Goal: Task Accomplishment & Management: Complete application form

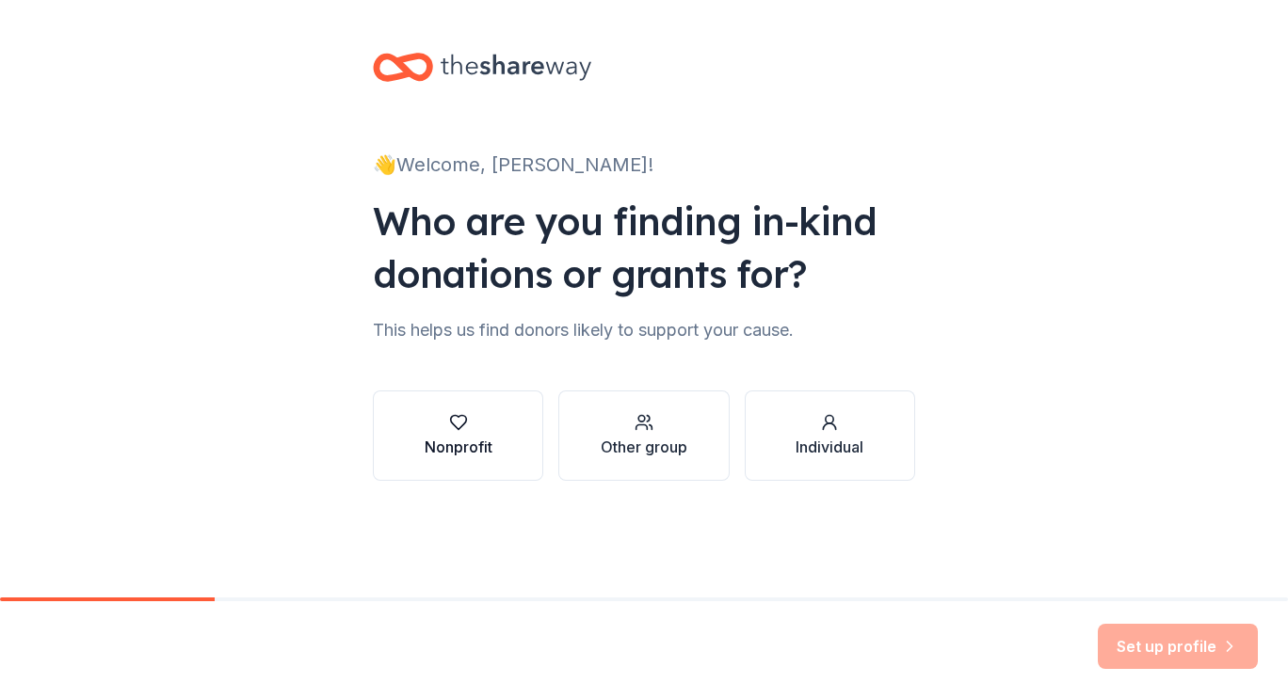
click at [481, 422] on div "button" at bounding box center [459, 422] width 68 height 19
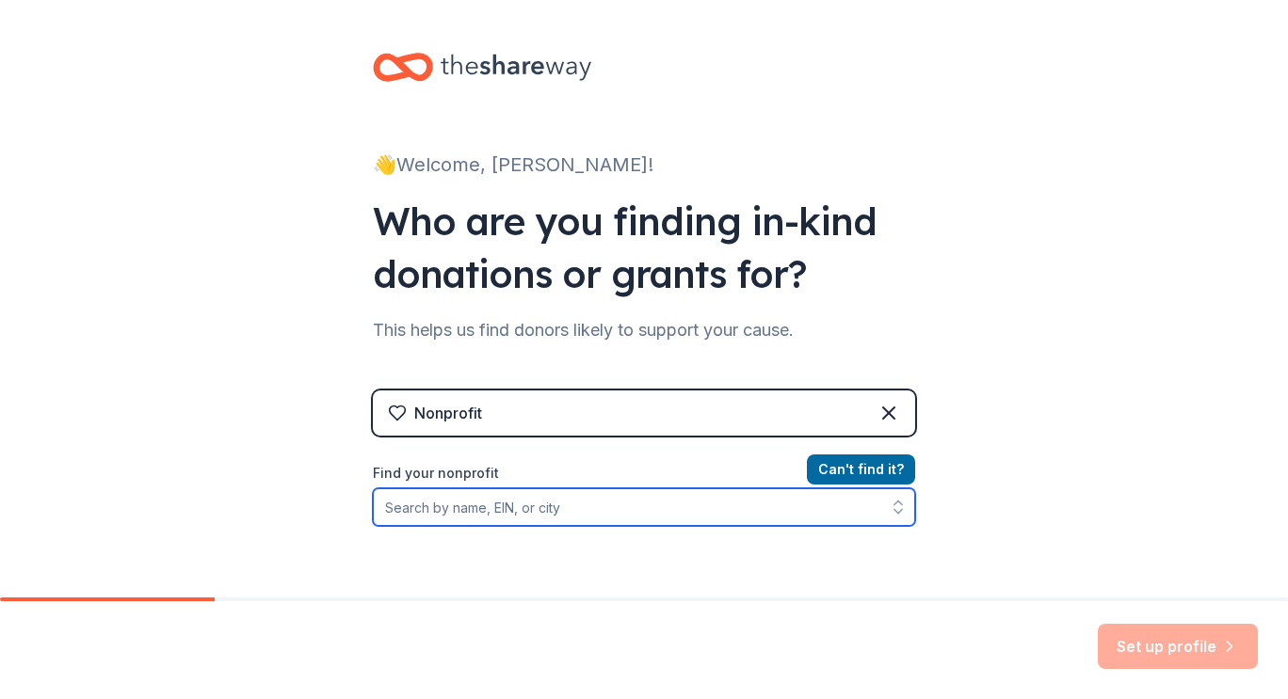
click at [642, 511] on input "Find your nonprofit" at bounding box center [644, 508] width 542 height 38
paste input "[US_EMPLOYER_IDENTIFICATION_NUMBER]"
type input "[US_EMPLOYER_IDENTIFICATION_NUMBER]"
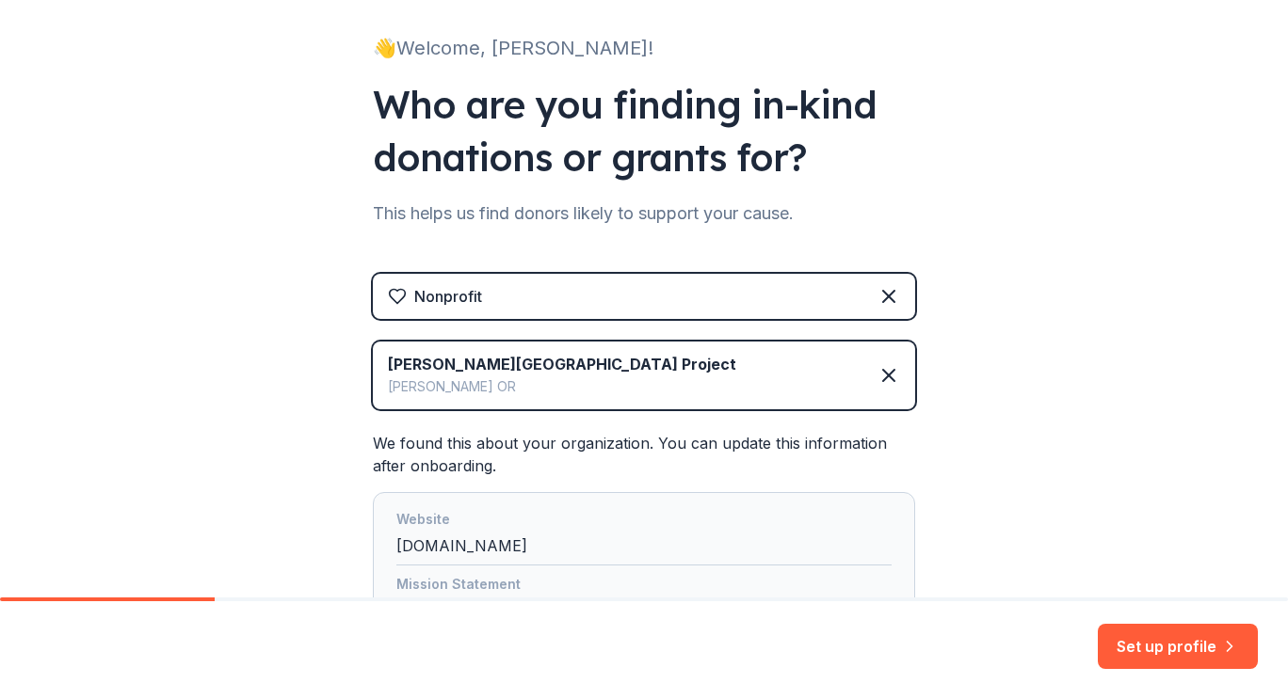
scroll to position [305, 0]
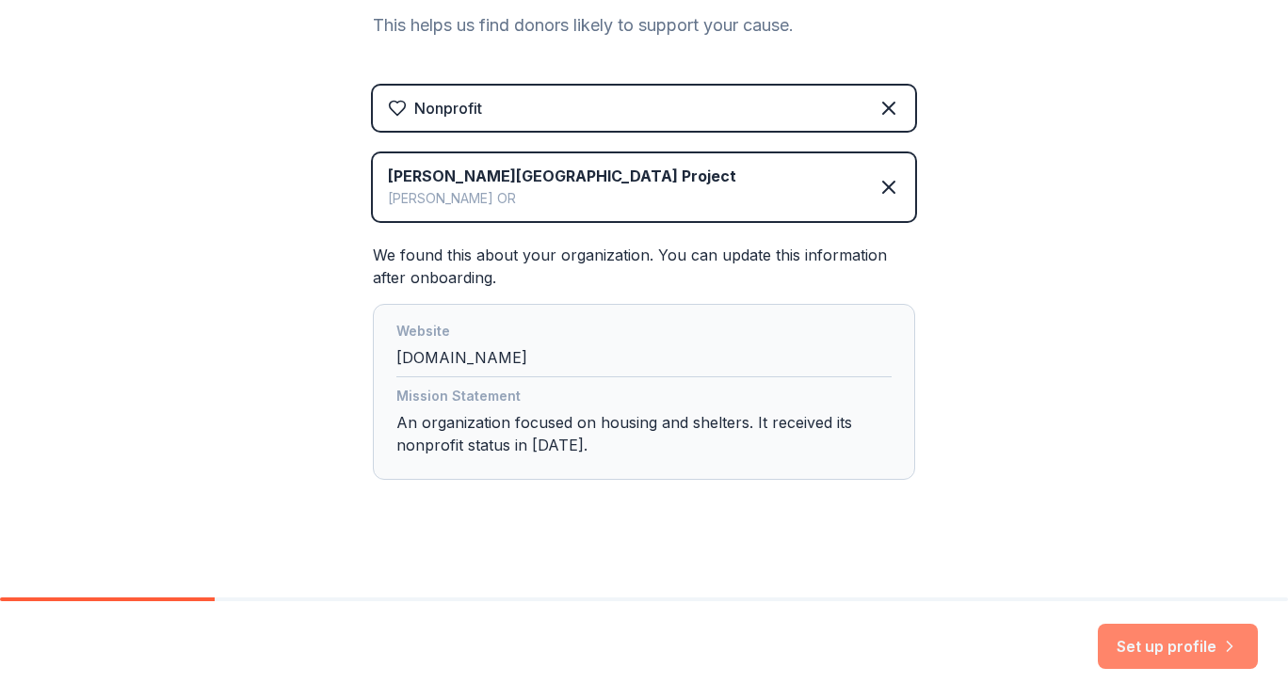
click at [1176, 640] on button "Set up profile" at bounding box center [1178, 646] width 160 height 45
click at [588, 414] on div "Mission Statement An organization focused on housing and shelters. It received …" at bounding box center [643, 424] width 495 height 79
click at [454, 344] on div "Website" at bounding box center [643, 333] width 495 height 26
click at [486, 248] on div "We found this about your organization. You can update this information after on…" at bounding box center [644, 362] width 542 height 236
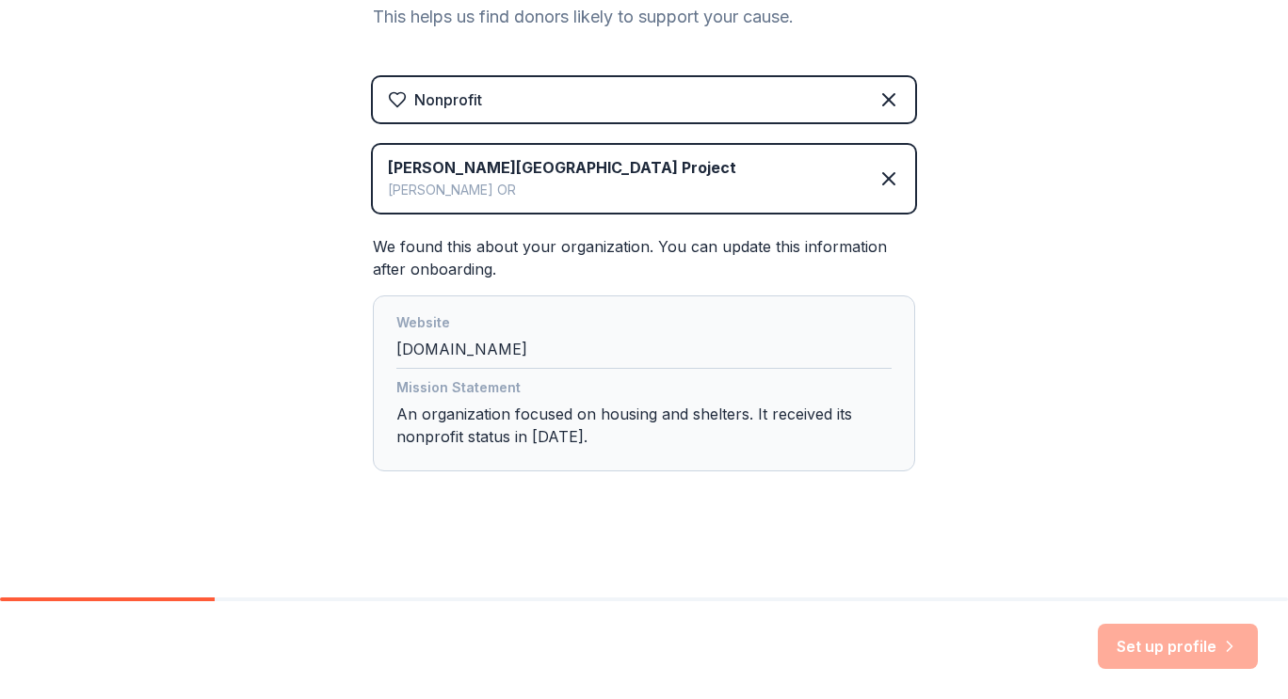
scroll to position [315, 0]
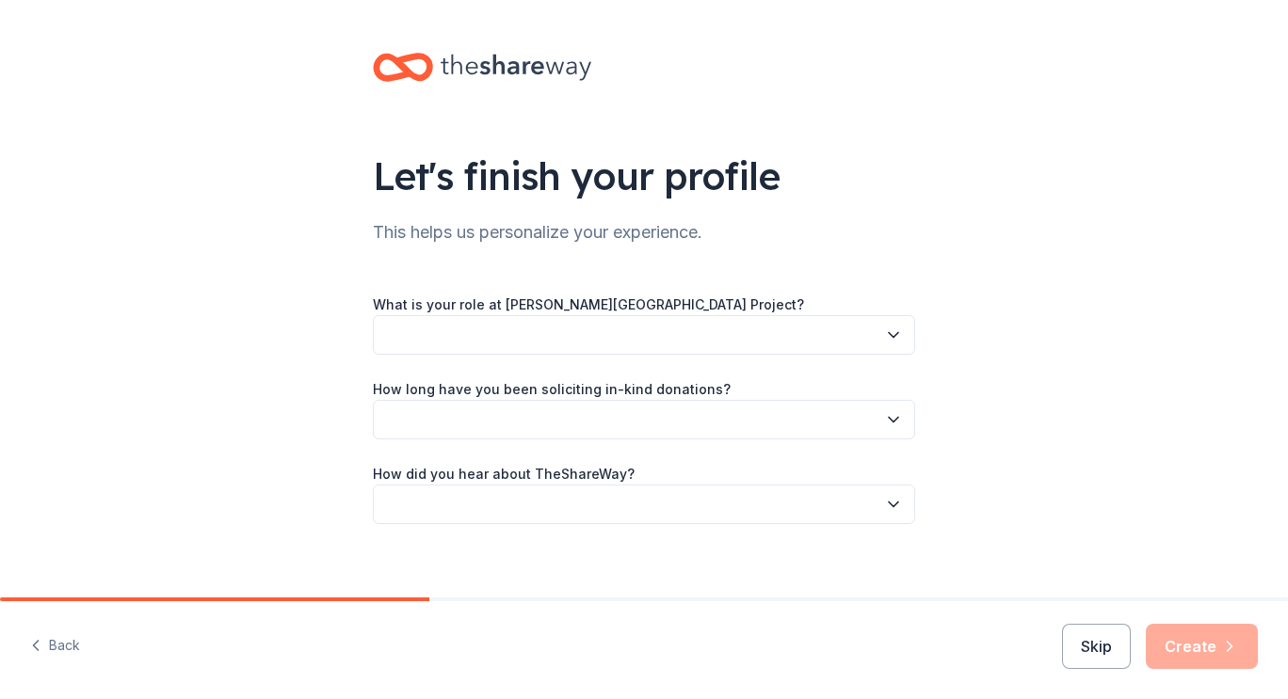
scroll to position [17, 0]
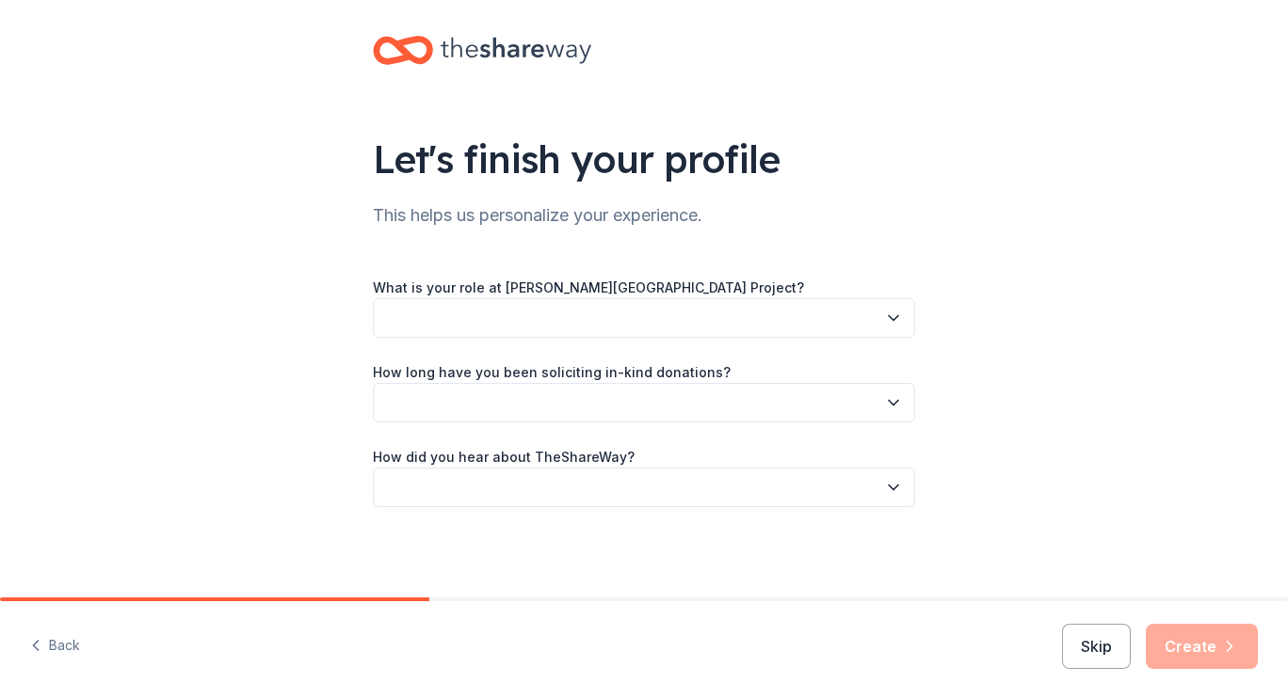
click at [642, 324] on button "button" at bounding box center [644, 318] width 542 height 40
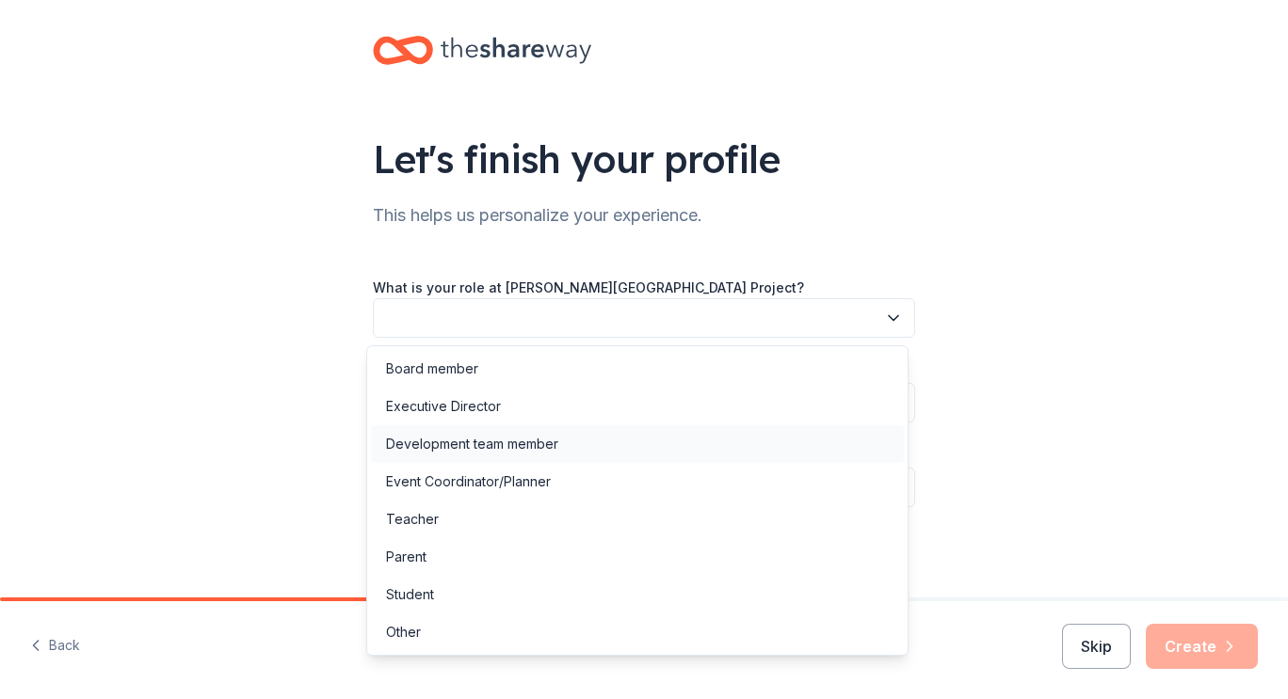
click at [441, 441] on div "Development team member" at bounding box center [472, 444] width 172 height 23
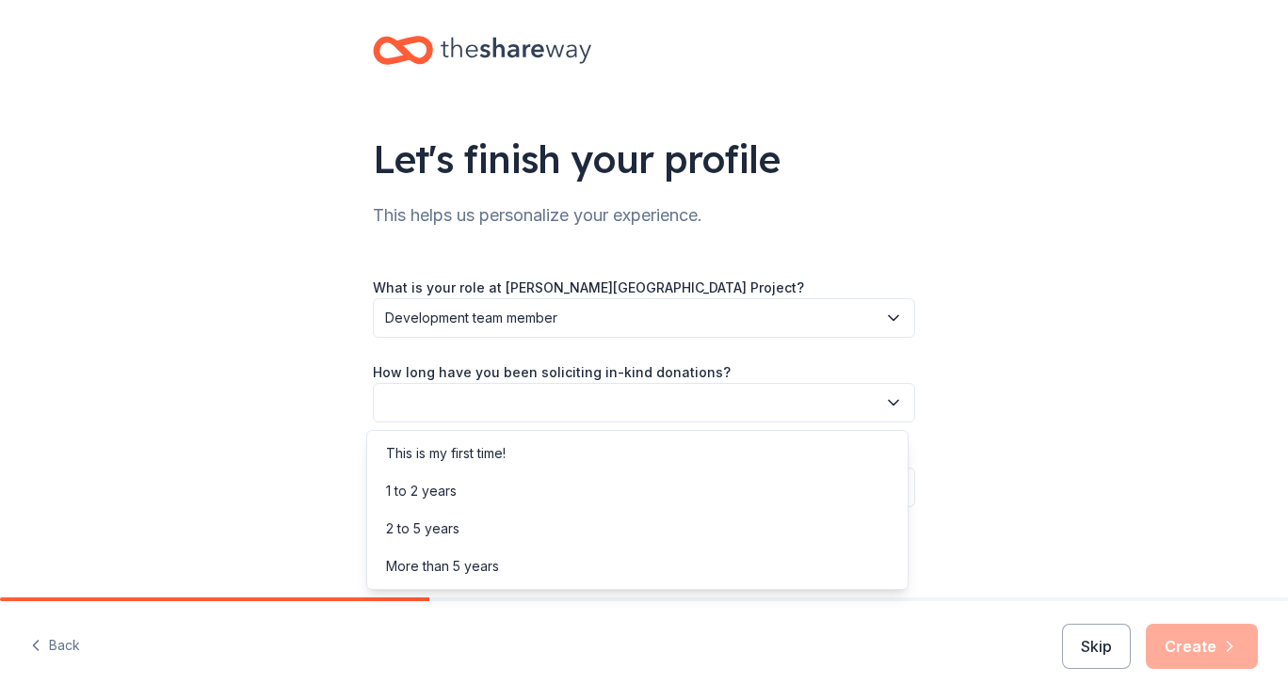
click at [457, 413] on button "button" at bounding box center [644, 403] width 542 height 40
click at [431, 487] on div "1 to 2 years" at bounding box center [421, 491] width 71 height 23
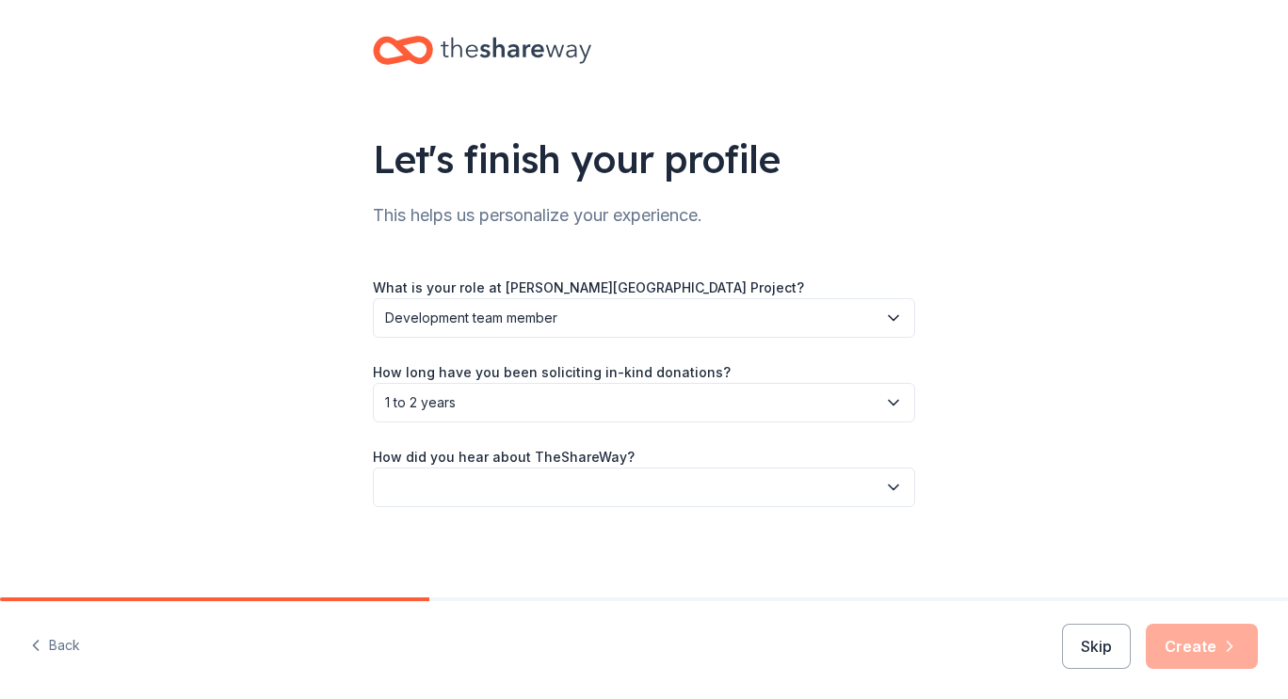
click at [541, 492] on button "button" at bounding box center [644, 488] width 542 height 40
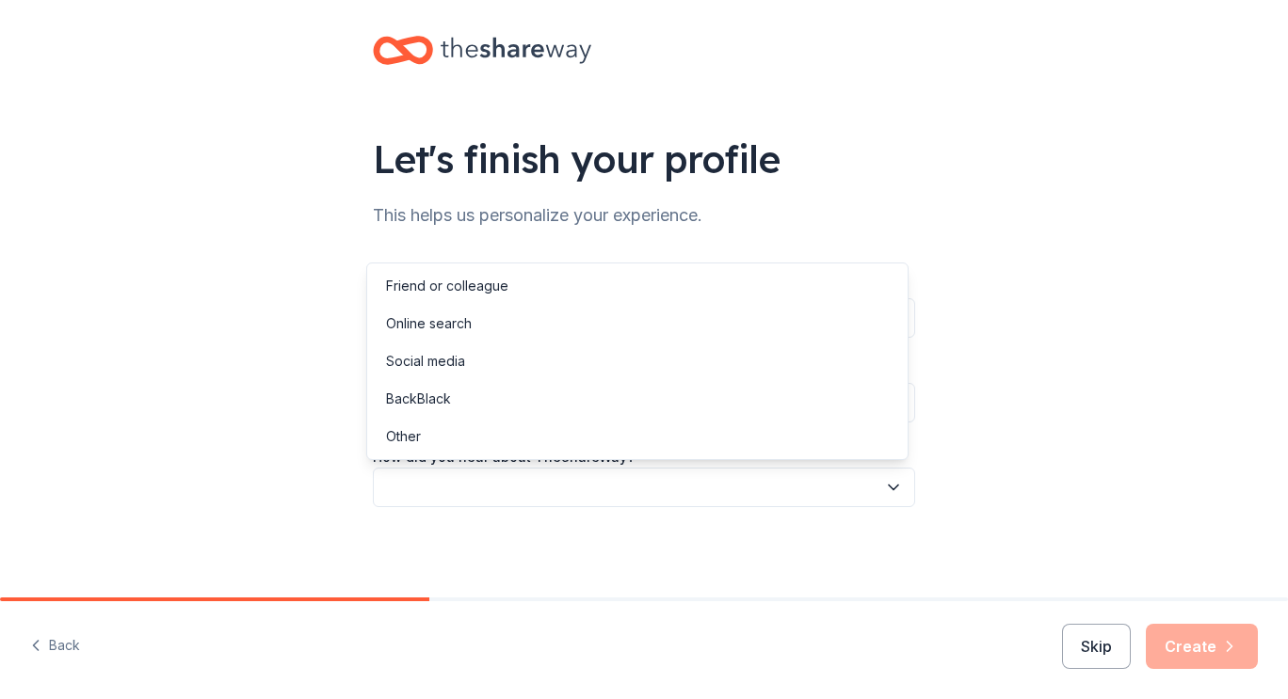
click at [292, 494] on div "Let's finish your profile This helps us personalize your experience. What is yo…" at bounding box center [644, 290] width 1288 height 615
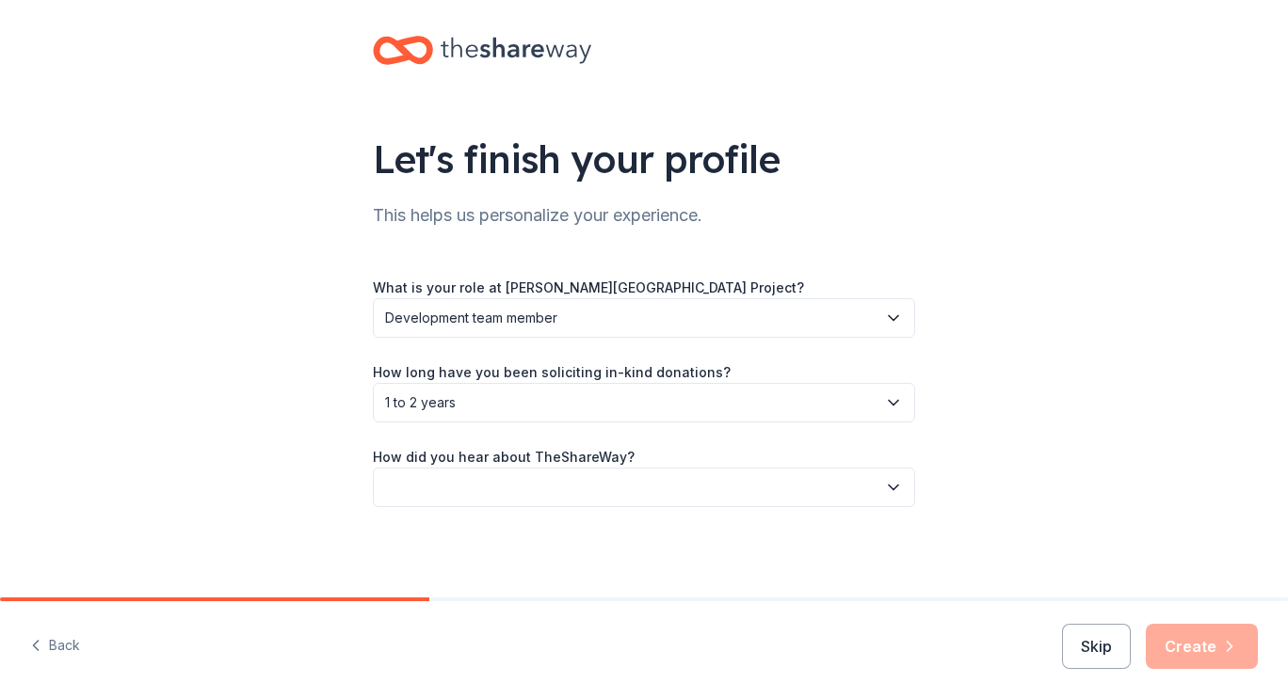
click at [460, 409] on span "1 to 2 years" at bounding box center [630, 403] width 491 height 23
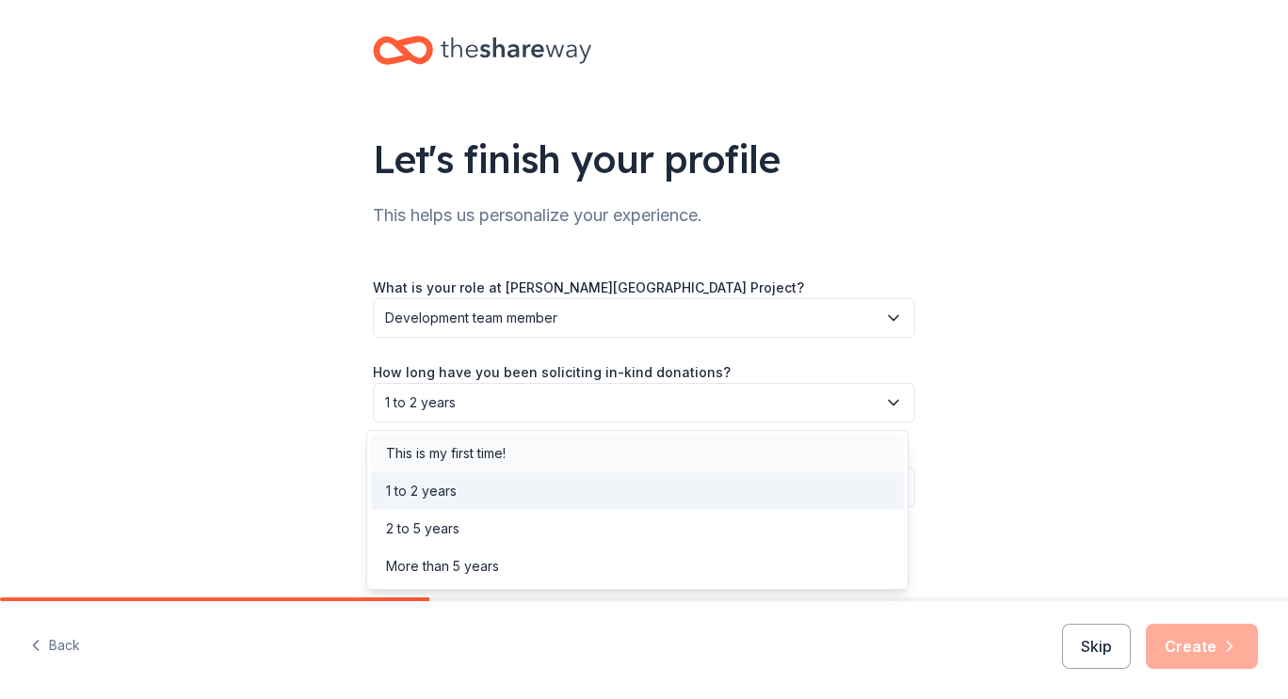
click at [452, 452] on div "This is my first time!" at bounding box center [446, 453] width 120 height 23
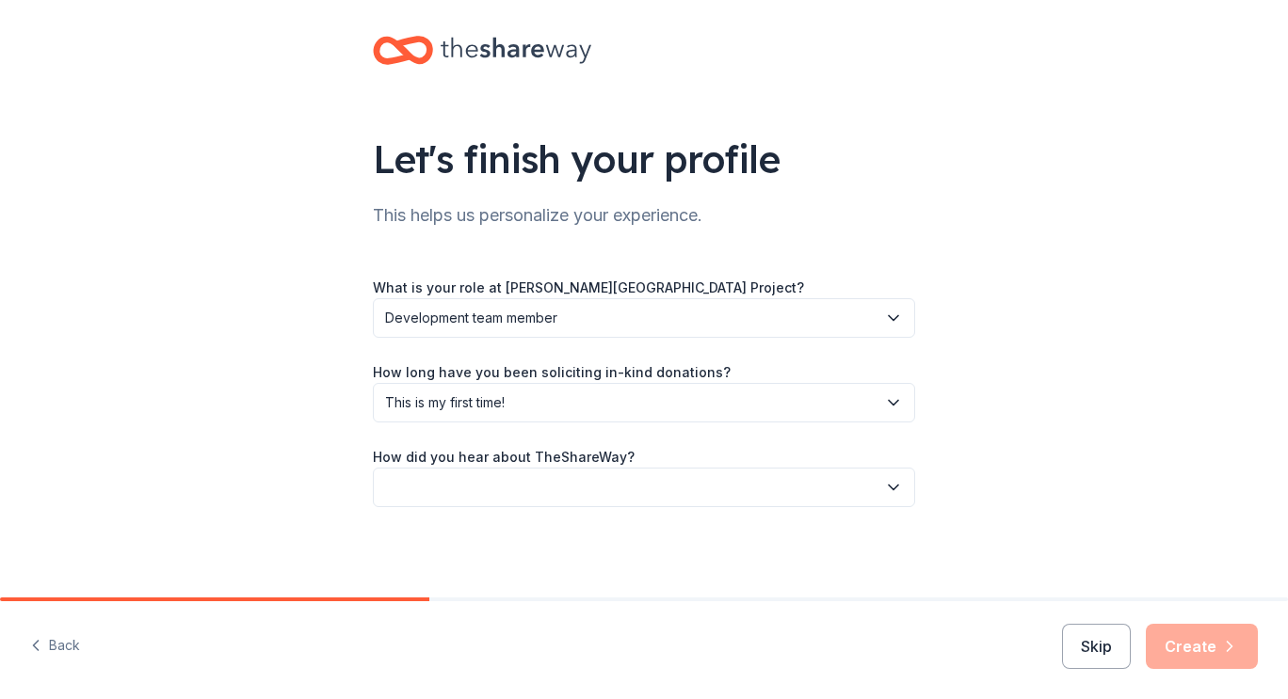
click at [535, 400] on span "This is my first time!" at bounding box center [630, 403] width 491 height 23
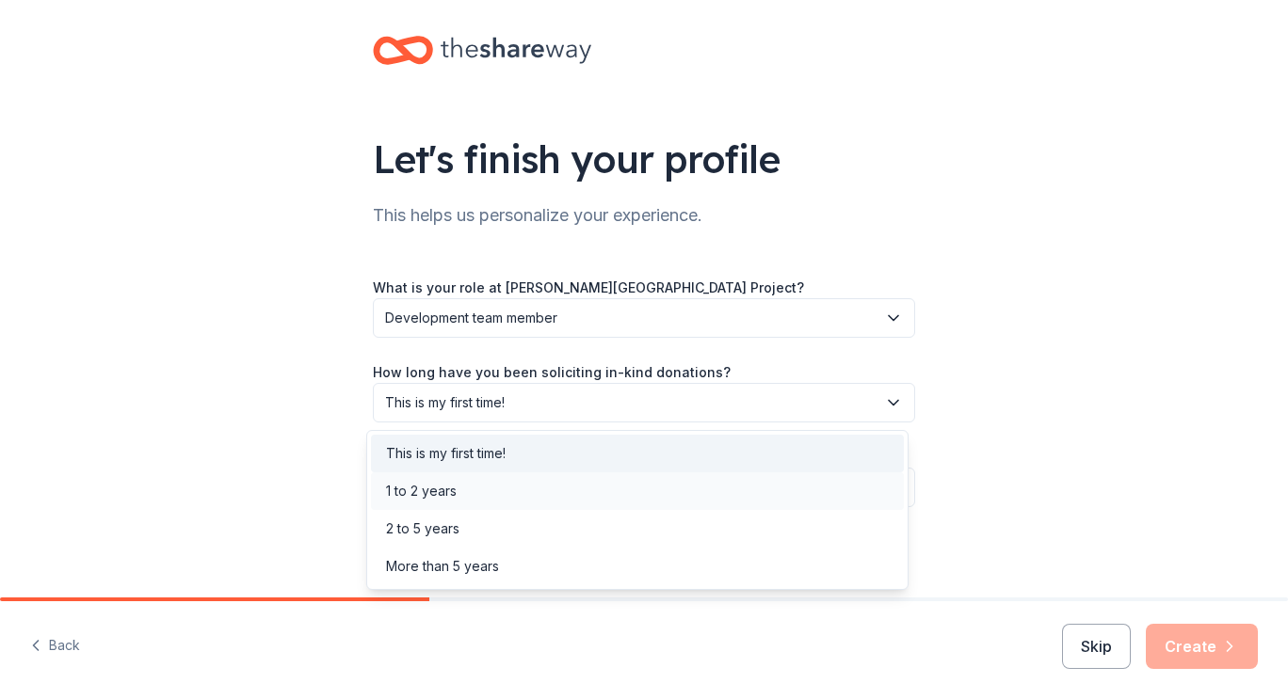
click at [428, 489] on div "1 to 2 years" at bounding box center [421, 491] width 71 height 23
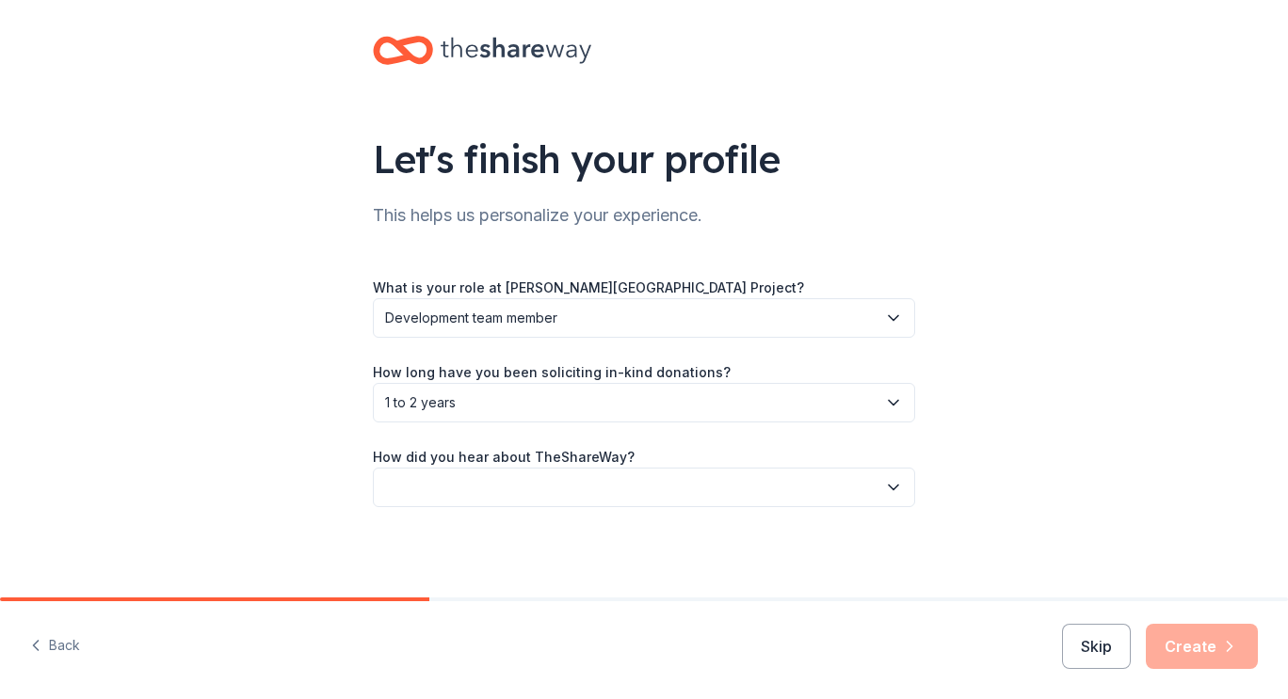
click at [491, 486] on button "button" at bounding box center [644, 488] width 542 height 40
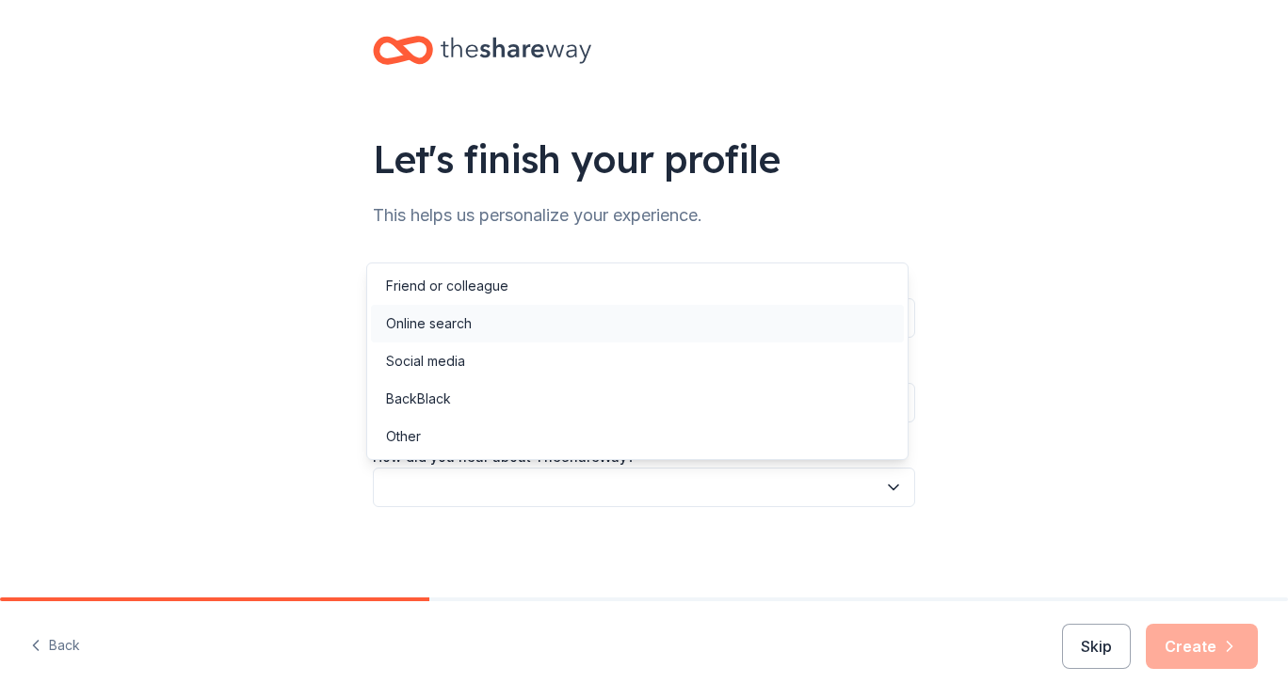
click at [457, 323] on div "Online search" at bounding box center [429, 324] width 86 height 23
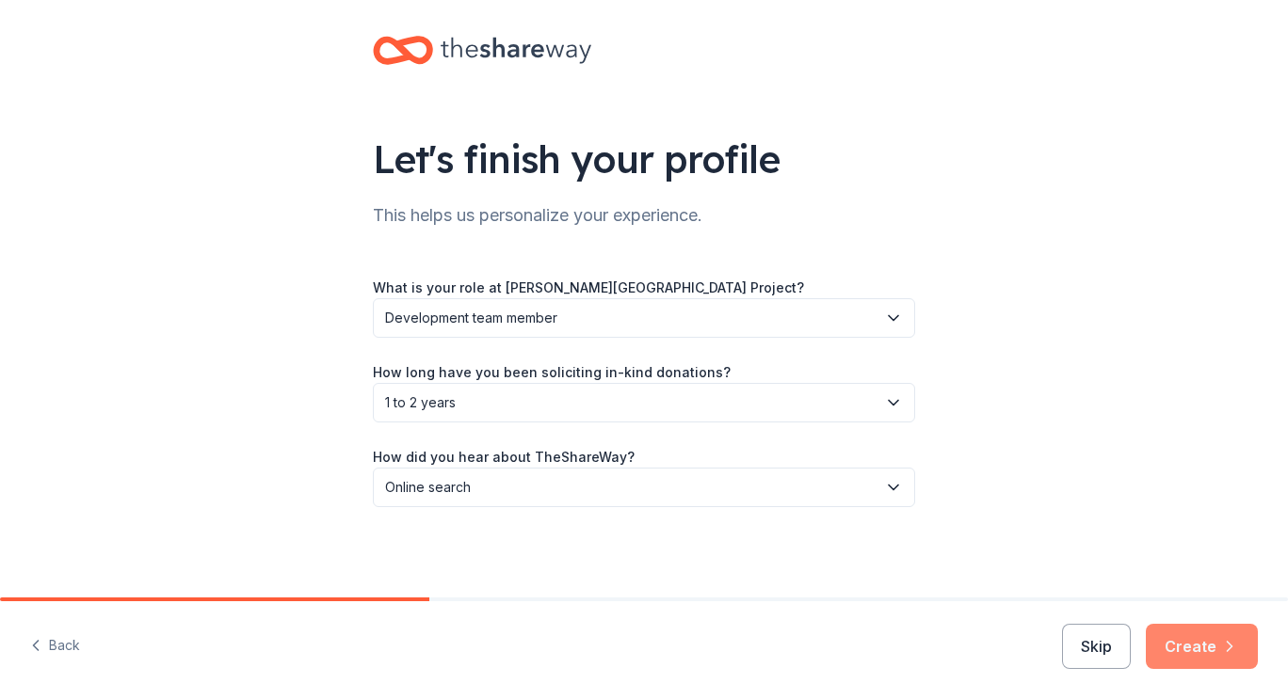
click at [1214, 653] on button "Create" at bounding box center [1202, 646] width 112 height 45
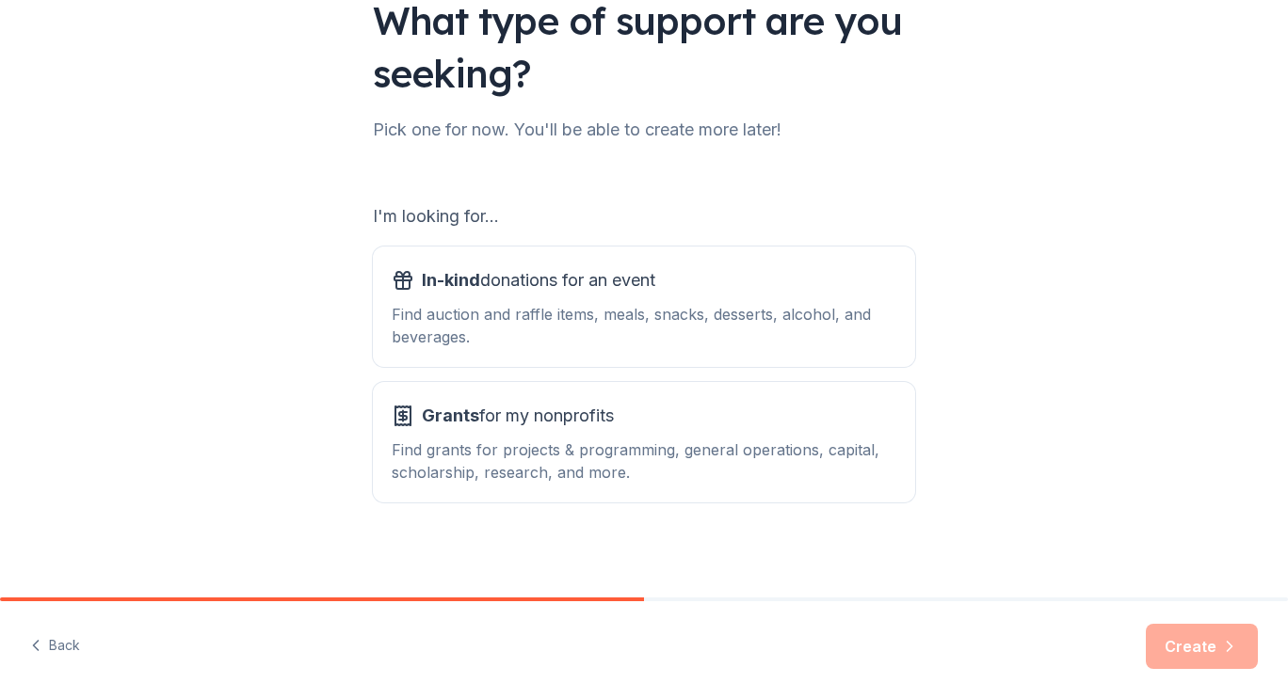
scroll to position [162, 0]
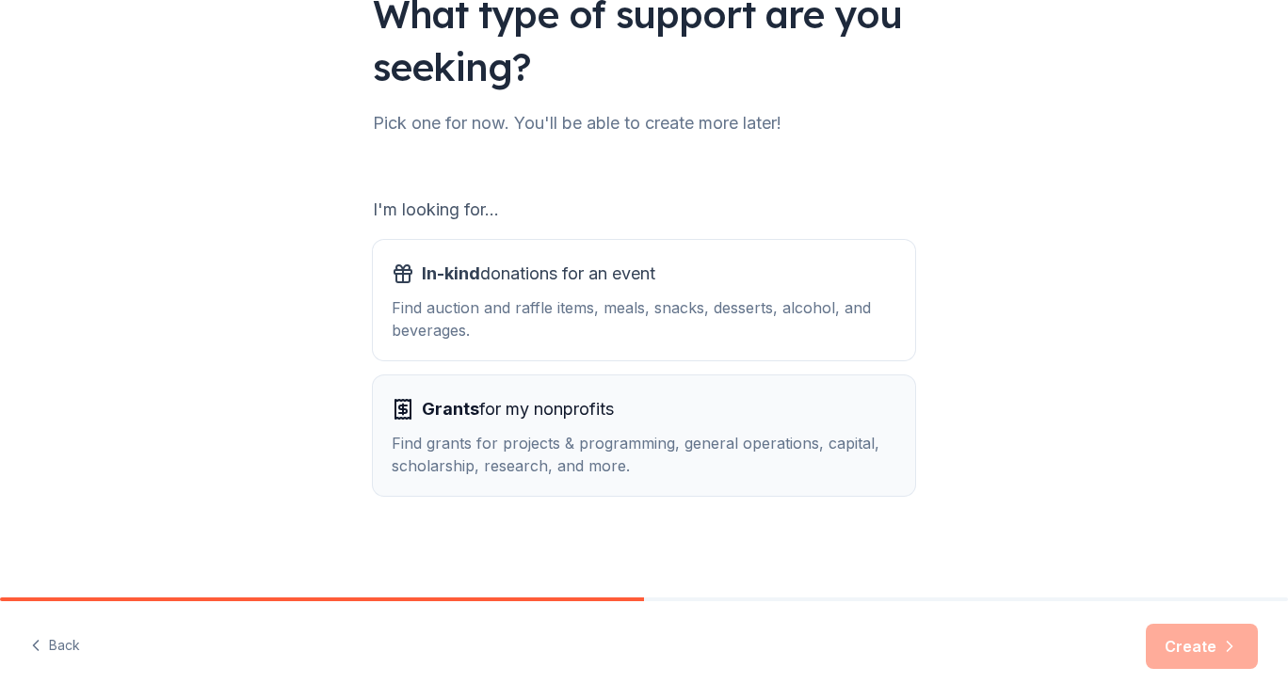
click at [540, 419] on span "Grants for my nonprofits" at bounding box center [518, 409] width 192 height 30
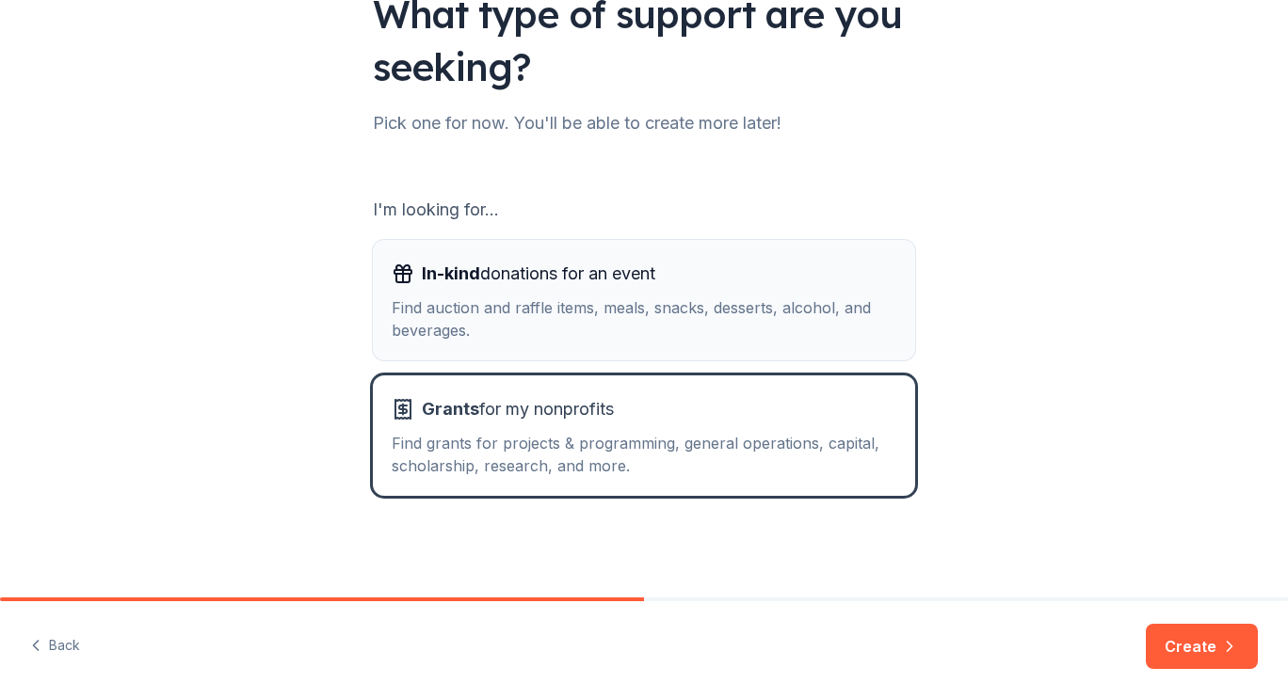
click at [553, 319] on div "Find auction and raffle items, meals, snacks, desserts, alcohol, and beverages." at bounding box center [644, 319] width 505 height 45
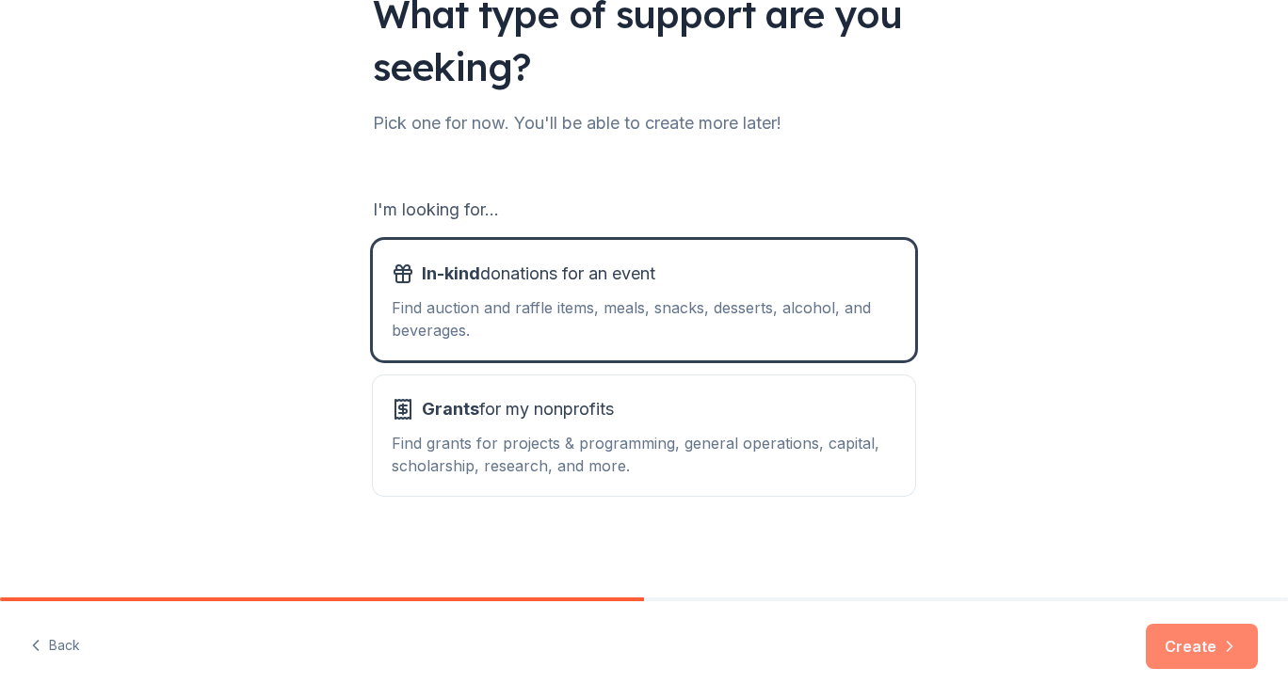
click at [1214, 650] on button "Create" at bounding box center [1202, 646] width 112 height 45
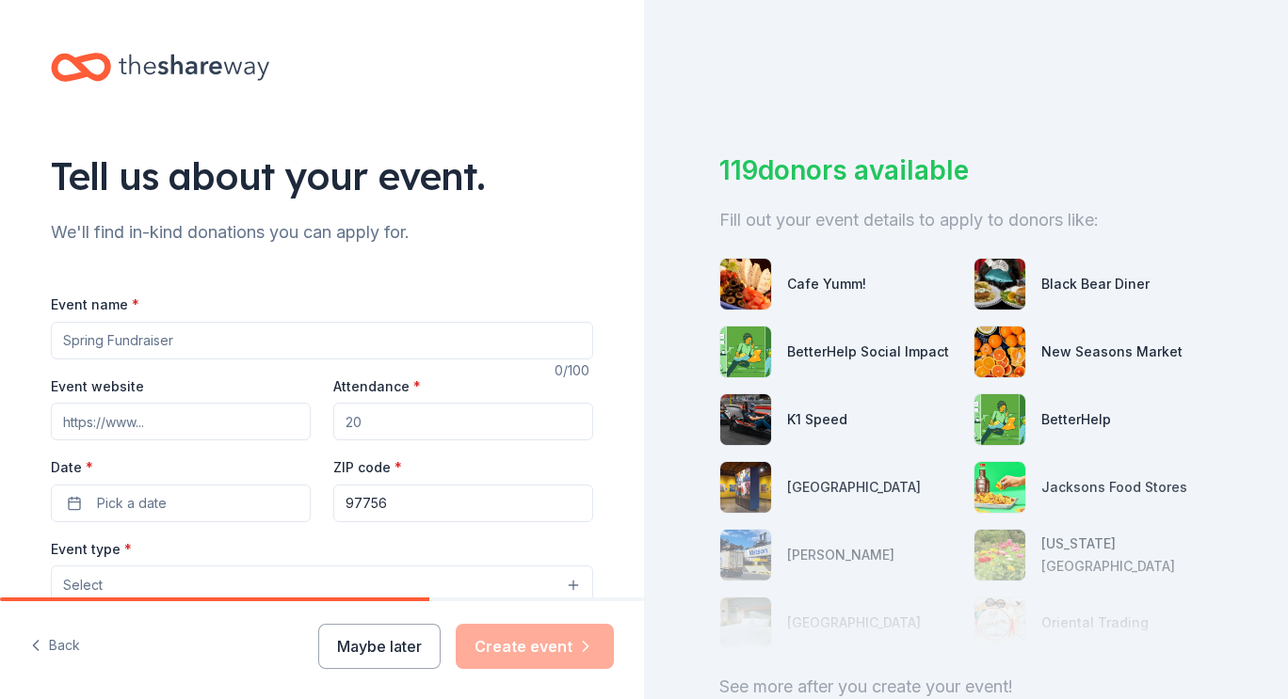
drag, startPoint x: 250, startPoint y: 344, endPoint x: 124, endPoint y: 341, distance: 126.2
click at [124, 341] on input "Event name *" at bounding box center [322, 341] width 542 height 38
type input "E"
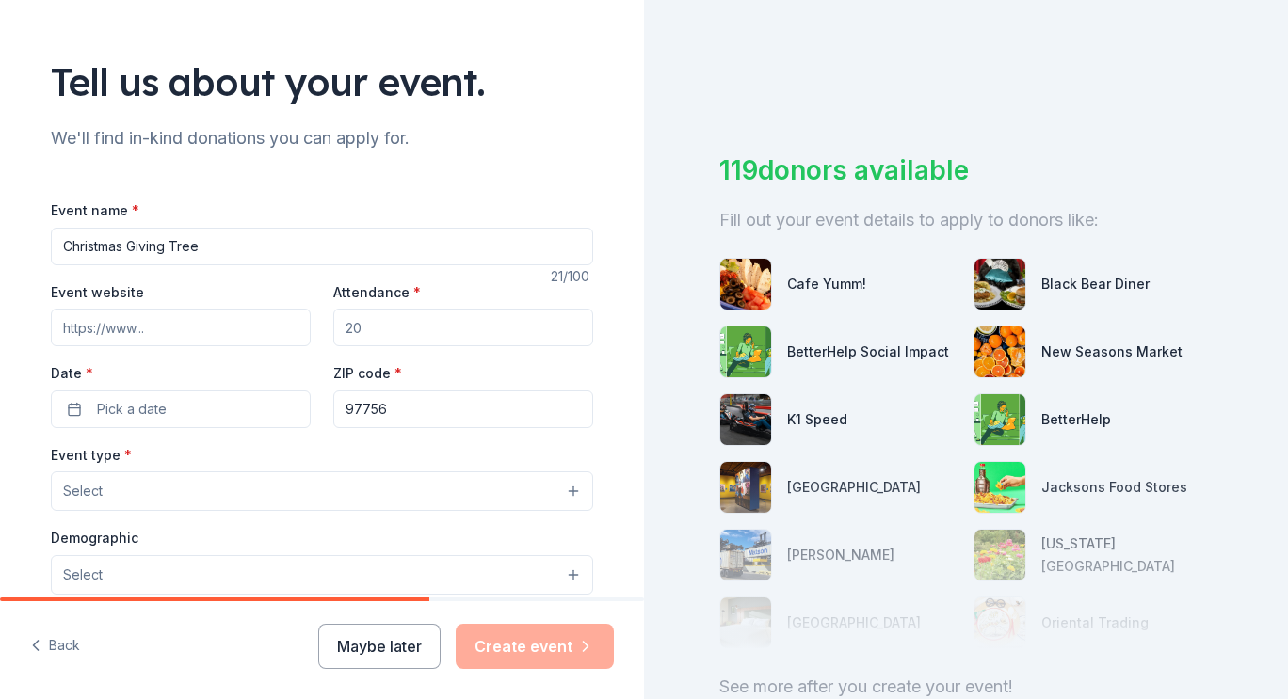
type input "Christmas Giving Tree"
click at [414, 323] on input "Attendance *" at bounding box center [463, 328] width 260 height 38
type input "1"
type input "60"
click at [158, 416] on span "Pick a date" at bounding box center [132, 409] width 70 height 23
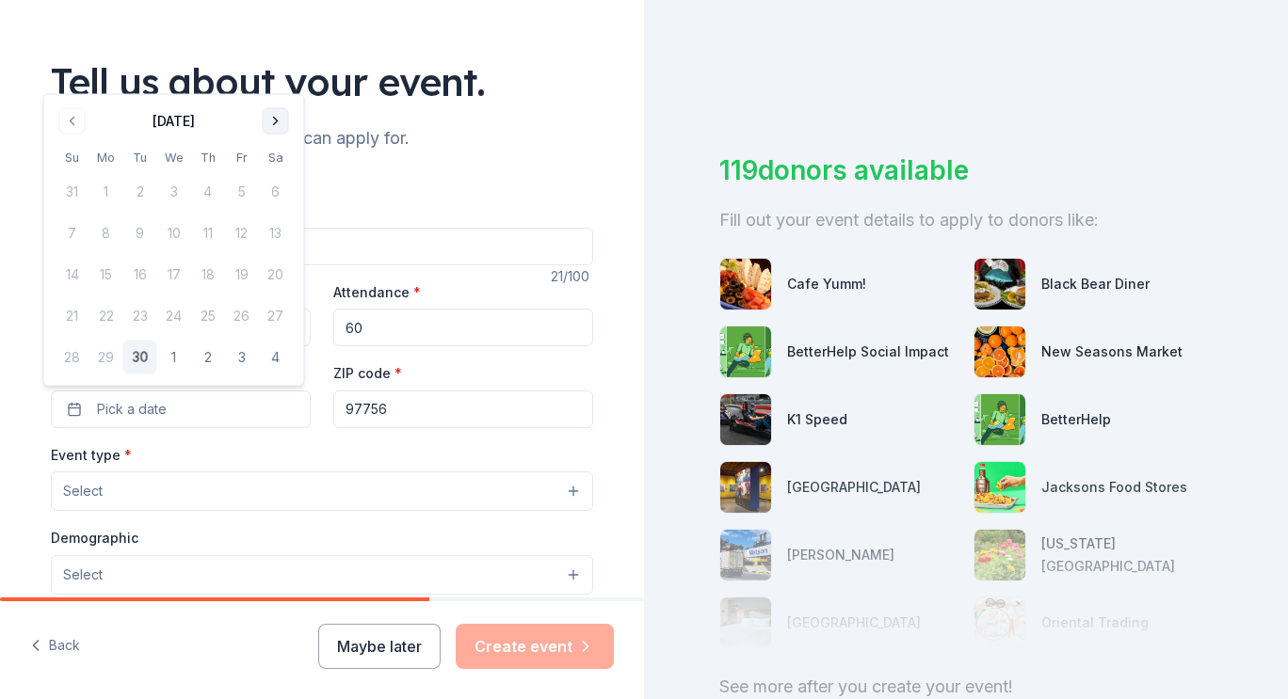
click at [276, 115] on button "Go to next month" at bounding box center [276, 121] width 26 height 26
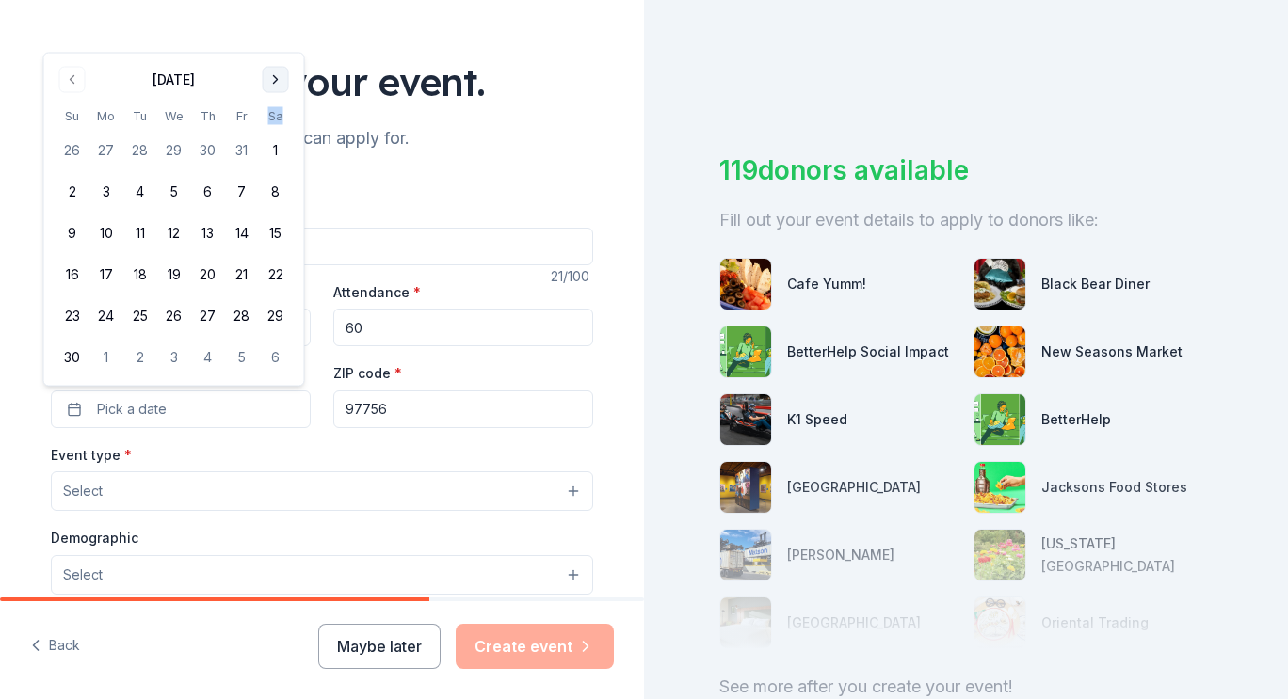
click at [276, 115] on th "Sa" at bounding box center [276, 116] width 34 height 20
click at [270, 73] on button "Go to next month" at bounding box center [276, 80] width 26 height 26
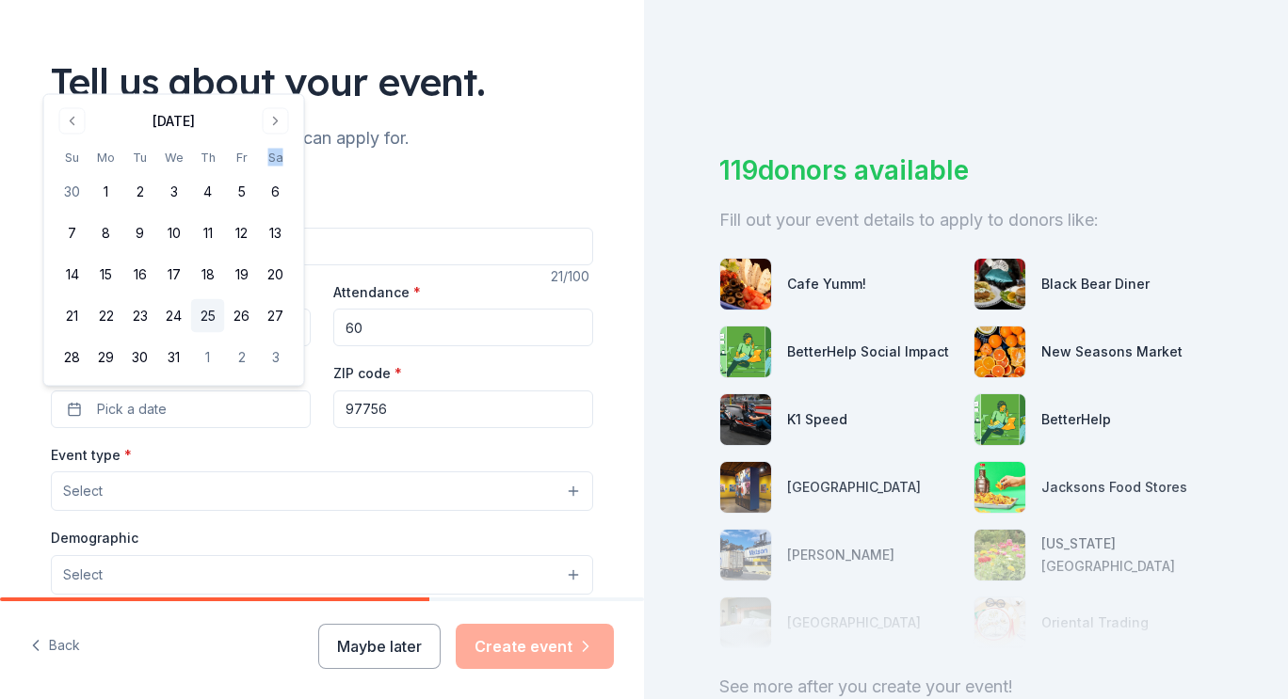
click at [203, 310] on button "25" at bounding box center [208, 316] width 34 height 34
click at [294, 499] on button "Select" at bounding box center [322, 492] width 542 height 40
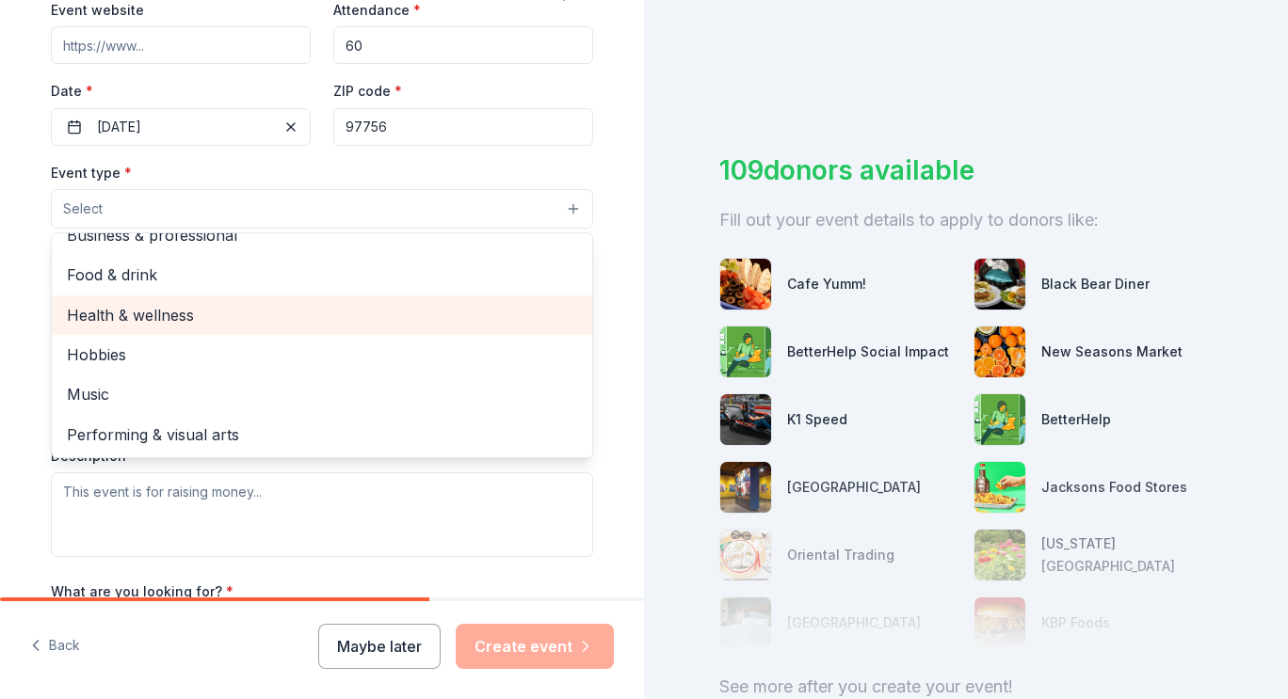
scroll to position [0, 0]
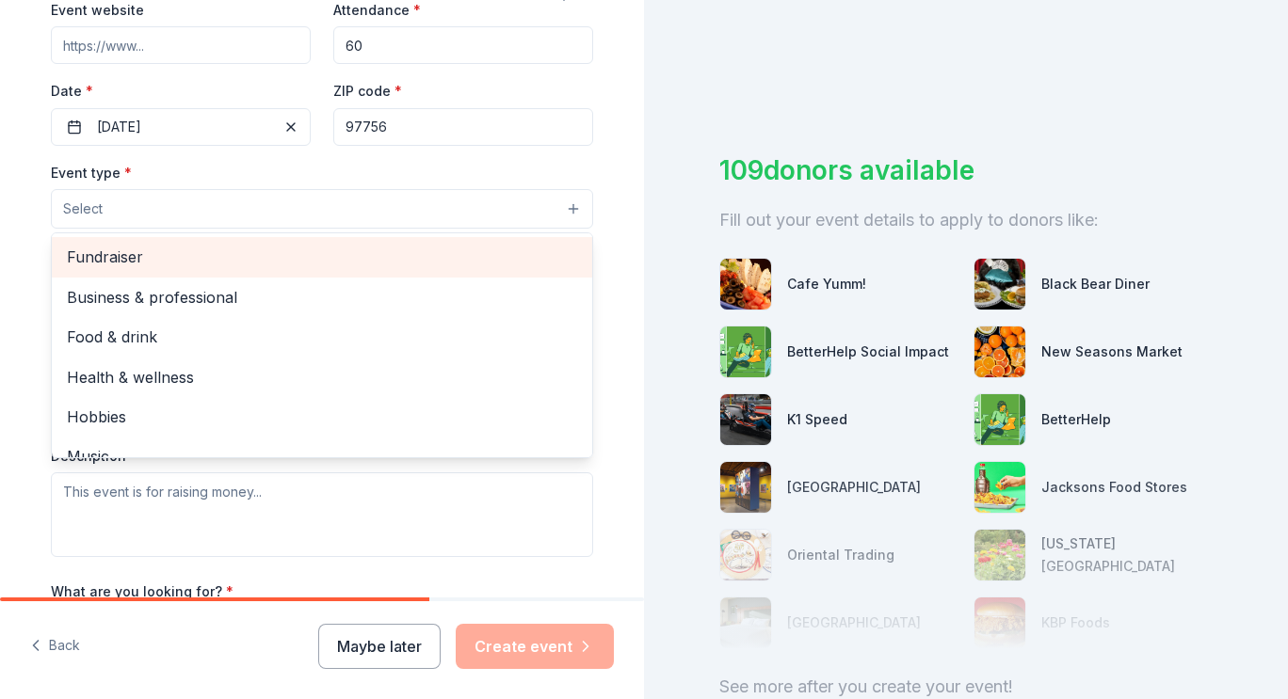
click at [160, 256] on span "Fundraiser" at bounding box center [322, 257] width 510 height 24
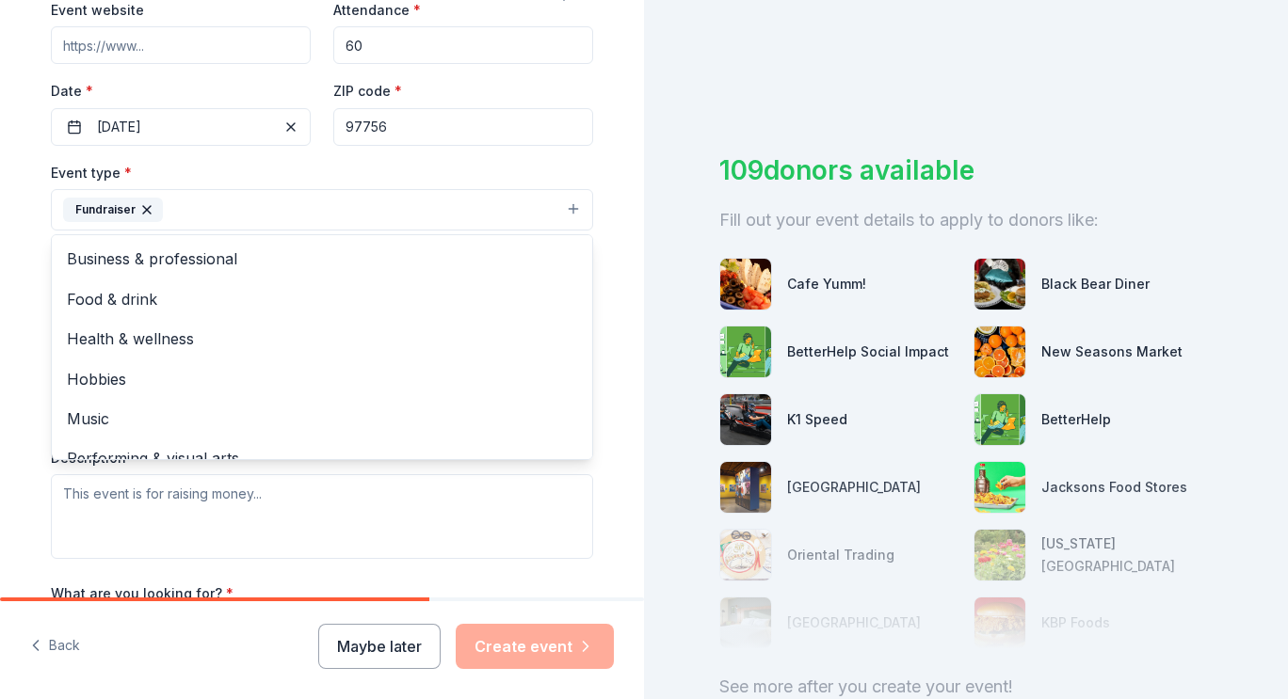
click at [531, 515] on div "Event type * Fundraiser Business & professional Food & drink Health & wellness …" at bounding box center [322, 360] width 542 height 398
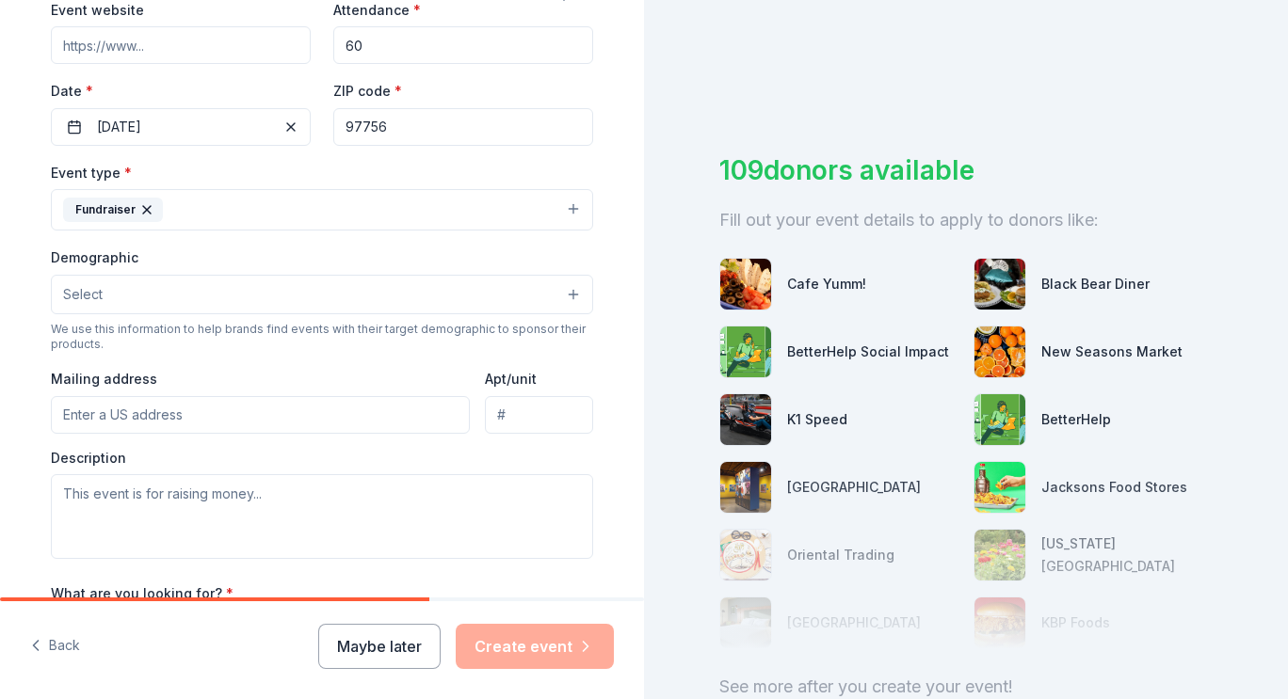
click at [318, 300] on button "Select" at bounding box center [322, 295] width 542 height 40
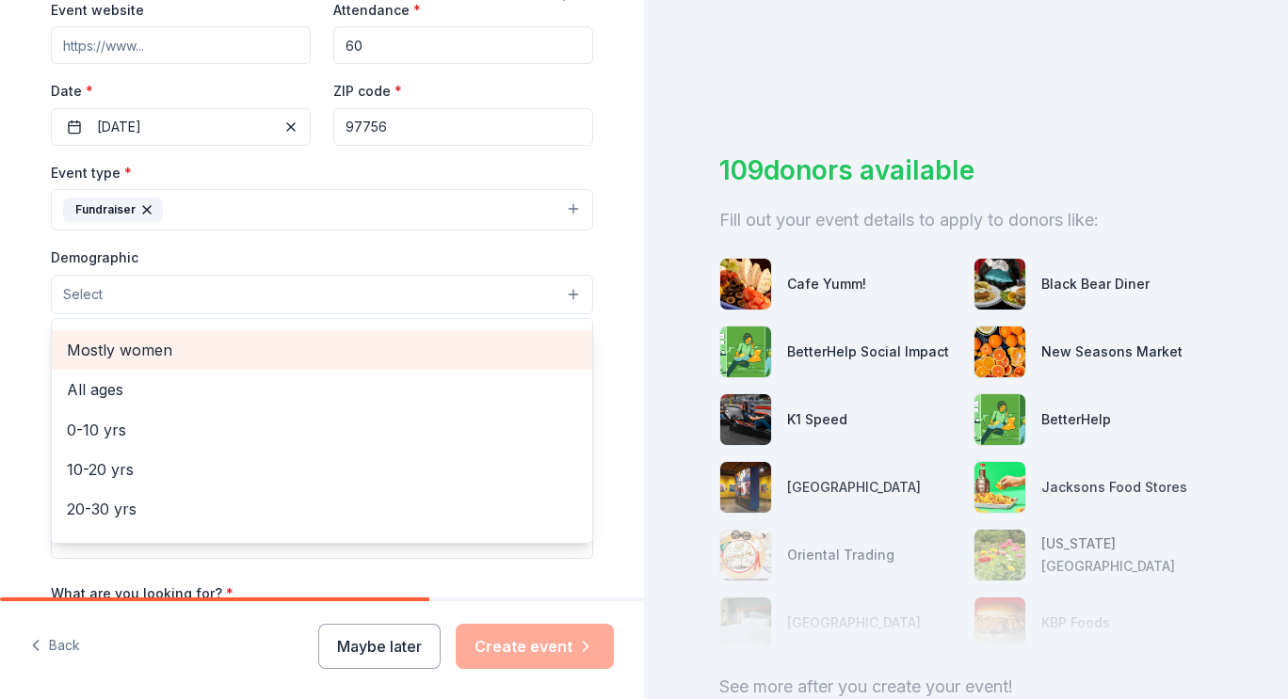
scroll to position [94, 0]
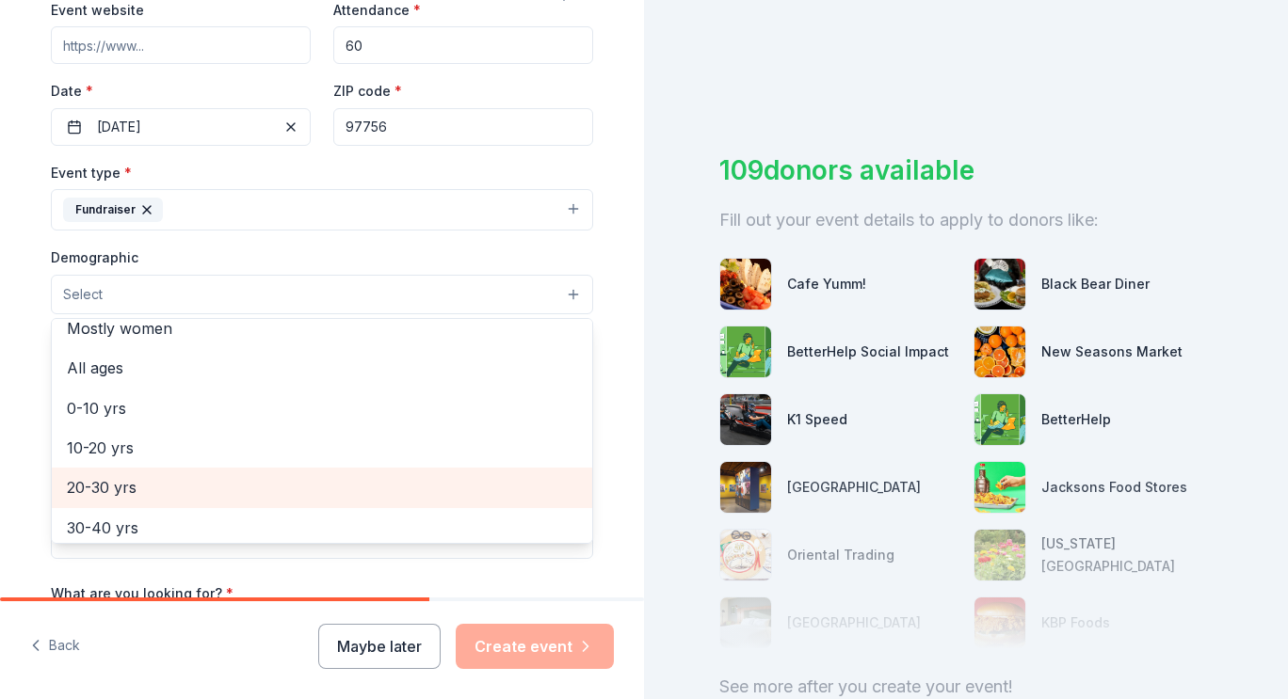
click at [121, 476] on span "20-30 yrs" at bounding box center [322, 487] width 510 height 24
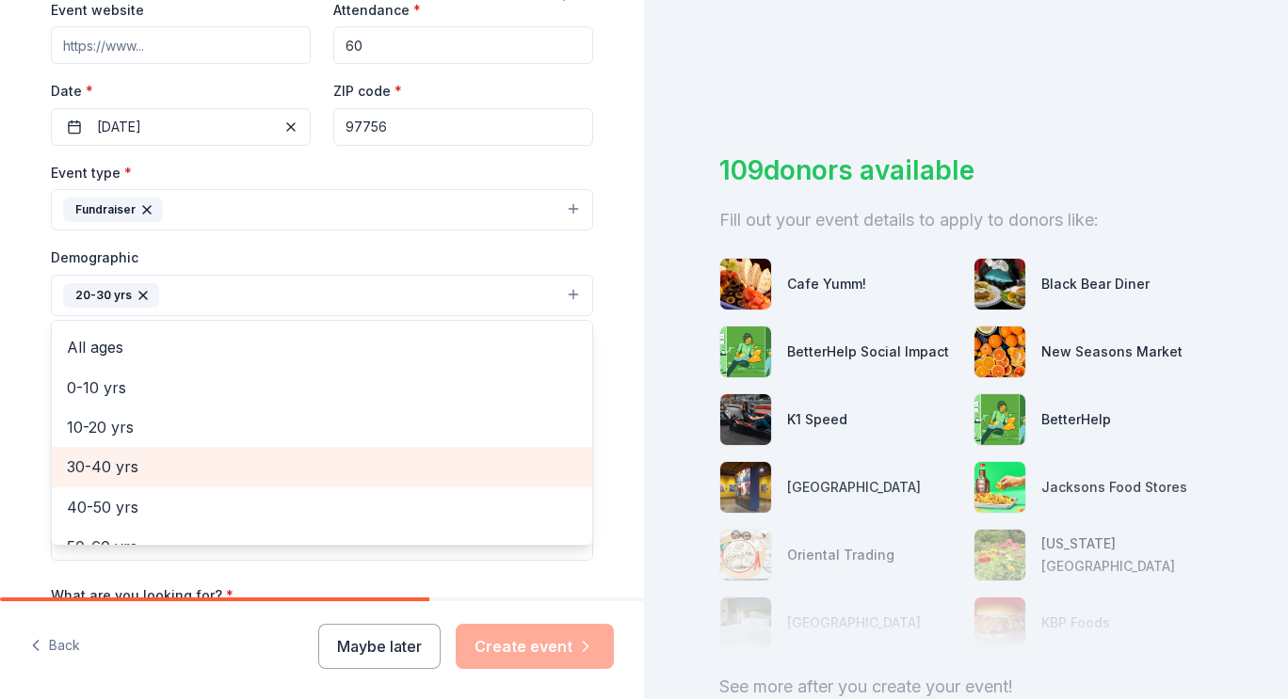
scroll to position [0, 0]
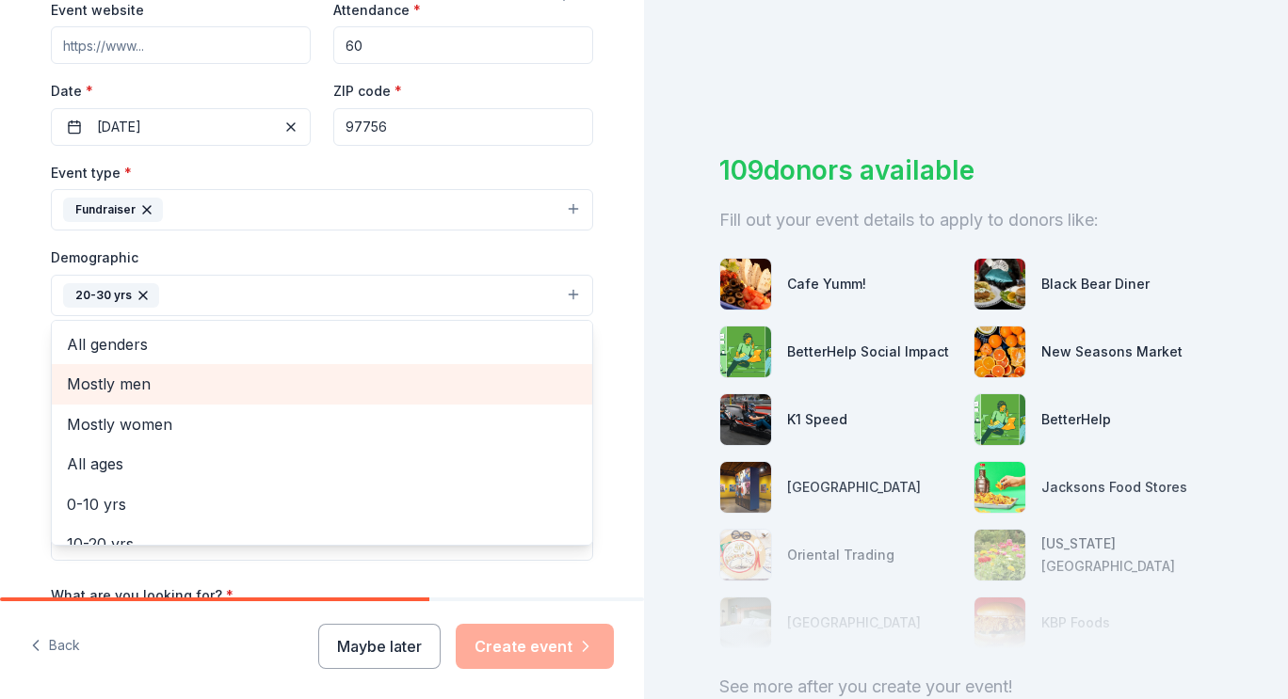
click at [138, 377] on span "Mostly men" at bounding box center [322, 384] width 510 height 24
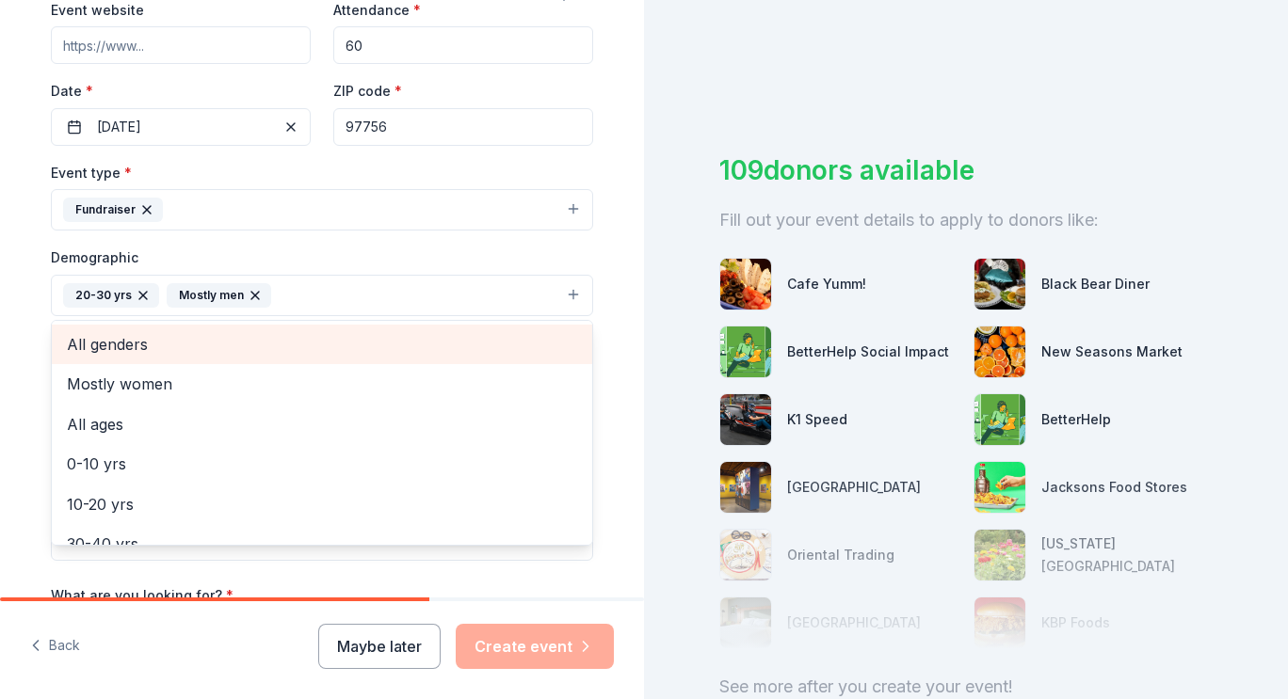
click at [130, 342] on span "All genders" at bounding box center [322, 344] width 510 height 24
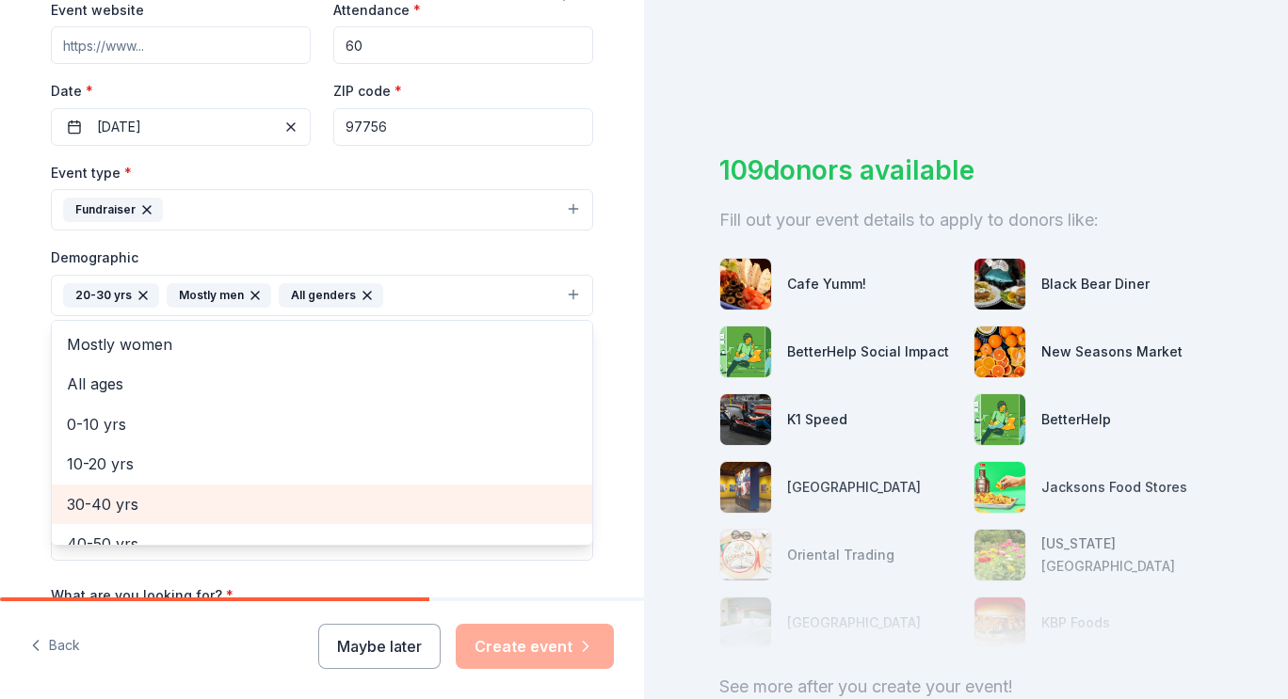
click at [103, 509] on span "30-40 yrs" at bounding box center [322, 504] width 510 height 24
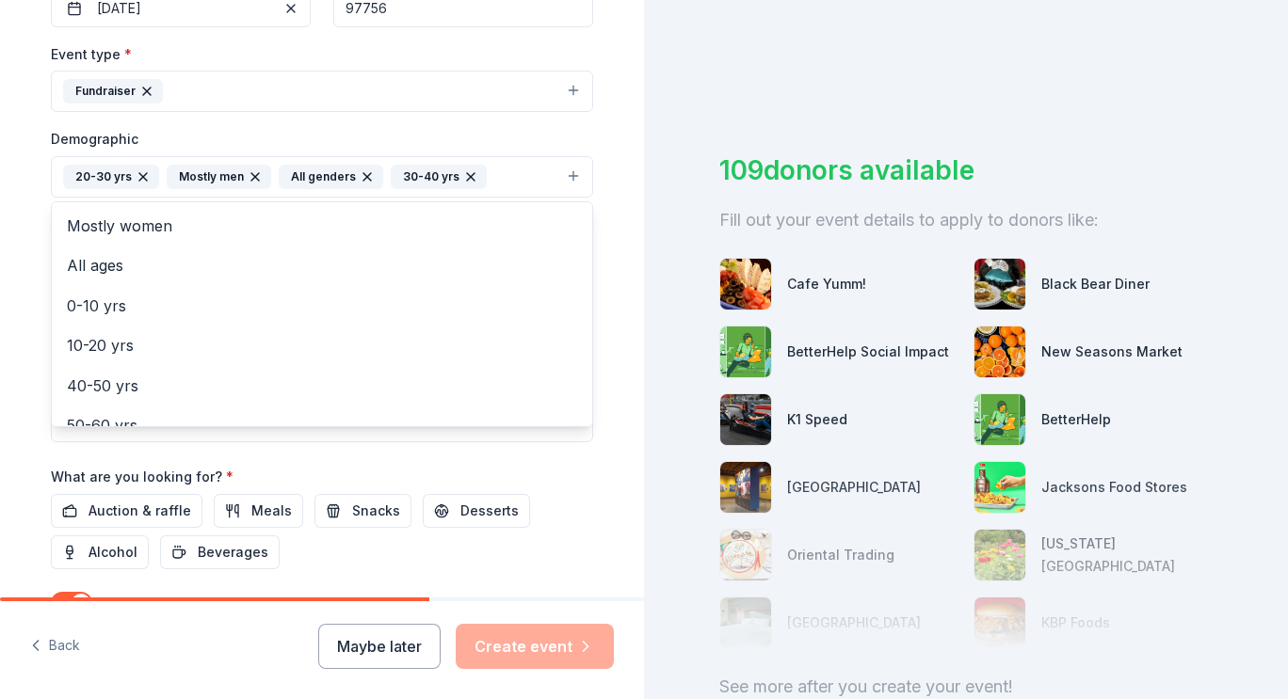
scroll to position [565, 0]
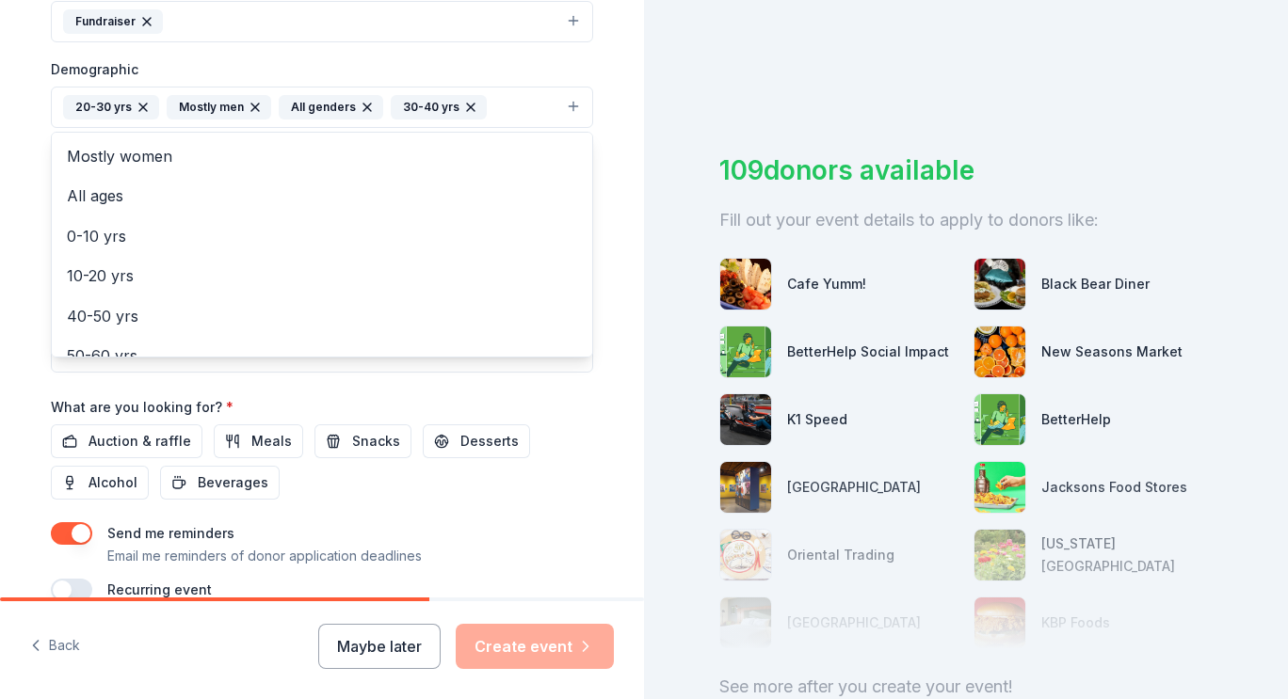
click at [158, 435] on div "Event name * Christmas Giving Tree 21 /100 Event website Attendance * 60 Date *…" at bounding box center [322, 165] width 542 height 874
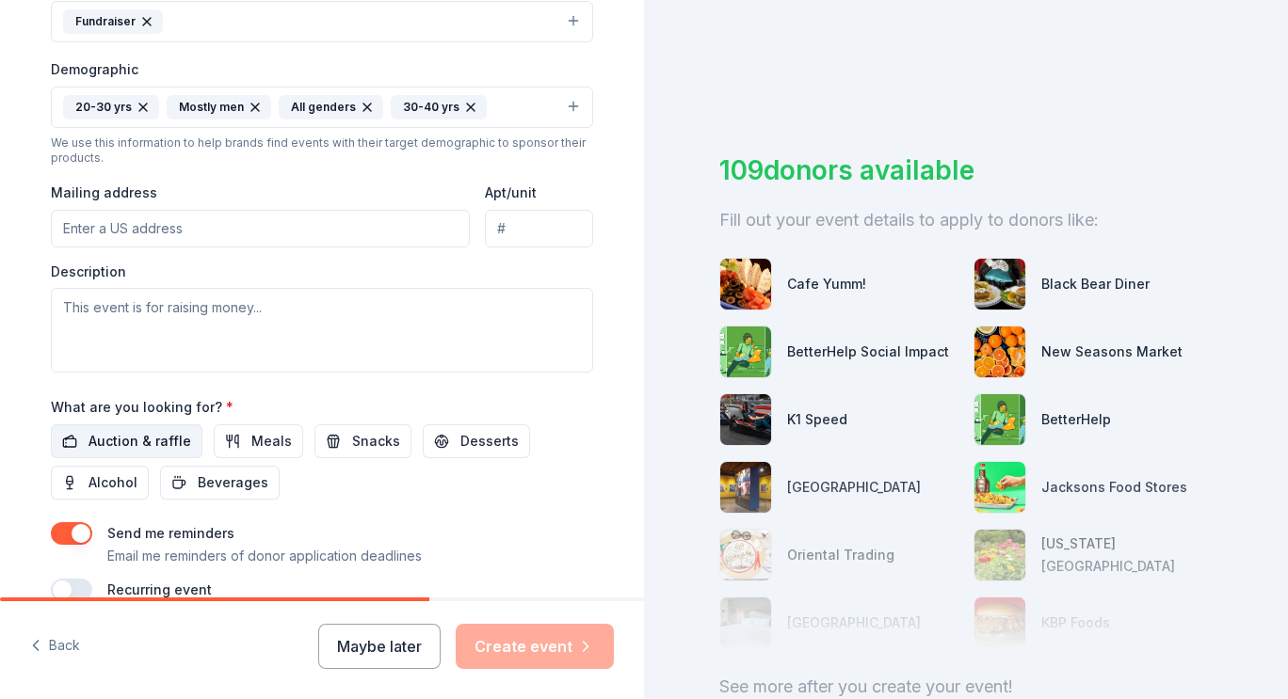
click at [113, 441] on span "Auction & raffle" at bounding box center [139, 441] width 103 height 23
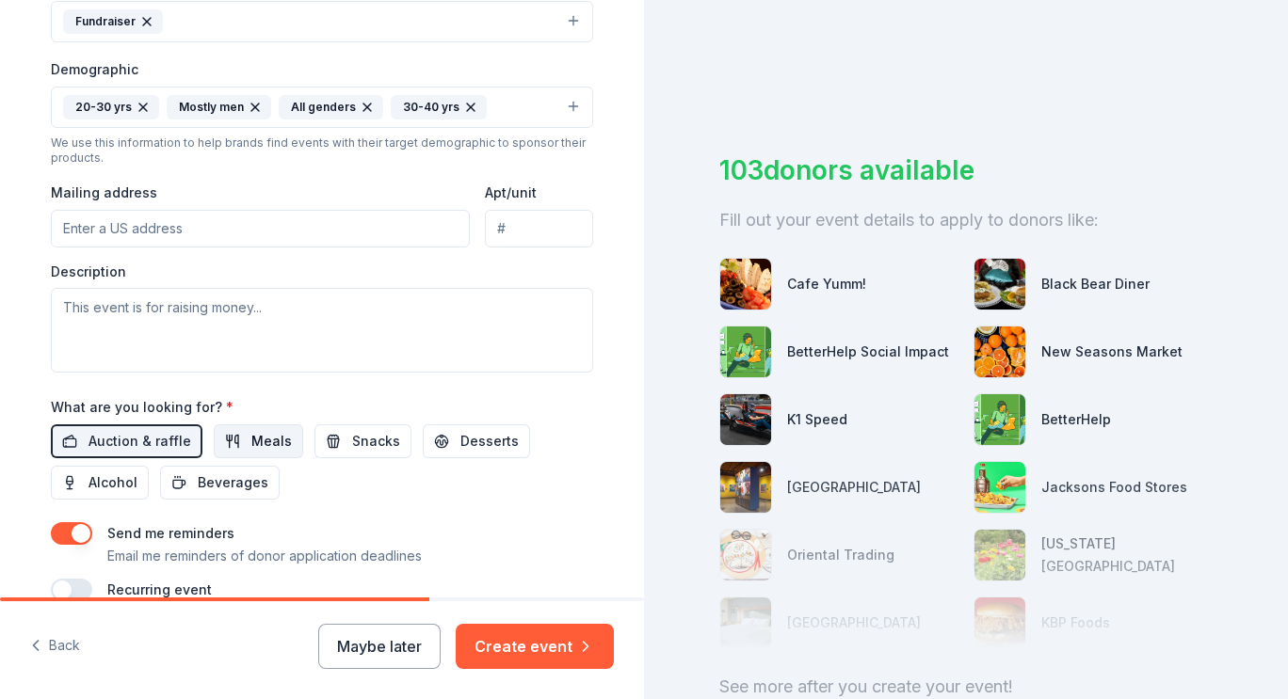
click at [263, 445] on span "Meals" at bounding box center [271, 441] width 40 height 23
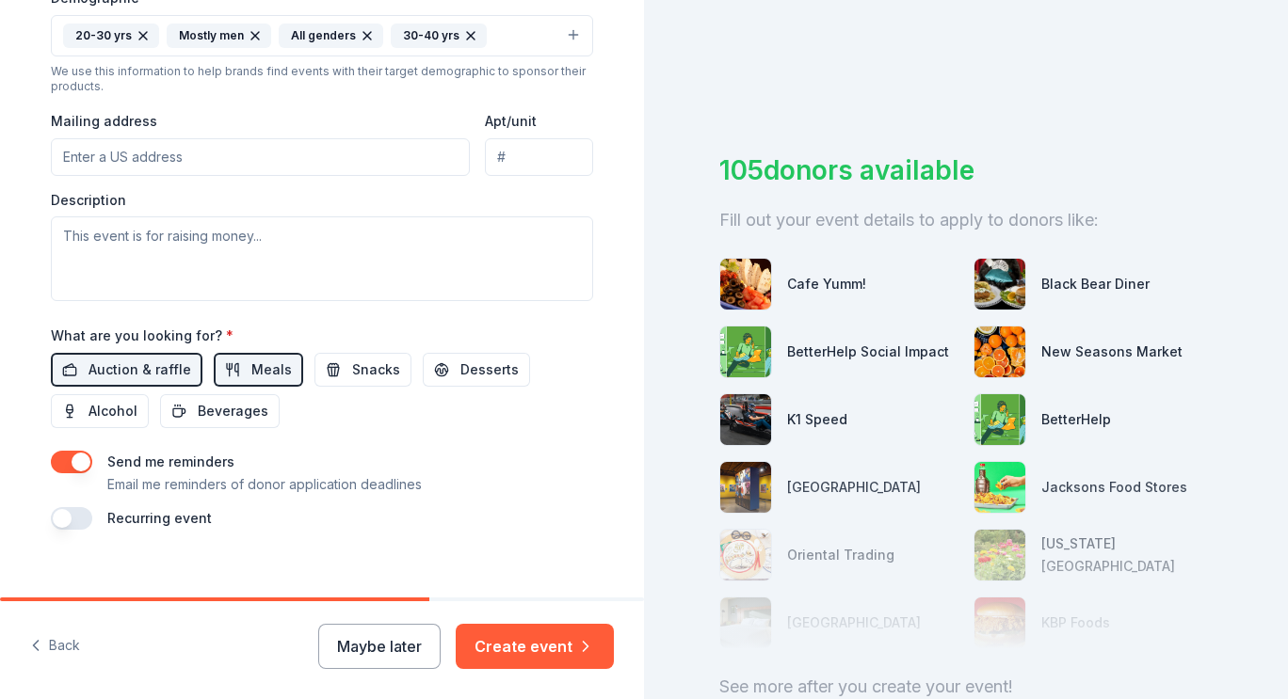
scroll to position [659, 0]
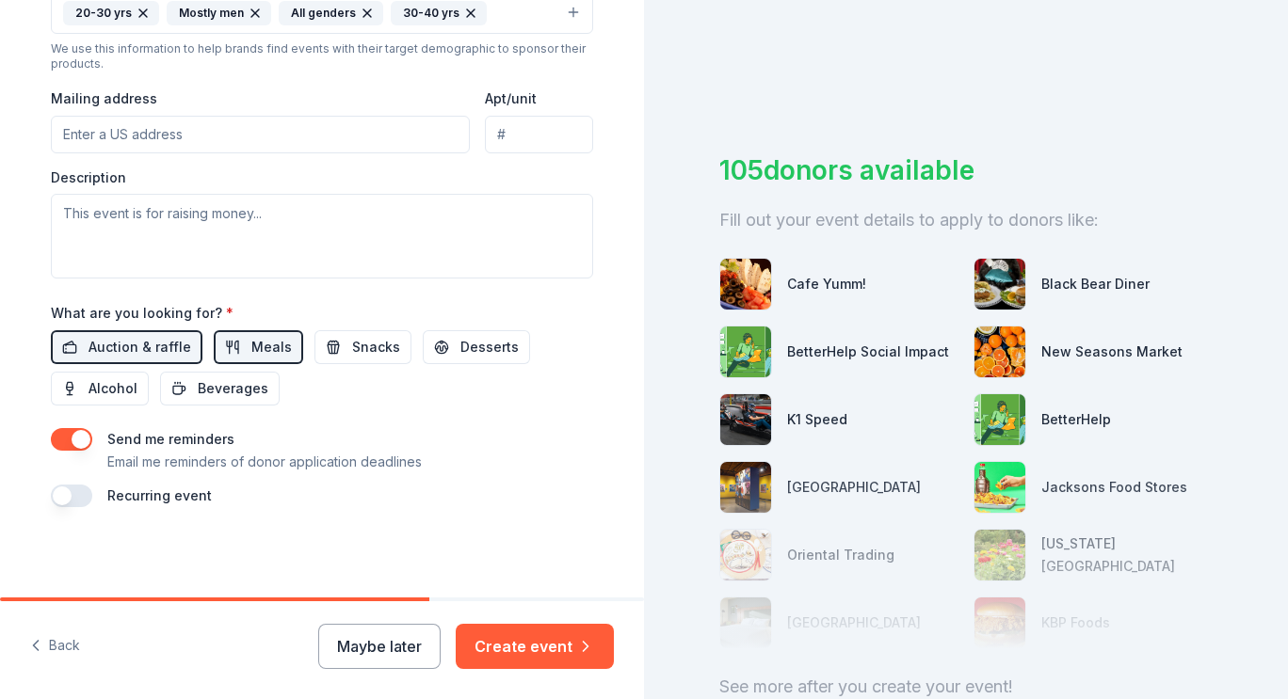
click at [87, 438] on div "Send me reminders Email me reminders of donor application deadlines" at bounding box center [322, 450] width 542 height 45
click at [74, 438] on button "button" at bounding box center [71, 439] width 41 height 23
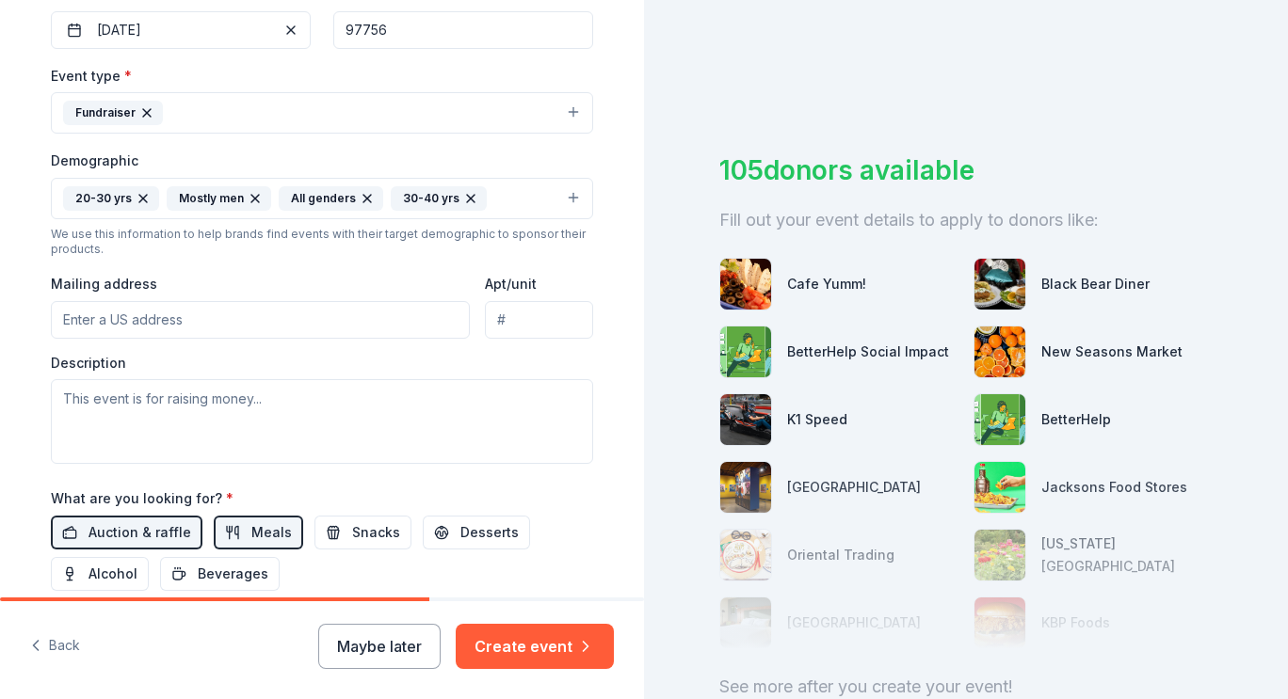
scroll to position [471, 0]
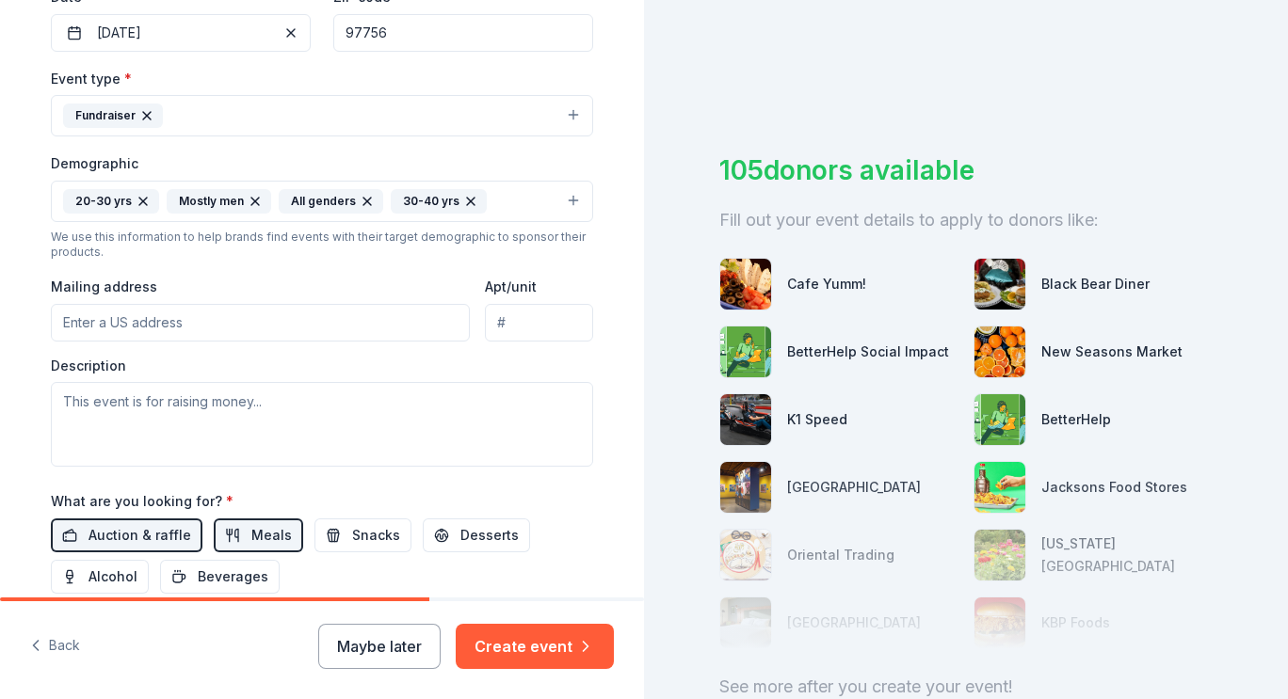
click at [188, 301] on div "Mailing address" at bounding box center [260, 308] width 419 height 67
click at [183, 318] on input "Mailing address" at bounding box center [260, 323] width 419 height 38
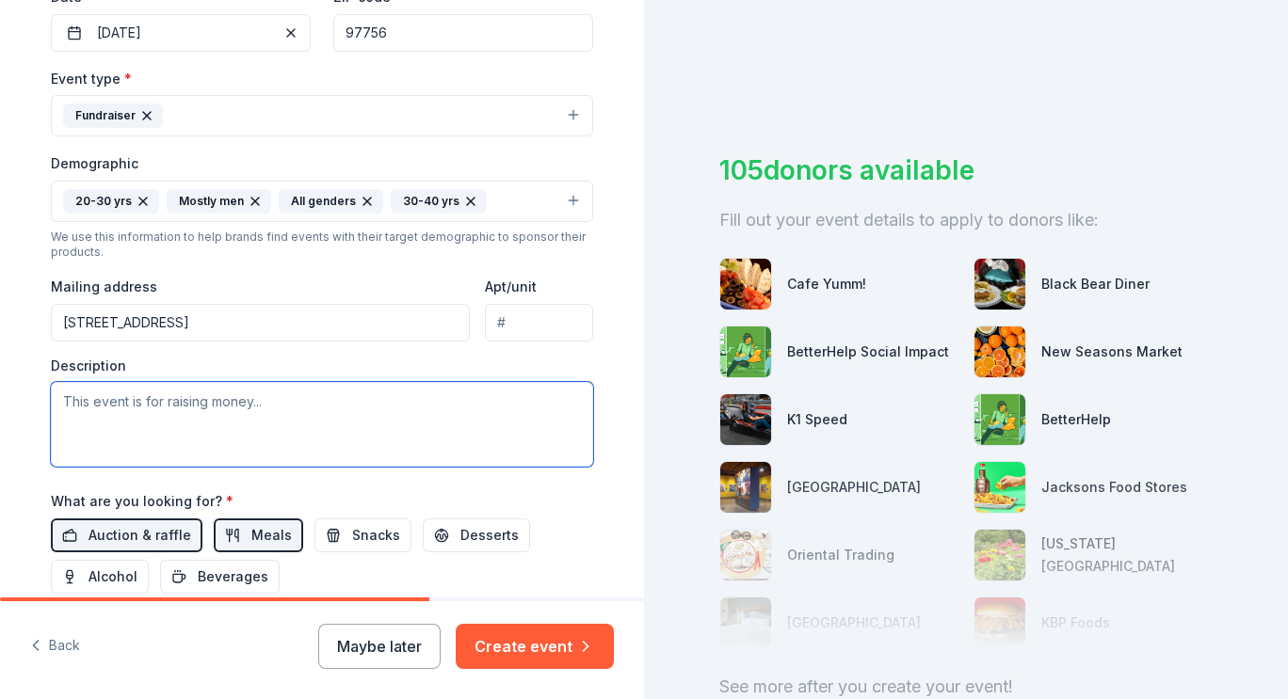
click at [225, 407] on textarea at bounding box center [322, 424] width 542 height 85
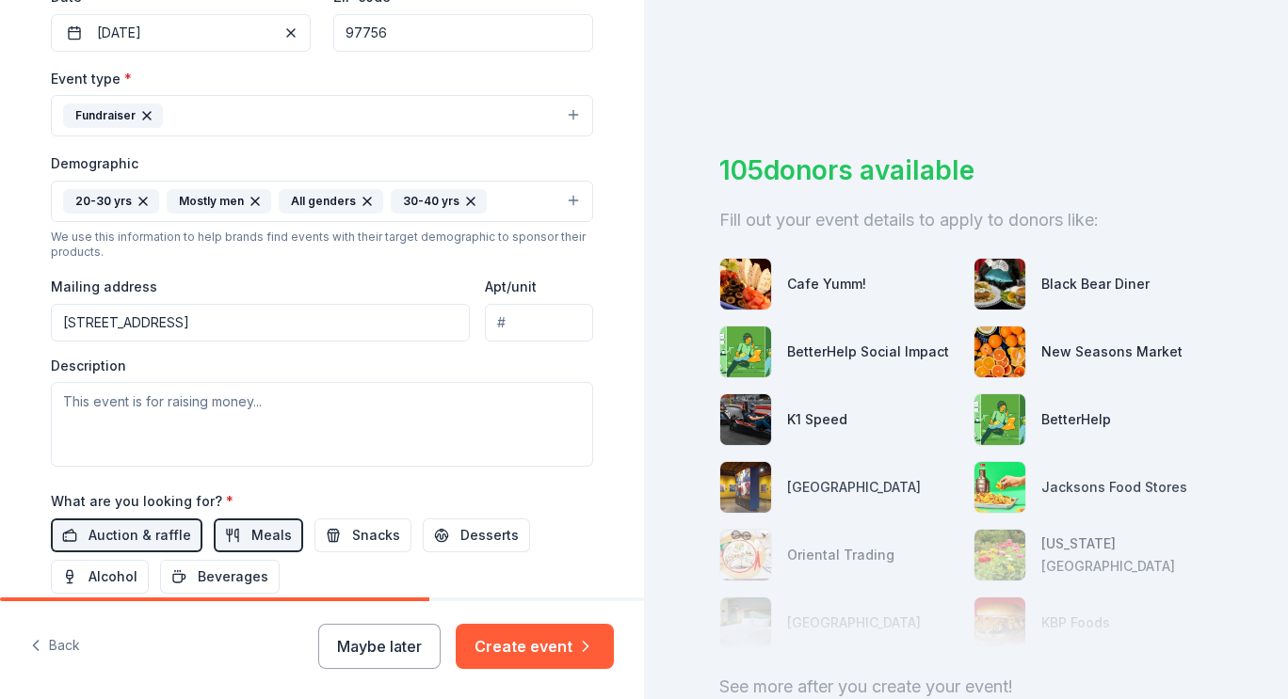
click at [217, 324] on input "1805 E Hwy 126" at bounding box center [260, 323] width 419 height 38
type input "1805 Oregon 126, Redmond, OR, 97756"
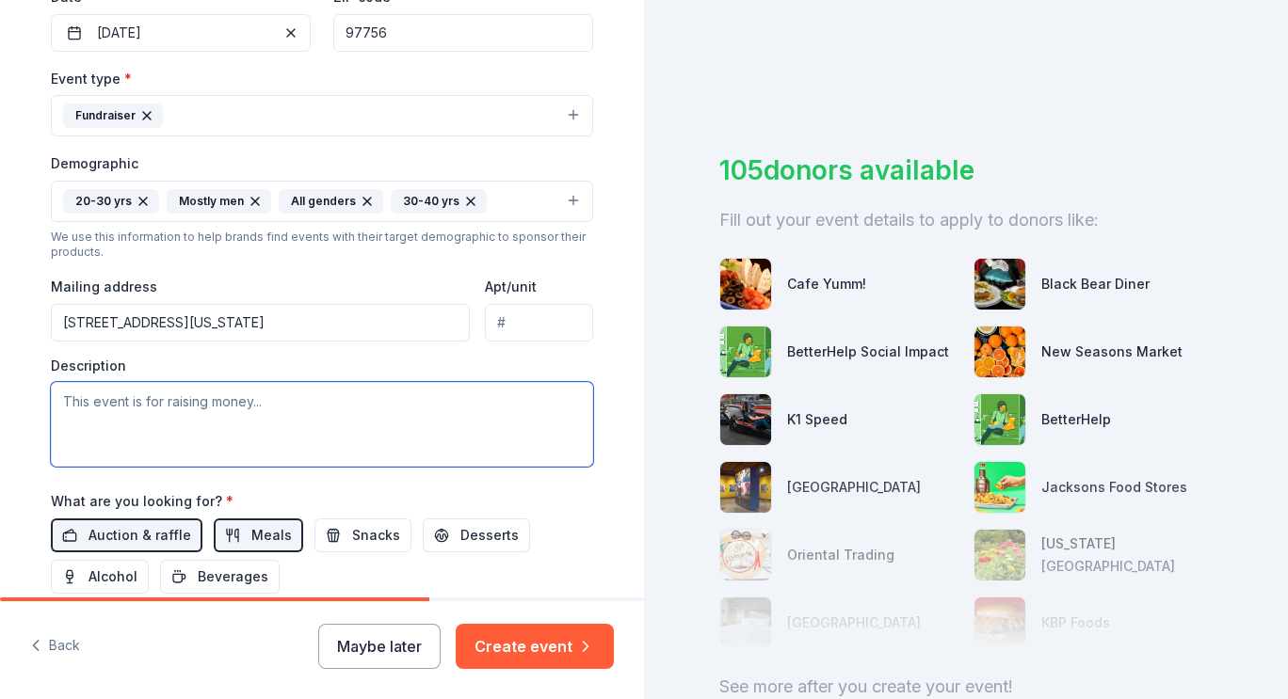
click at [266, 422] on textarea at bounding box center [322, 424] width 542 height 85
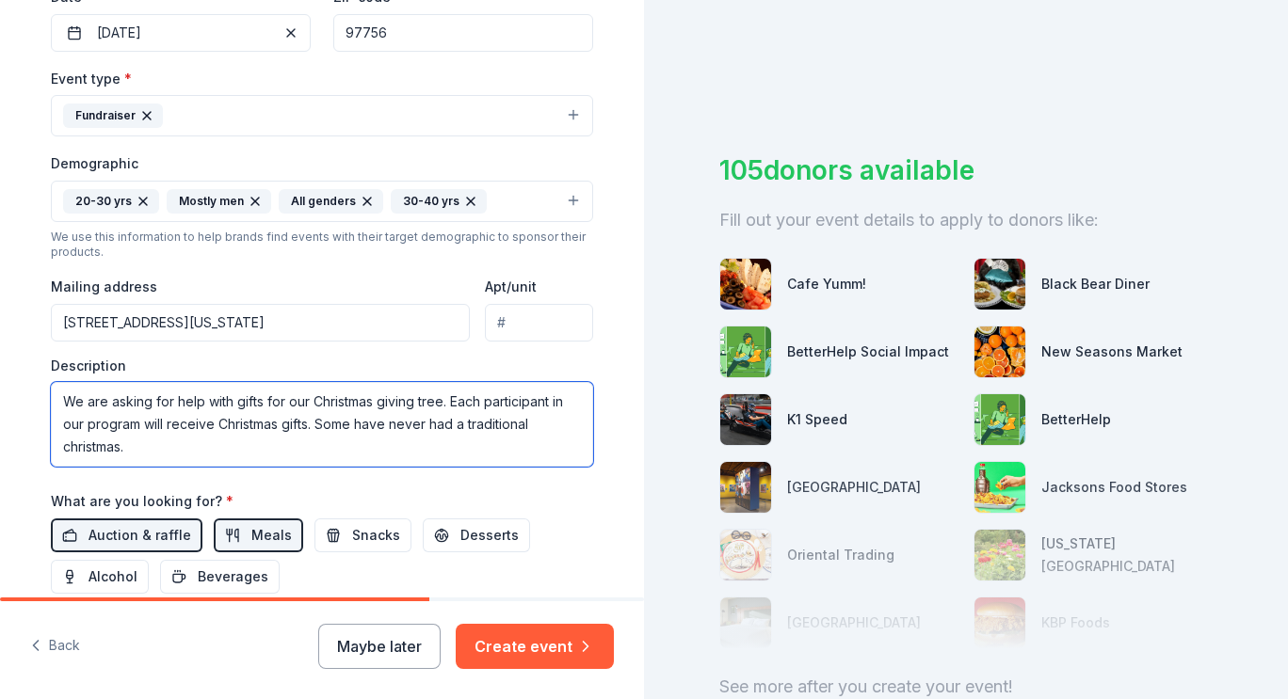
click at [307, 426] on textarea "We are asking for help with gifts for our Christmas giving tree. Each participa…" at bounding box center [322, 424] width 542 height 85
click at [303, 424] on textarea "We are asking for help with gifts for our Christmas giving tree. Each participa…" at bounding box center [322, 424] width 542 height 85
click at [315, 456] on textarea "We are asking for help with gifts for our Christmas giving tree. Each participa…" at bounding box center [322, 424] width 542 height 85
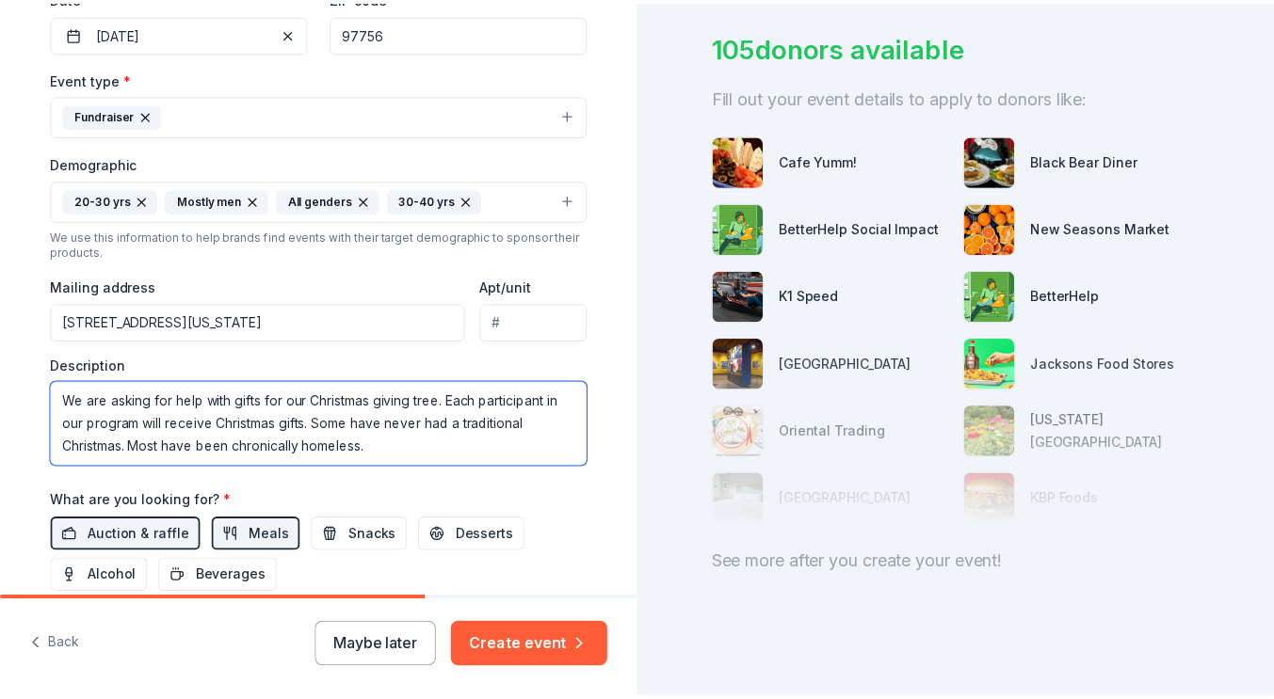
scroll to position [137, 0]
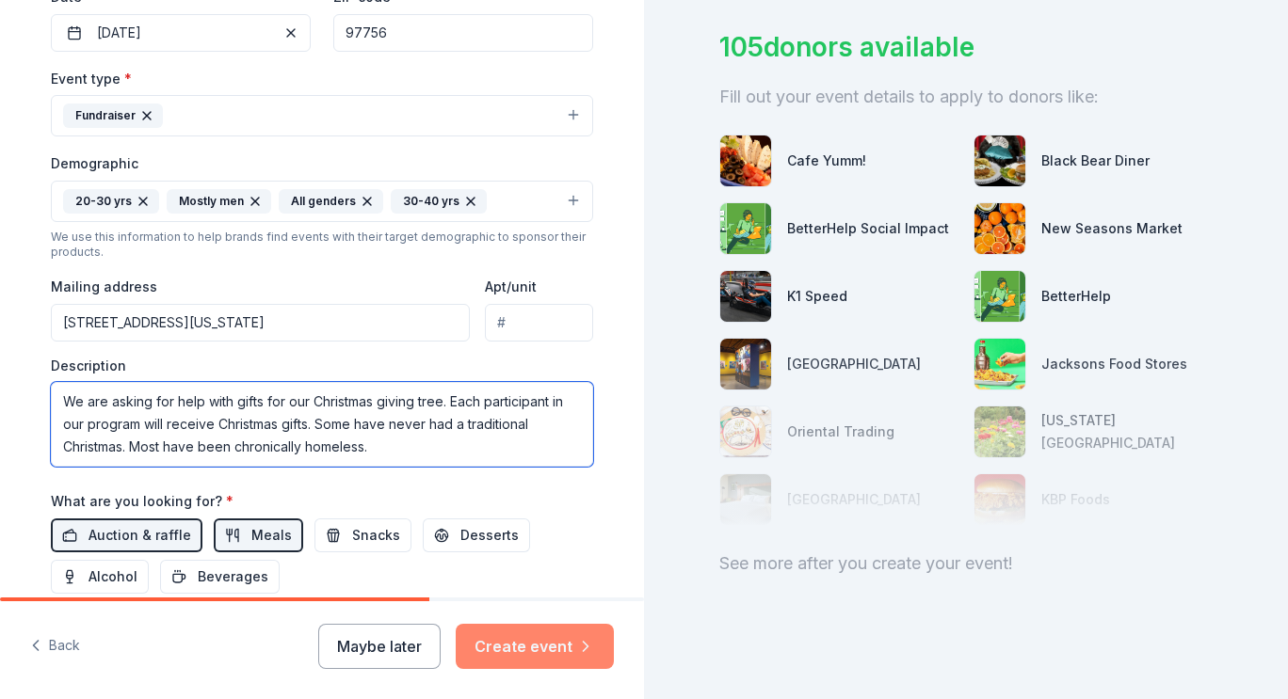
type textarea "We are asking for help with gifts for our Christmas giving tree. Each participa…"
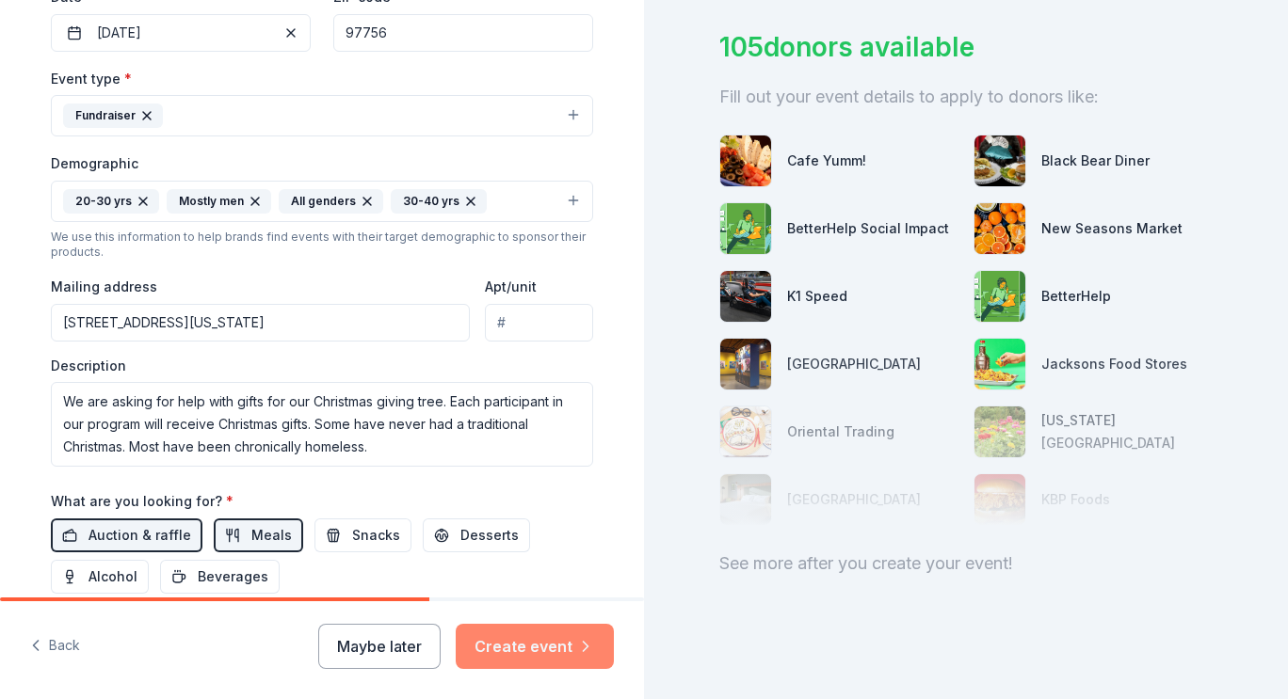
click at [553, 639] on button "Create event" at bounding box center [535, 646] width 158 height 45
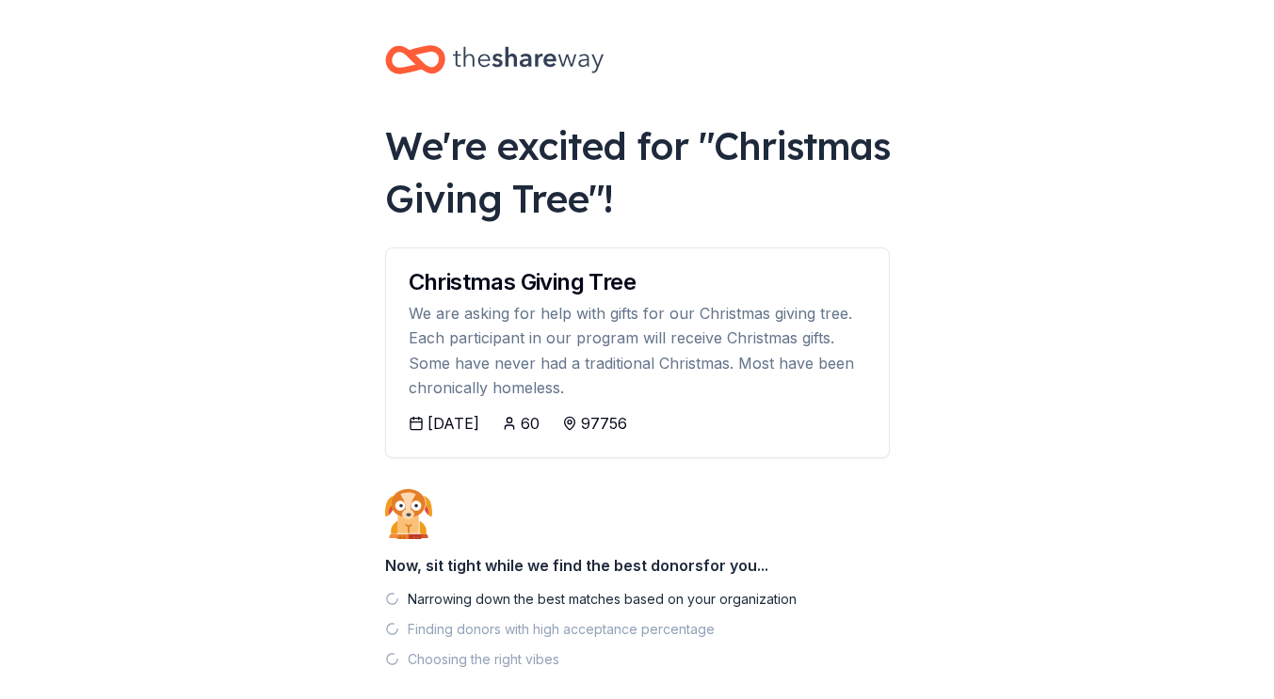
scroll to position [96, 0]
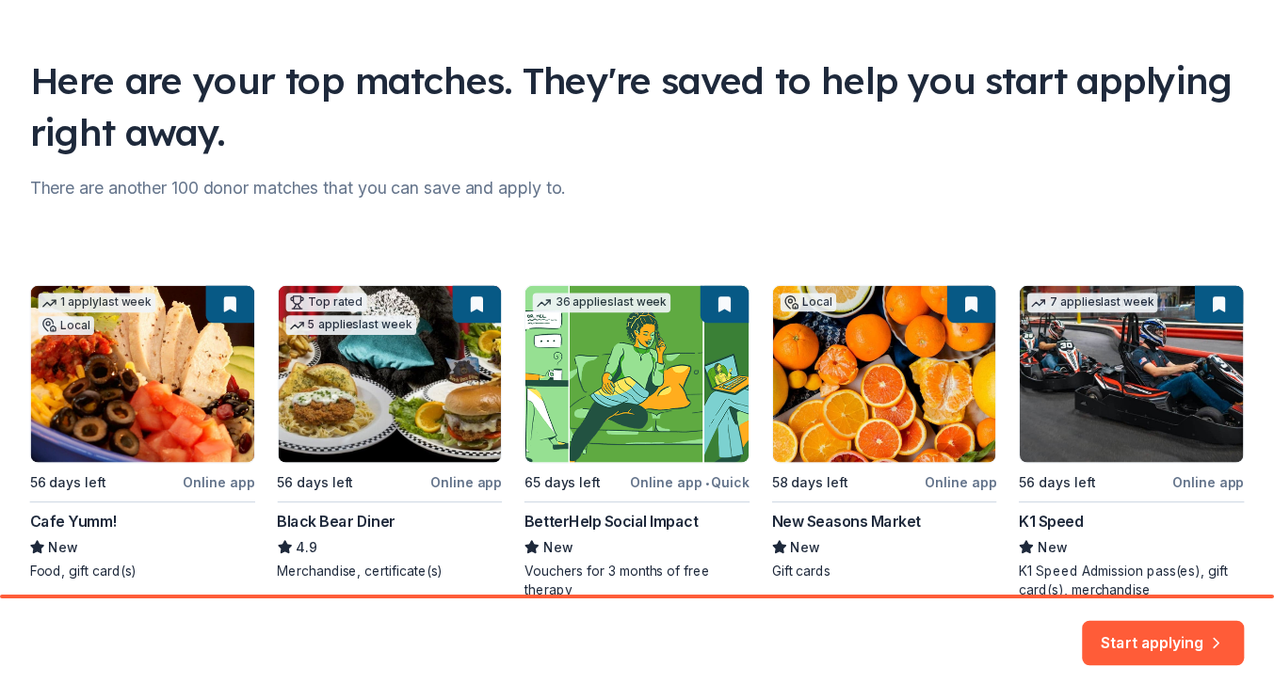
scroll to position [194, 0]
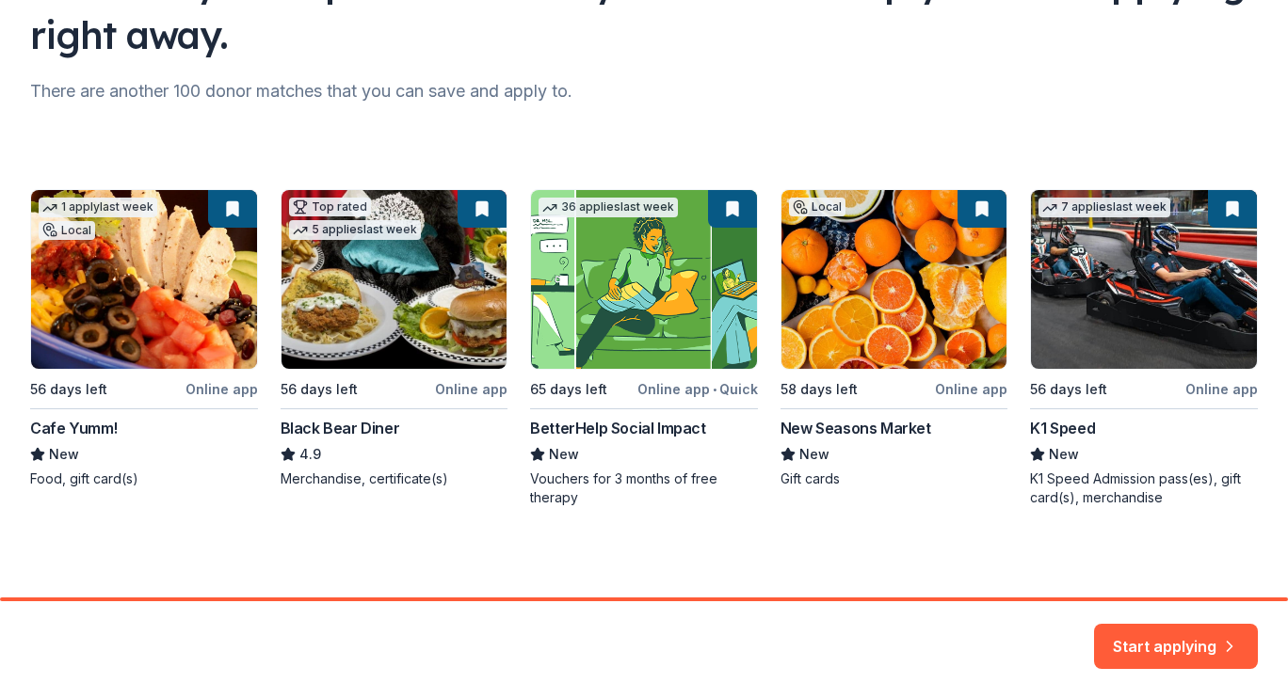
click at [137, 300] on div "1 apply last week Local 56 days left Online app Cafe Yumm! New Food, gift card(…" at bounding box center [643, 348] width 1227 height 318
click at [141, 308] on div "1 apply last week Local 56 days left Online app Cafe Yumm! New Food, gift card(…" at bounding box center [643, 348] width 1227 height 318
click at [1189, 647] on button "Start applying" at bounding box center [1176, 635] width 164 height 45
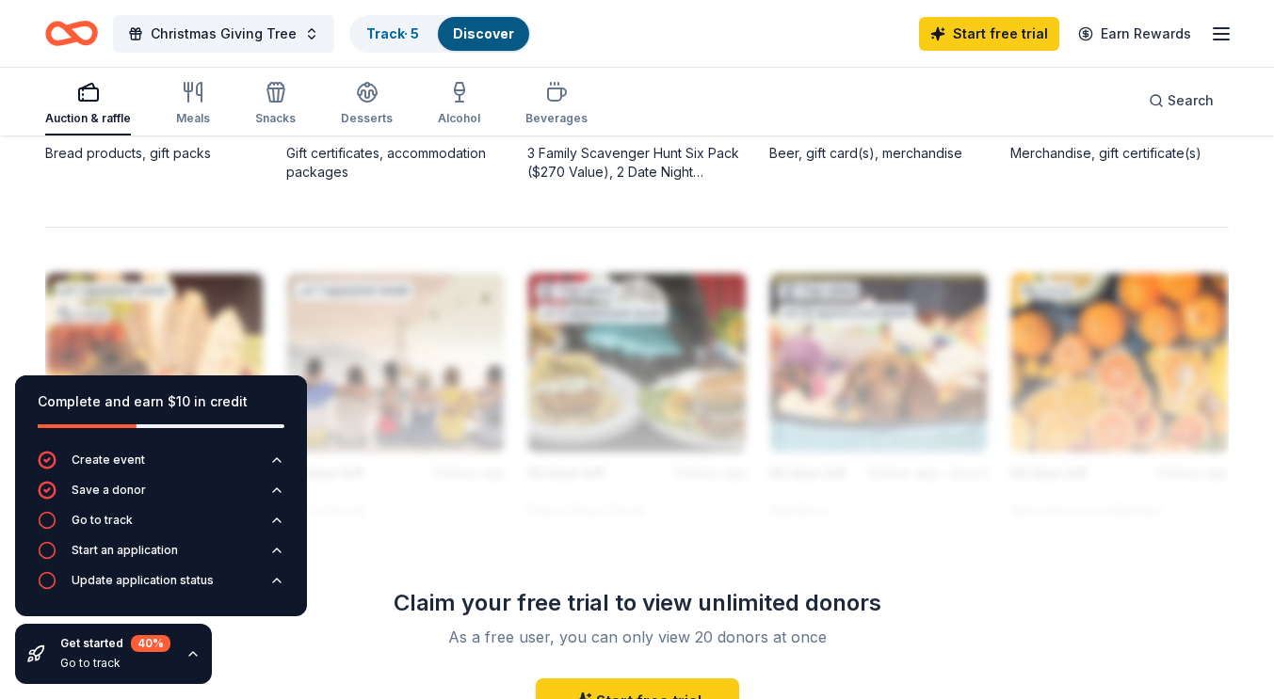
scroll to position [1761, 0]
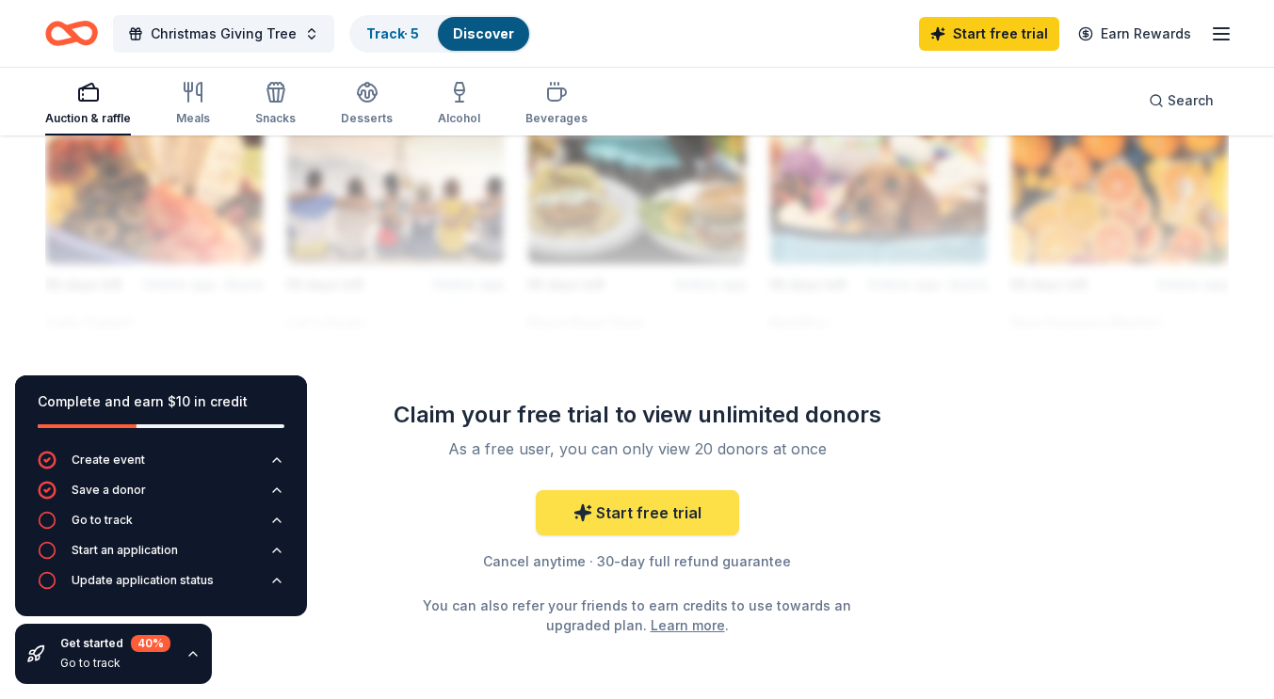
click at [617, 505] on link "Start free trial" at bounding box center [637, 512] width 203 height 45
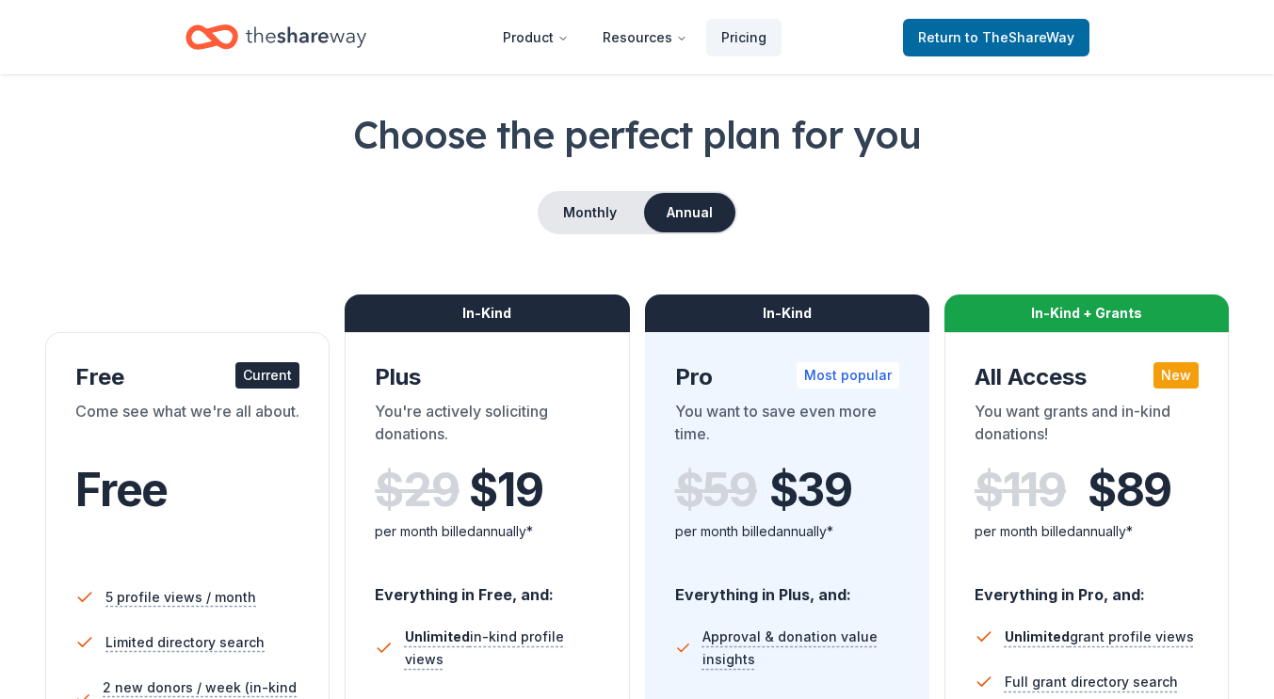
scroll to position [94, 0]
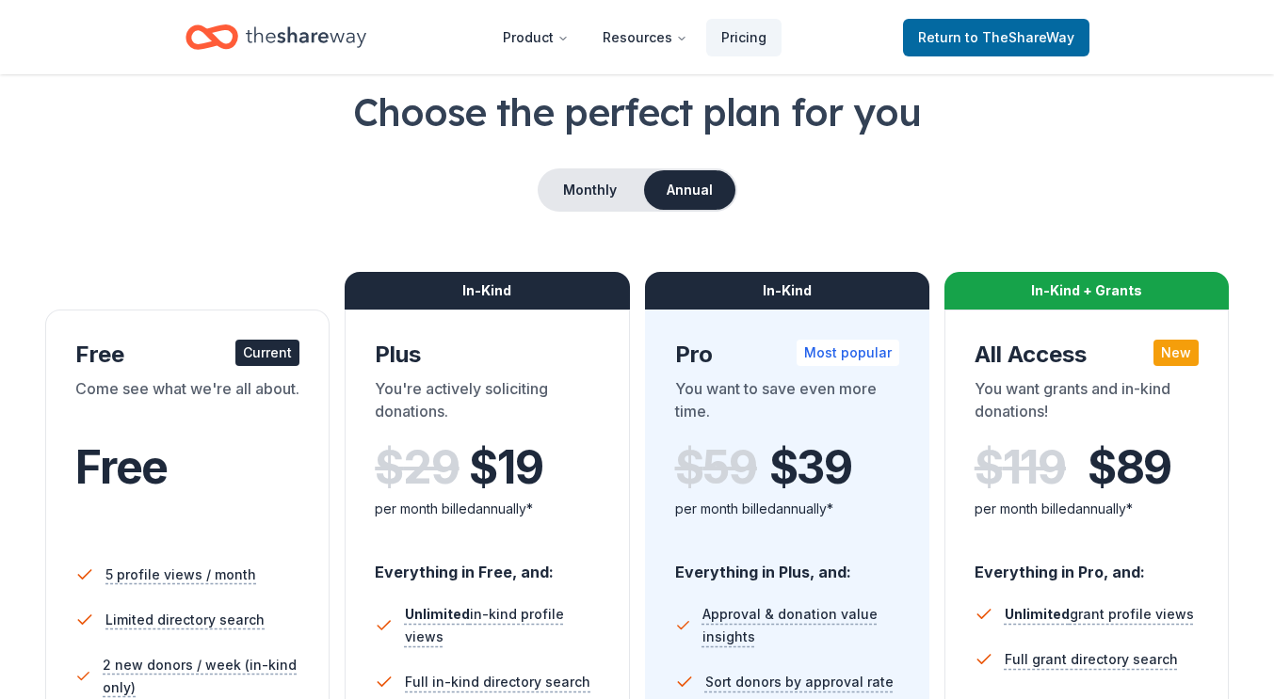
click at [167, 429] on div "Come see what we're all about." at bounding box center [187, 403] width 224 height 53
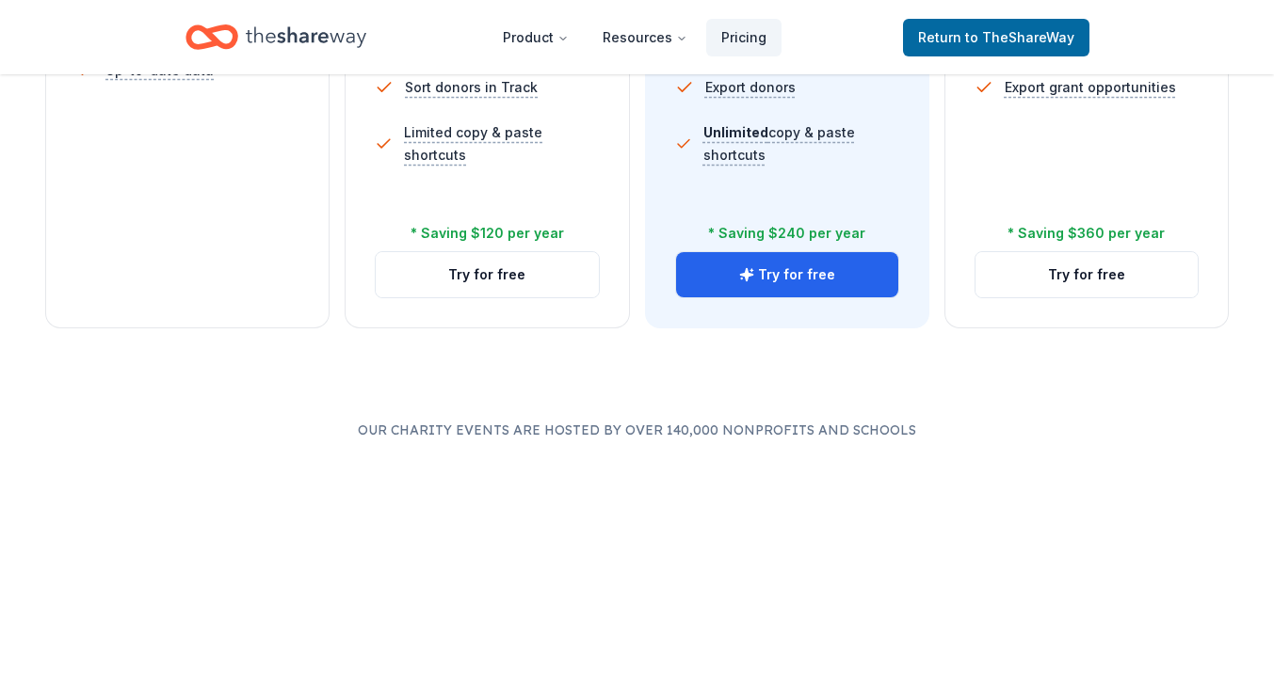
scroll to position [565, 0]
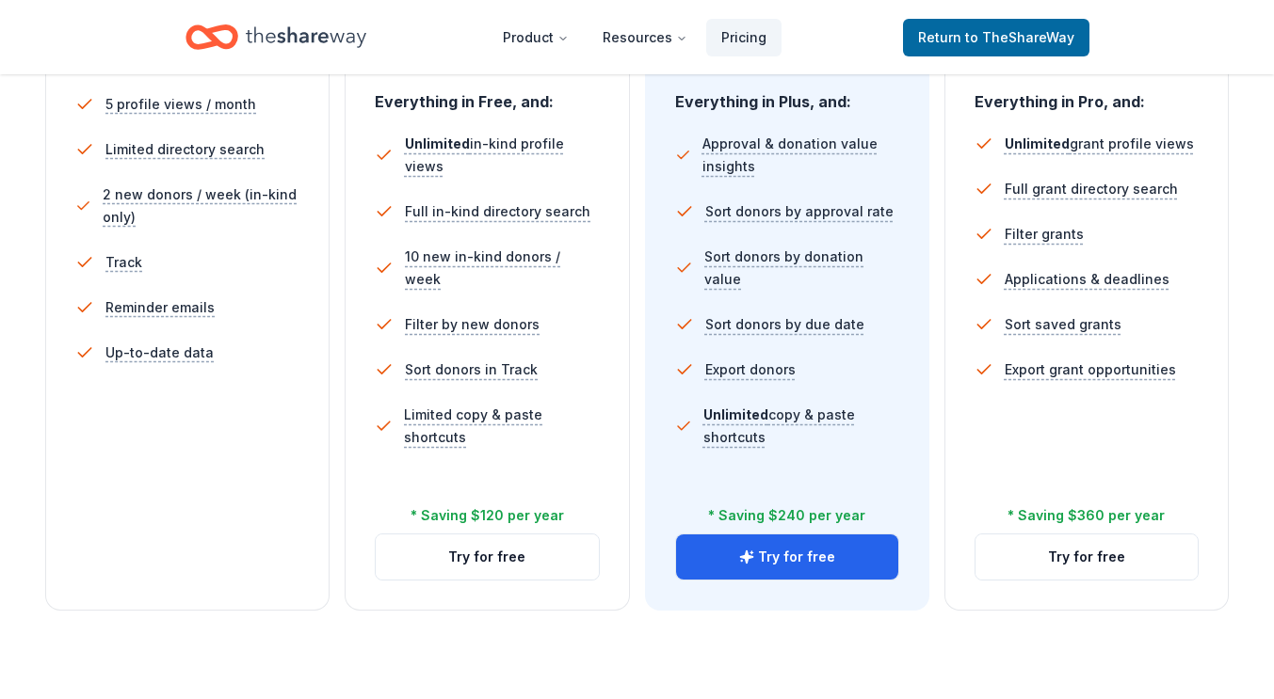
click at [236, 273] on li "Track" at bounding box center [187, 262] width 224 height 45
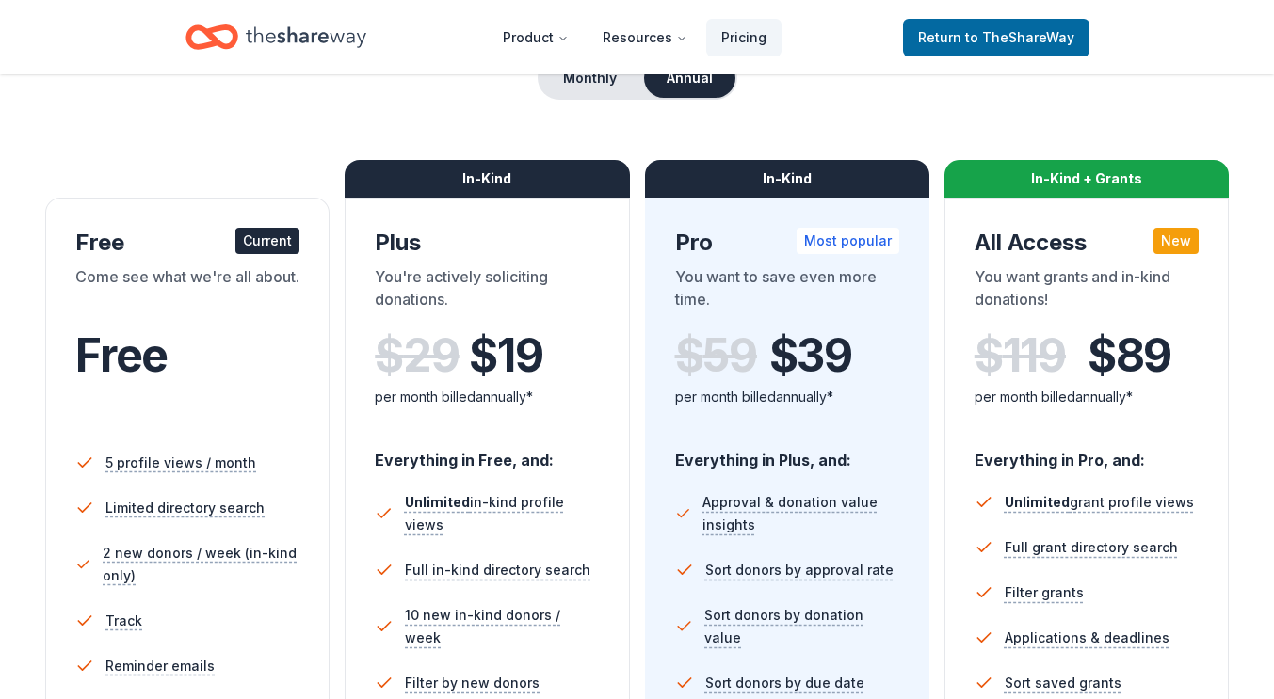
scroll to position [188, 0]
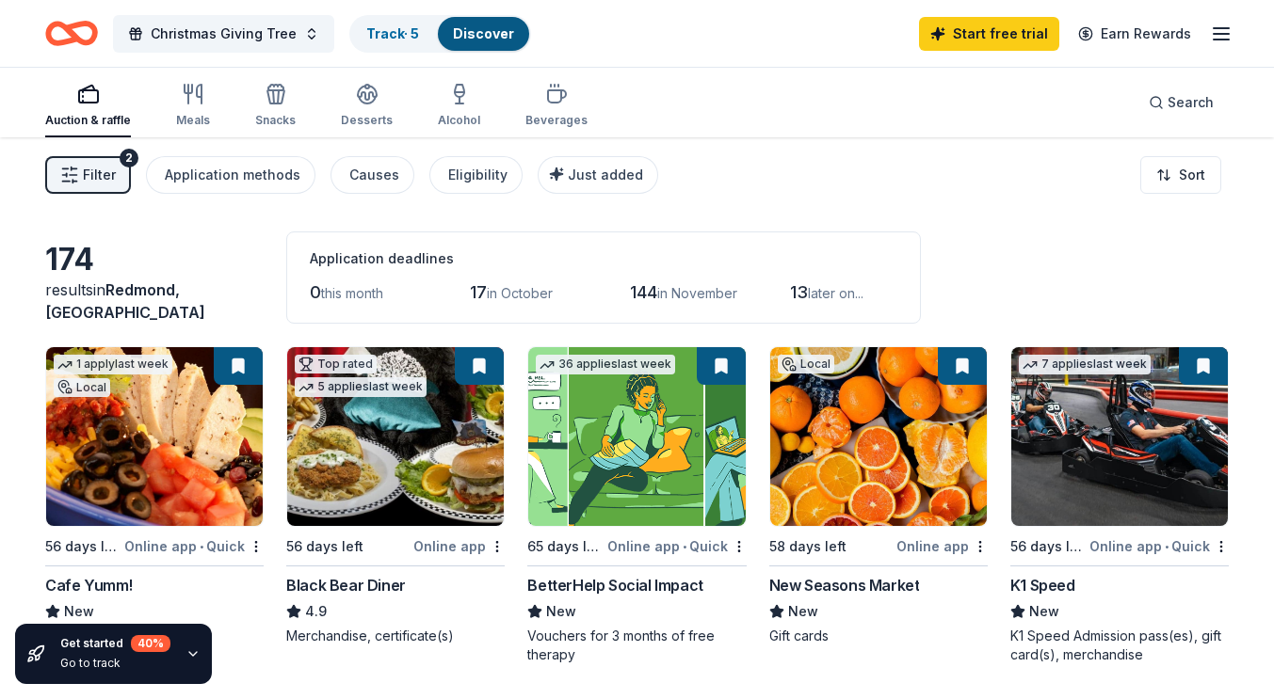
click at [137, 420] on img at bounding box center [154, 436] width 217 height 179
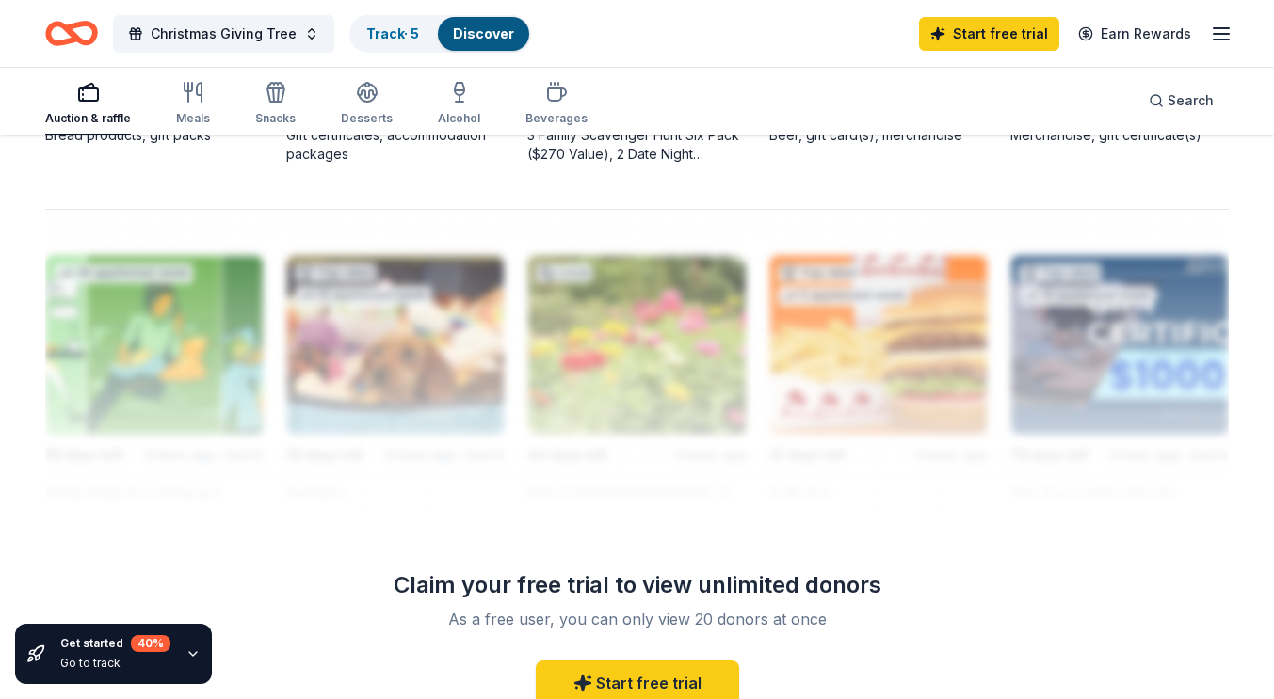
scroll to position [1600, 0]
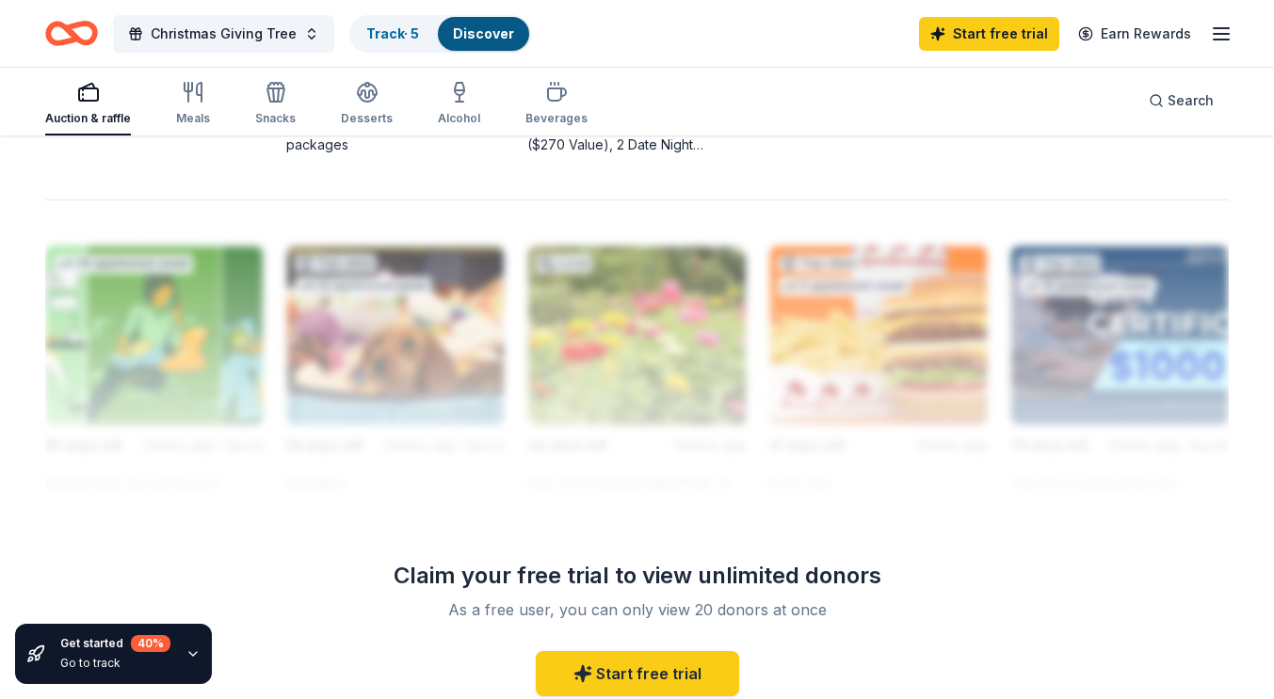
click at [809, 263] on div at bounding box center [636, 350] width 1183 height 301
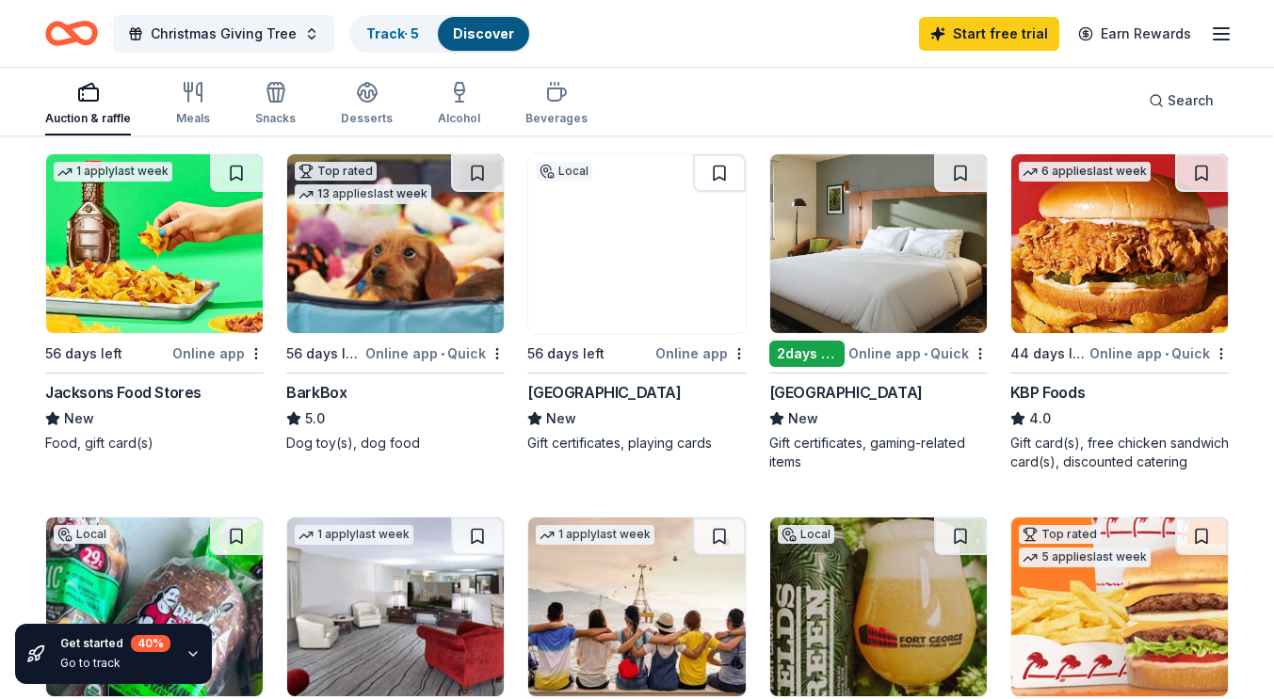
scroll to position [847, 0]
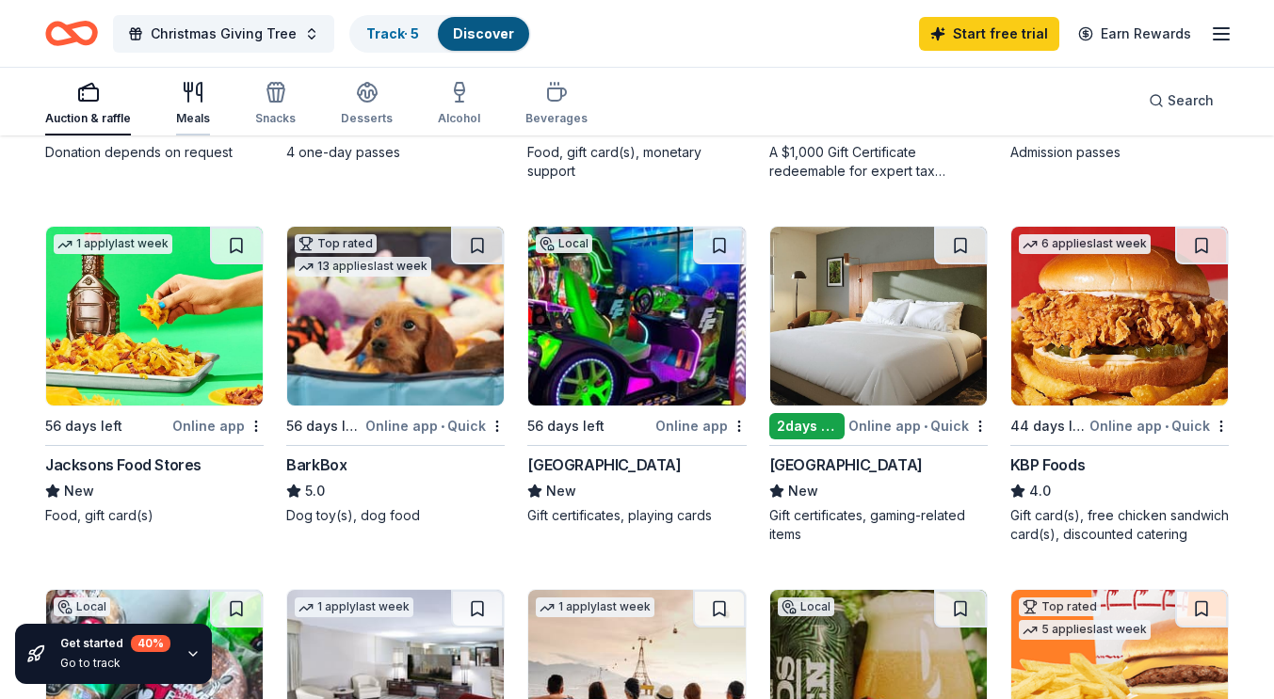
click at [203, 100] on div "button" at bounding box center [193, 92] width 34 height 23
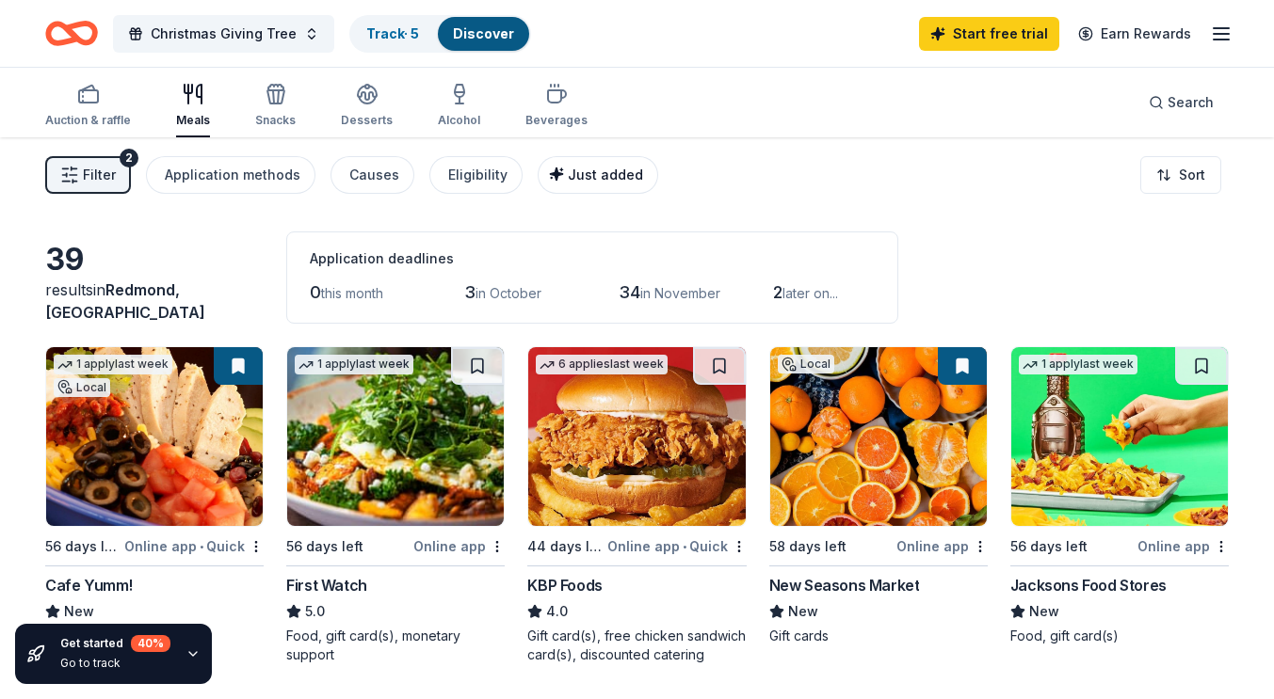
click at [612, 178] on span "Just added" at bounding box center [605, 175] width 75 height 16
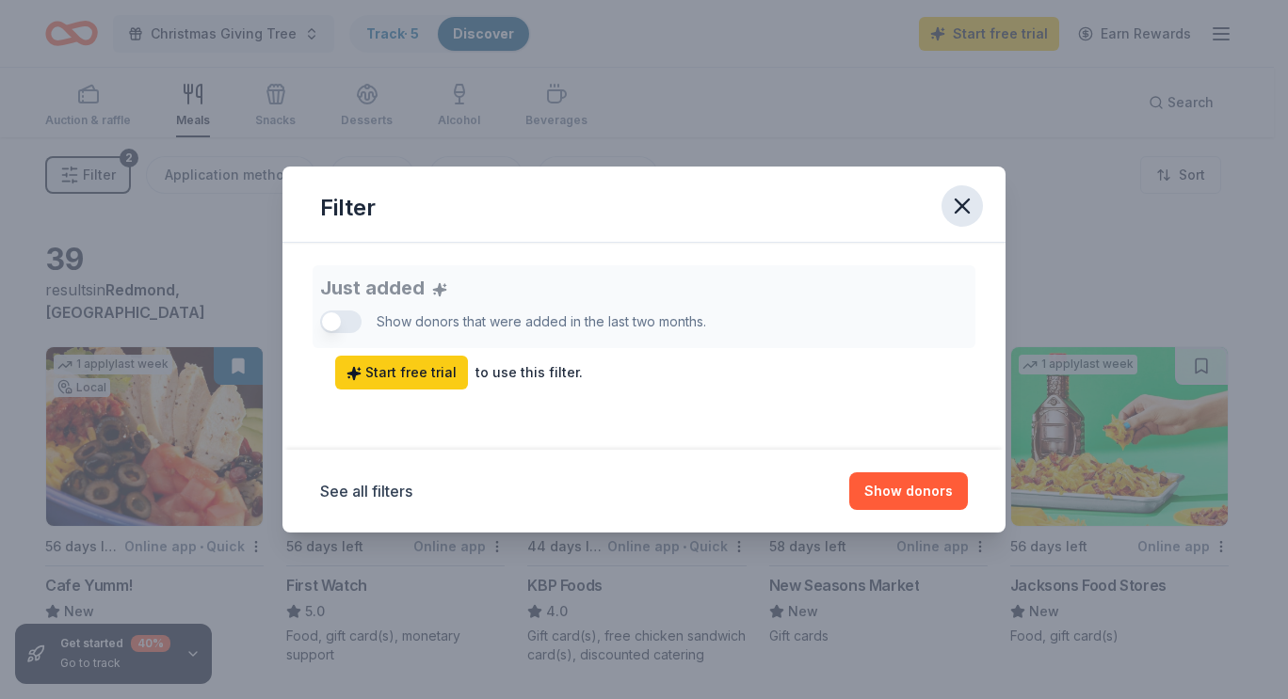
click at [961, 206] on icon "button" at bounding box center [961, 206] width 13 height 13
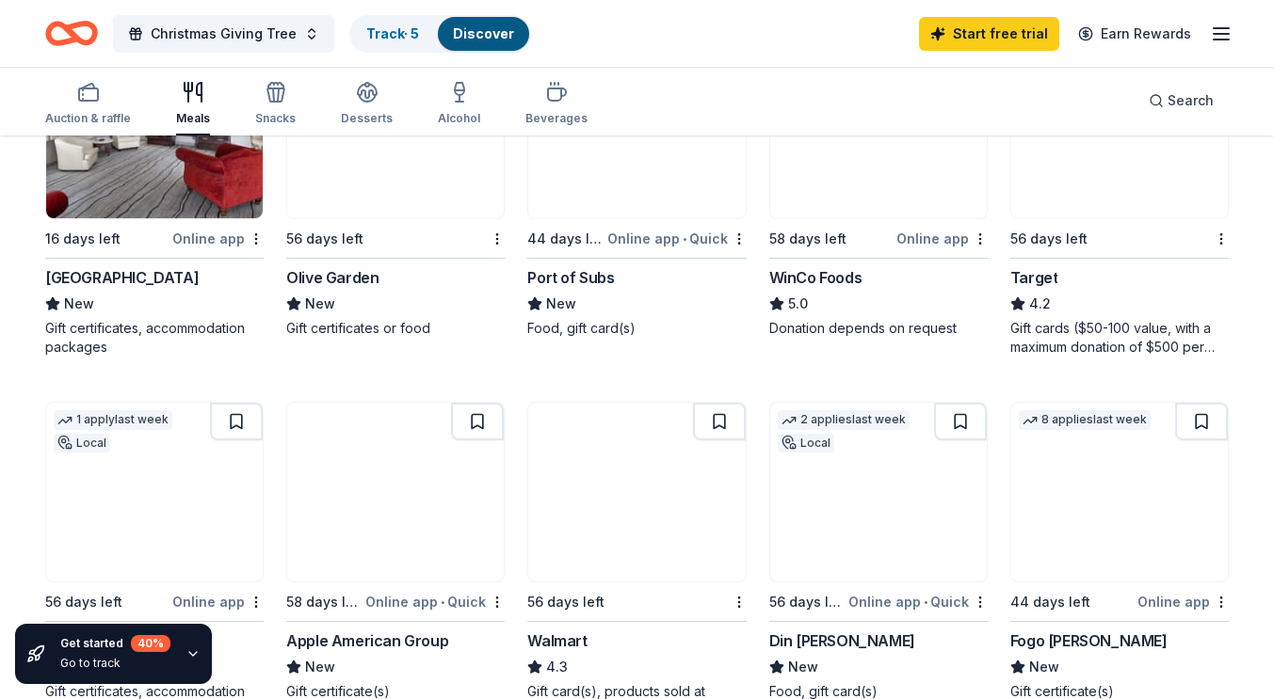
scroll to position [1035, 0]
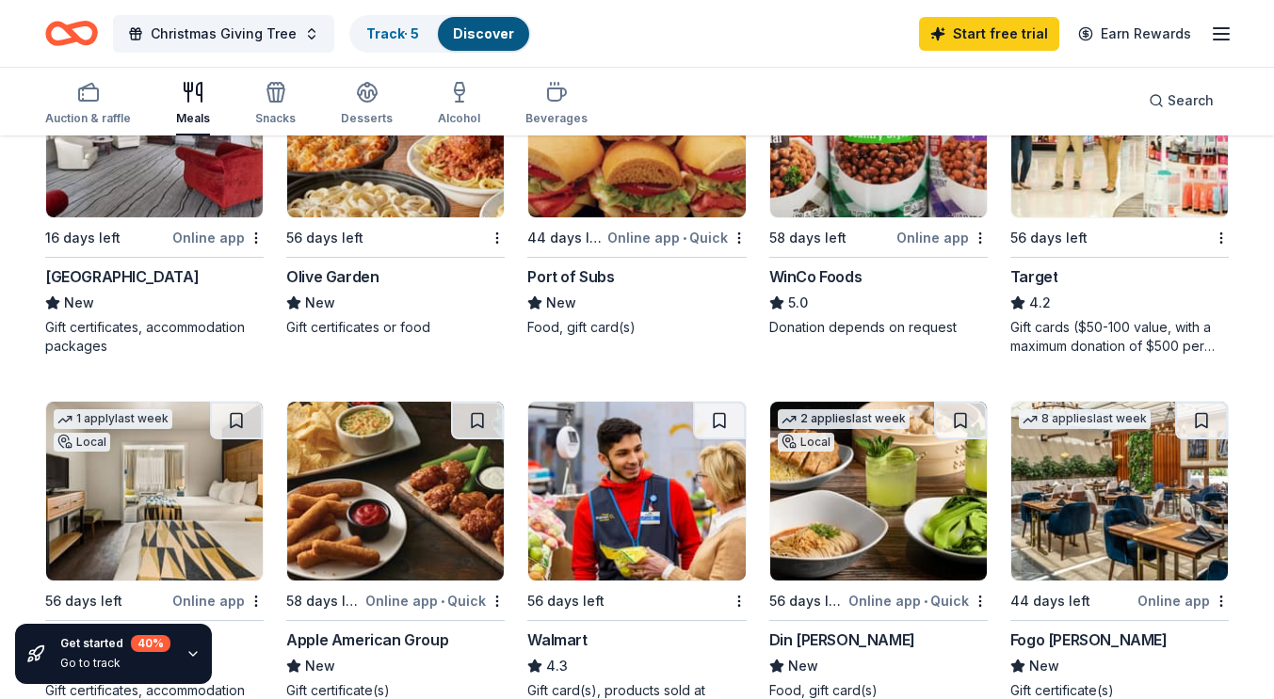
click at [1052, 164] on img at bounding box center [1119, 128] width 217 height 179
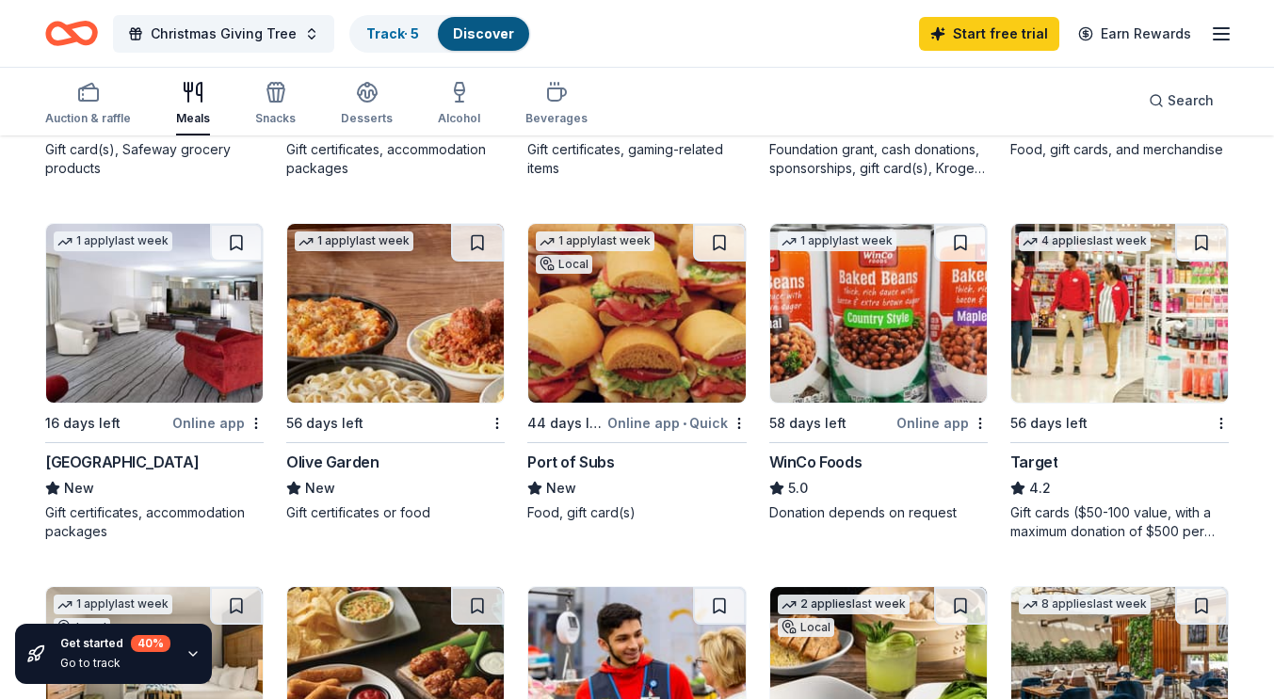
scroll to position [847, 0]
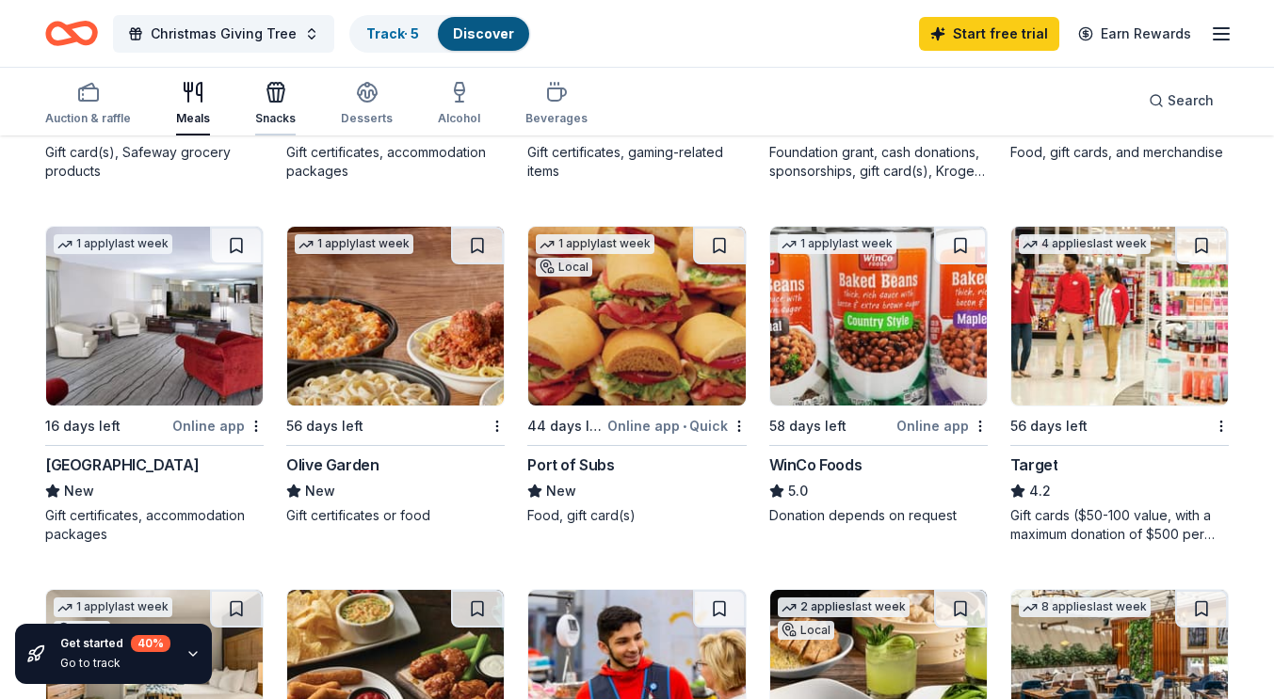
click at [281, 104] on div "Snacks" at bounding box center [275, 103] width 40 height 45
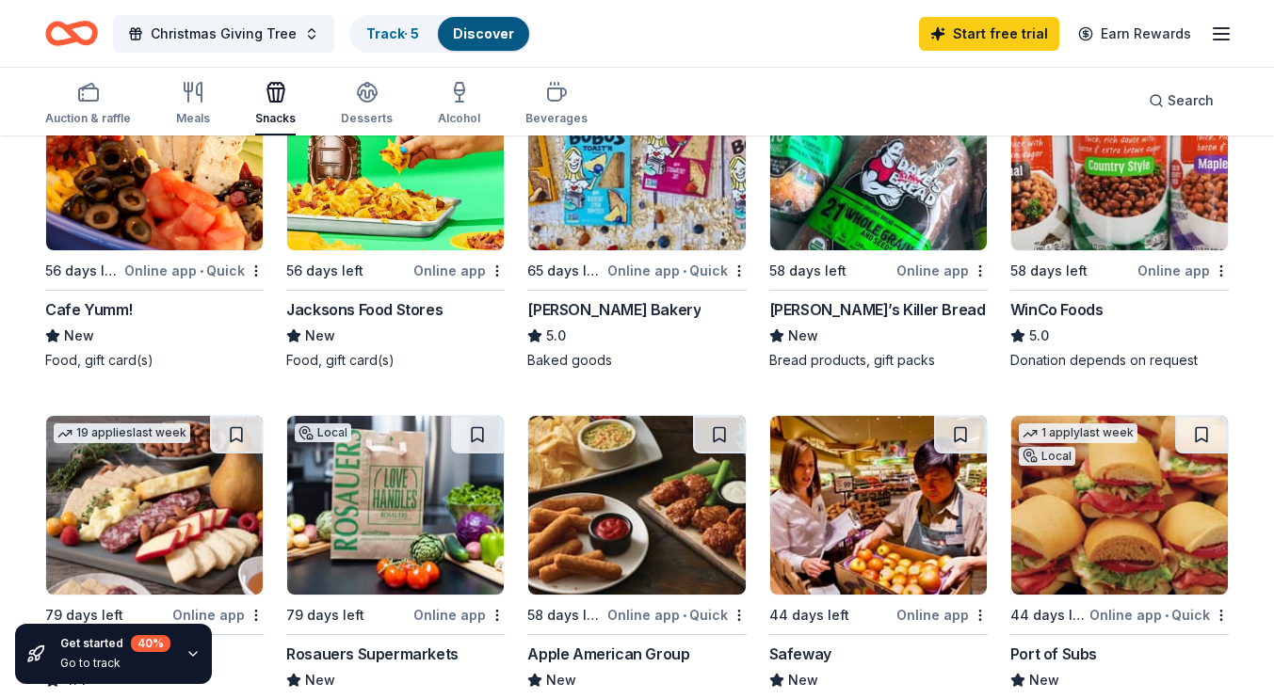
scroll to position [282, 0]
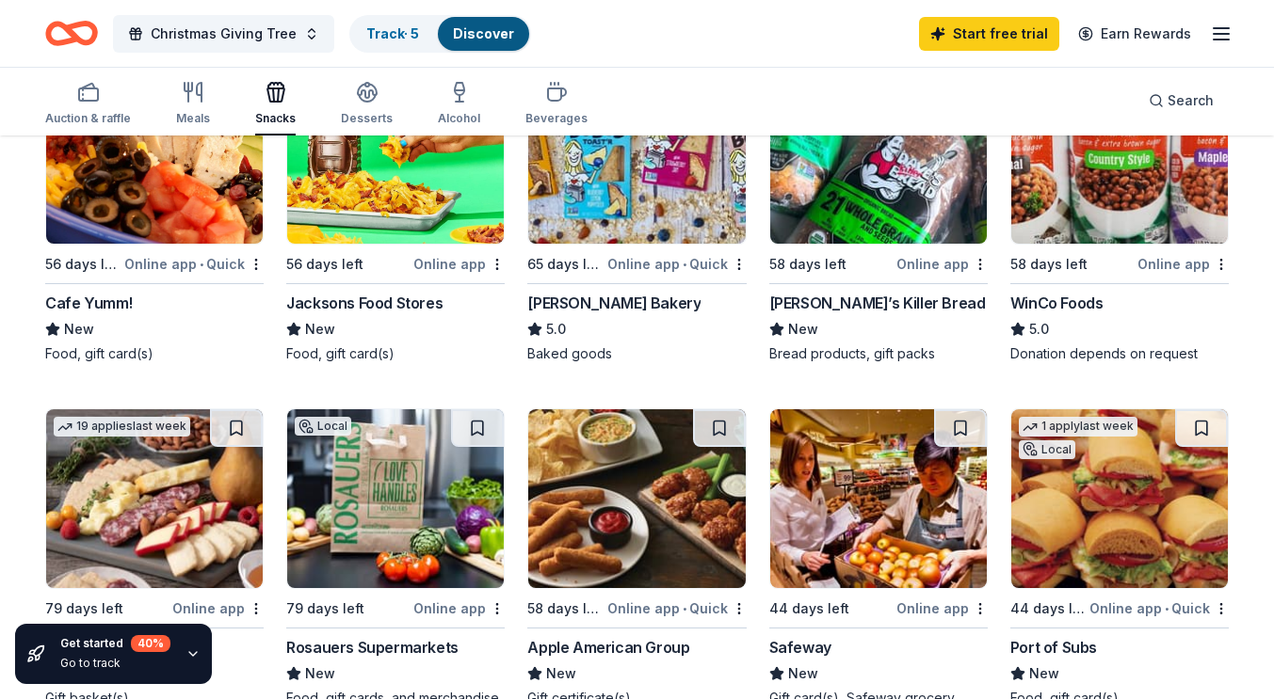
click at [268, 94] on icon "button" at bounding box center [276, 92] width 23 height 23
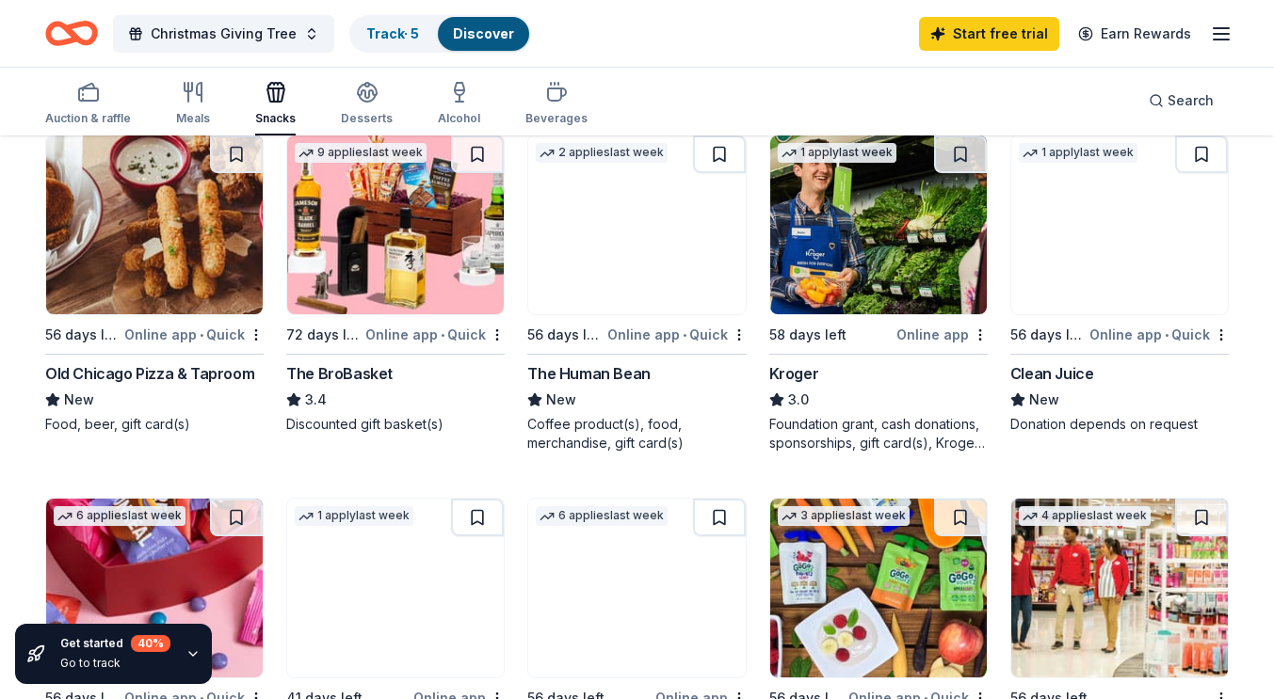
scroll to position [941, 0]
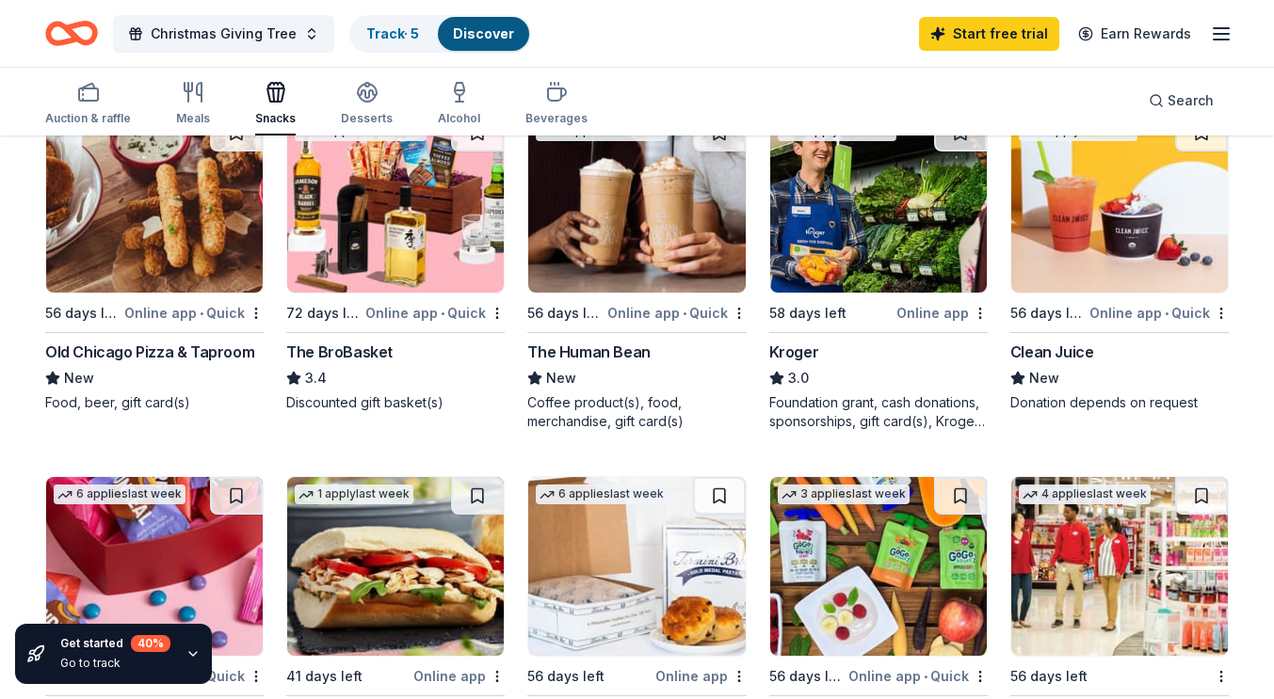
click at [641, 202] on img at bounding box center [636, 203] width 217 height 179
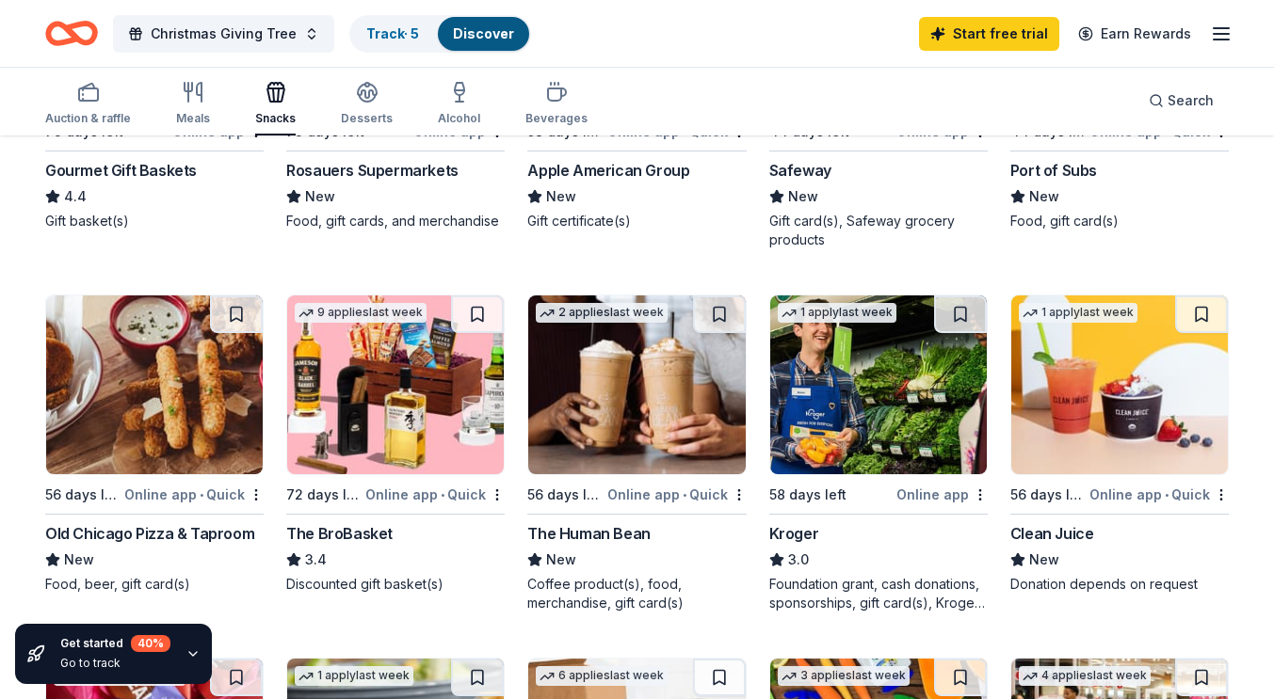
scroll to position [753, 0]
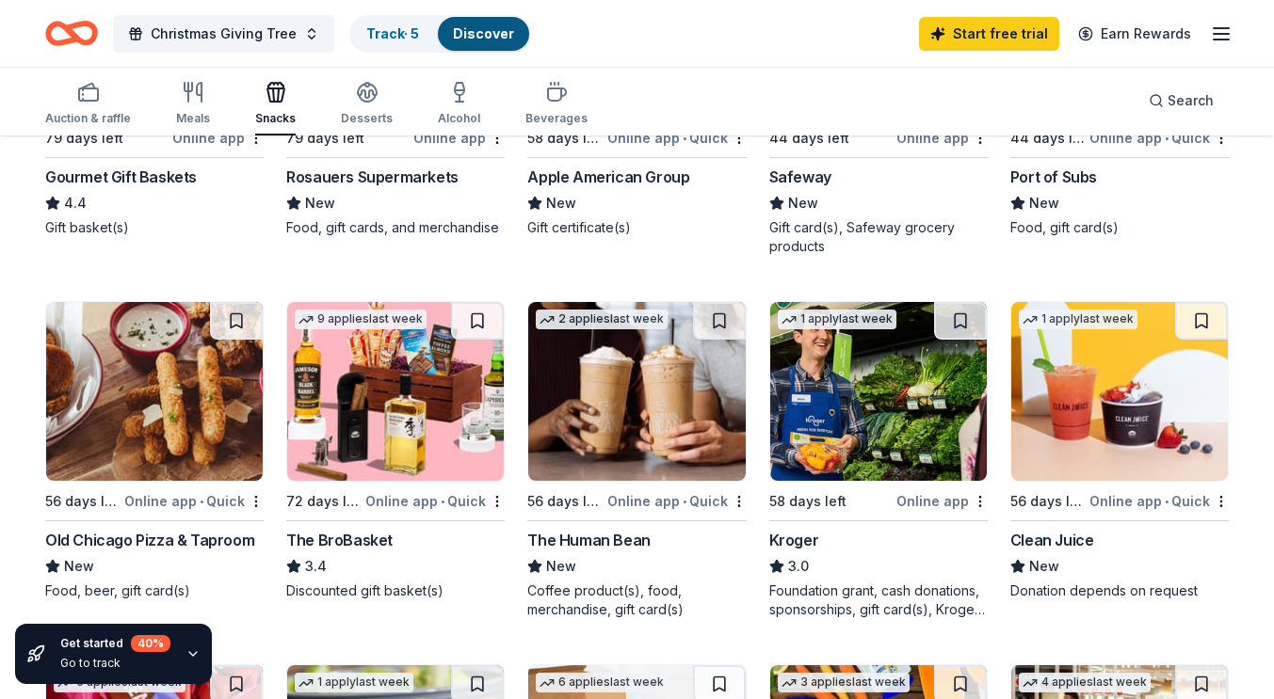
click at [794, 409] on img at bounding box center [878, 391] width 217 height 179
click at [361, 101] on icon "button" at bounding box center [367, 98] width 17 height 7
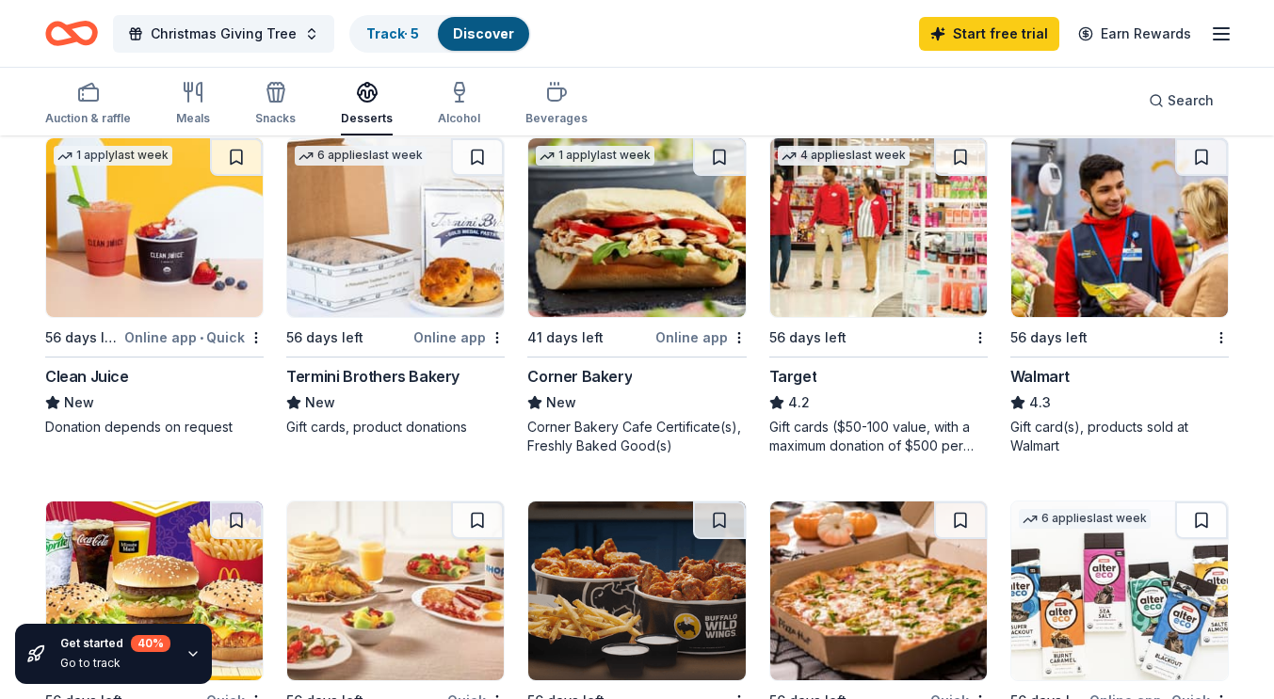
scroll to position [847, 0]
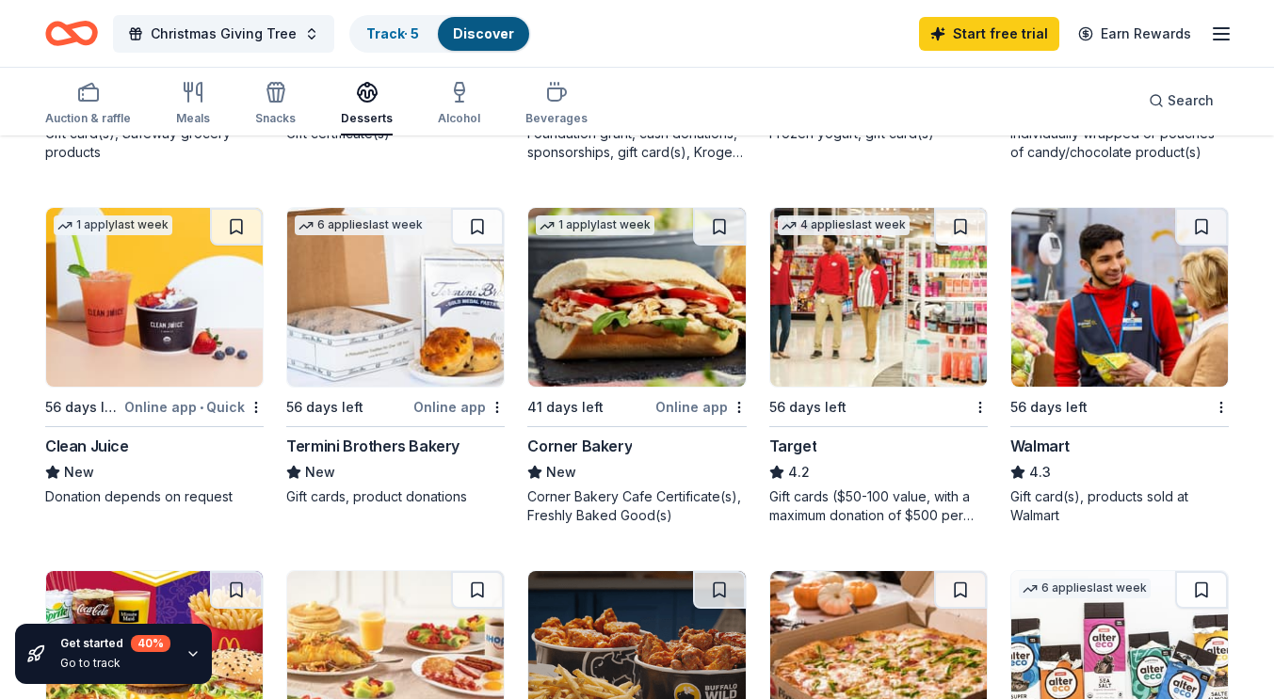
click at [1089, 329] on img at bounding box center [1119, 297] width 217 height 179
click at [552, 108] on div "Beverages" at bounding box center [556, 103] width 62 height 45
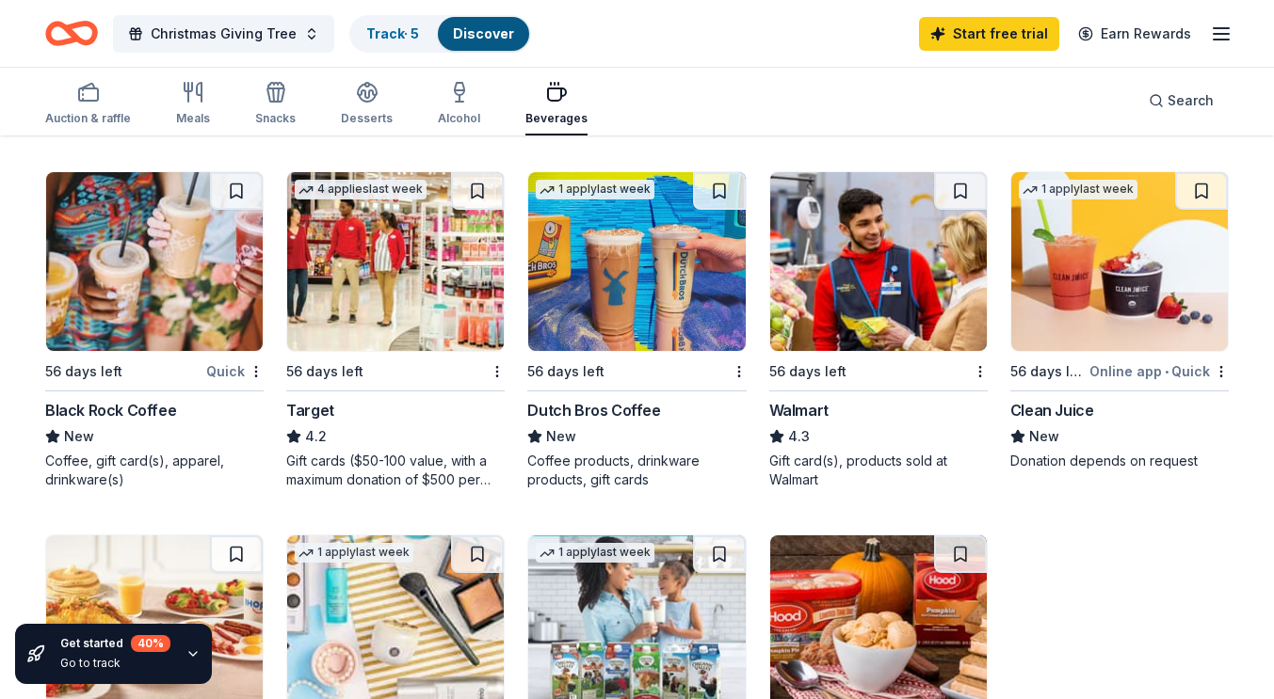
scroll to position [941, 0]
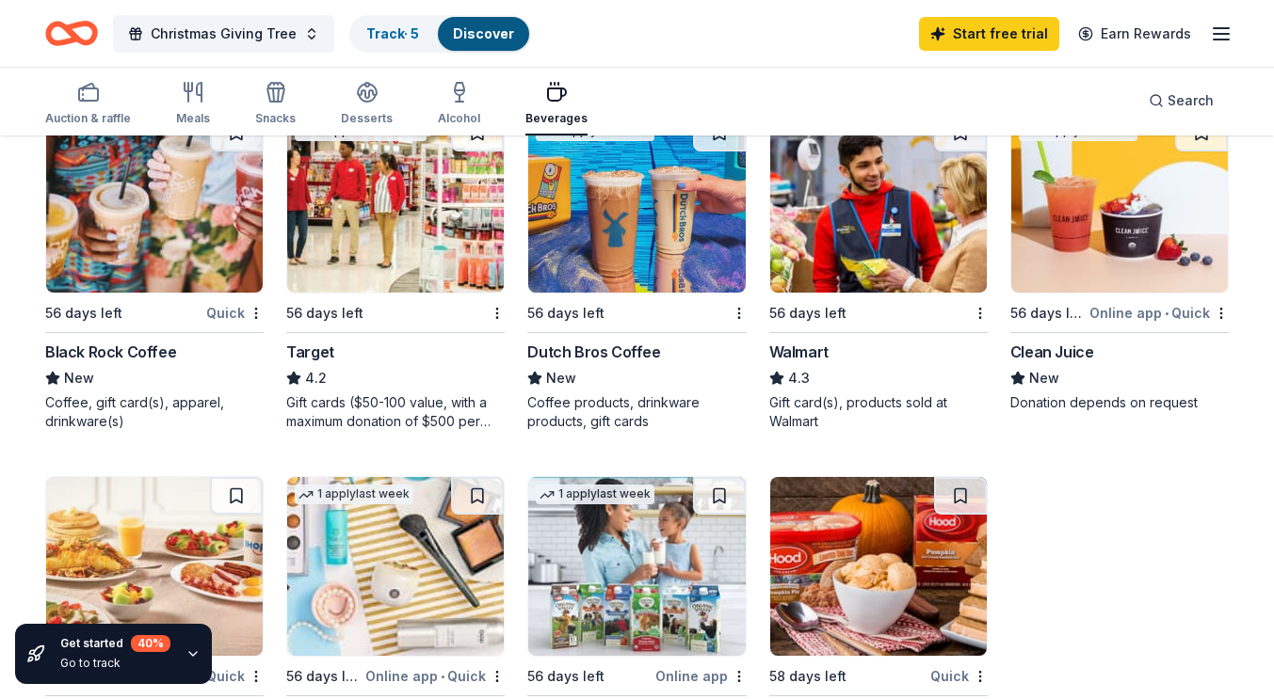
click at [653, 251] on img at bounding box center [636, 203] width 217 height 179
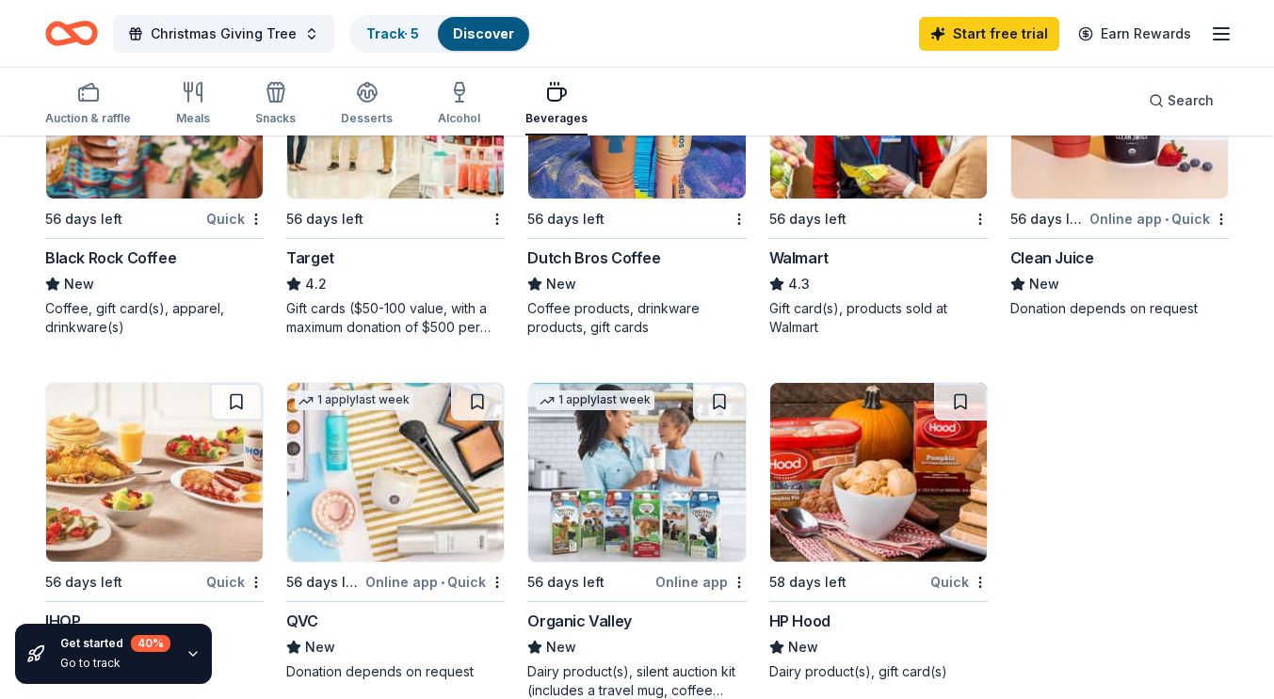
scroll to position [1130, 0]
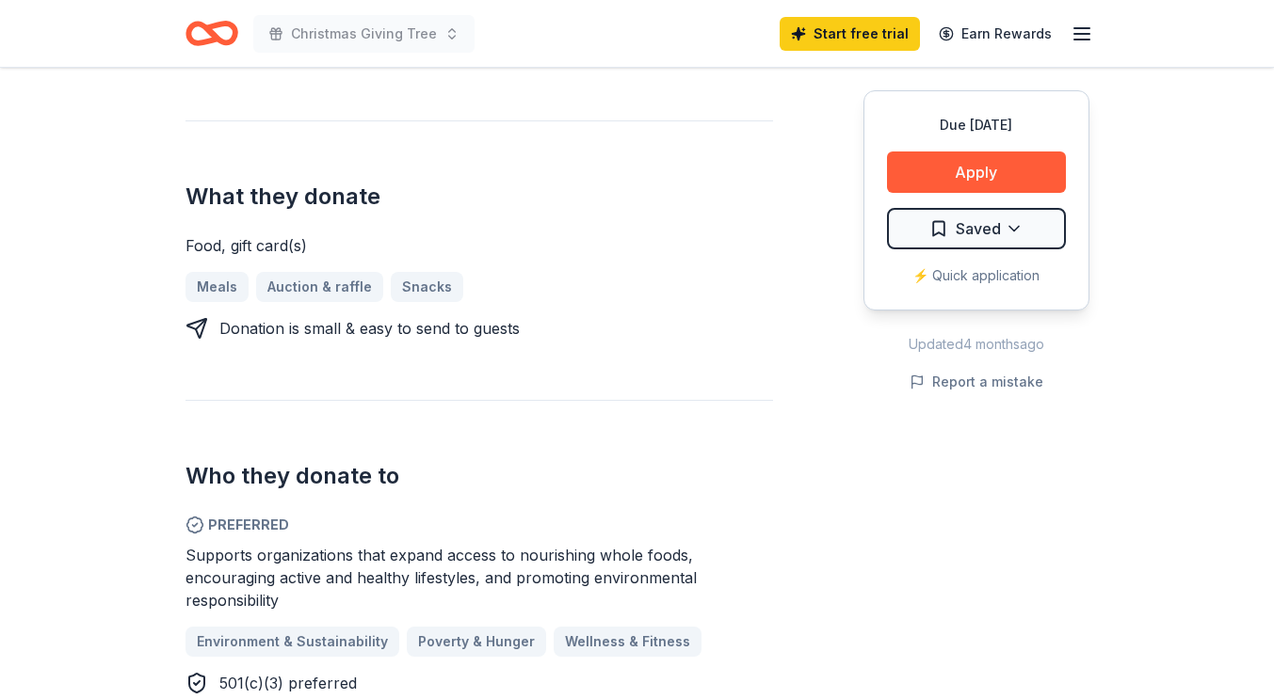
scroll to position [471, 0]
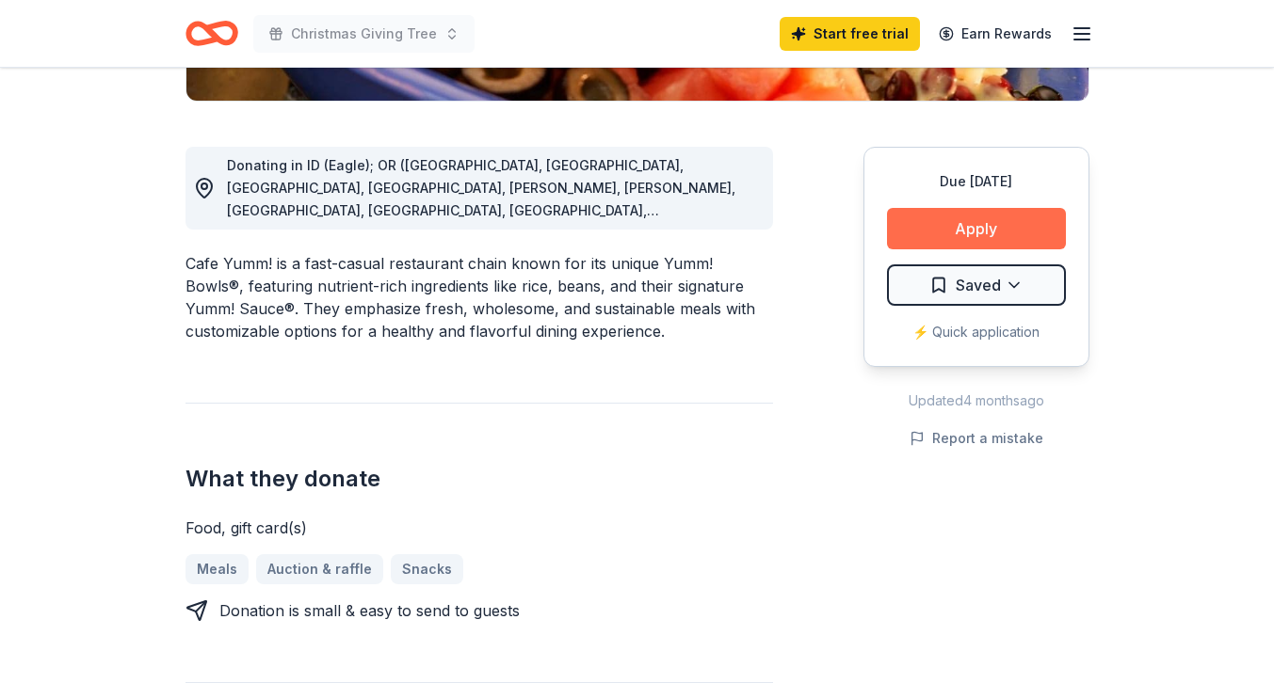
click at [989, 210] on button "Apply" at bounding box center [976, 228] width 179 height 41
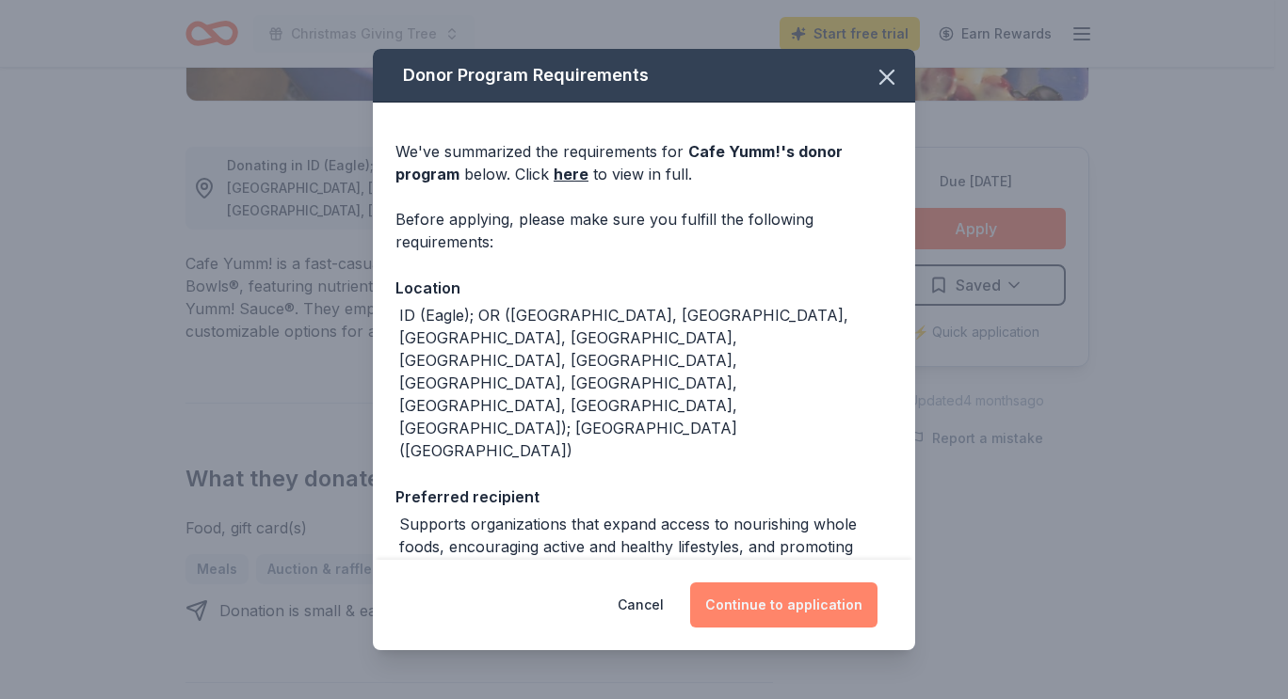
click at [802, 604] on button "Continue to application" at bounding box center [783, 605] width 187 height 45
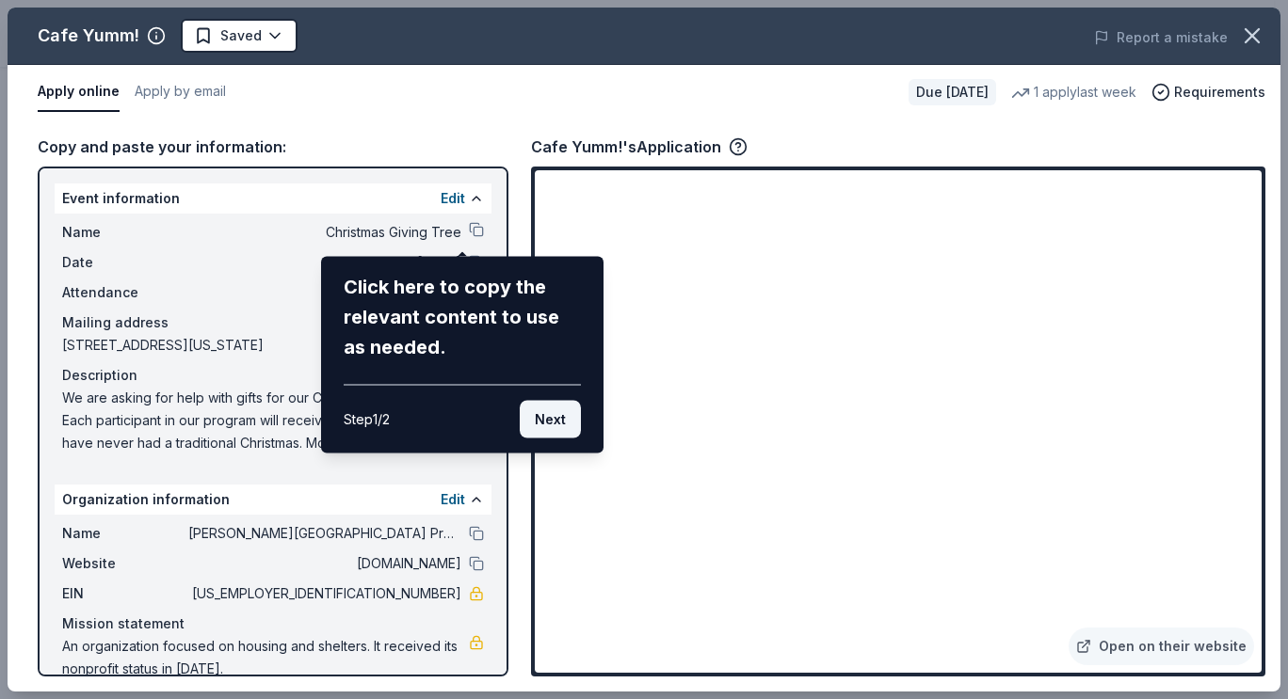
click at [549, 425] on button "Next" at bounding box center [550, 420] width 61 height 38
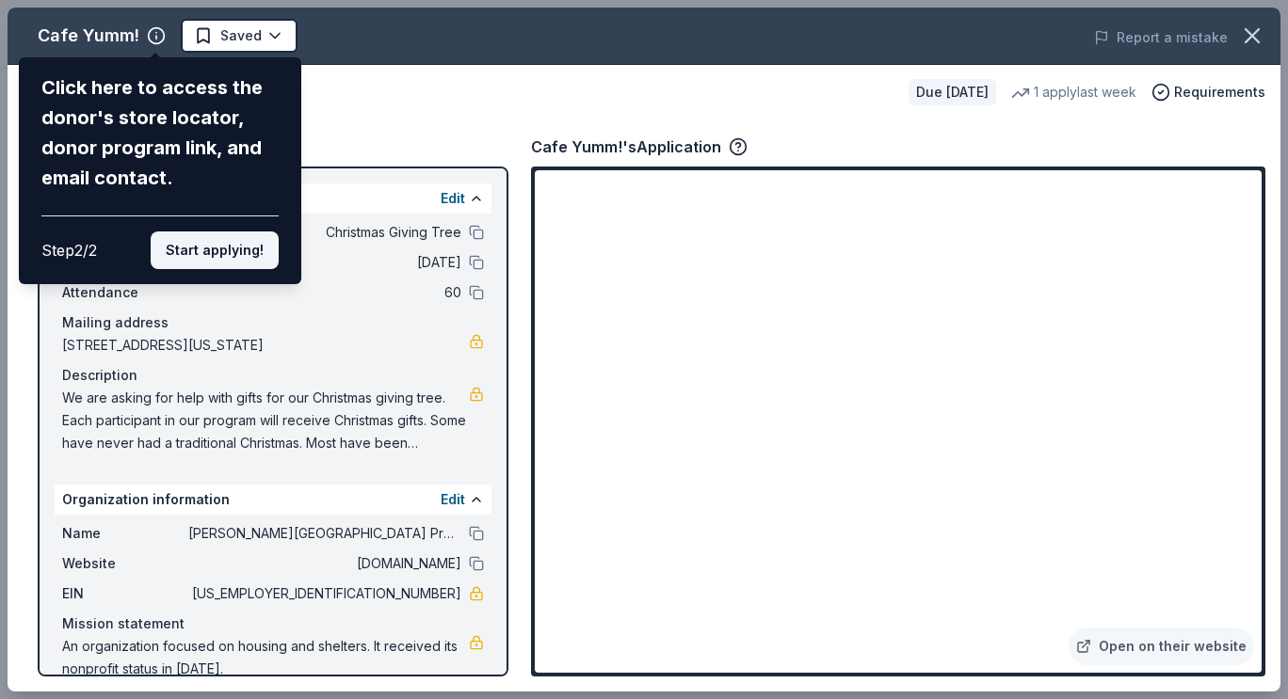
click at [256, 256] on button "Start applying!" at bounding box center [215, 251] width 128 height 38
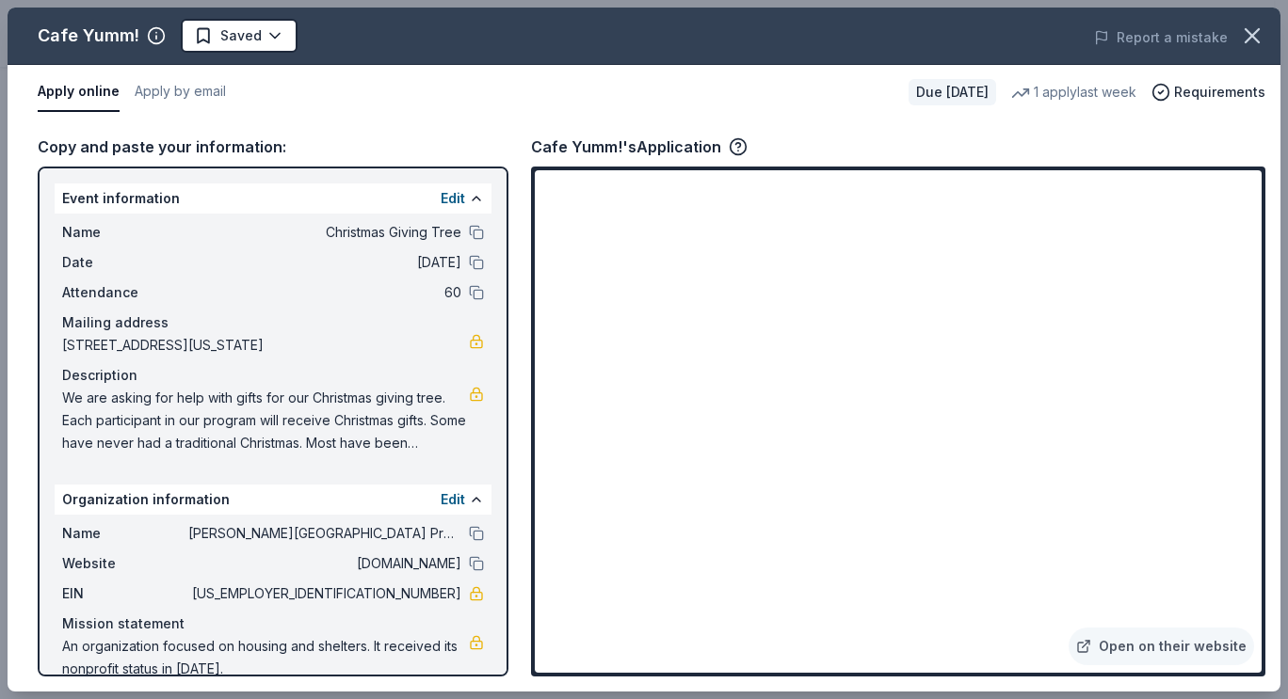
drag, startPoint x: 56, startPoint y: 395, endPoint x: 281, endPoint y: 411, distance: 226.5
click at [281, 411] on div "Name Christmas Giving Tree Date 12/25/25 Attendance 60 Mailing address 1805 Ore…" at bounding box center [273, 338] width 437 height 249
drag, startPoint x: 440, startPoint y: 459, endPoint x: 410, endPoint y: 423, distance: 46.9
click at [410, 423] on div "Name Christmas Giving Tree Date 12/25/25 Attendance 60 Mailing address 1805 Ore…" at bounding box center [273, 338] width 437 height 249
click at [415, 393] on span "We are asking for help with gifts for our Christmas giving tree. Each participa…" at bounding box center [265, 421] width 407 height 68
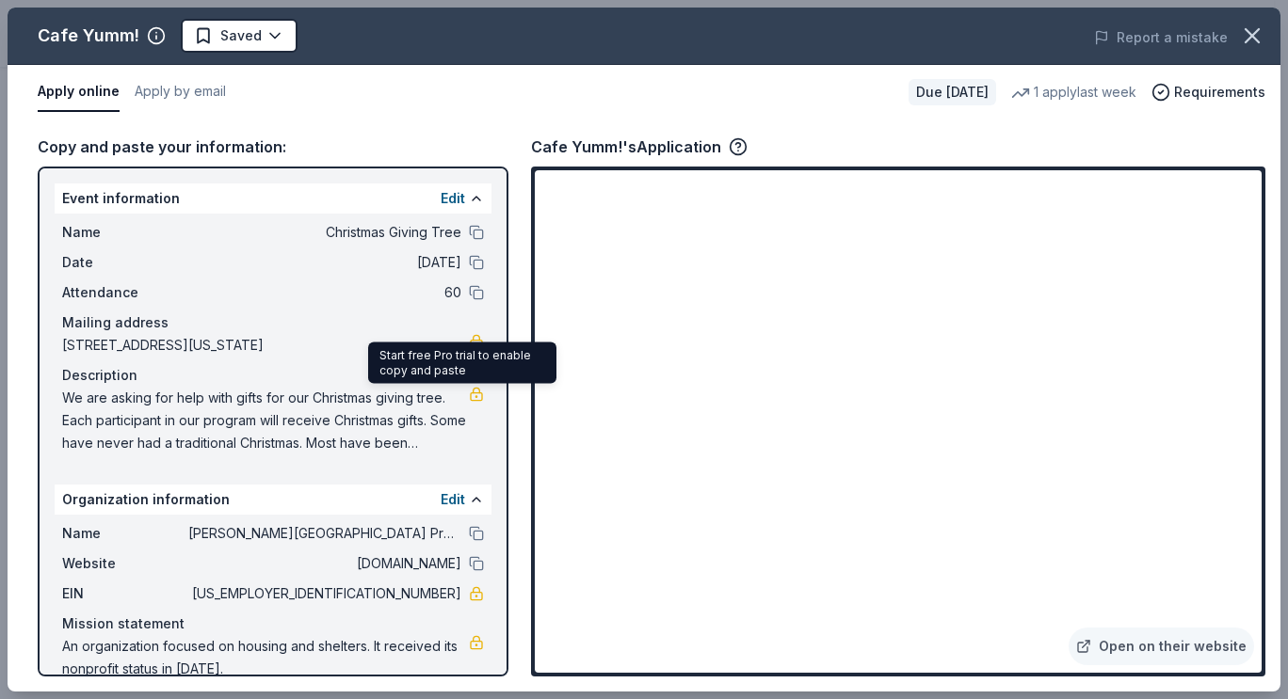
click at [469, 396] on link at bounding box center [476, 394] width 15 height 15
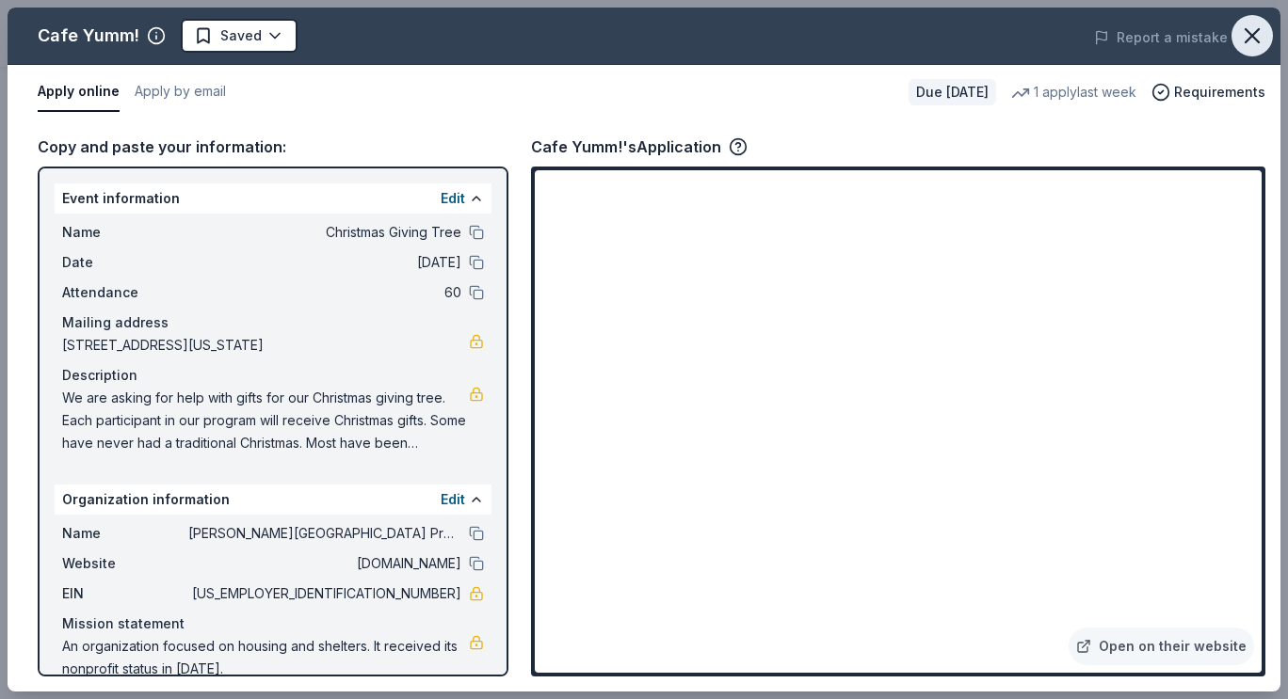
click at [1259, 41] on icon "button" at bounding box center [1251, 35] width 13 height 13
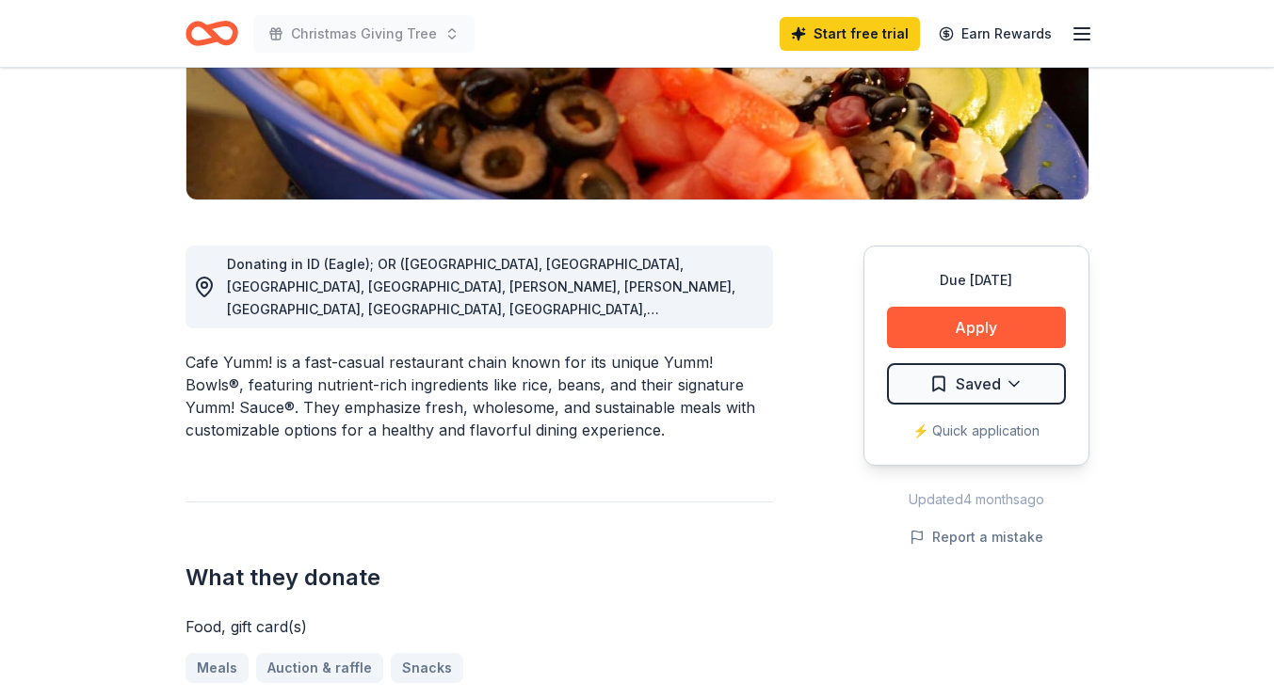
scroll to position [282, 0]
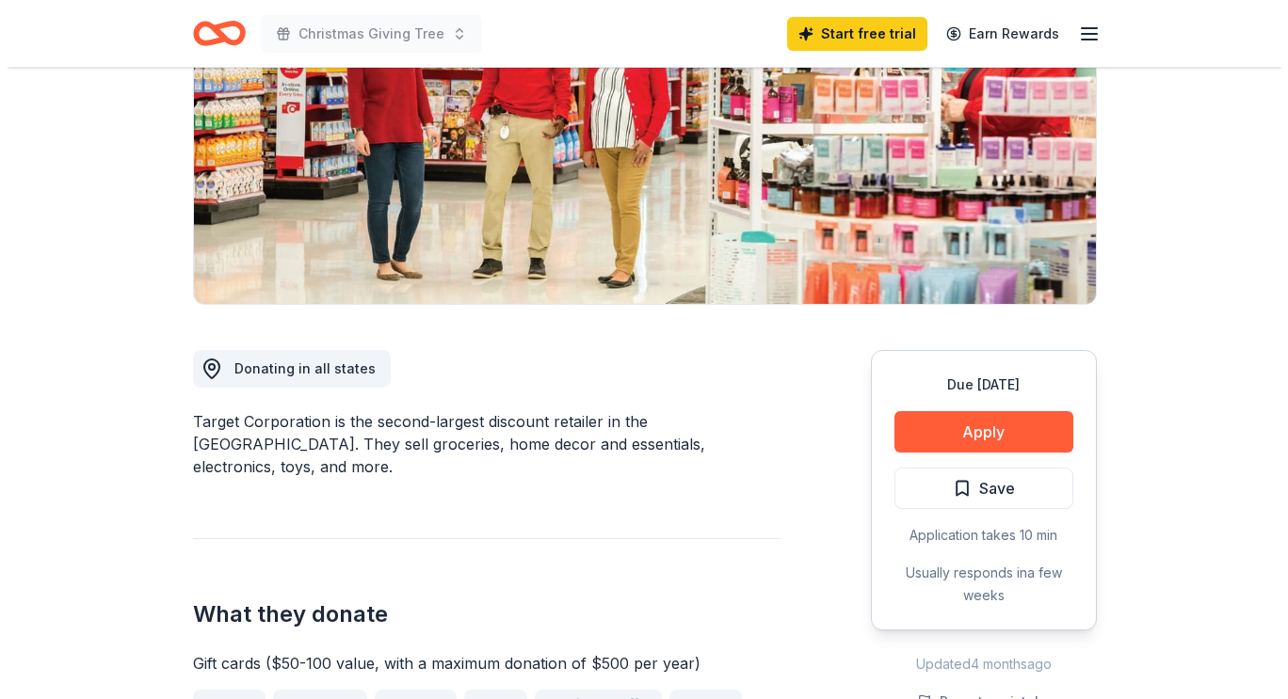
scroll to position [377, 0]
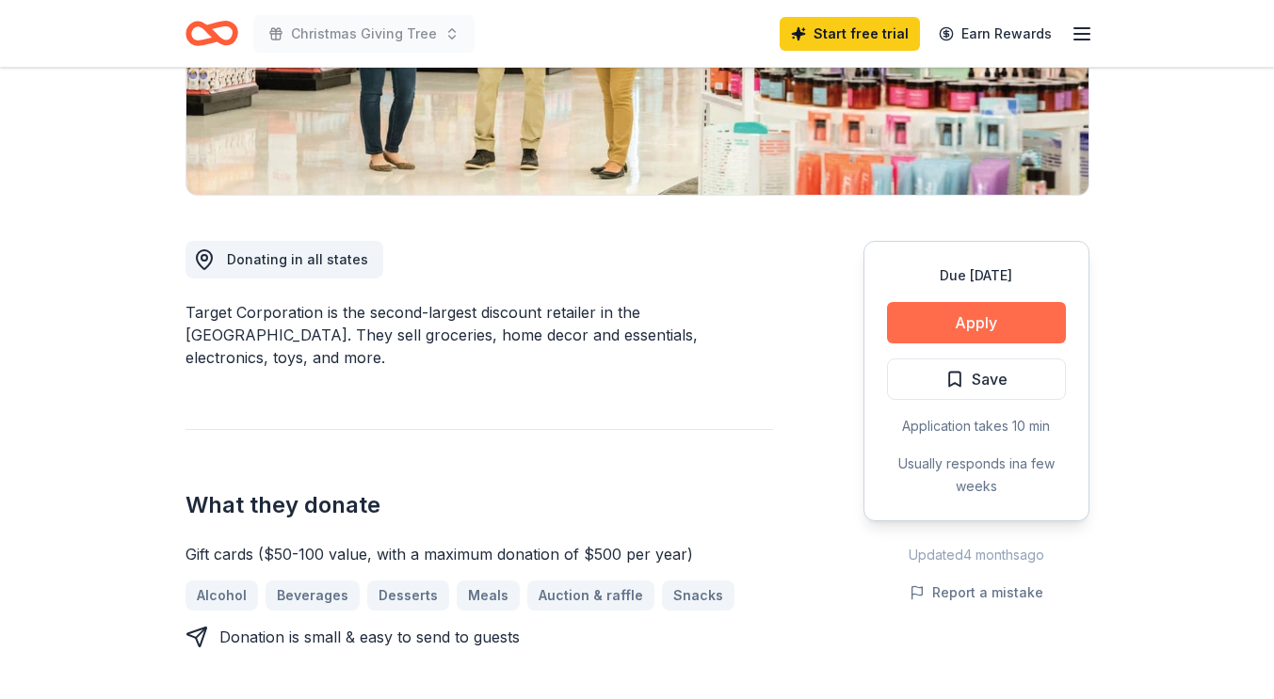
click at [974, 316] on button "Apply" at bounding box center [976, 322] width 179 height 41
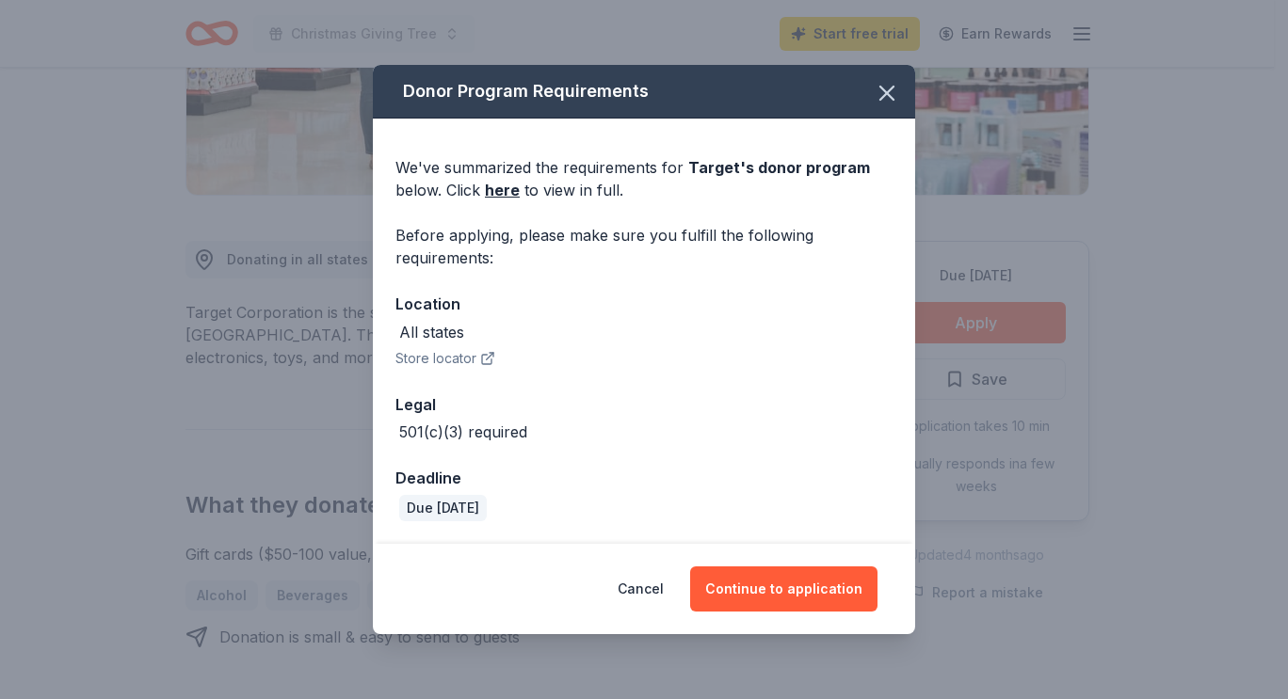
click at [446, 349] on button "Store locator" at bounding box center [445, 358] width 100 height 23
click at [764, 586] on button "Continue to application" at bounding box center [783, 589] width 187 height 45
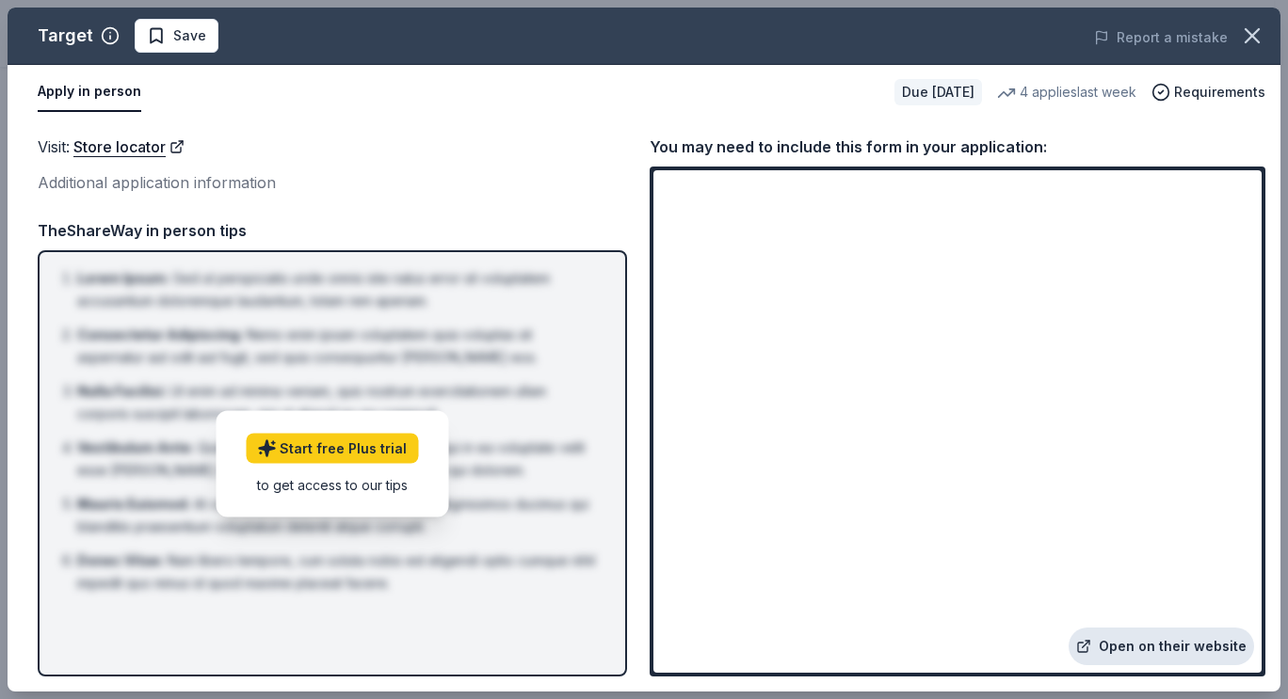
click at [1183, 642] on link "Open on their website" at bounding box center [1160, 647] width 185 height 38
click at [329, 346] on li "Consectetur Adipiscing : Nemo enim ipsam voluptatem quia voluptas sit aspernatu…" at bounding box center [337, 346] width 521 height 45
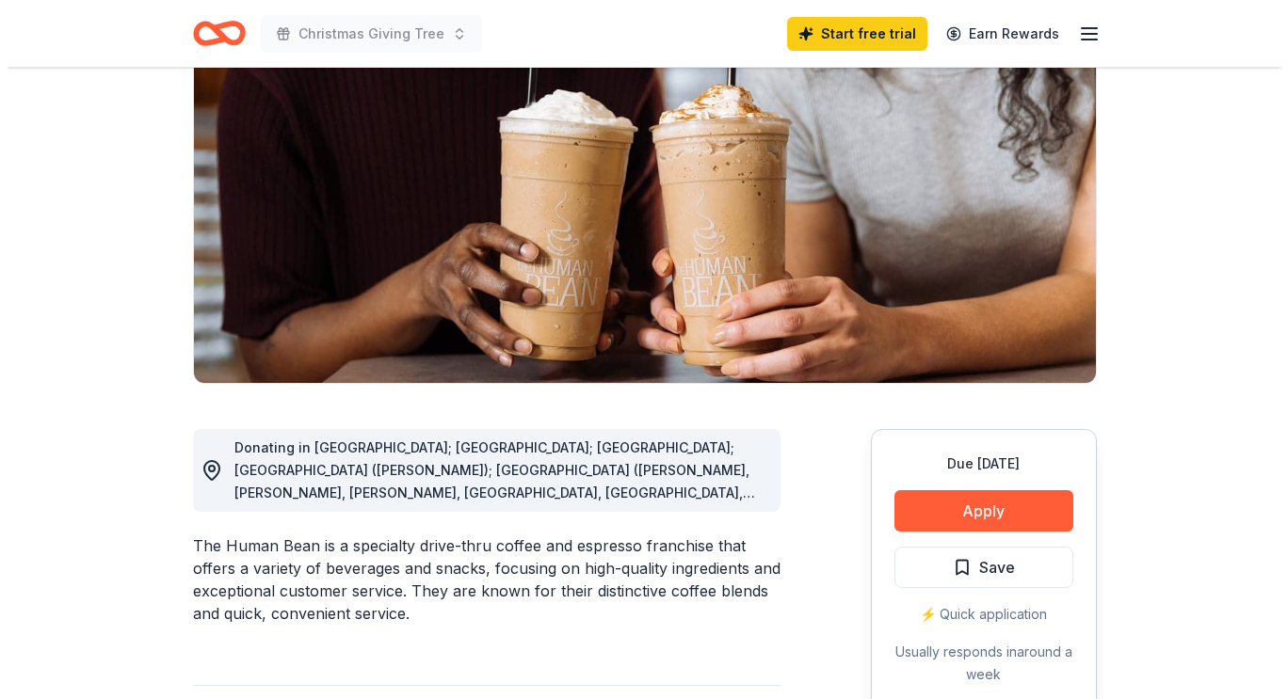
scroll to position [377, 0]
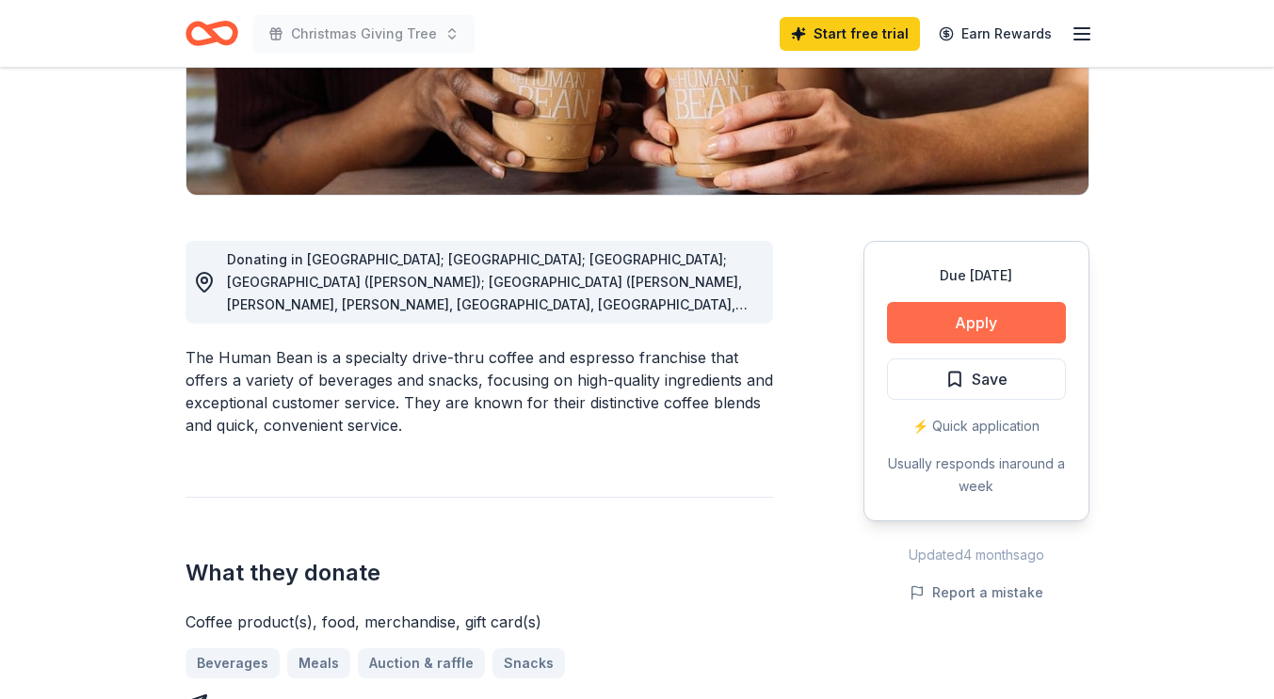
click at [984, 325] on button "Apply" at bounding box center [976, 322] width 179 height 41
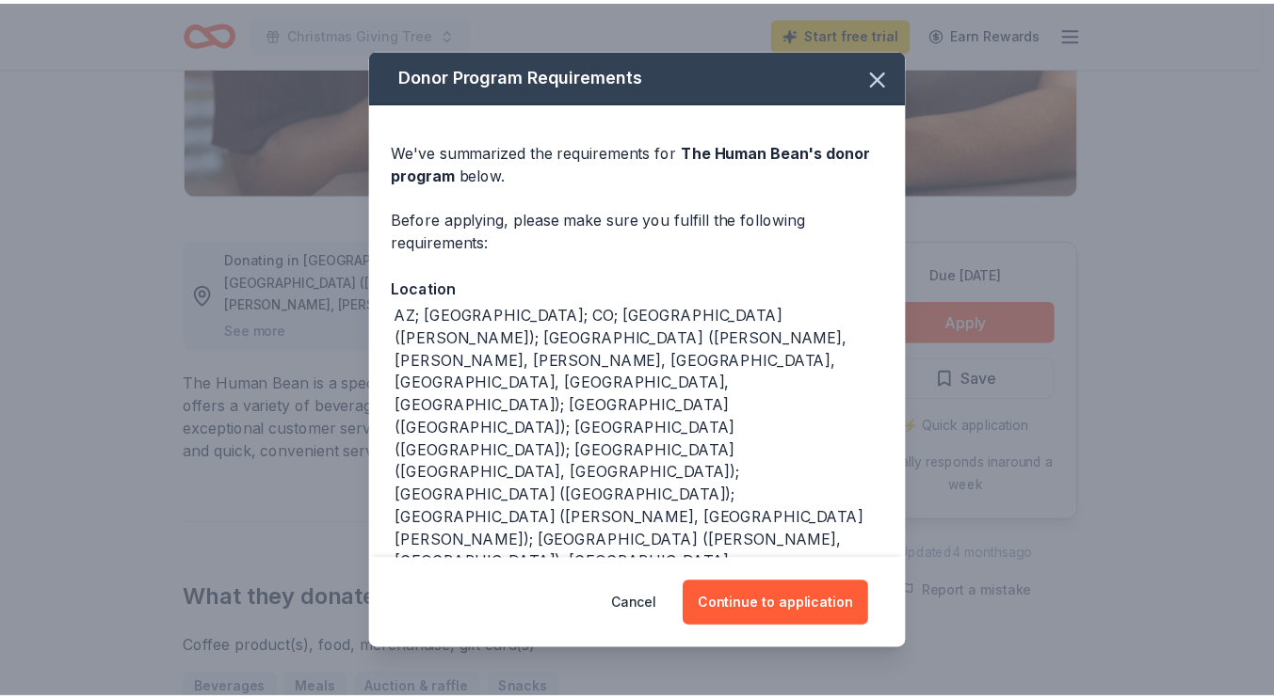
scroll to position [24, 0]
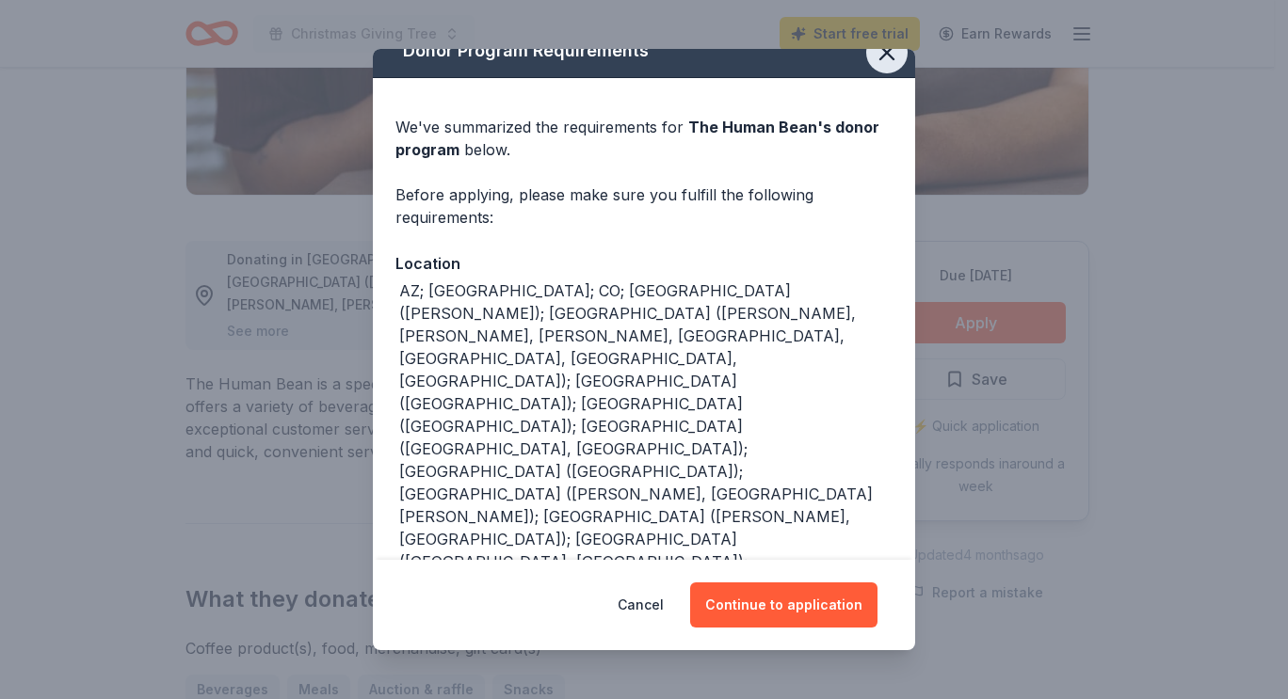
click at [875, 51] on icon "button" at bounding box center [887, 53] width 26 height 26
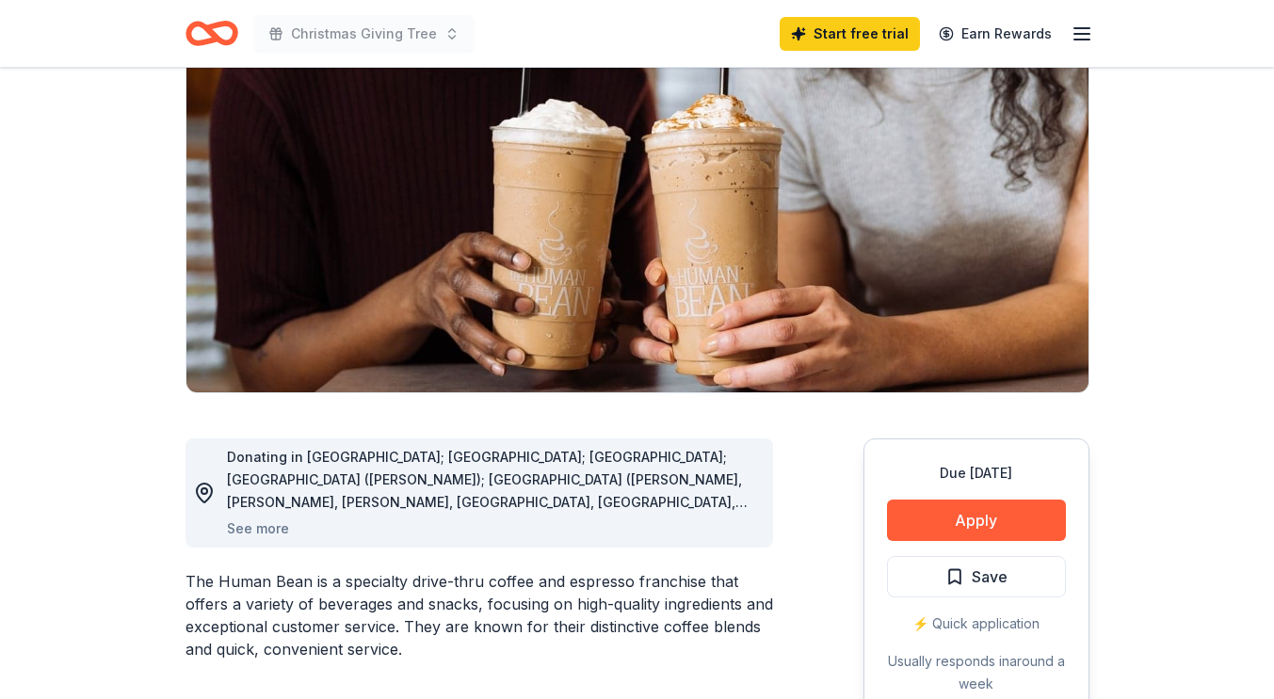
scroll to position [94, 0]
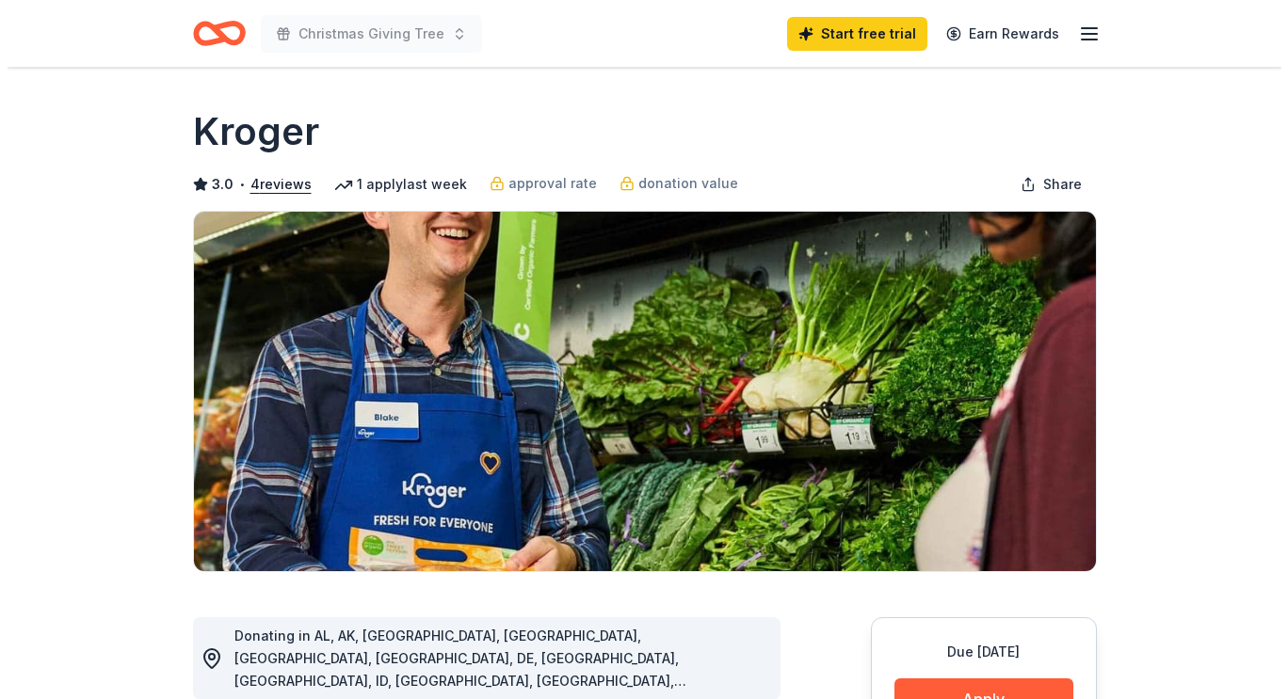
scroll to position [188, 0]
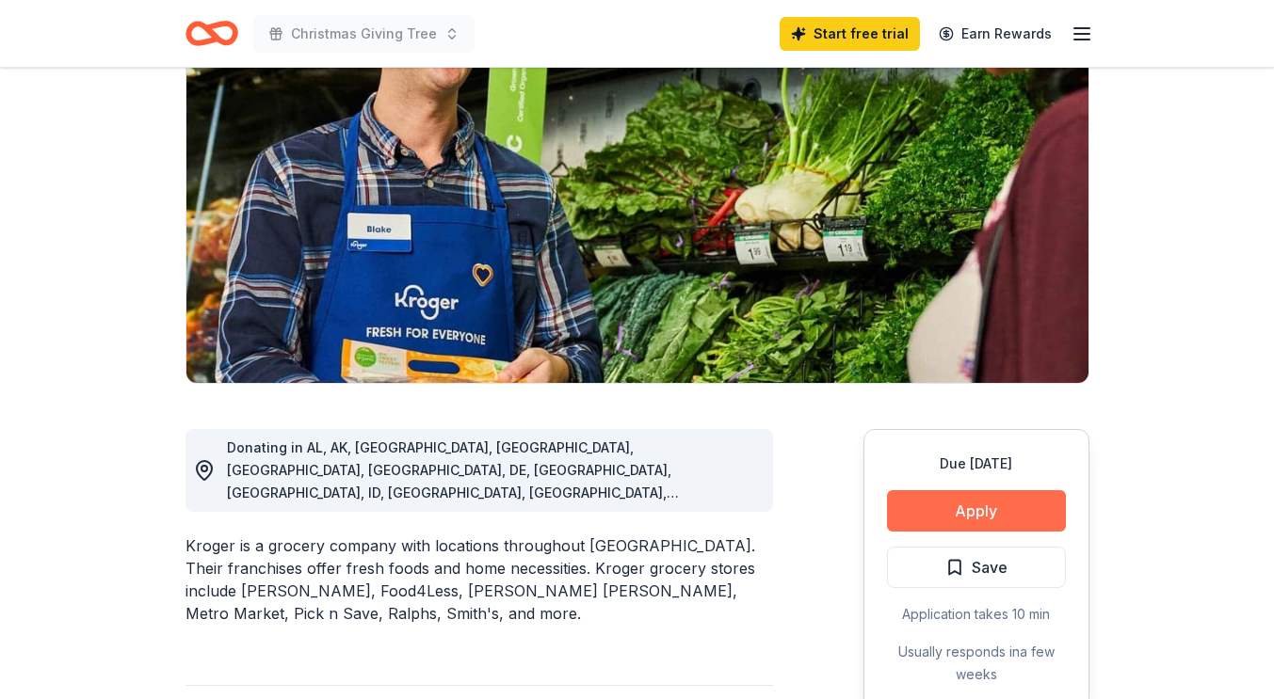
click at [970, 516] on button "Apply" at bounding box center [976, 510] width 179 height 41
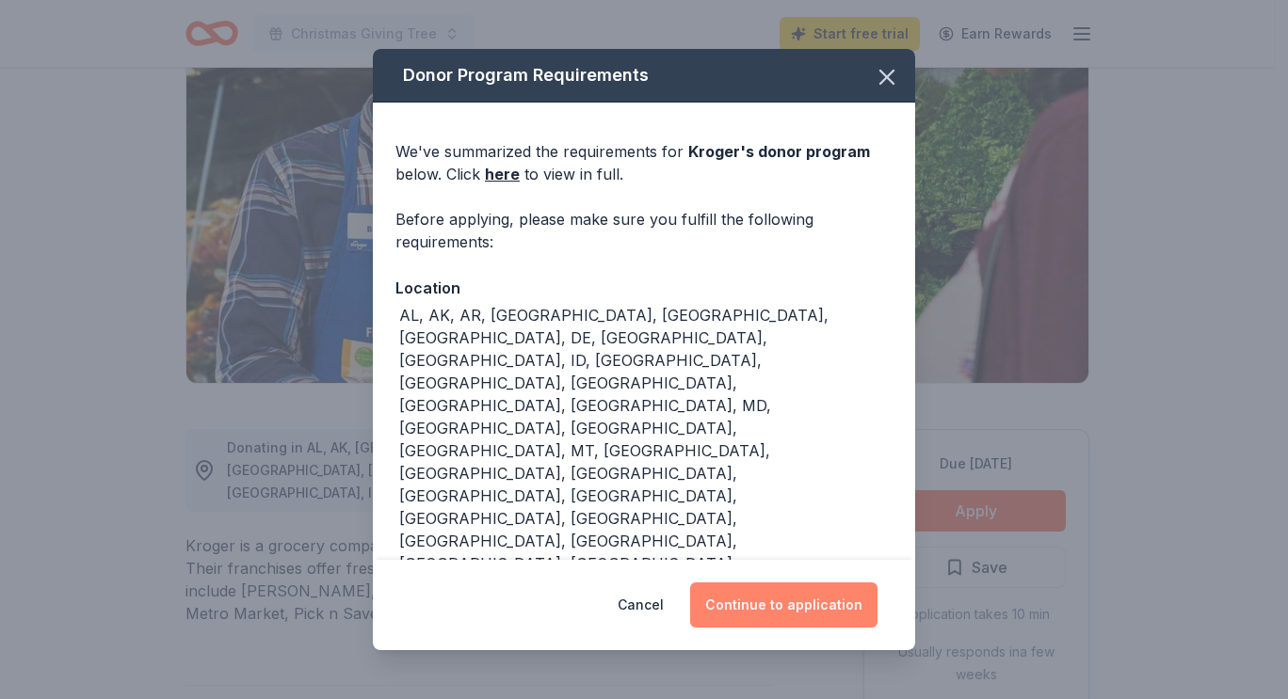
click at [834, 602] on button "Continue to application" at bounding box center [783, 605] width 187 height 45
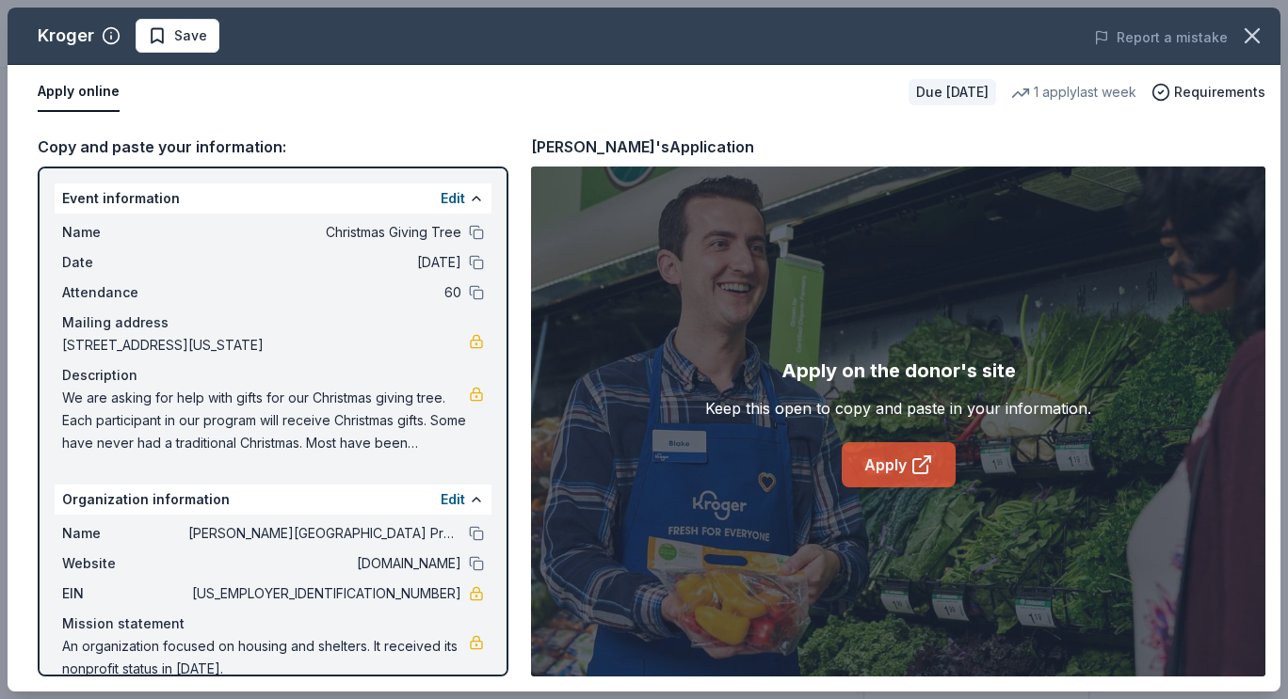
click at [885, 469] on link "Apply" at bounding box center [899, 464] width 114 height 45
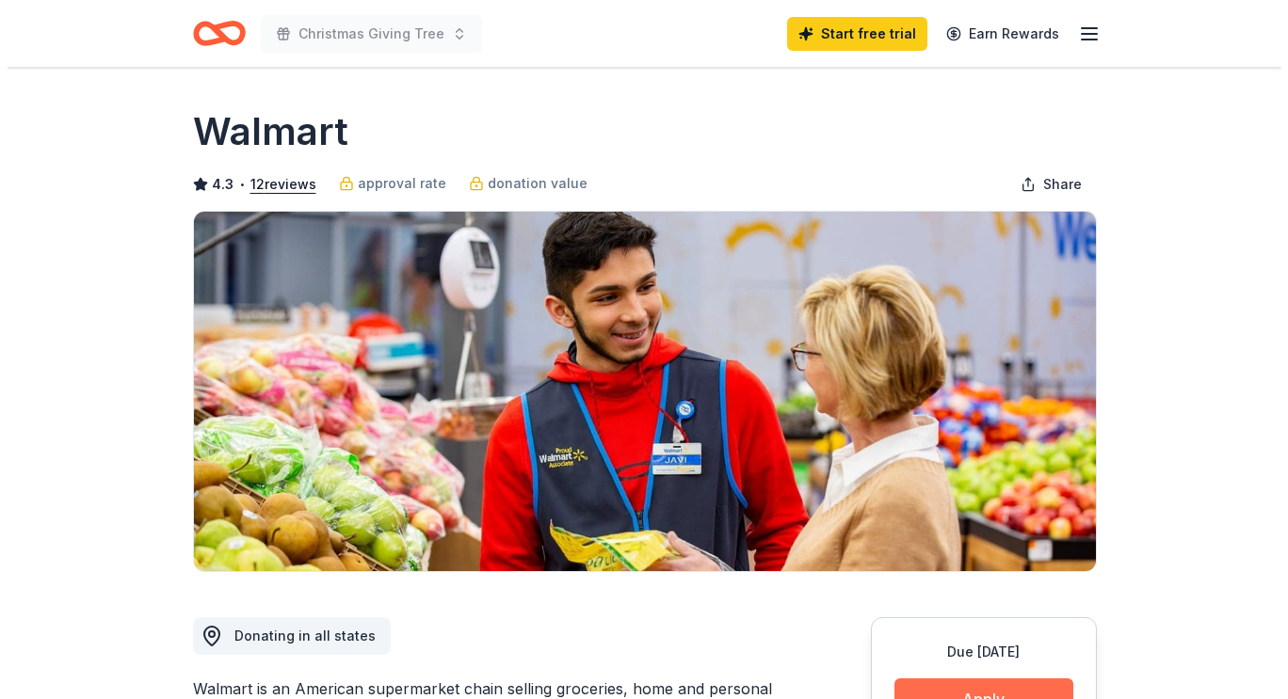
scroll to position [188, 0]
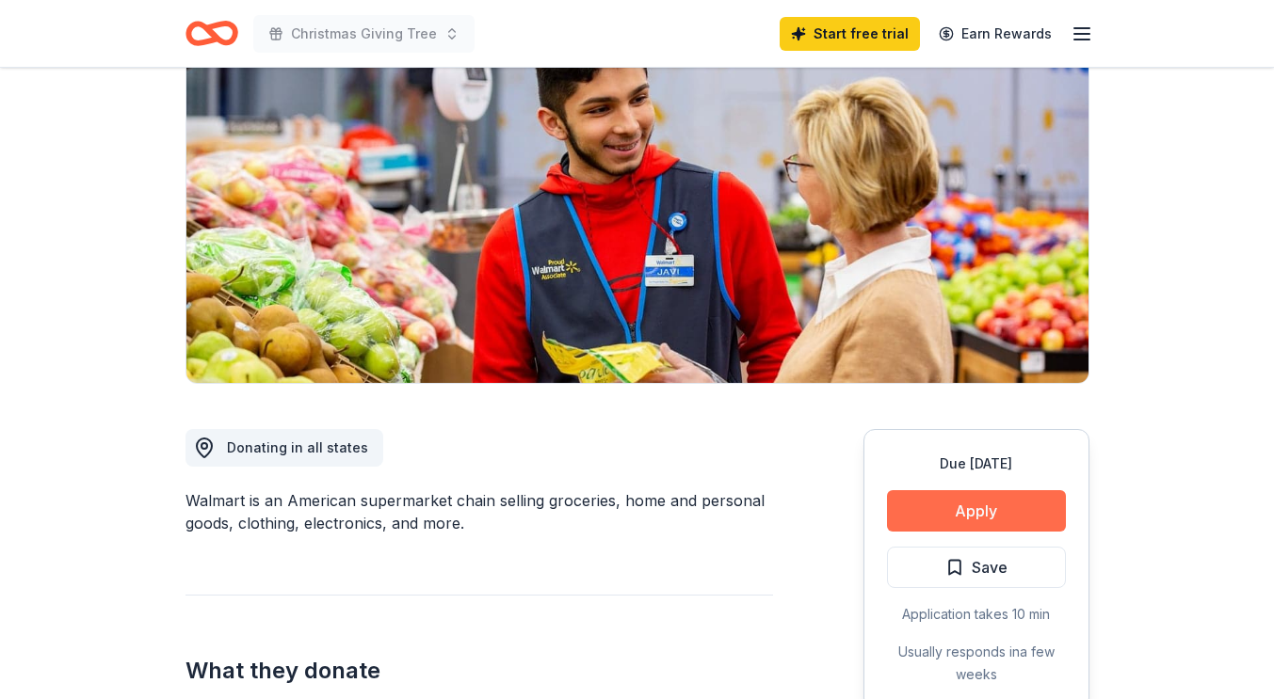
click at [984, 501] on button "Apply" at bounding box center [976, 510] width 179 height 41
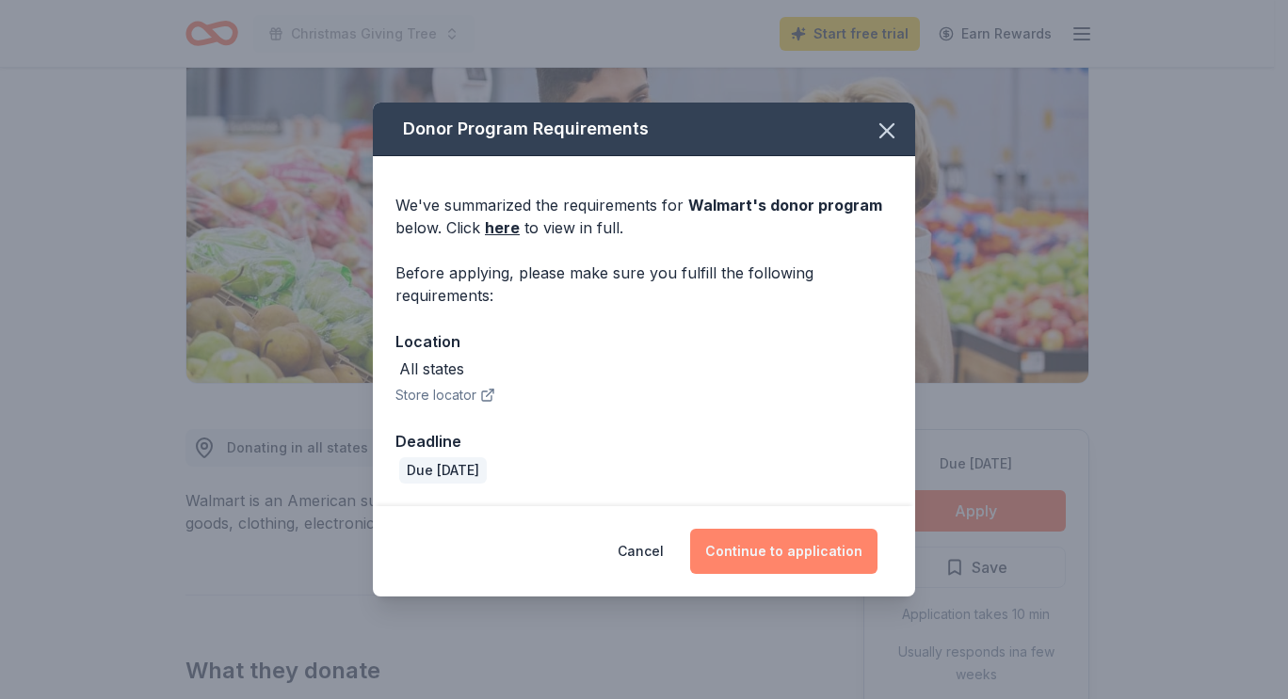
click at [844, 548] on button "Continue to application" at bounding box center [783, 551] width 187 height 45
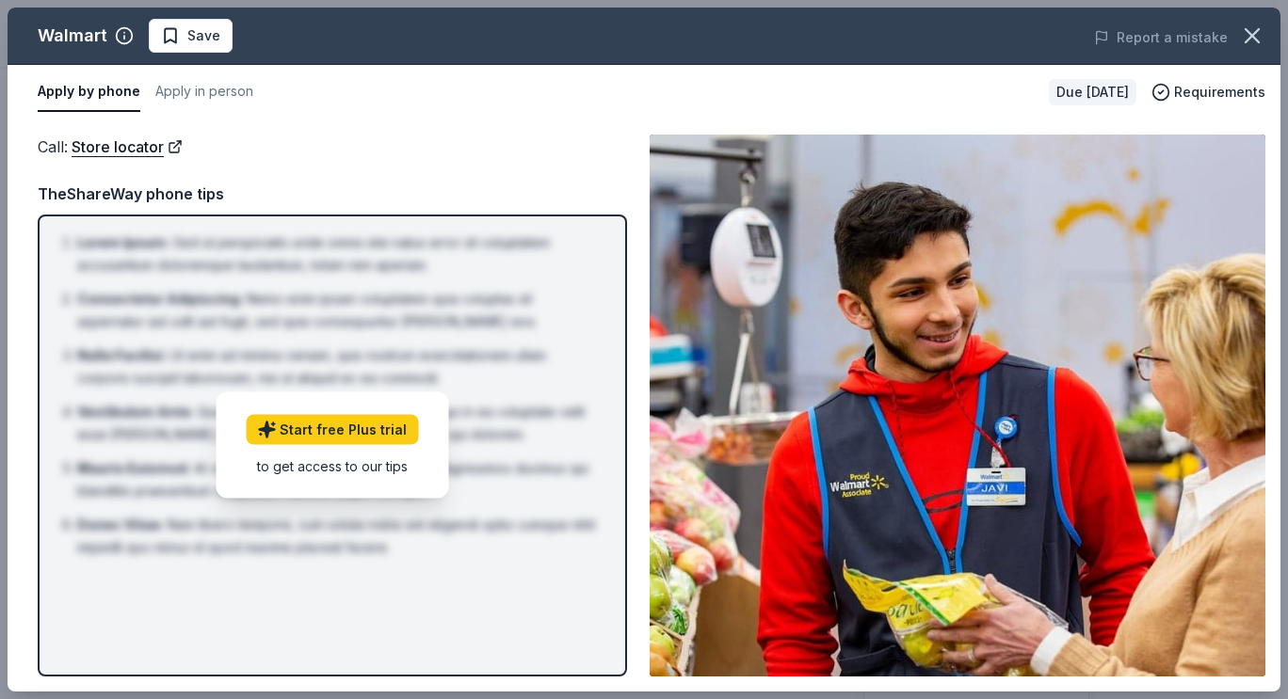
click at [817, 308] on img at bounding box center [958, 406] width 616 height 542
click at [441, 332] on li "Consectetur Adipiscing : Nemo enim ipsam voluptatem quia voluptas sit aspernatu…" at bounding box center [337, 310] width 521 height 45
click at [1112, 278] on img at bounding box center [958, 406] width 616 height 542
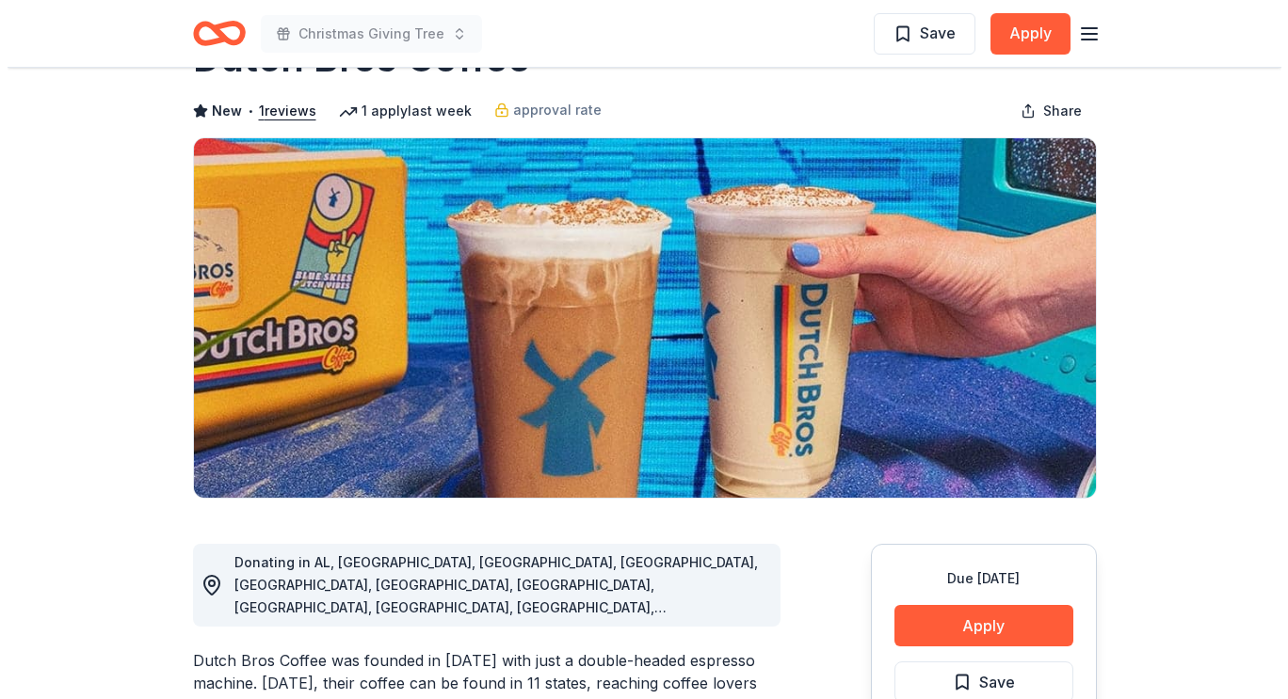
scroll to position [94, 0]
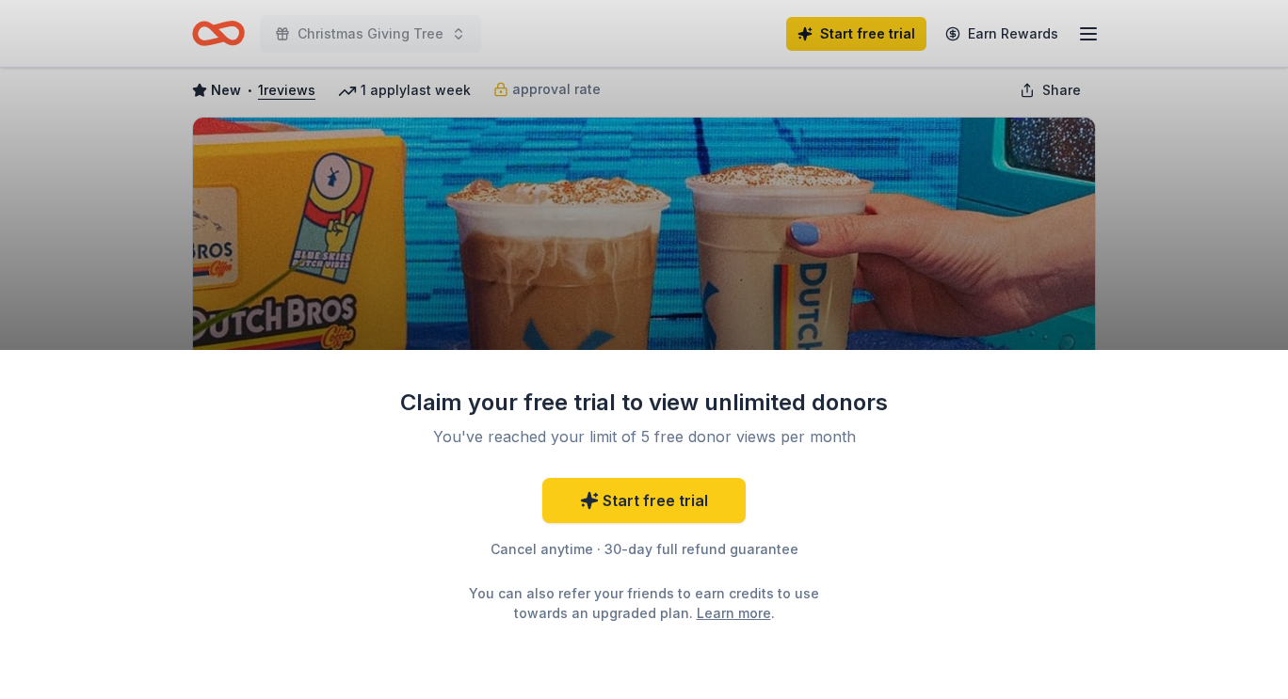
click at [1155, 270] on div "Claim your free trial to view unlimited donors You've reached your limit of 5 f…" at bounding box center [644, 349] width 1288 height 699
click at [935, 285] on div "Claim your free trial to view unlimited donors You've reached your limit of 5 f…" at bounding box center [644, 349] width 1288 height 699
click at [652, 488] on link "Start free trial" at bounding box center [643, 500] width 203 height 45
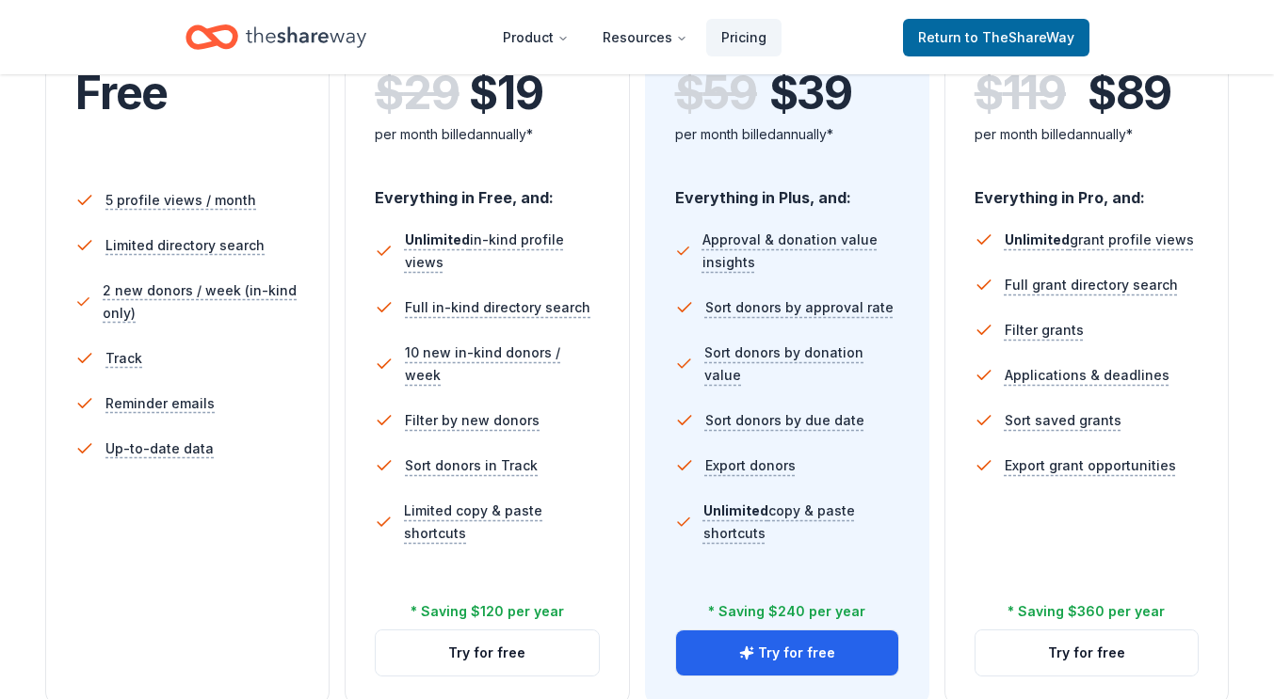
scroll to position [471, 0]
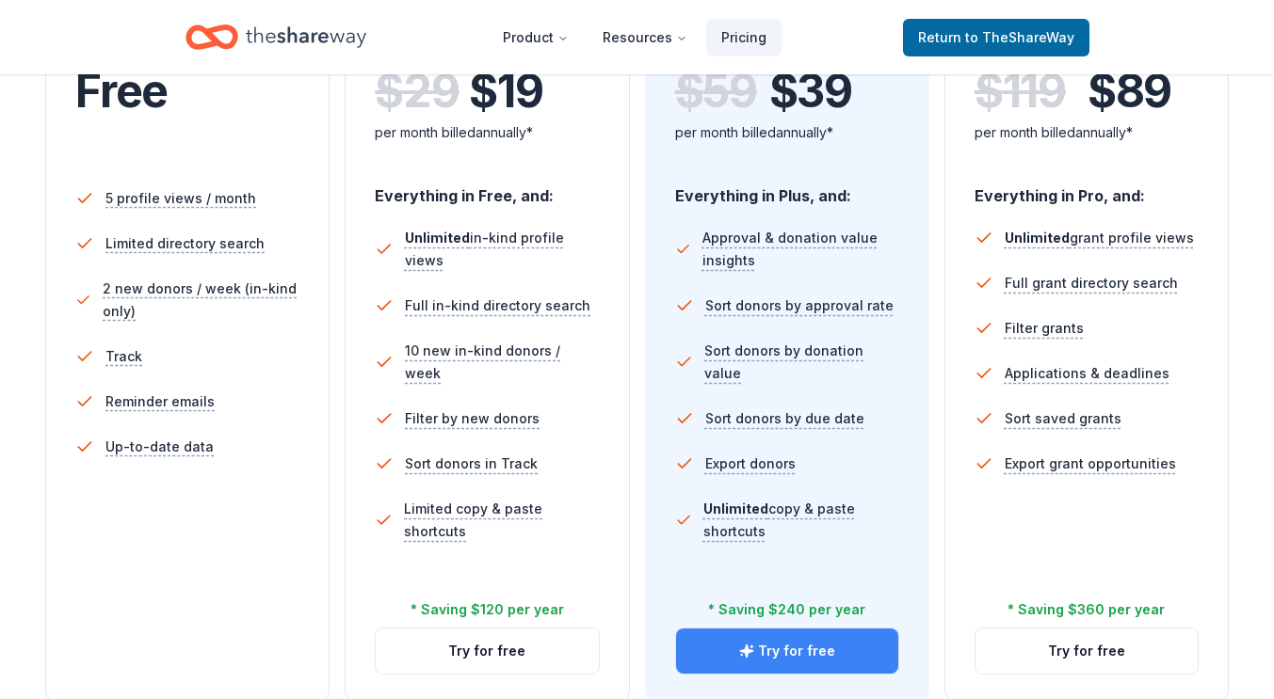
click at [818, 646] on button "Try for free" at bounding box center [787, 651] width 222 height 45
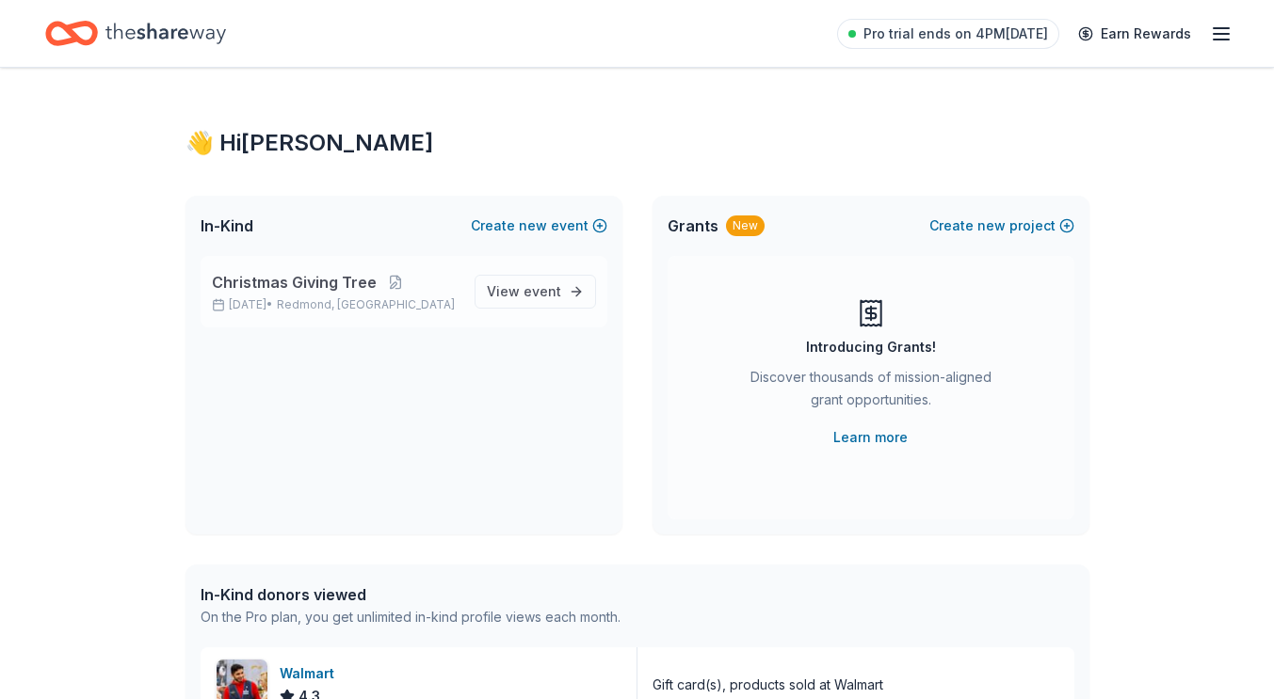
click at [312, 281] on span "Christmas Giving Tree" at bounding box center [294, 282] width 165 height 23
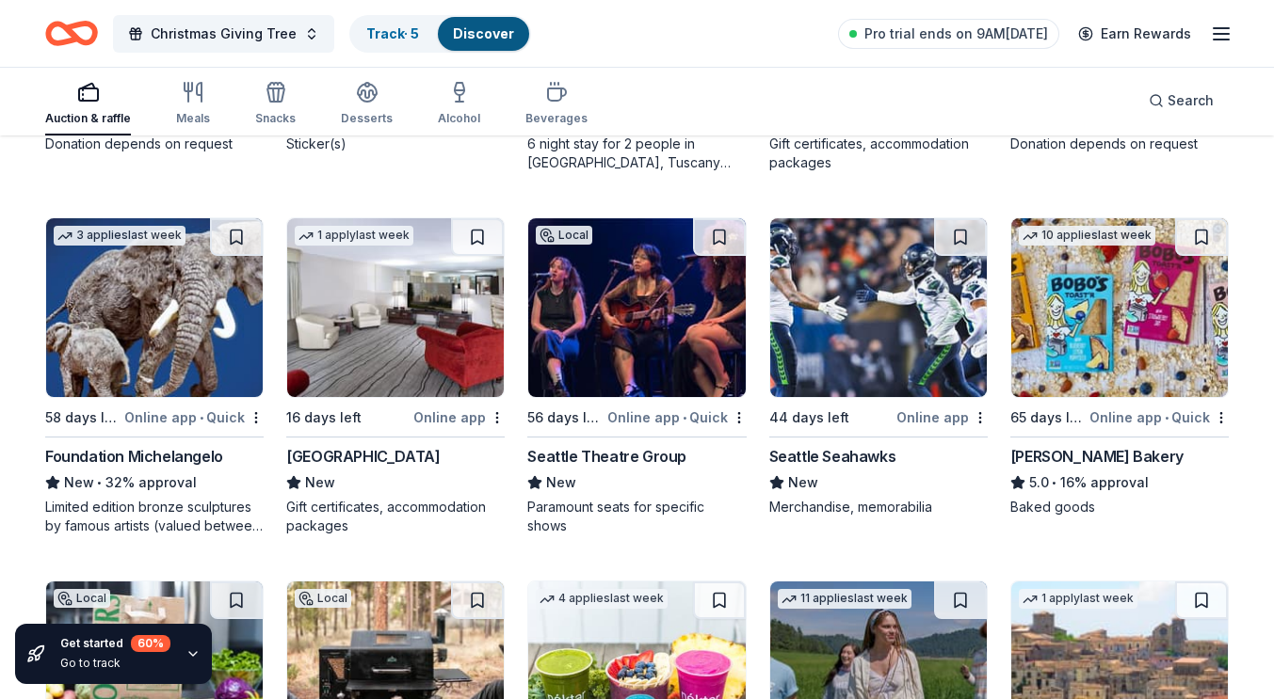
scroll to position [2309, 0]
click at [887, 309] on img at bounding box center [878, 307] width 217 height 179
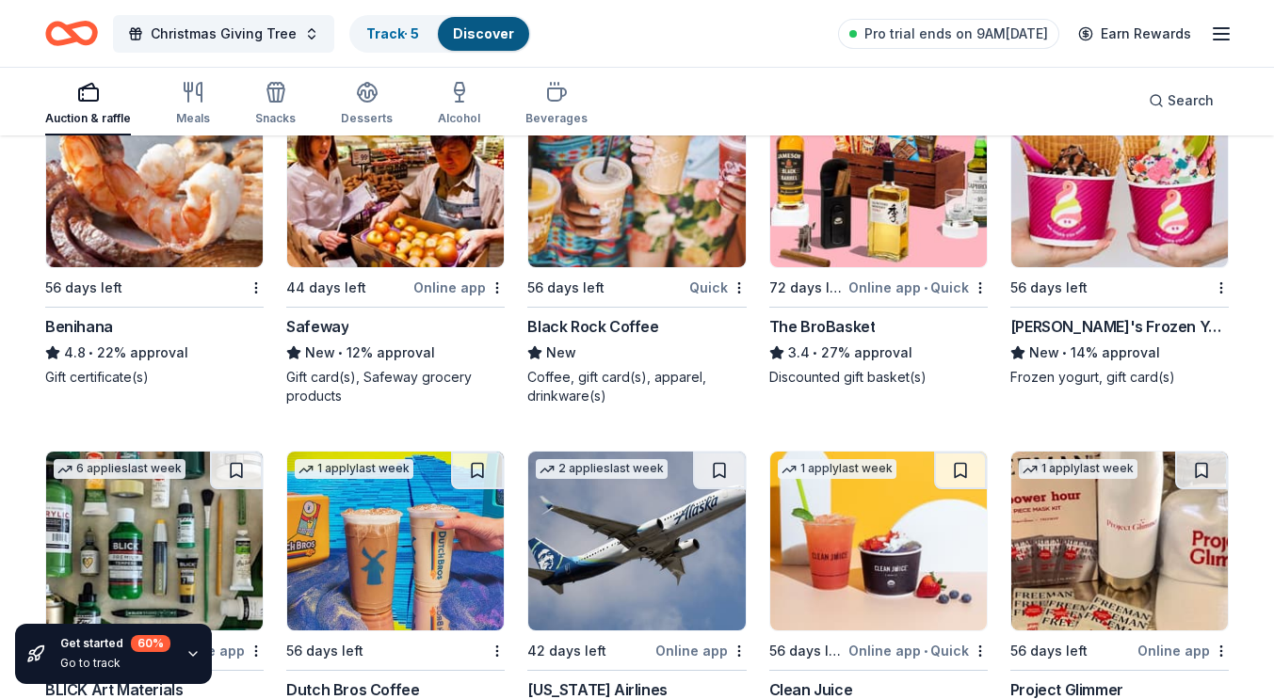
scroll to position [4259, 0]
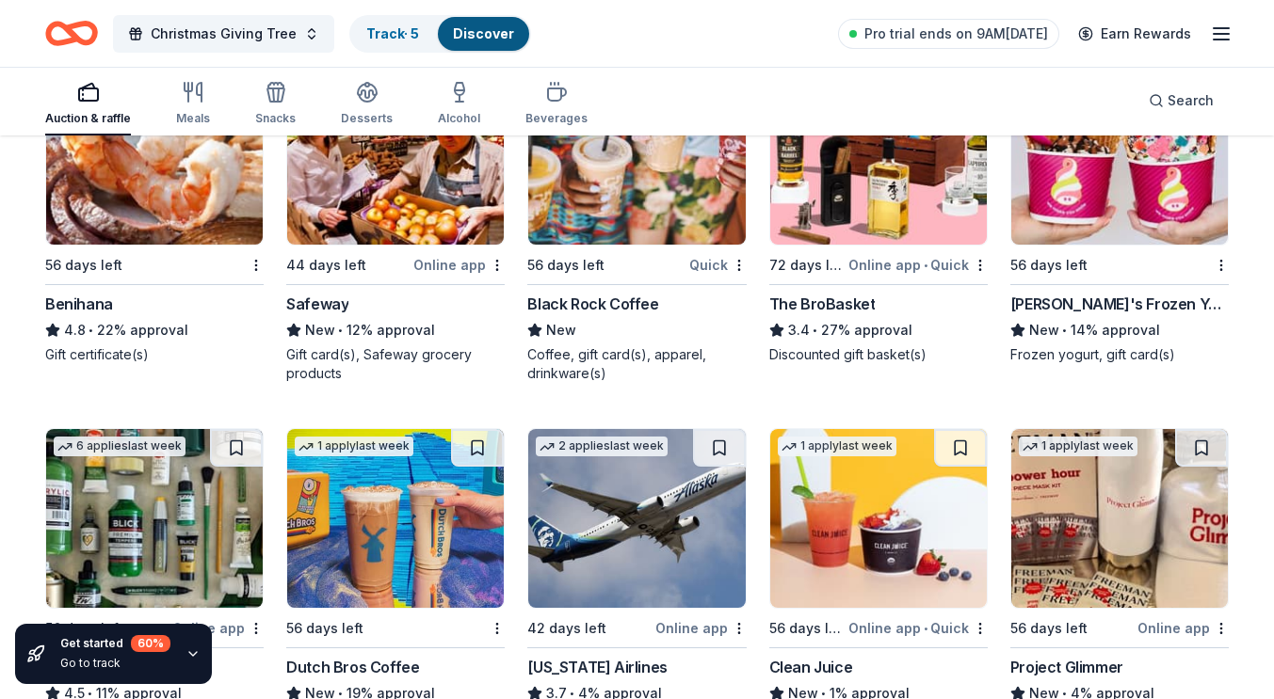
click at [653, 215] on img at bounding box center [636, 155] width 217 height 179
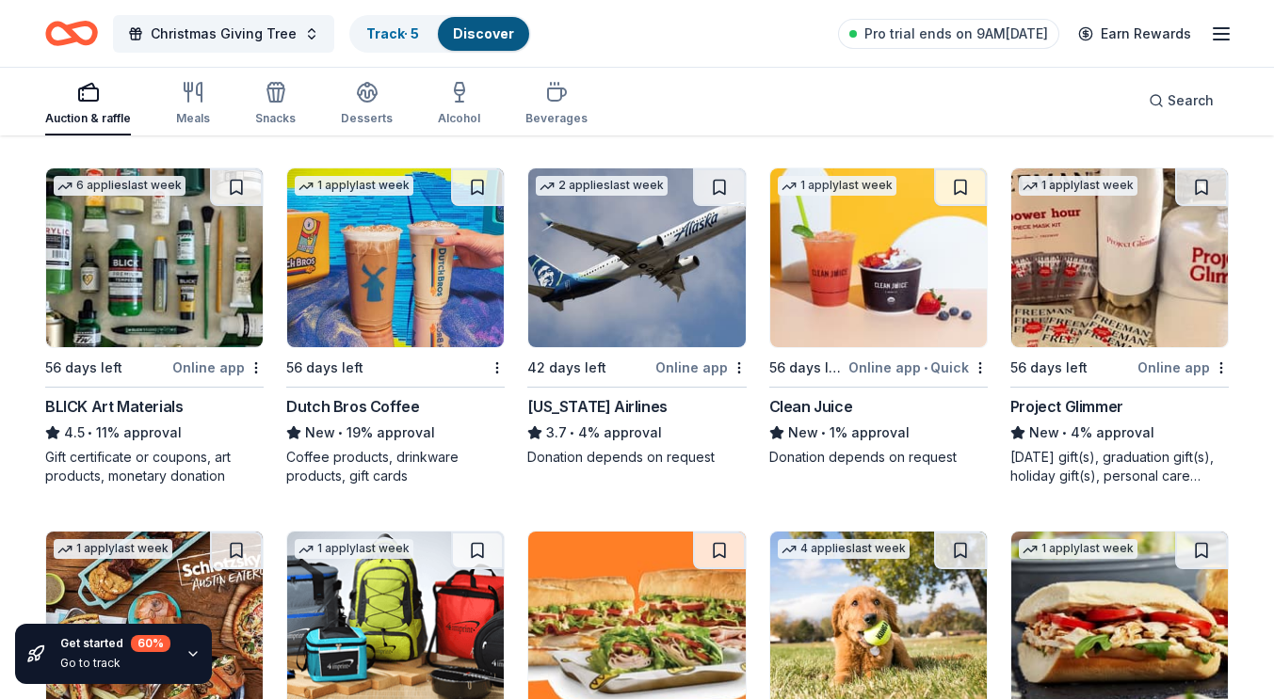
scroll to position [4636, 0]
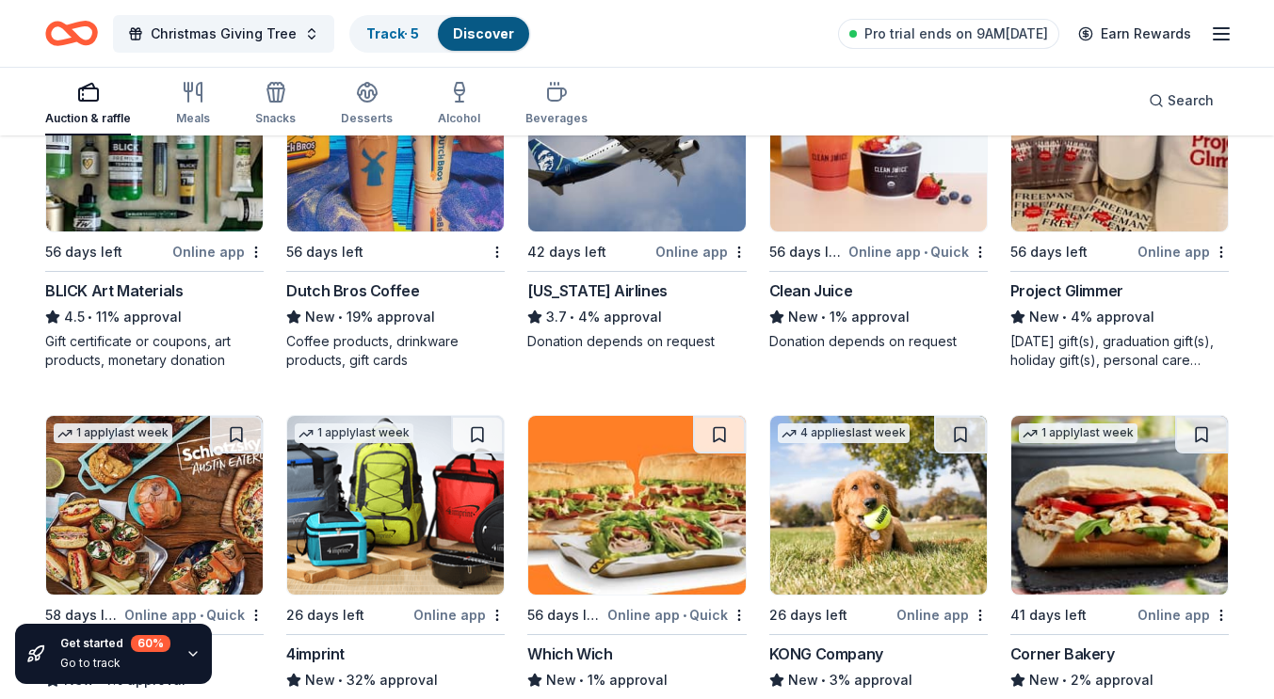
click at [135, 175] on img at bounding box center [154, 142] width 217 height 179
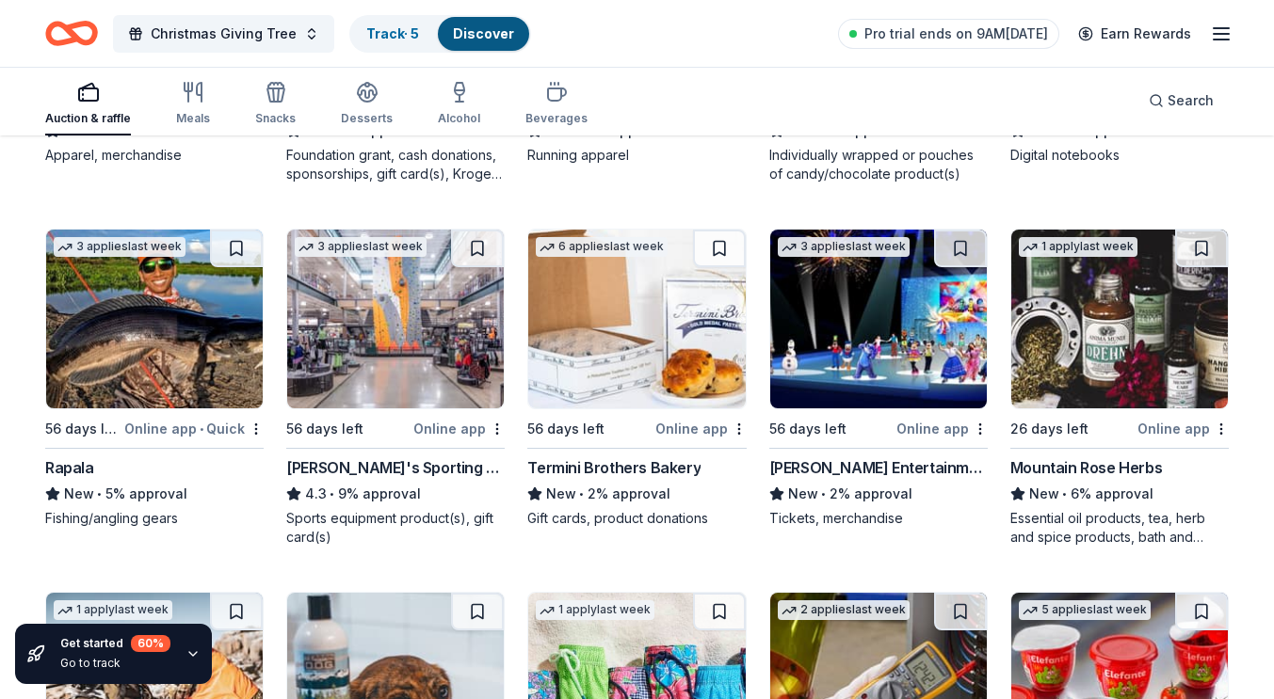
scroll to position [5924, 0]
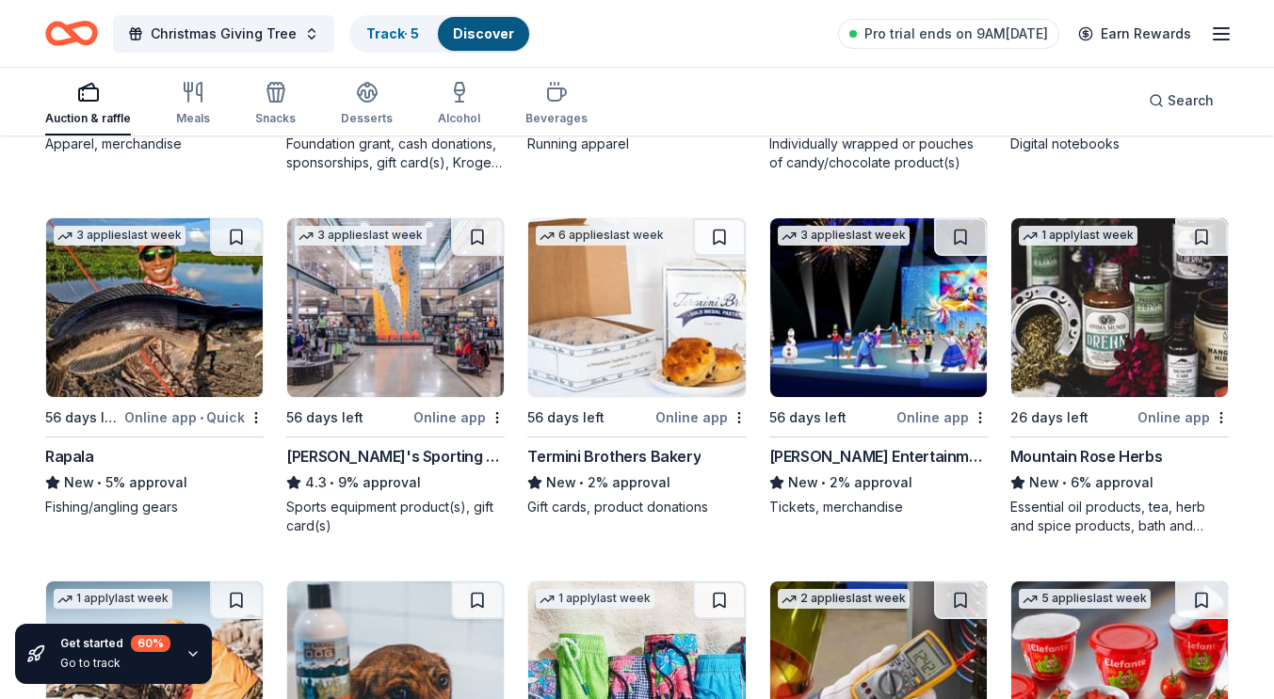
click at [439, 297] on img at bounding box center [395, 307] width 217 height 179
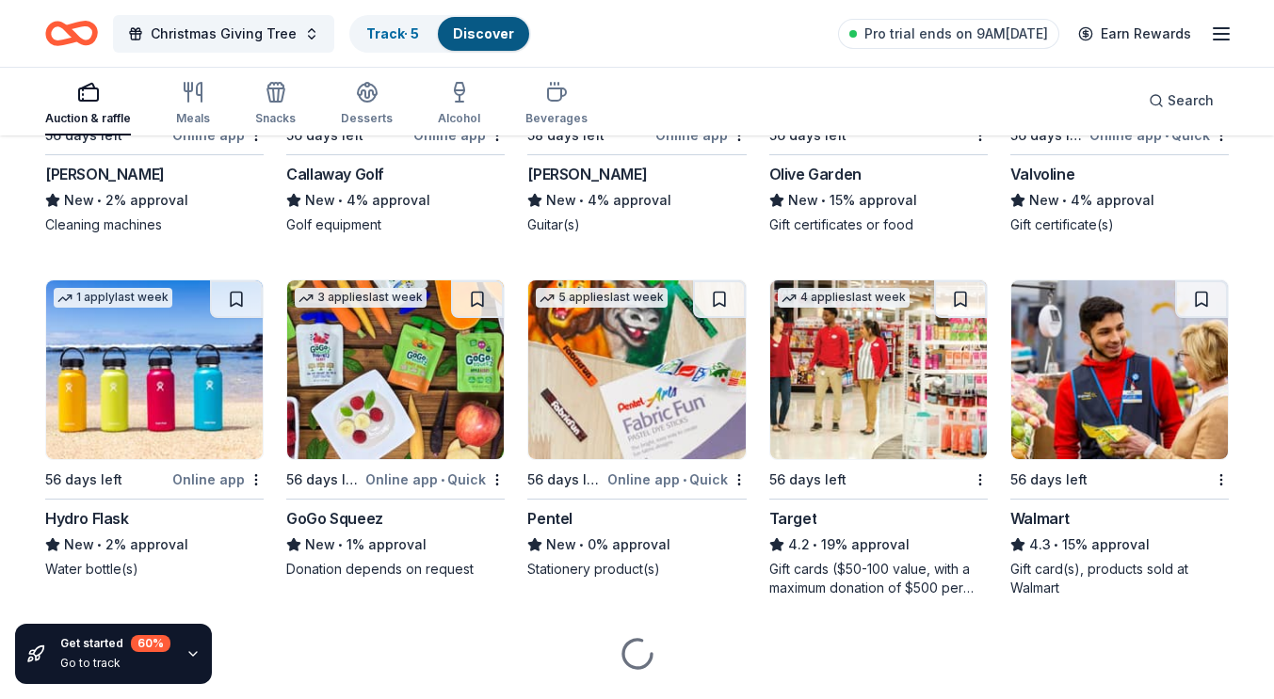
scroll to position [6982, 0]
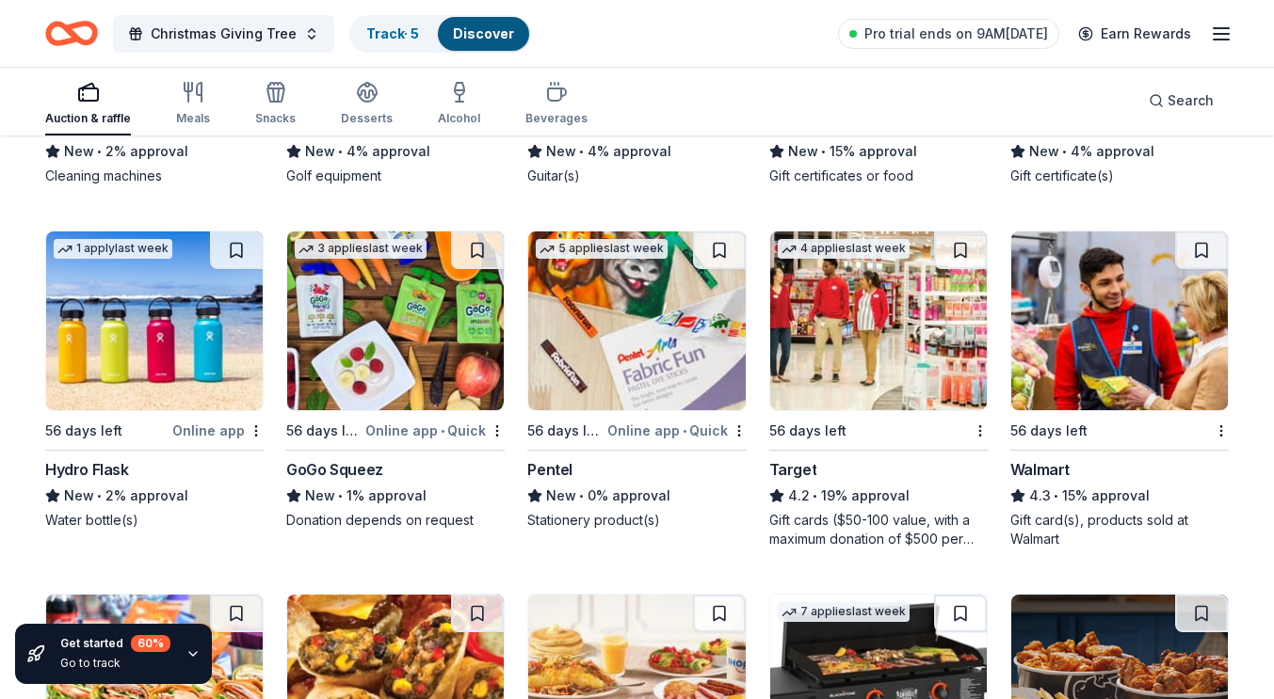
click at [208, 360] on img at bounding box center [154, 321] width 217 height 179
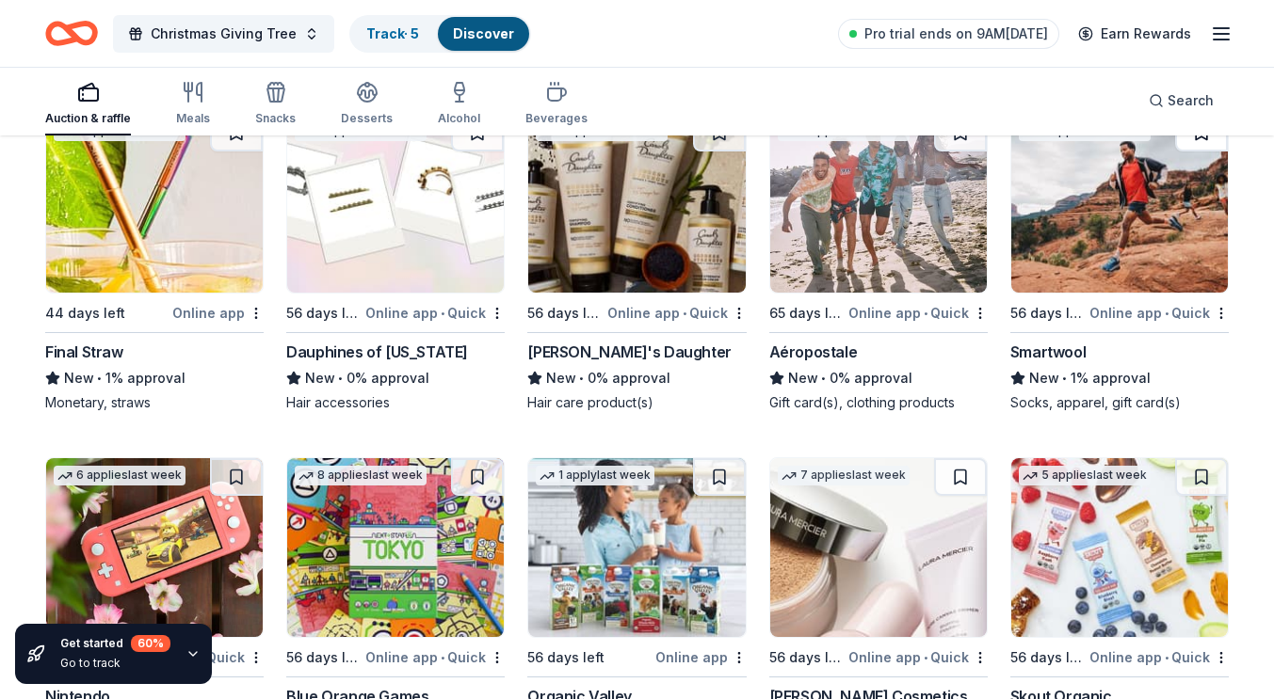
scroll to position [11425, 0]
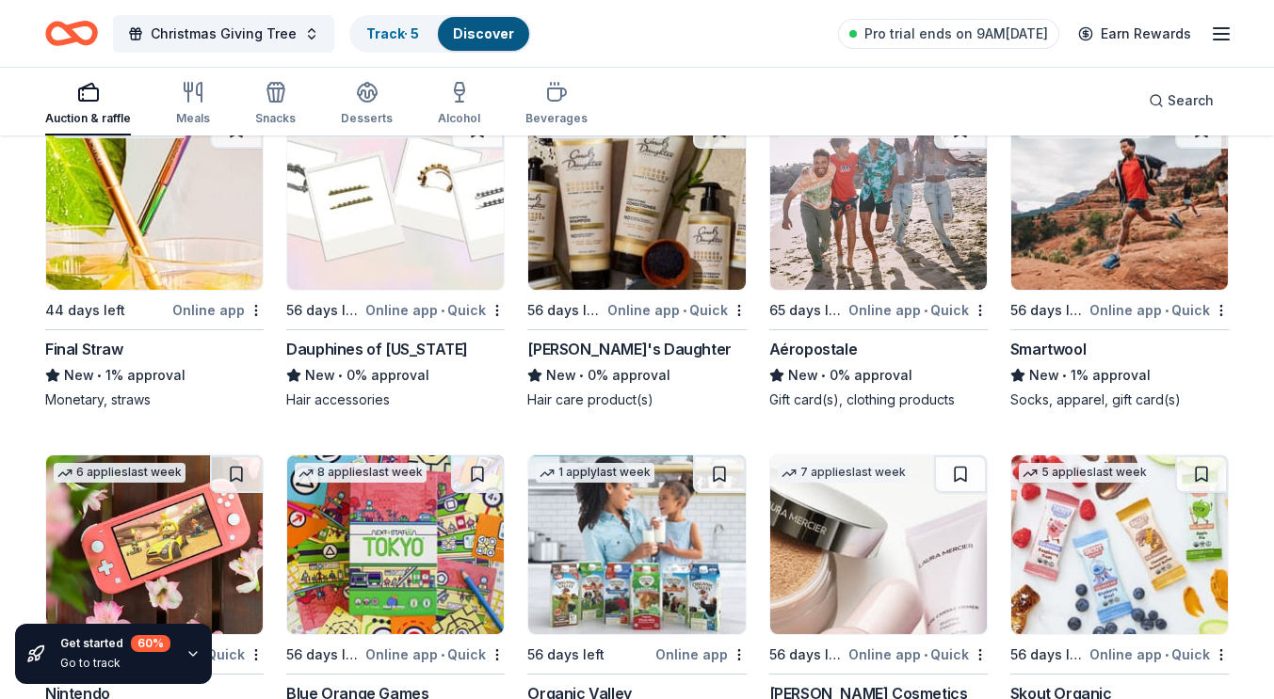
click at [88, 100] on rect "button" at bounding box center [88, 94] width 19 height 12
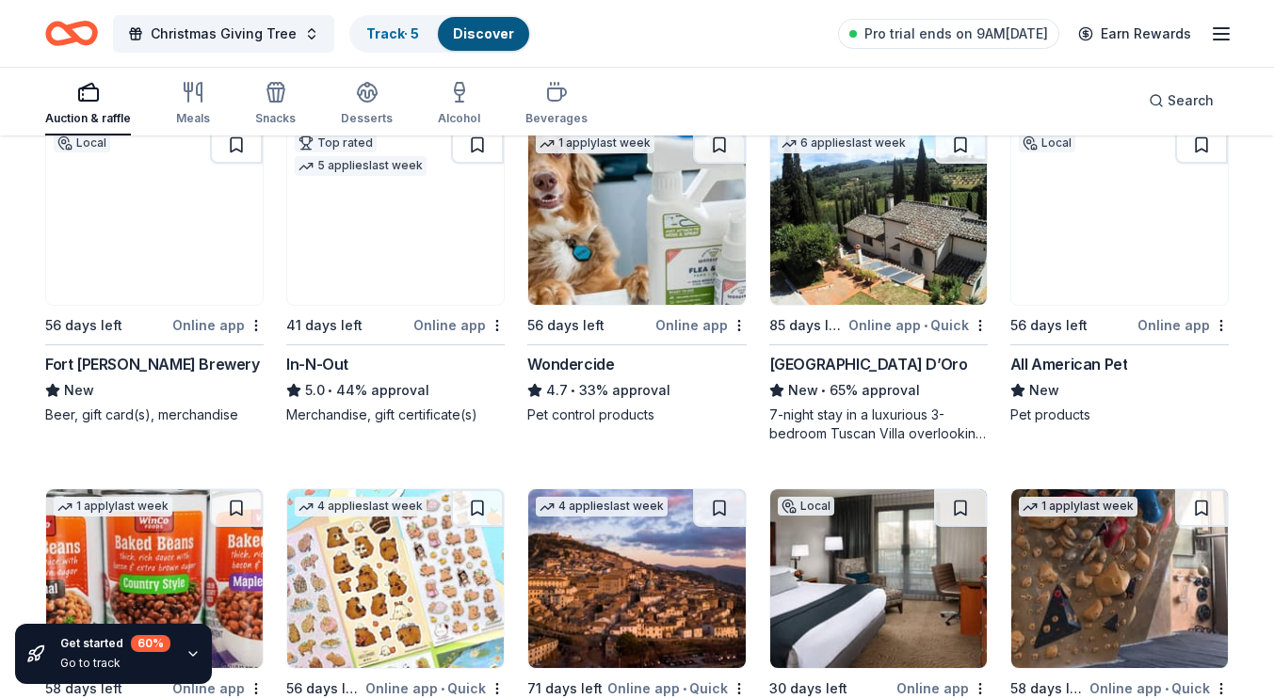
scroll to position [1789, 0]
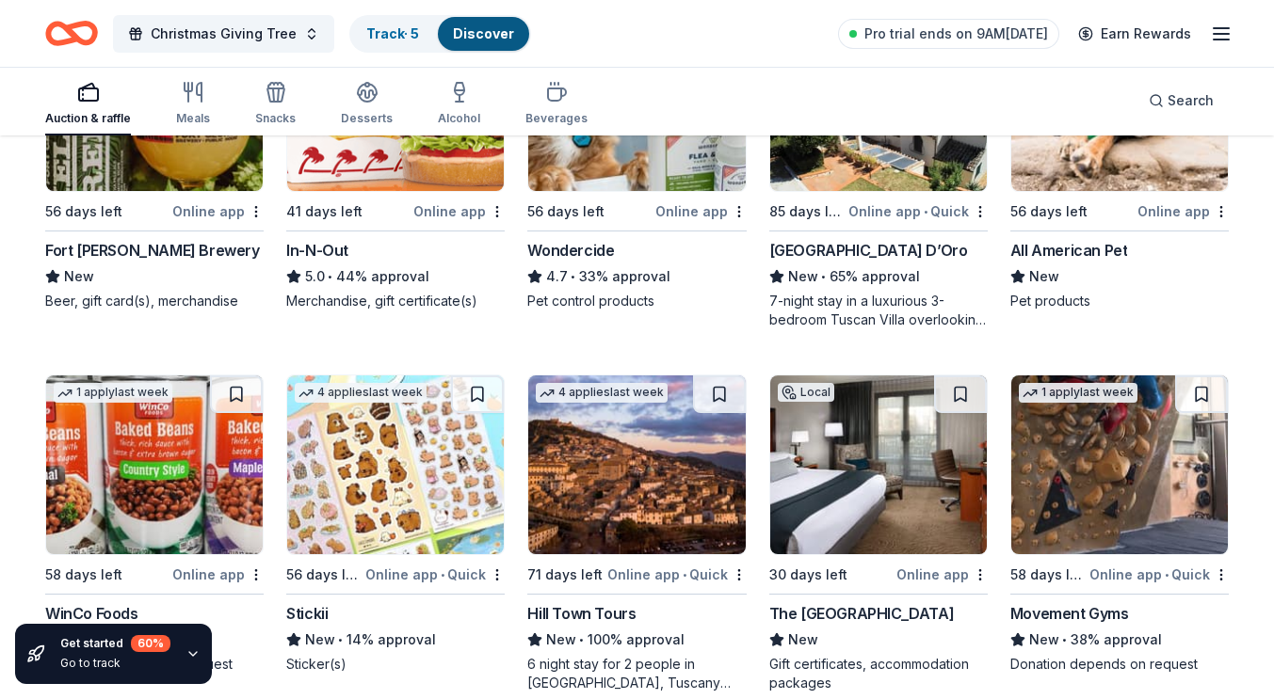
click at [869, 170] on img at bounding box center [878, 101] width 217 height 179
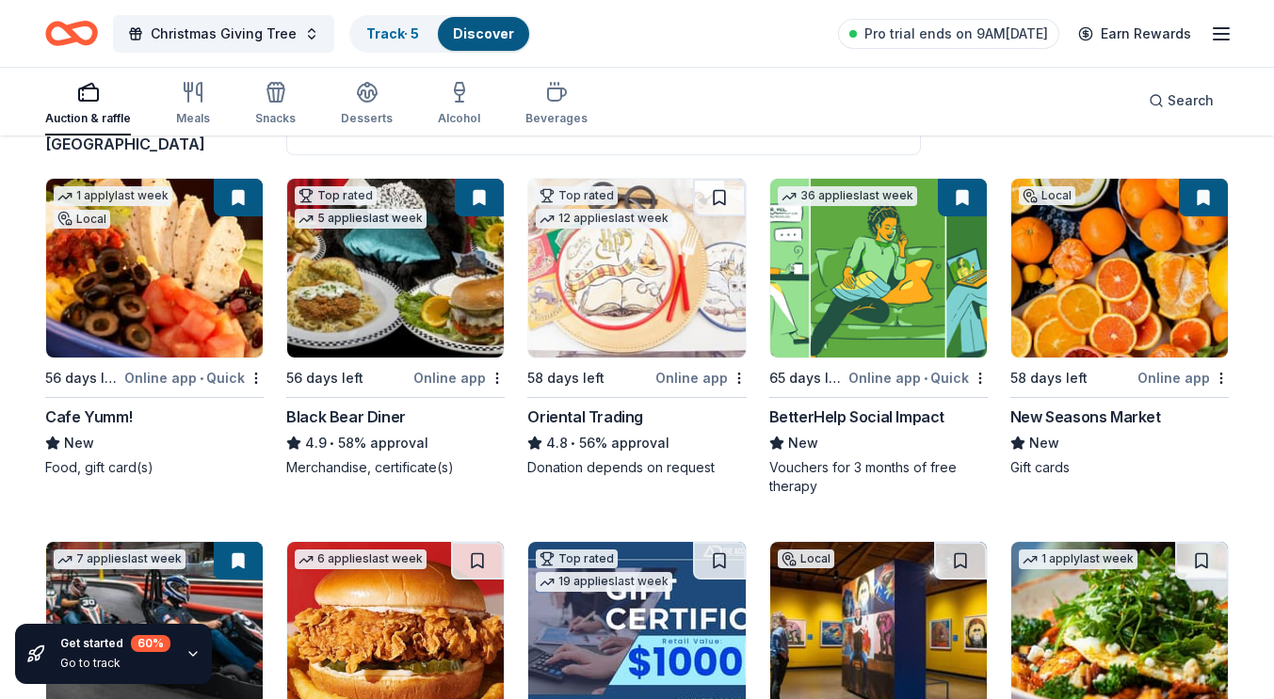
scroll to position [0, 0]
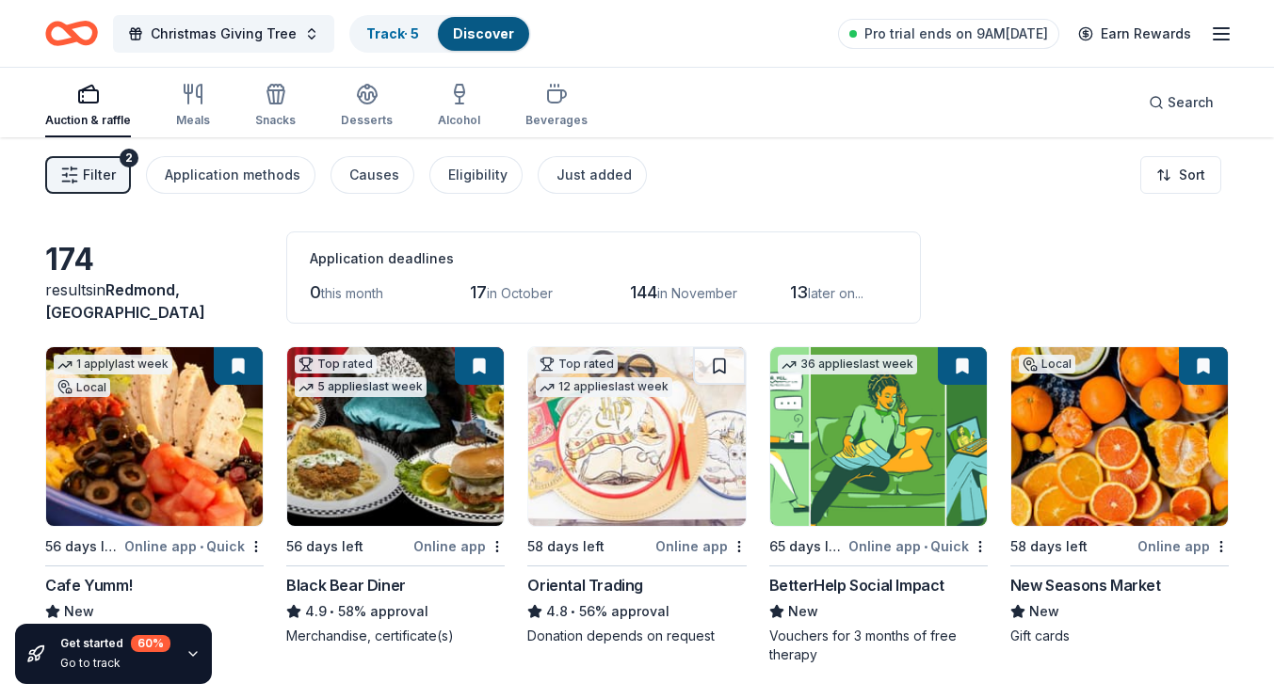
click at [473, 25] on link "Discover" at bounding box center [483, 33] width 61 height 16
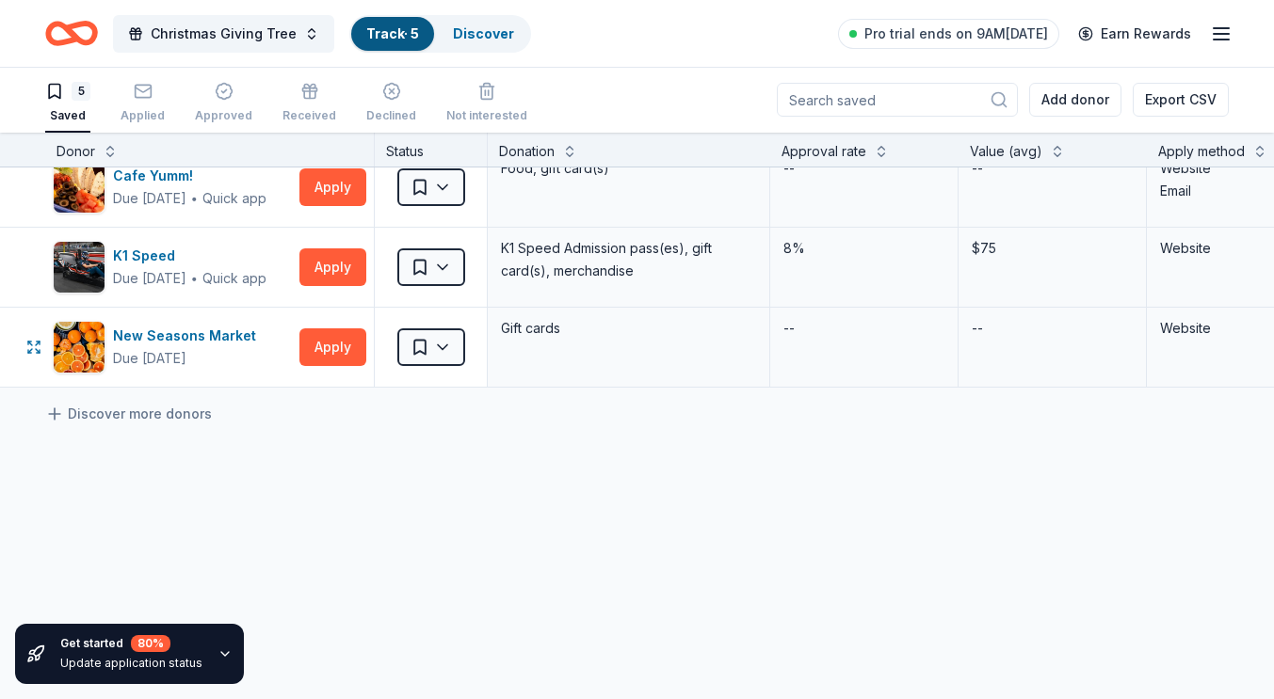
scroll to position [188, 0]
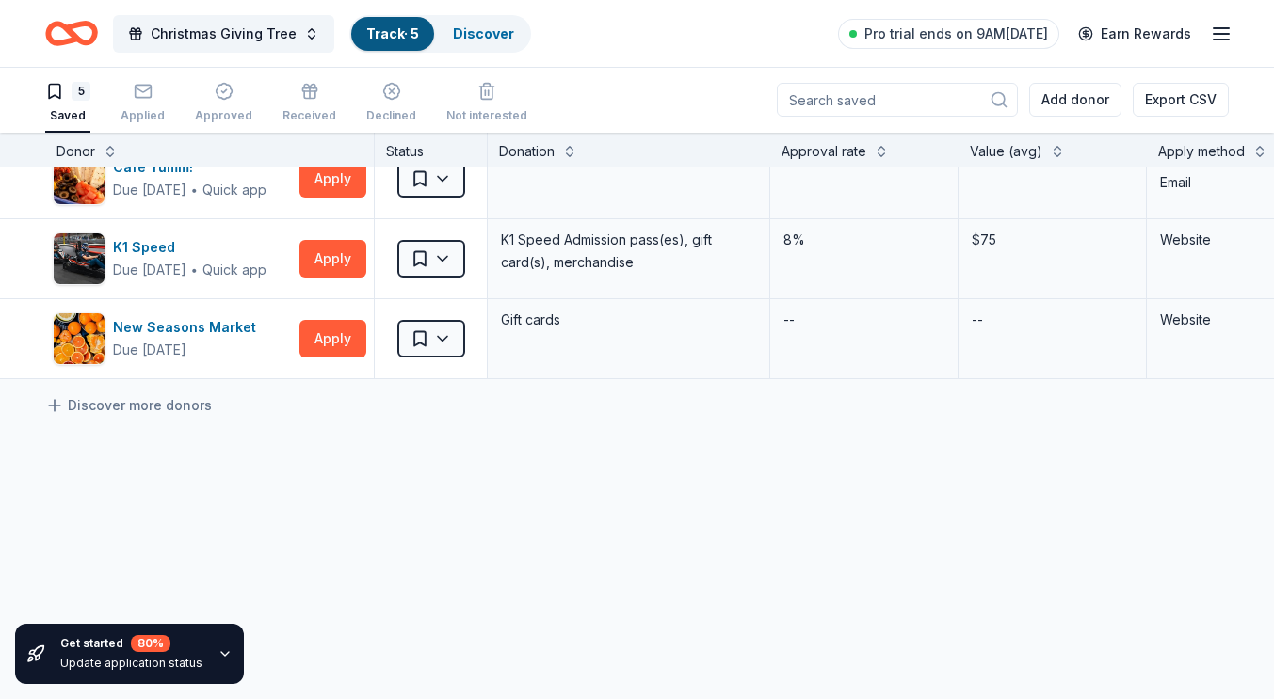
click at [894, 96] on input at bounding box center [897, 100] width 241 height 34
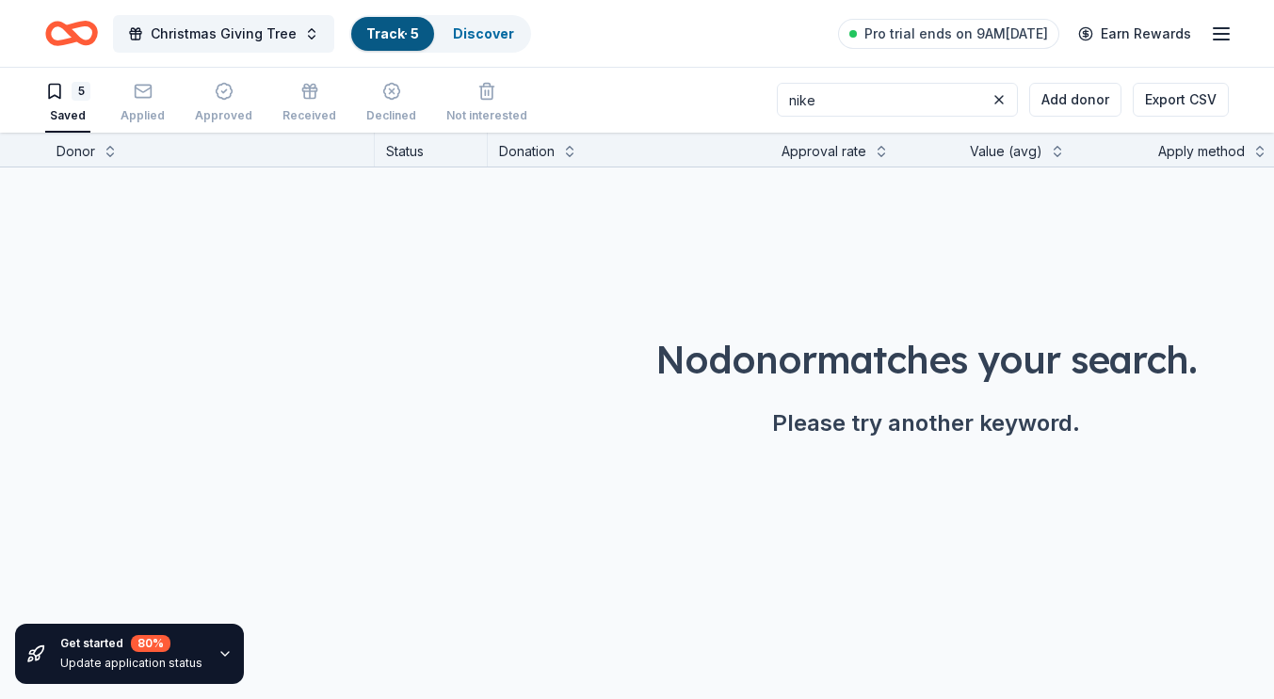
type input "nike"
click at [1226, 40] on line "button" at bounding box center [1220, 40] width 15 height 0
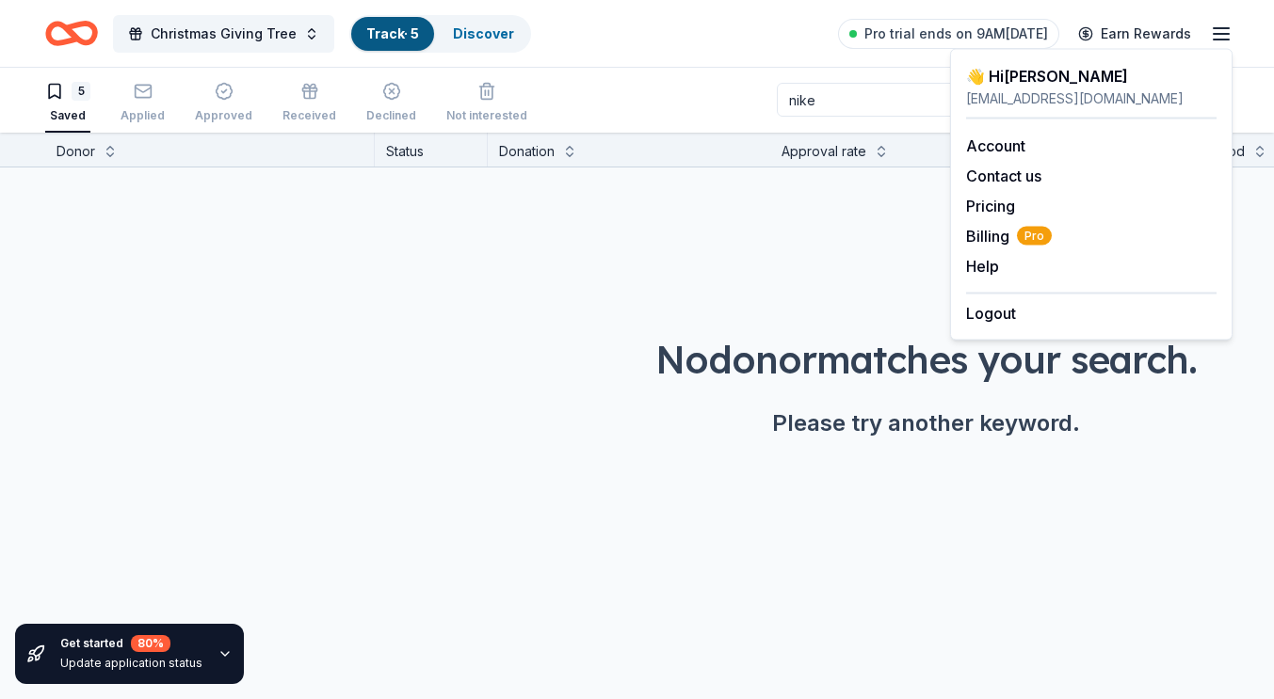
click at [810, 59] on div "Christmas Giving Tree Track · 5 Discover Pro trial ends on 9AM, 10/7 Earn Rewar…" at bounding box center [637, 33] width 1274 height 67
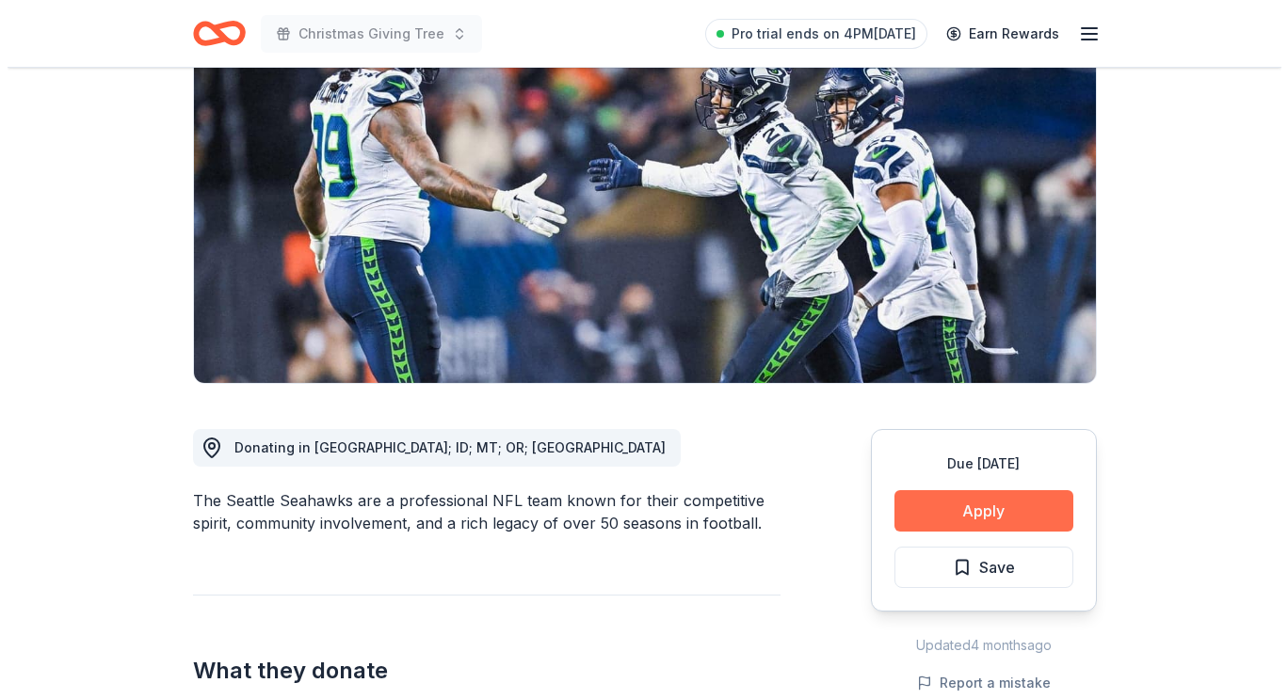
scroll to position [188, 0]
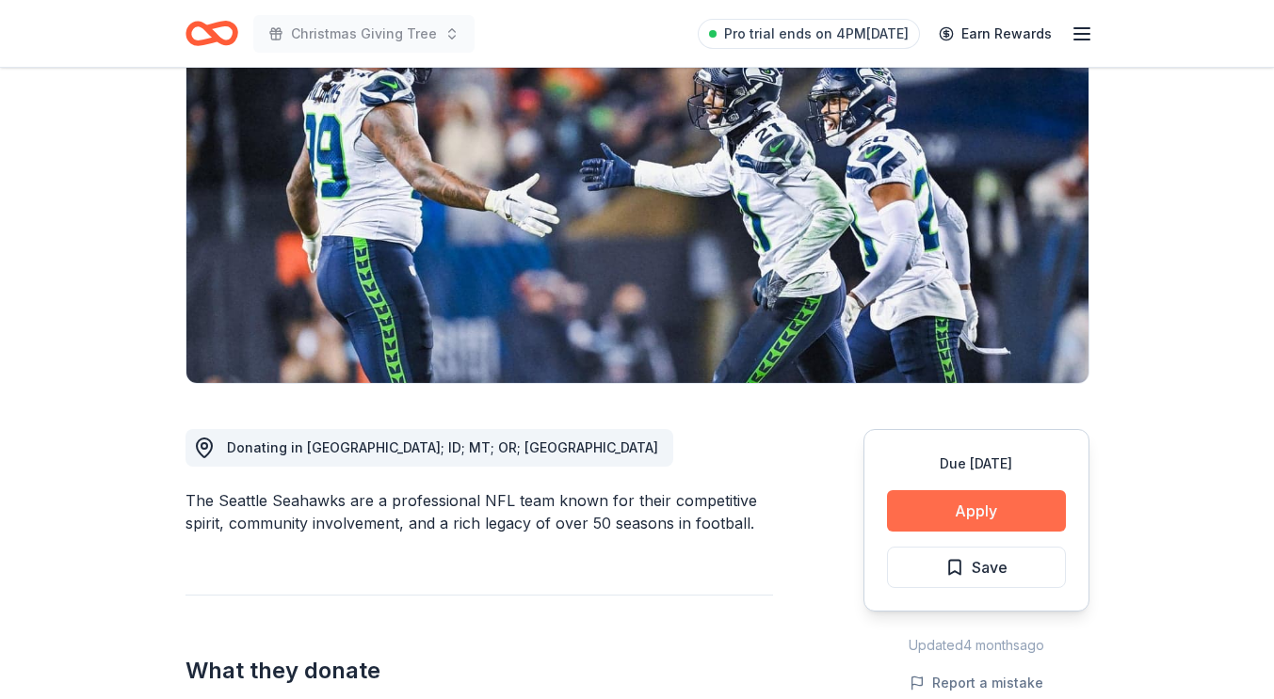
click at [980, 501] on button "Apply" at bounding box center [976, 510] width 179 height 41
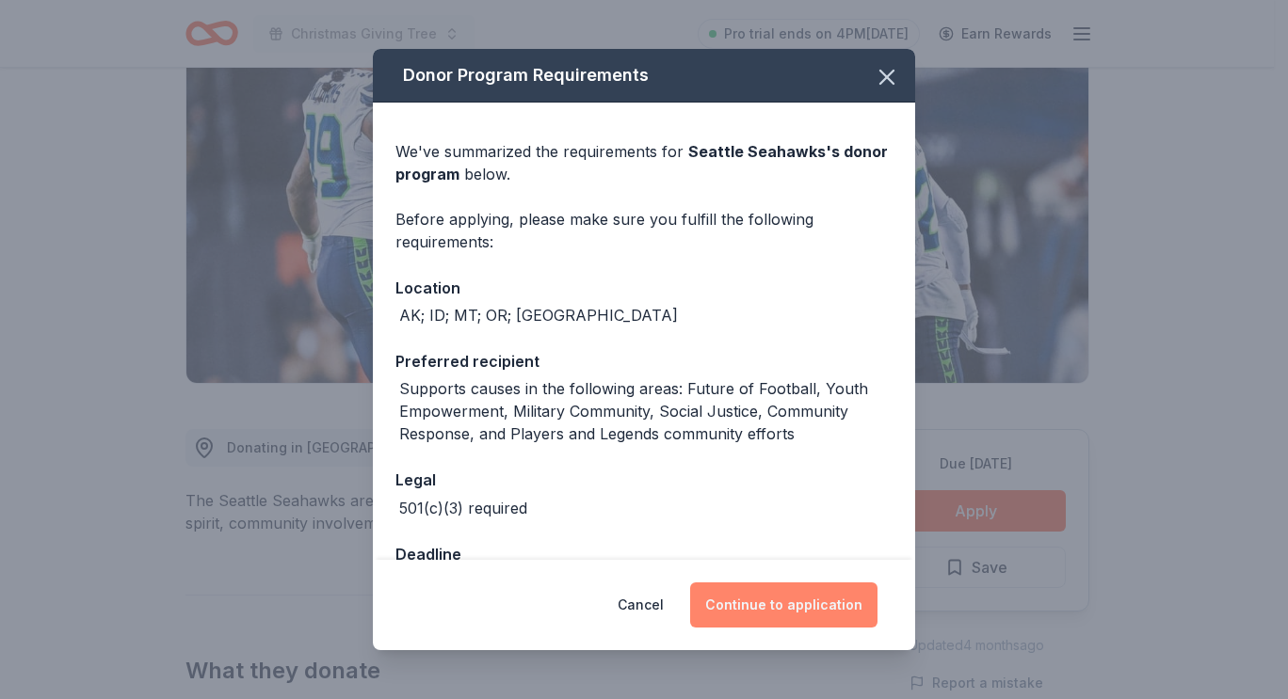
click at [810, 608] on button "Continue to application" at bounding box center [783, 605] width 187 height 45
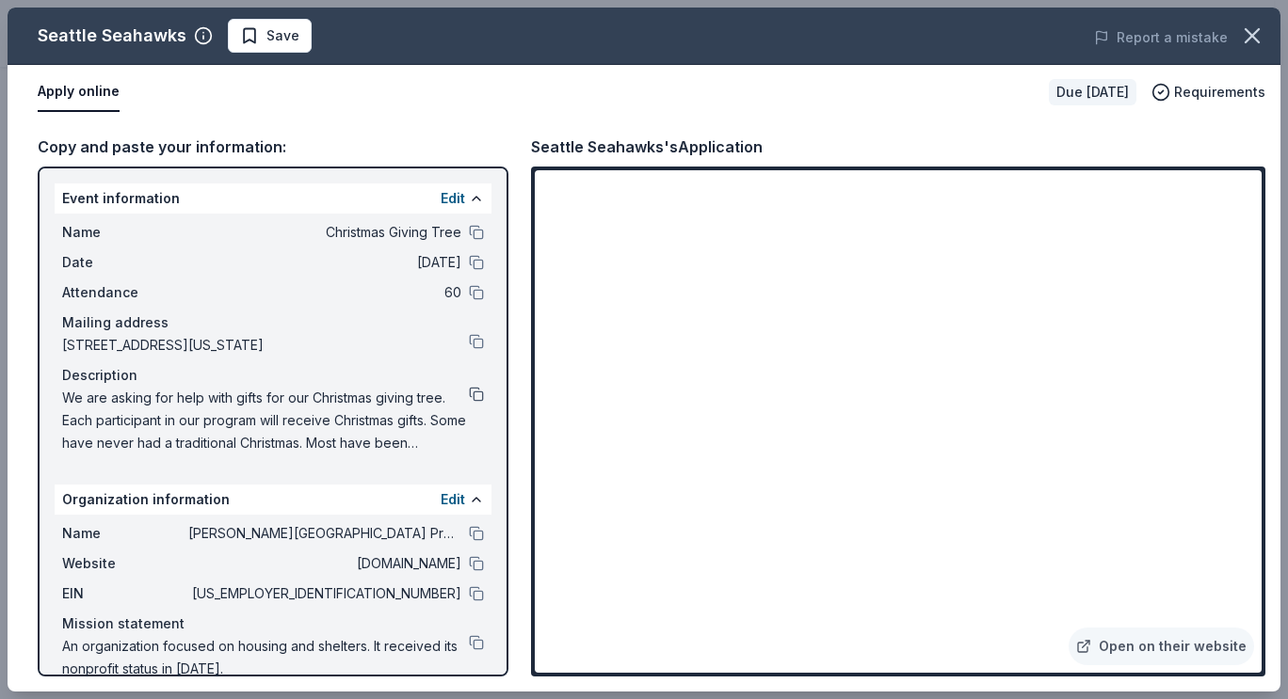
click at [469, 399] on button at bounding box center [476, 394] width 15 height 15
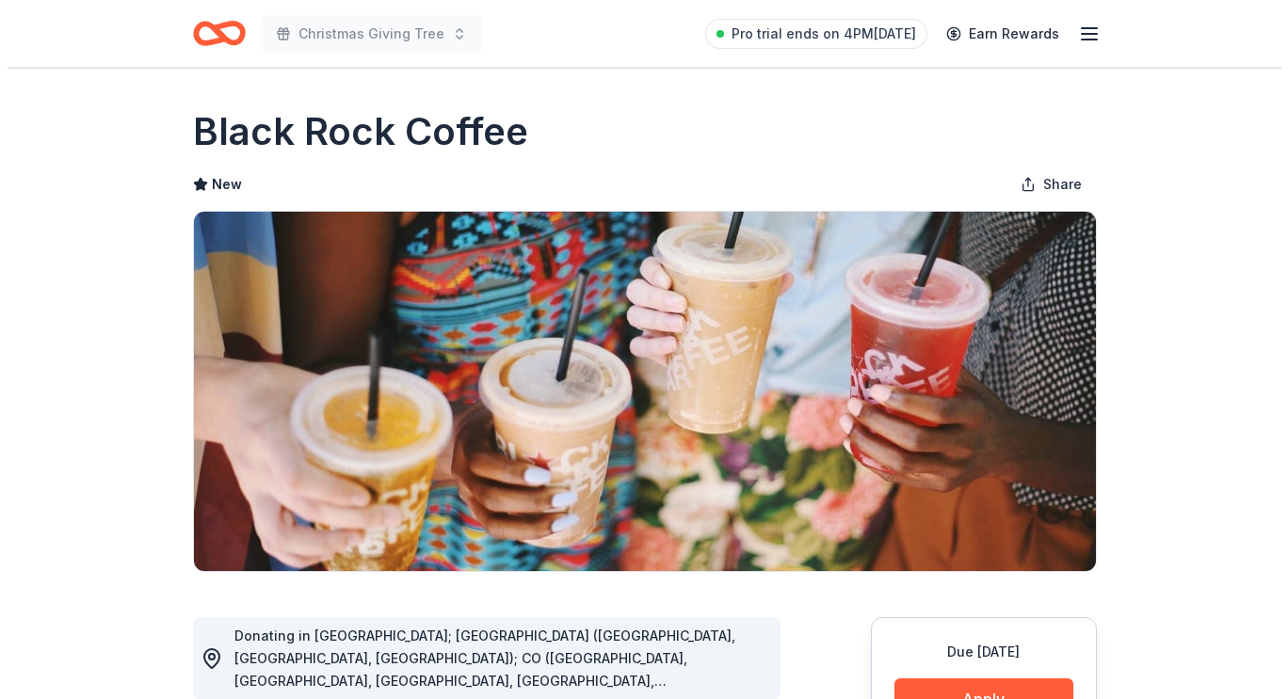
scroll to position [188, 0]
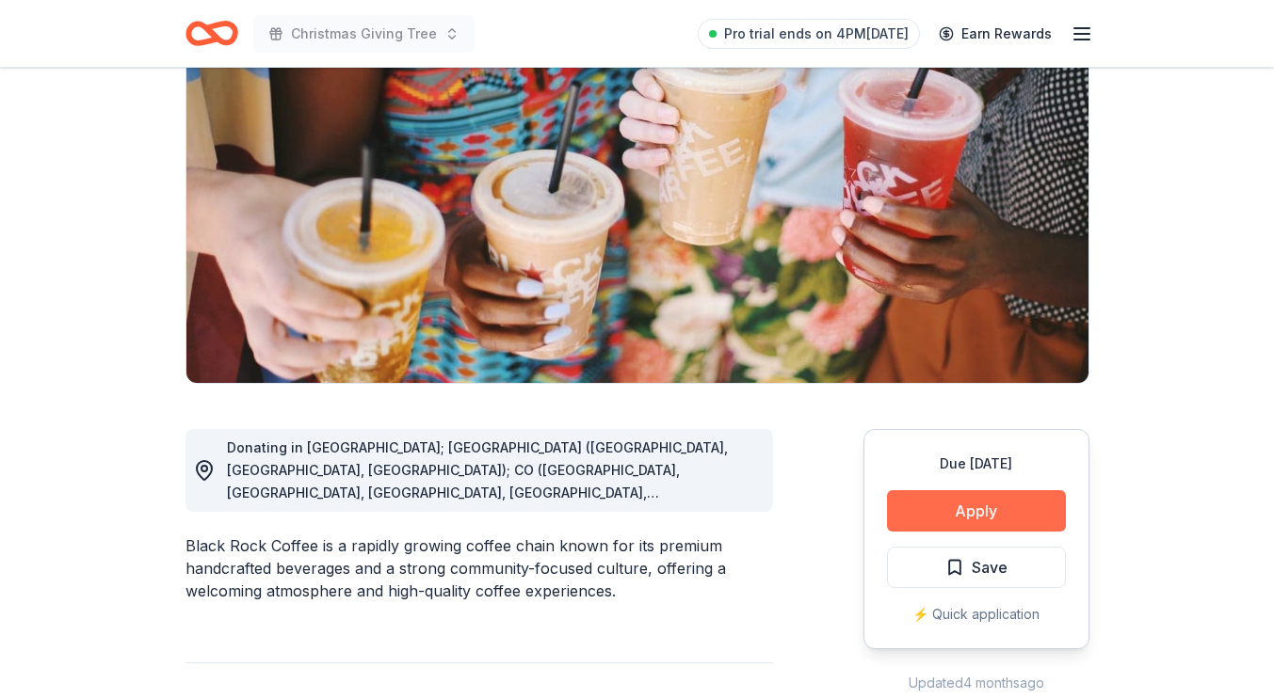
click at [1002, 506] on button "Apply" at bounding box center [976, 510] width 179 height 41
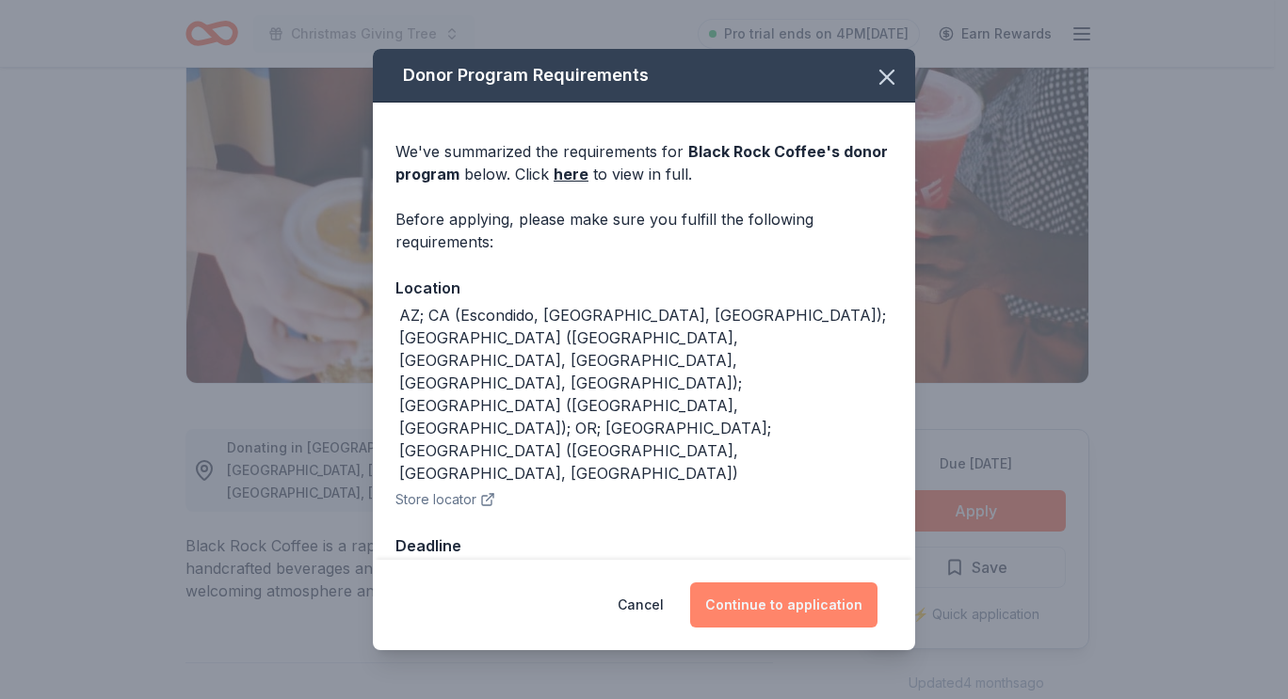
click at [830, 583] on button "Continue to application" at bounding box center [783, 605] width 187 height 45
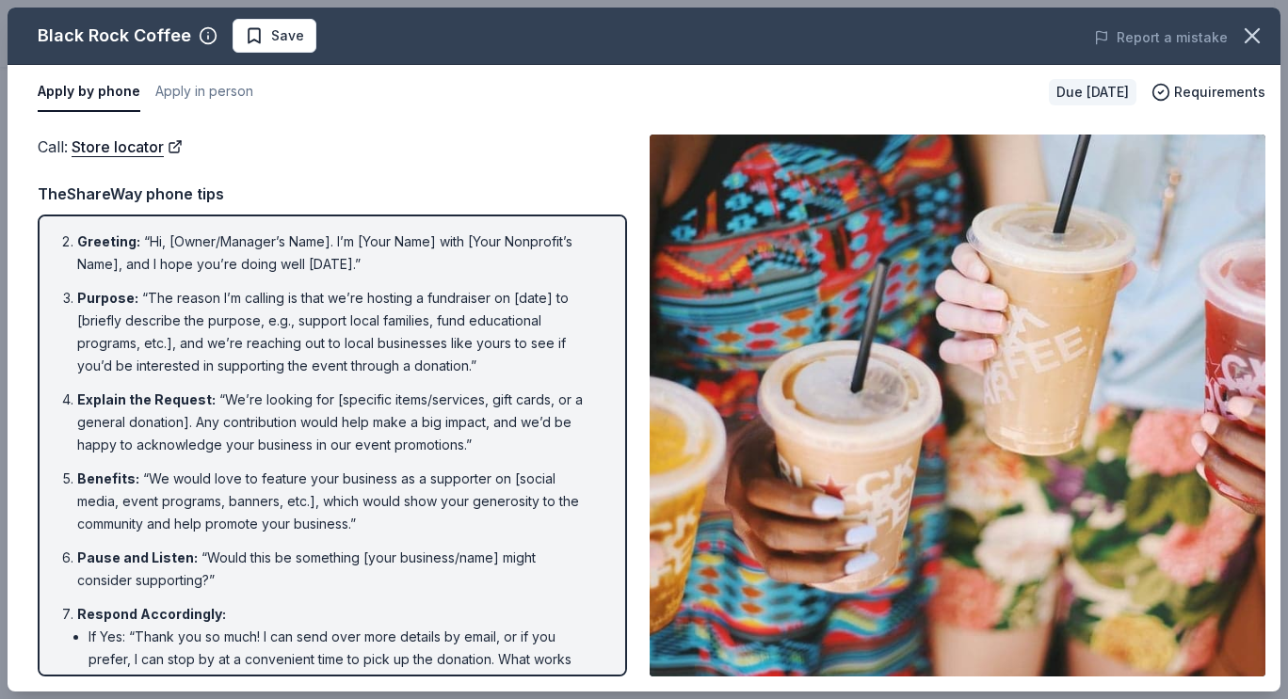
scroll to position [0, 0]
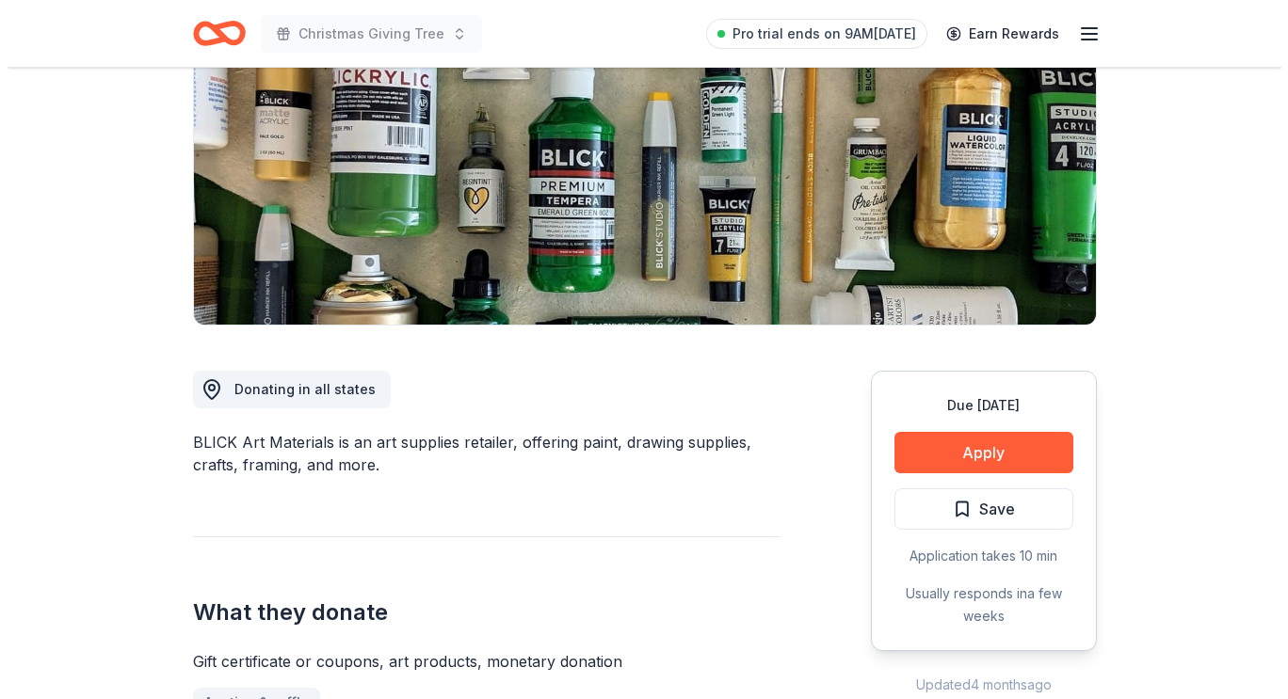
scroll to position [282, 0]
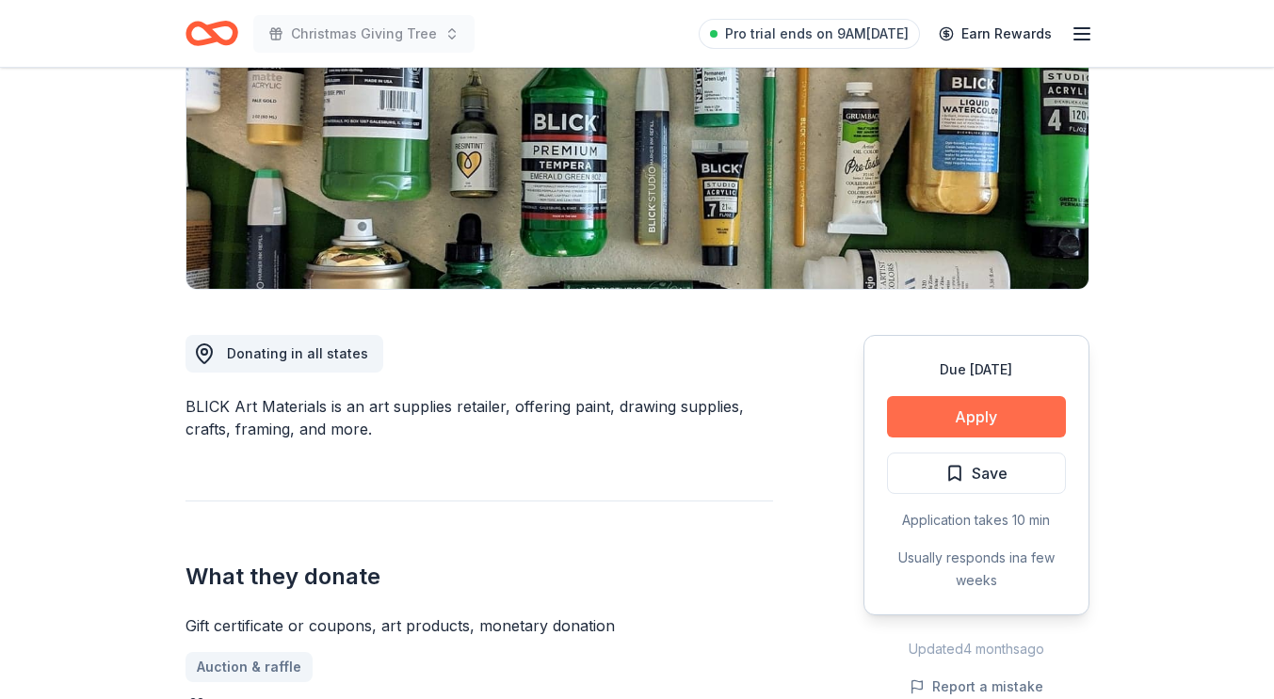
click at [974, 409] on button "Apply" at bounding box center [976, 416] width 179 height 41
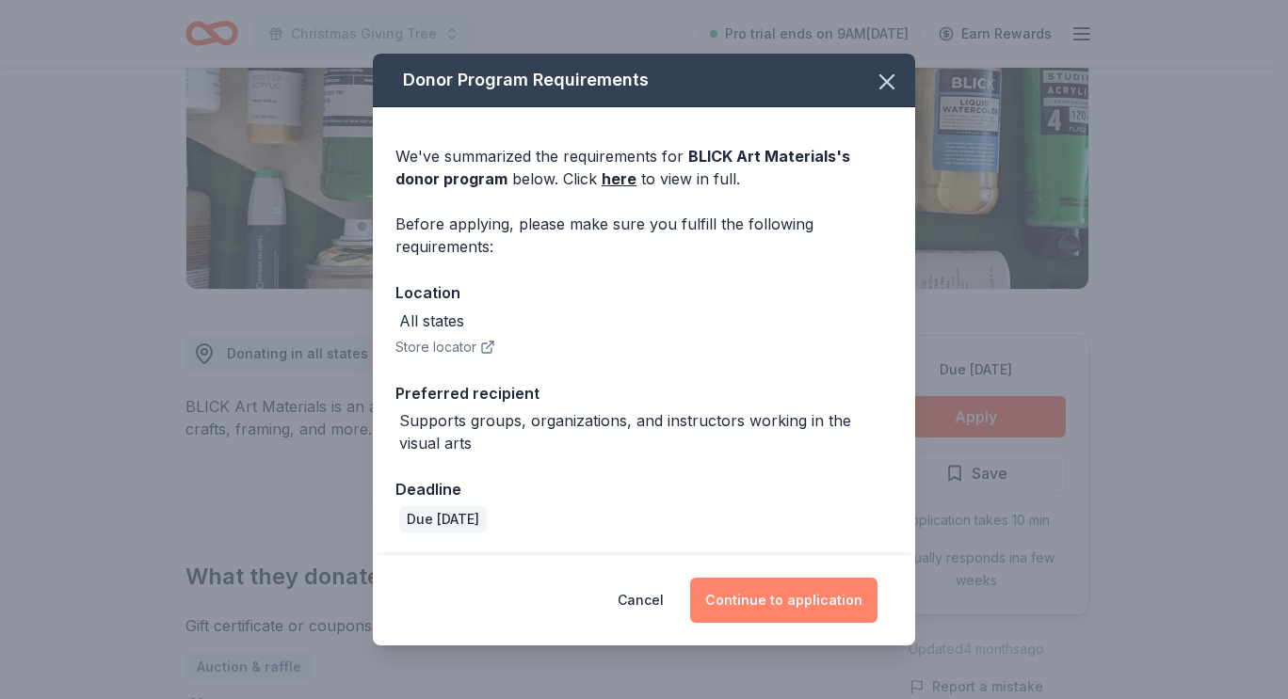
click at [805, 601] on button "Continue to application" at bounding box center [783, 600] width 187 height 45
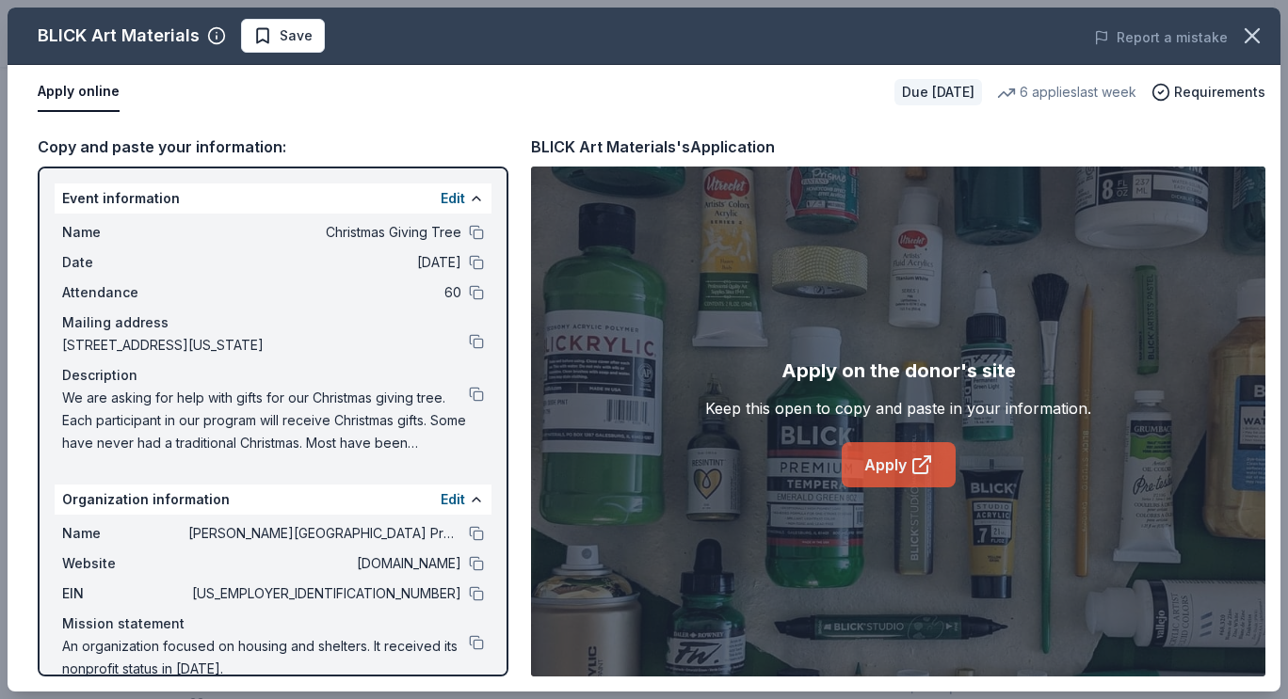
click at [882, 453] on link "Apply" at bounding box center [899, 464] width 114 height 45
drag, startPoint x: 63, startPoint y: 393, endPoint x: 228, endPoint y: 421, distance: 167.1
click at [228, 421] on span "We are asking for help with gifts for our Christmas giving tree. Each participa…" at bounding box center [265, 421] width 407 height 68
click at [469, 391] on button at bounding box center [476, 394] width 15 height 15
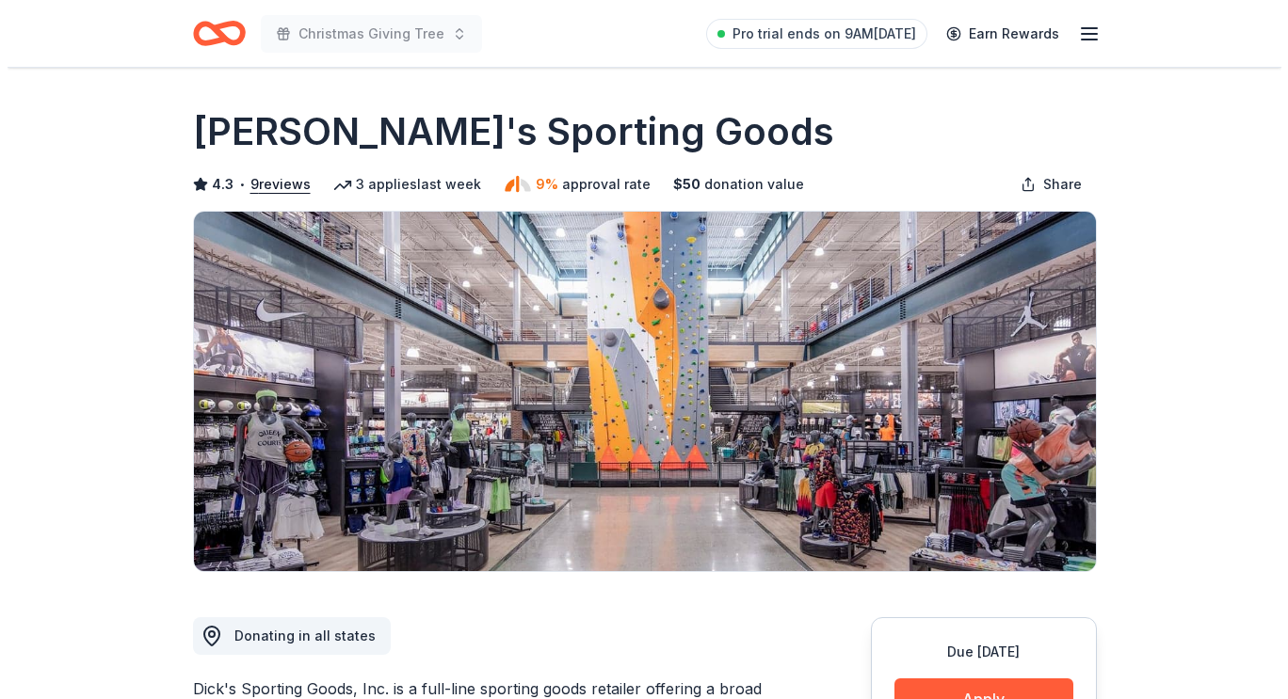
scroll to position [94, 0]
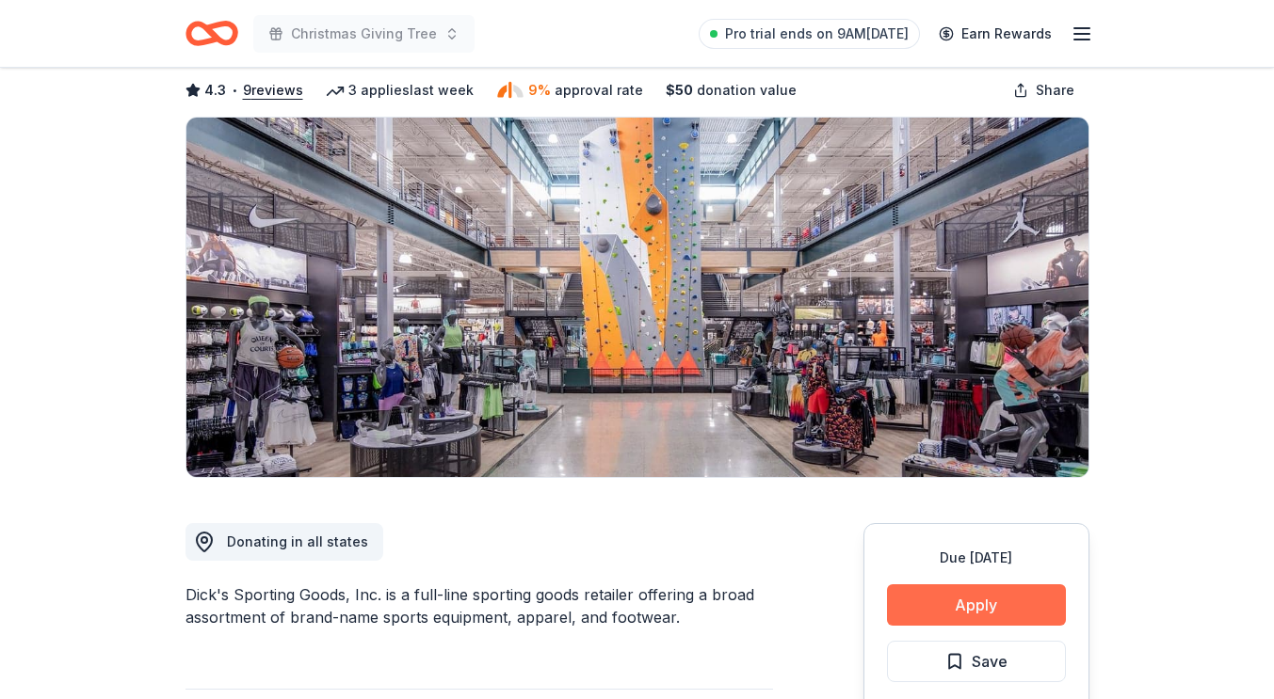
click at [934, 595] on button "Apply" at bounding box center [976, 605] width 179 height 41
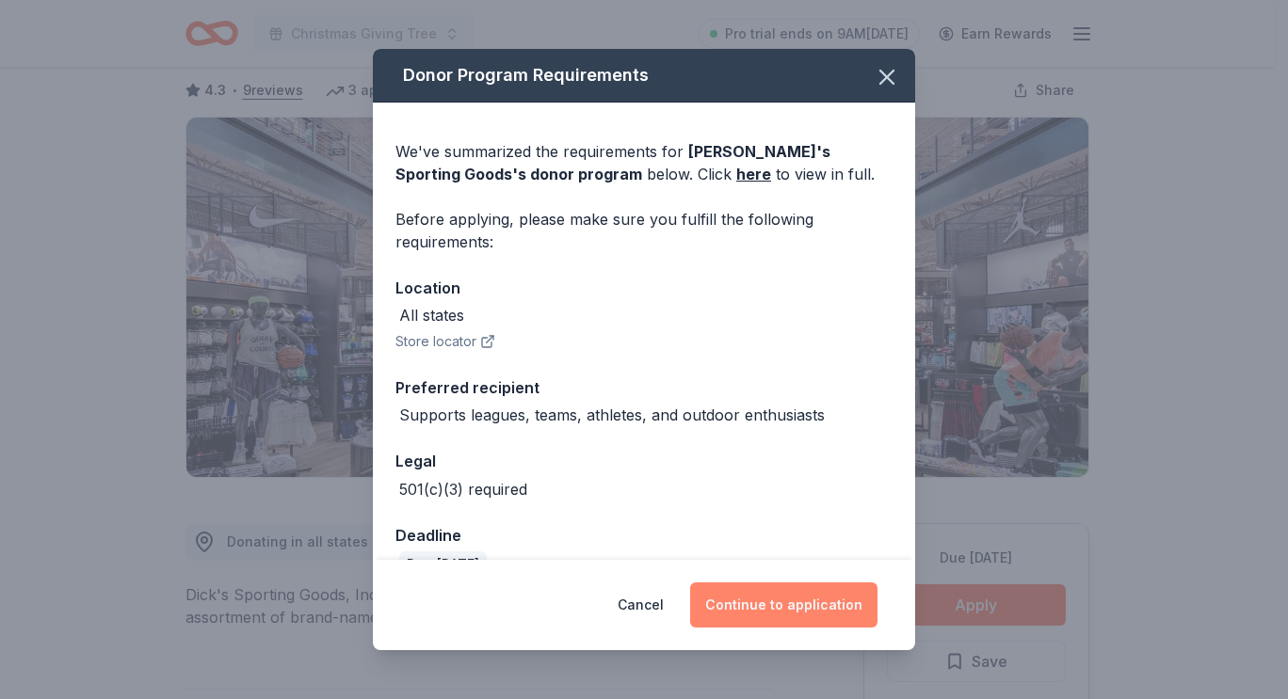
click at [836, 602] on button "Continue to application" at bounding box center [783, 605] width 187 height 45
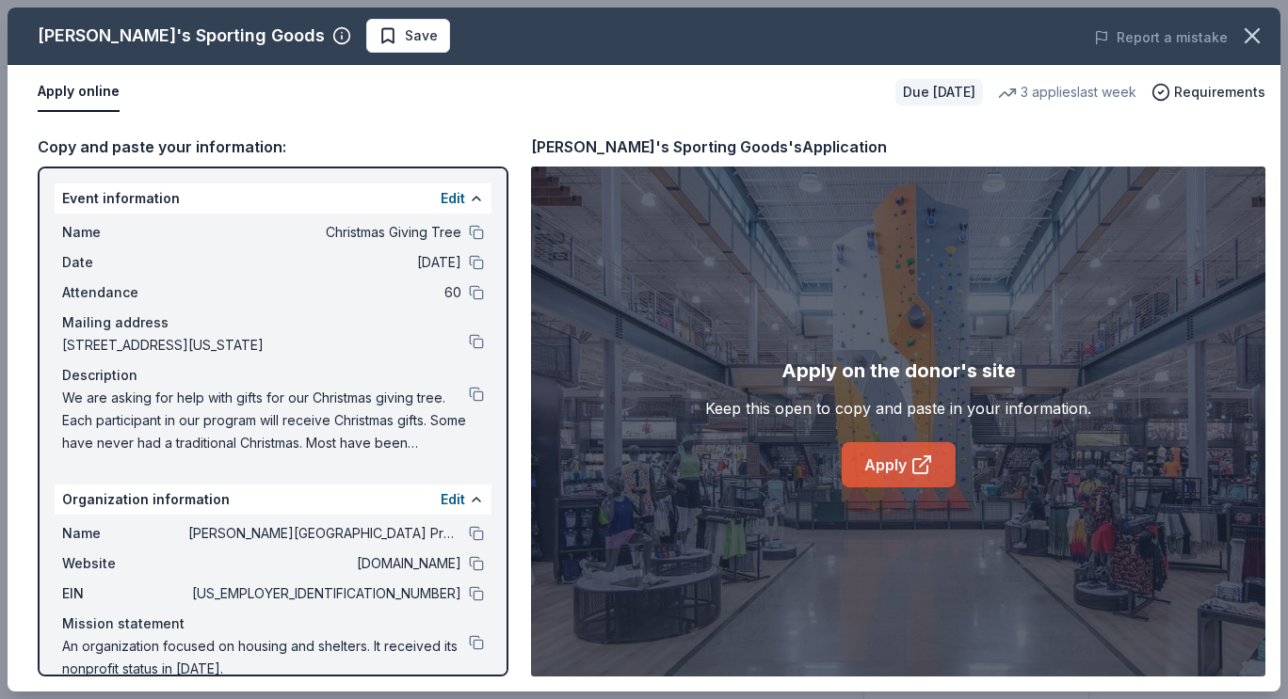
click at [866, 457] on link "Apply" at bounding box center [899, 464] width 114 height 45
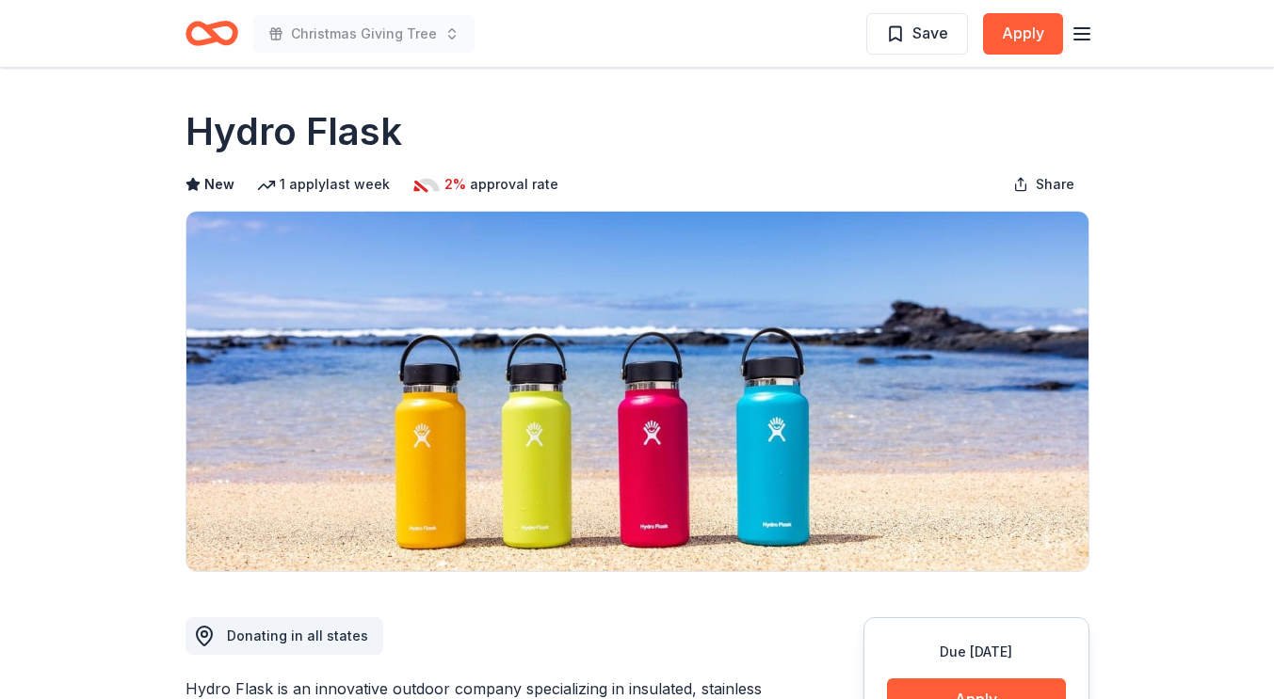
scroll to position [188, 0]
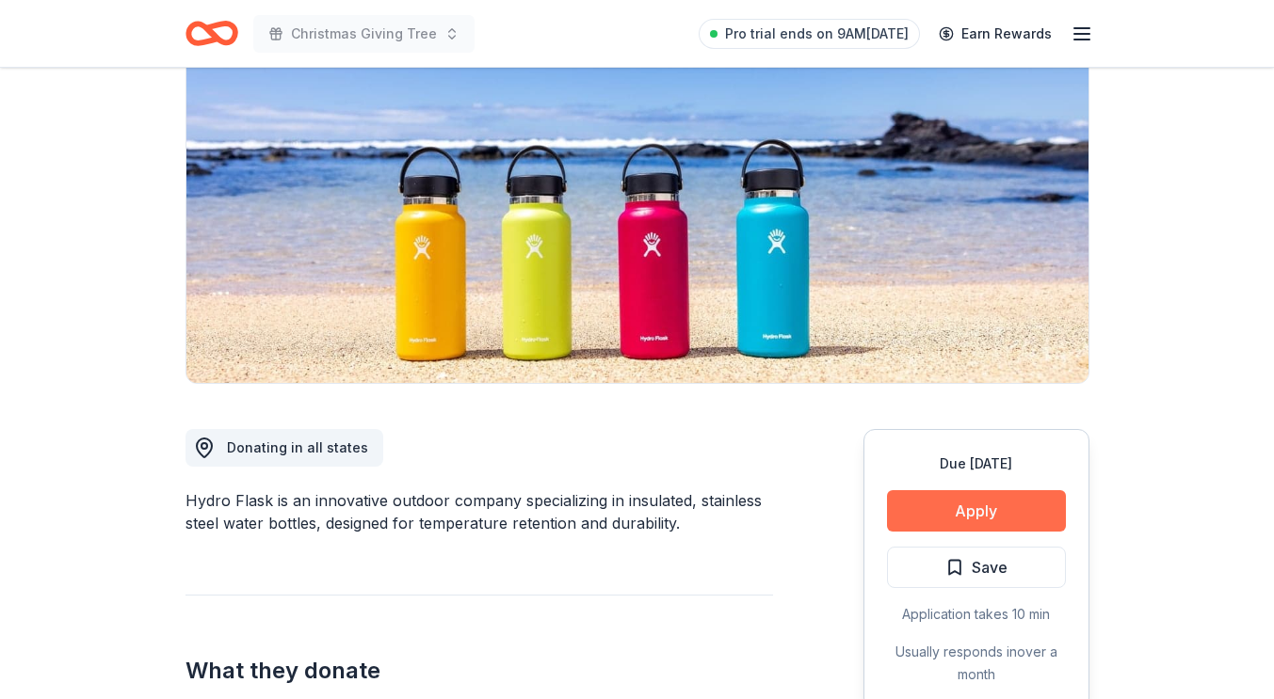
click at [1013, 513] on button "Apply" at bounding box center [976, 510] width 179 height 41
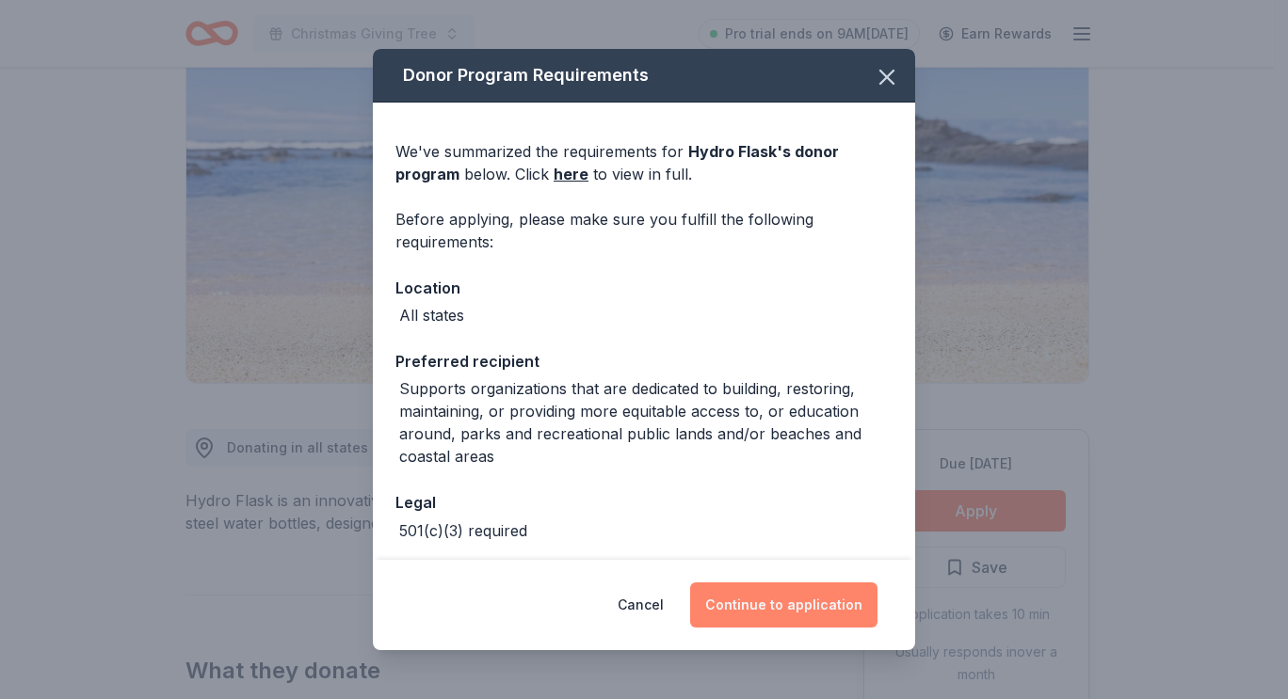
click at [802, 611] on button "Continue to application" at bounding box center [783, 605] width 187 height 45
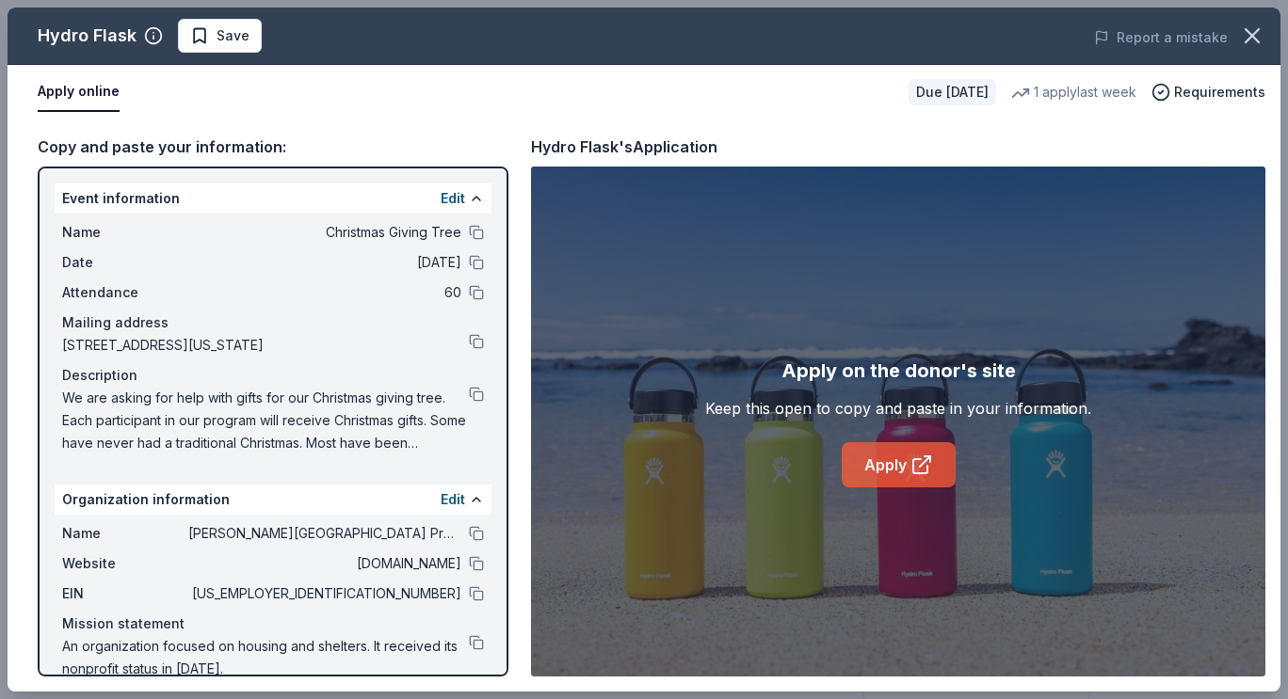
click at [860, 469] on link "Apply" at bounding box center [899, 464] width 114 height 45
click at [894, 468] on link "Apply" at bounding box center [899, 464] width 114 height 45
click at [907, 449] on link "Apply" at bounding box center [899, 464] width 114 height 45
click at [1259, 36] on icon "button" at bounding box center [1252, 36] width 26 height 26
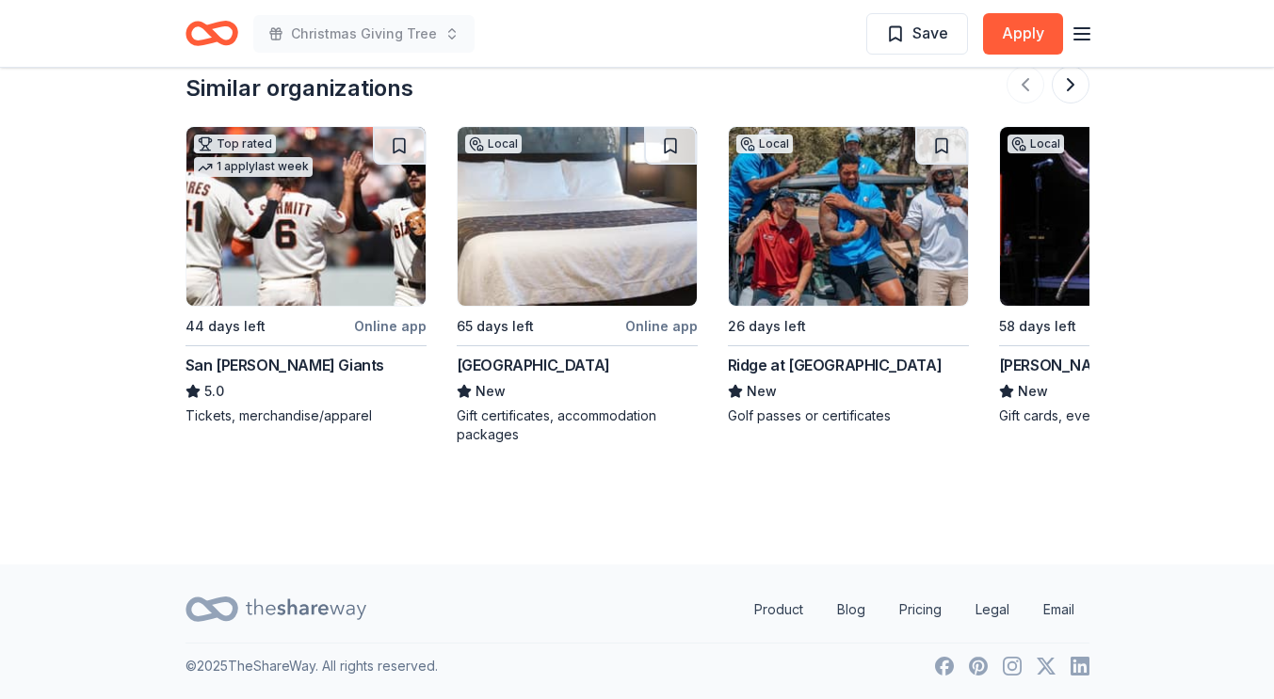
scroll to position [2144, 0]
click at [1065, 88] on button at bounding box center [1070, 84] width 38 height 38
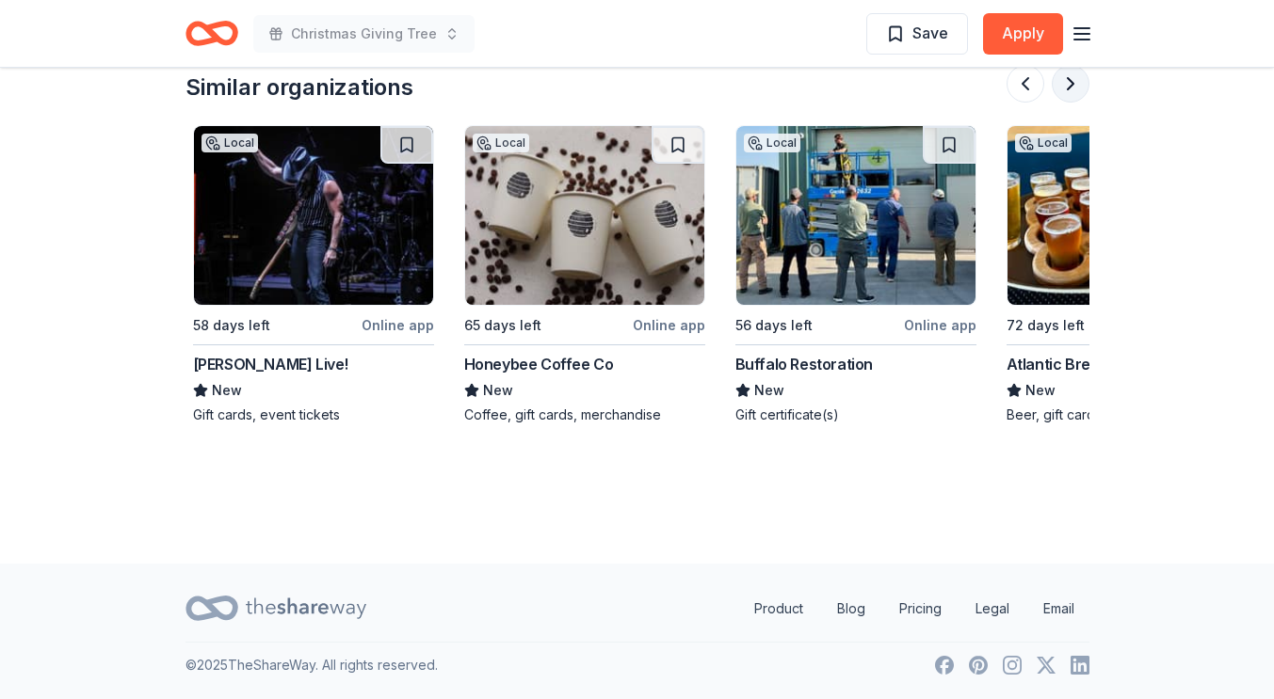
scroll to position [0, 813]
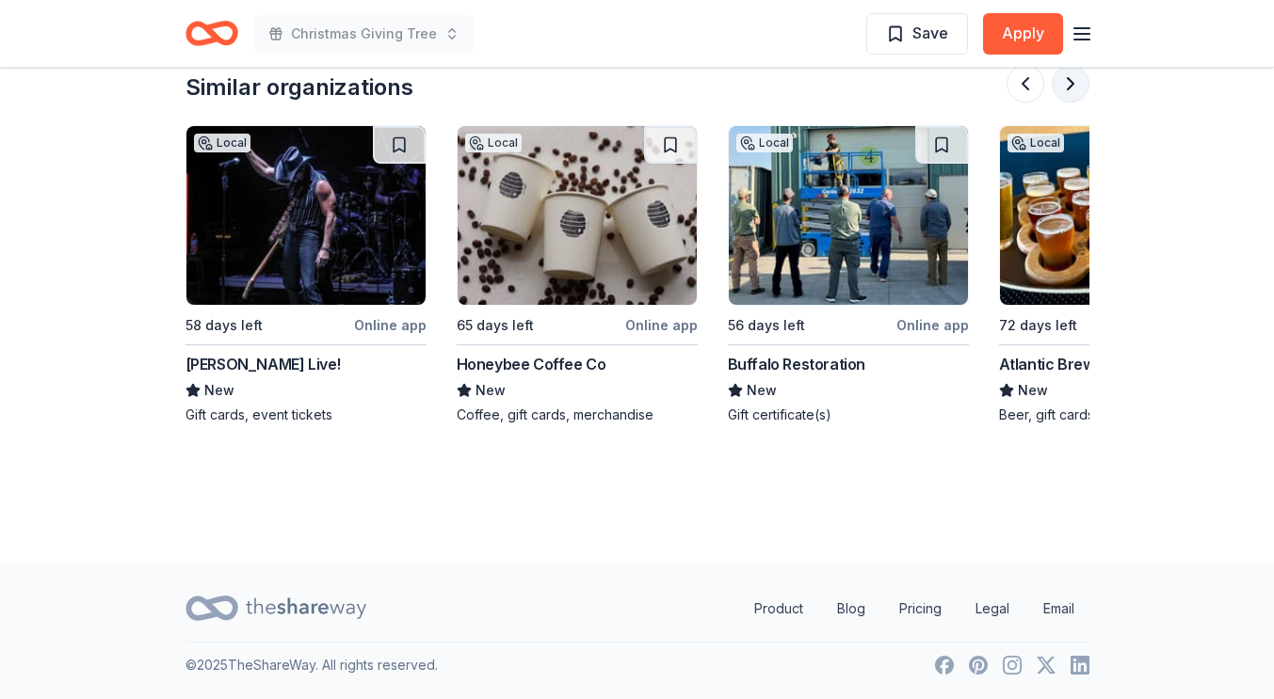
click at [1065, 88] on button at bounding box center [1070, 84] width 38 height 38
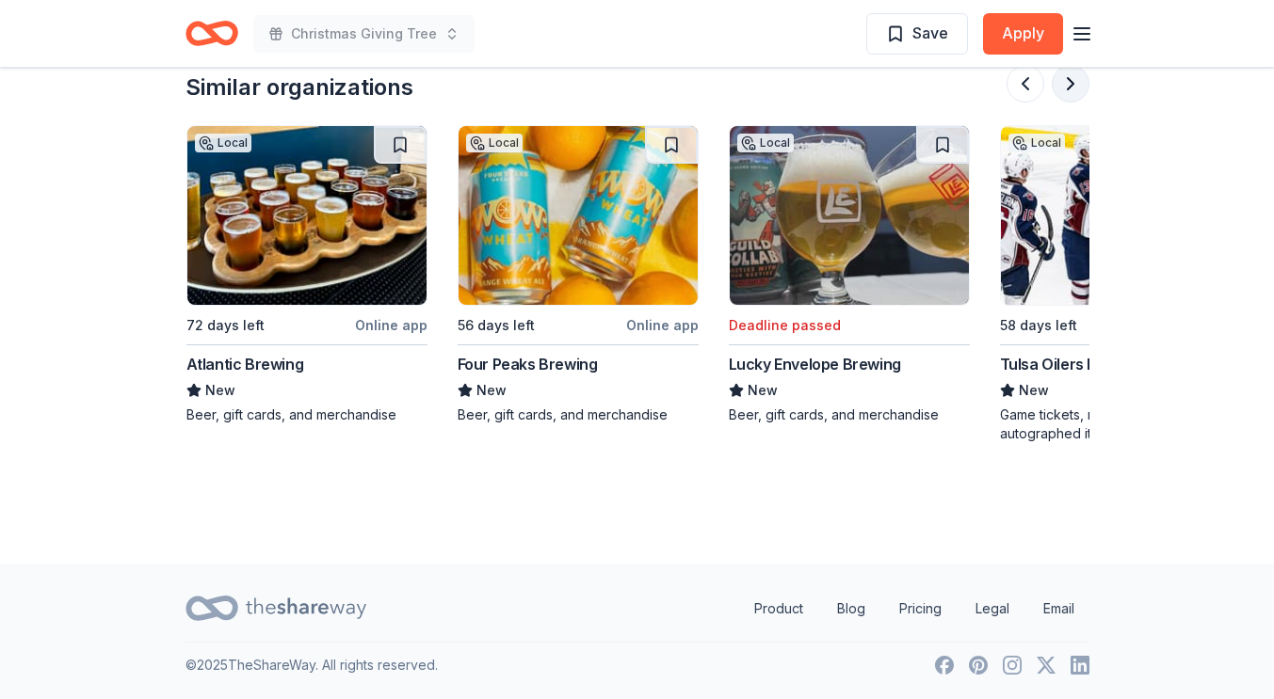
scroll to position [0, 1627]
click at [1065, 88] on button at bounding box center [1070, 84] width 38 height 38
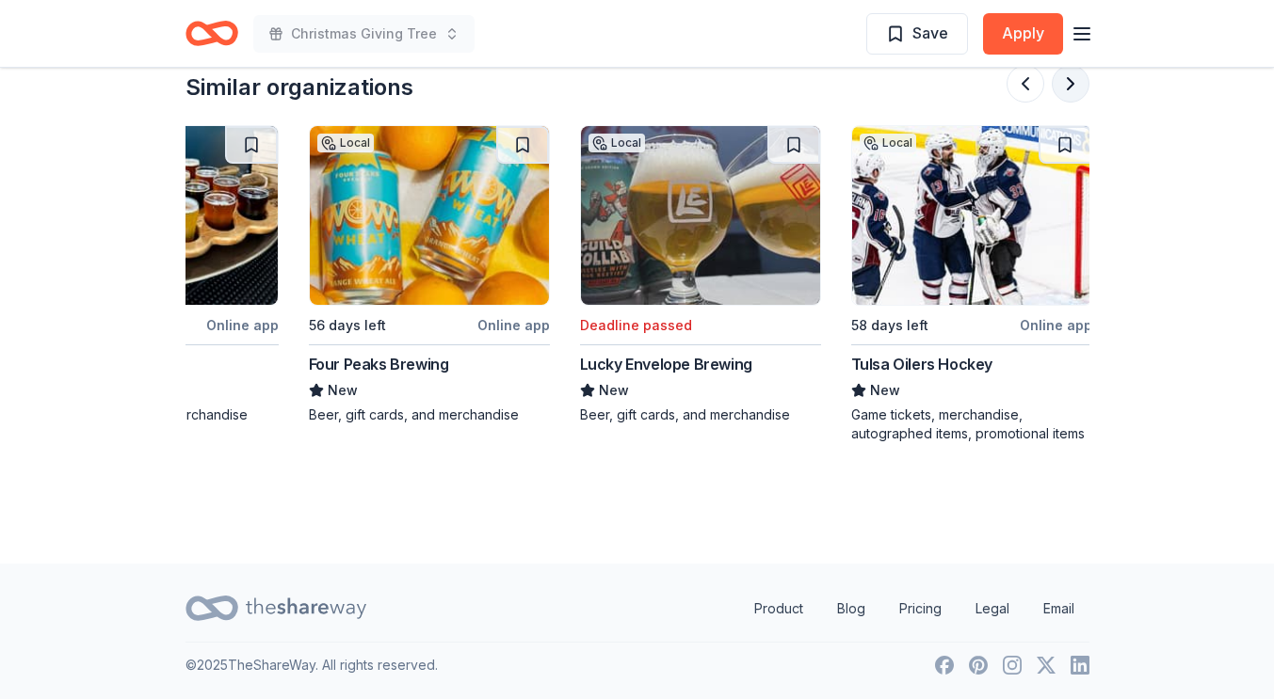
scroll to position [0, 1777]
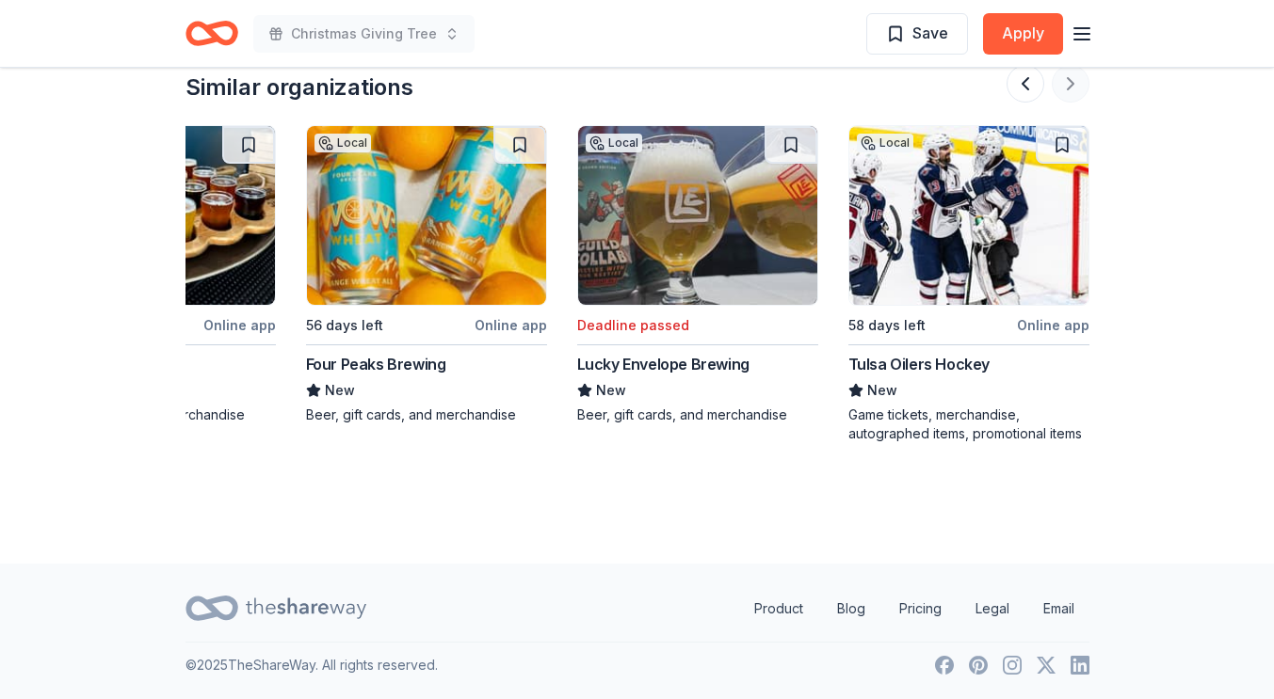
click at [1065, 88] on div at bounding box center [1047, 84] width 83 height 38
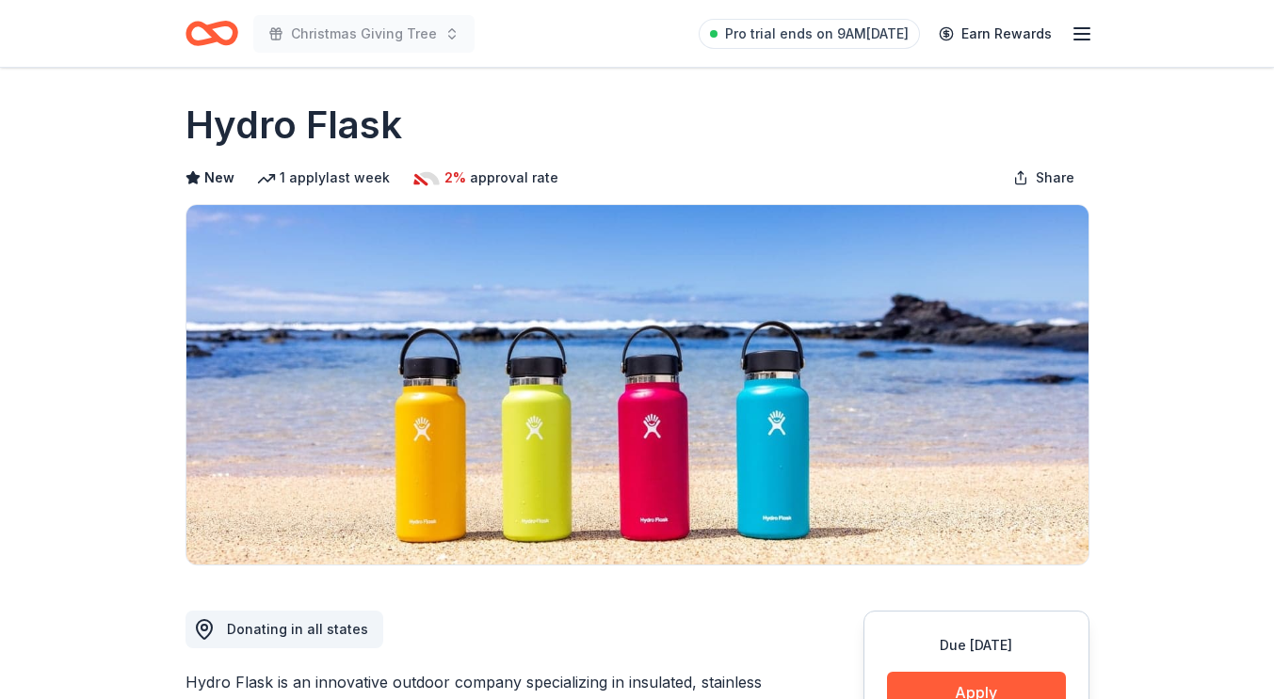
scroll to position [0, 0]
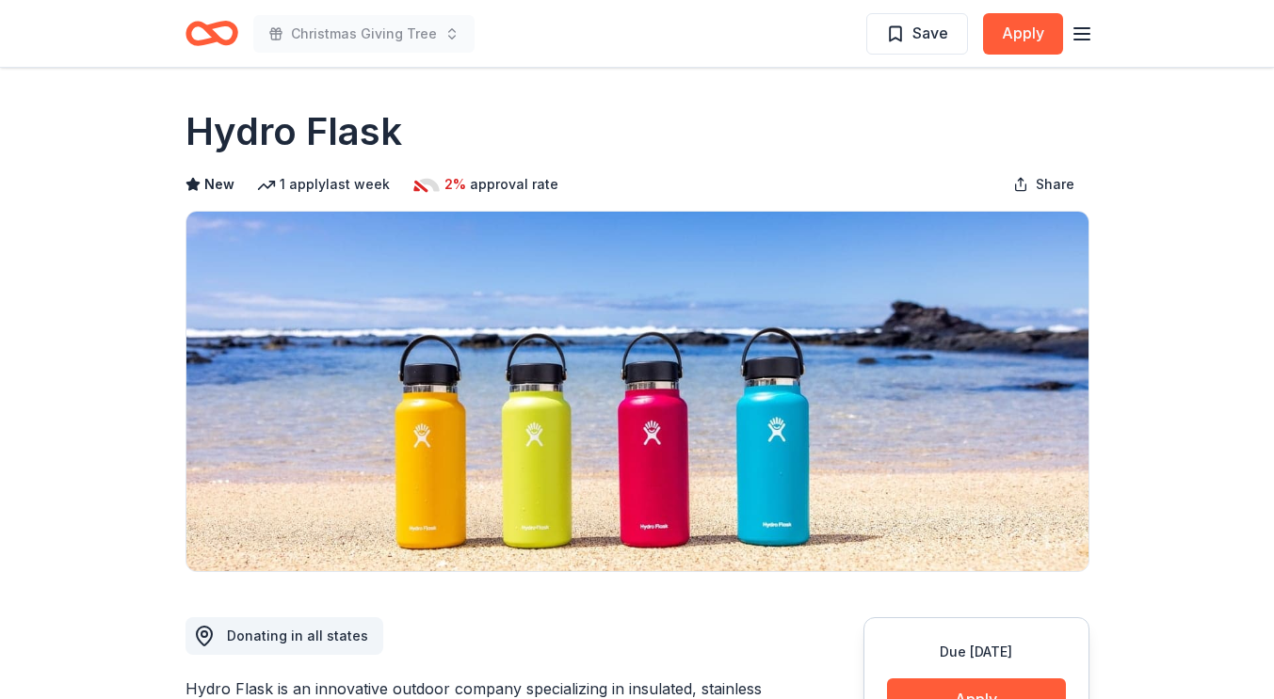
click at [216, 177] on span "New" at bounding box center [219, 184] width 30 height 23
click at [1080, 36] on icon "button" at bounding box center [1081, 34] width 23 height 23
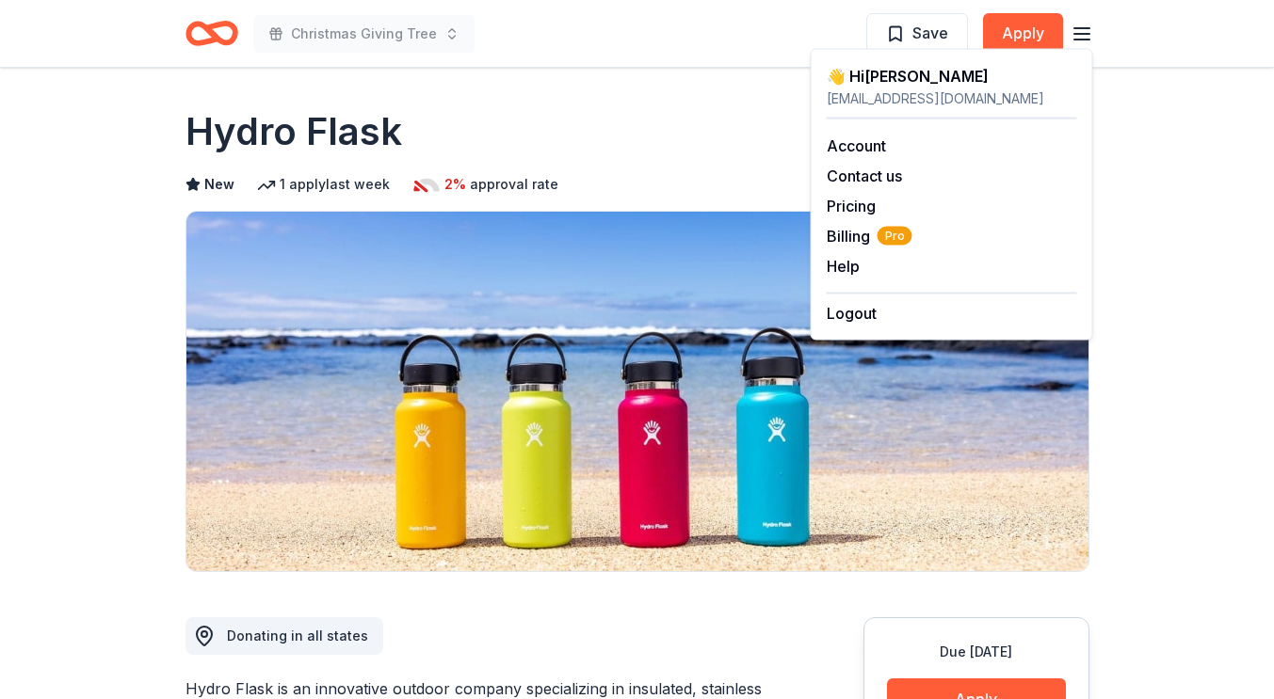
click at [868, 77] on div "👋 Hi Jason" at bounding box center [951, 76] width 250 height 23
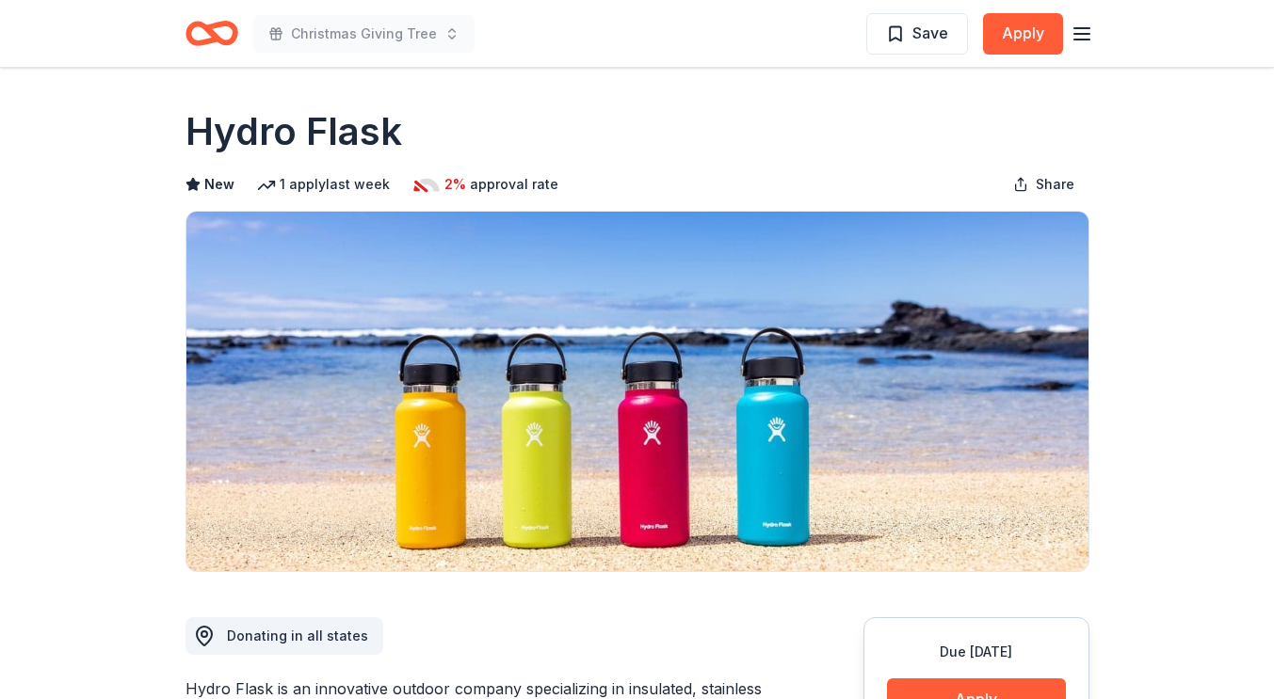
click at [200, 36] on icon "Home" at bounding box center [211, 33] width 53 height 44
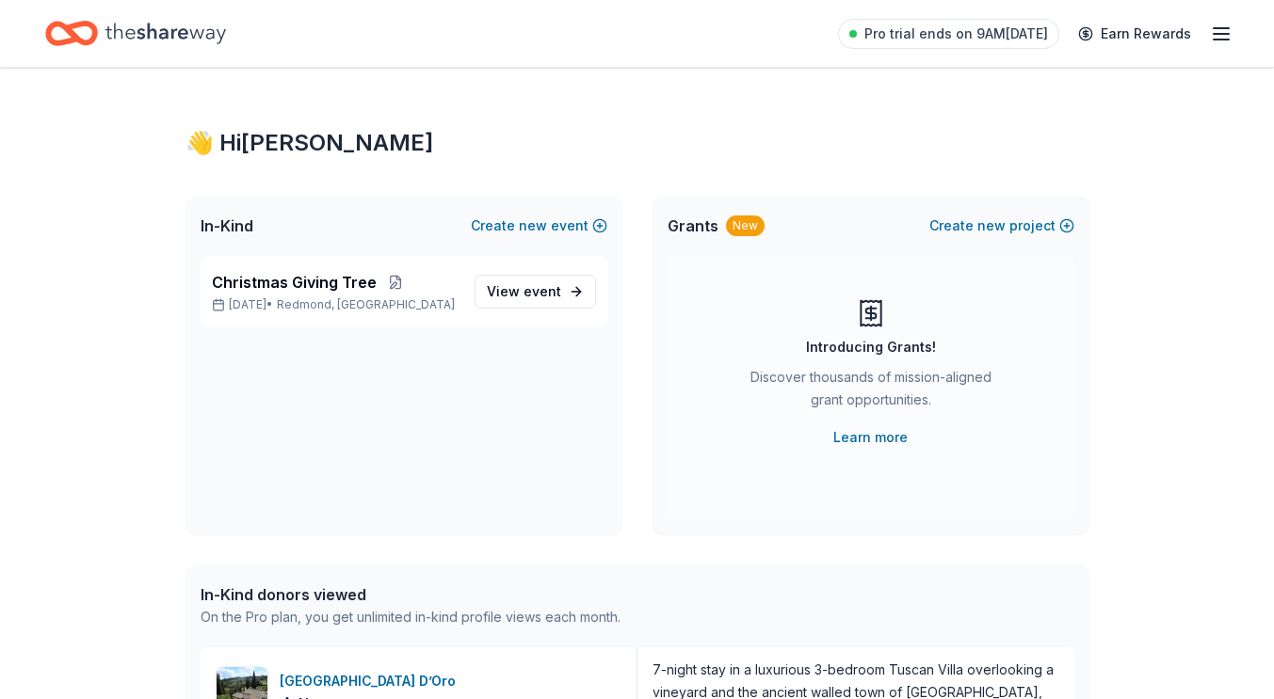
click at [213, 26] on icon "Home" at bounding box center [165, 33] width 120 height 39
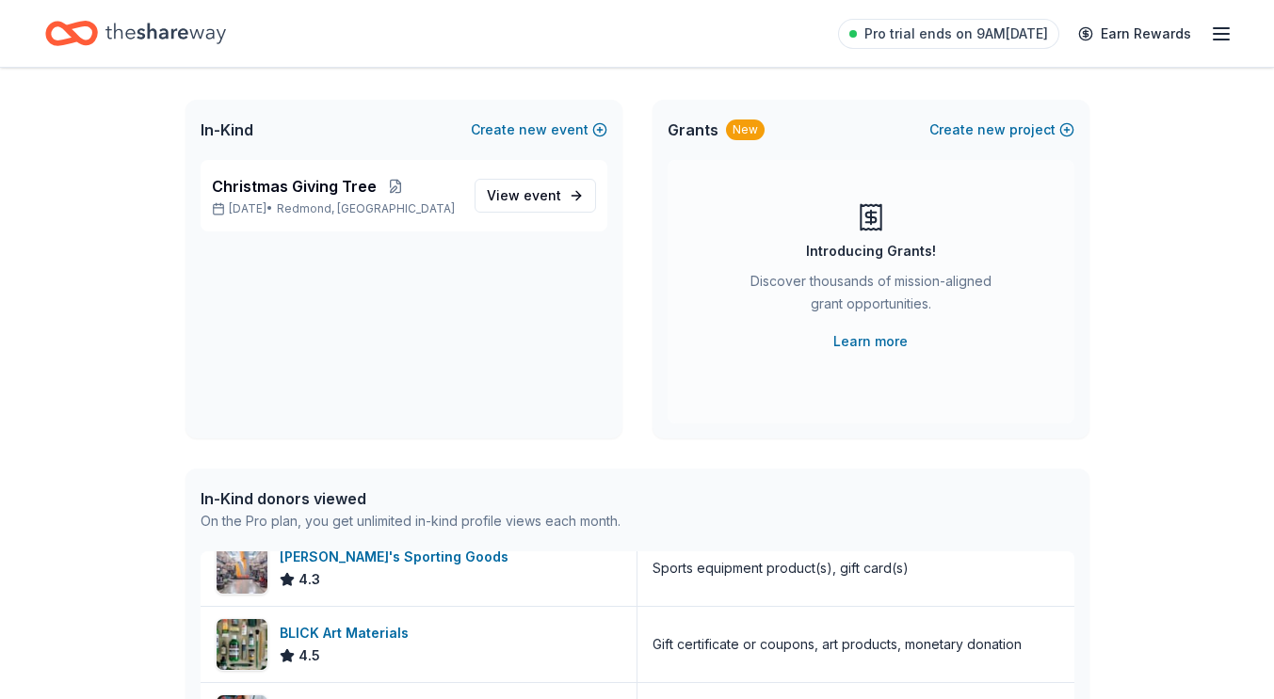
scroll to position [188, 0]
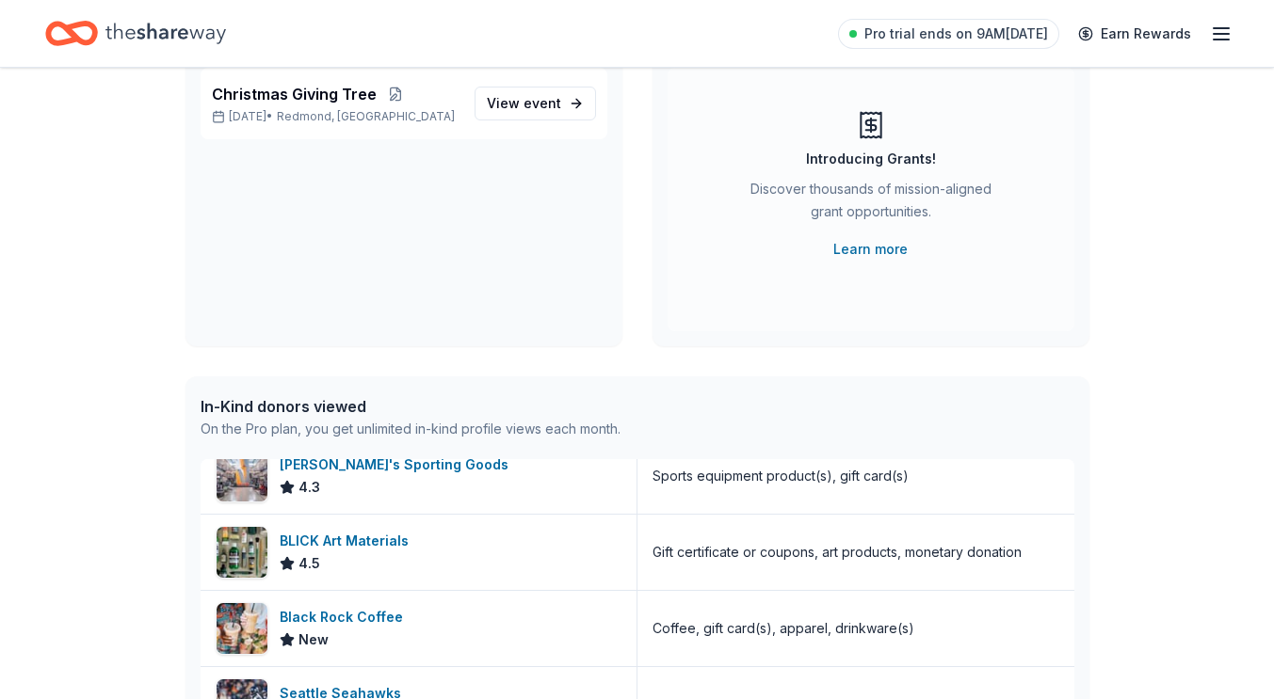
click at [416, 399] on div "In-Kind donors viewed" at bounding box center [411, 406] width 420 height 23
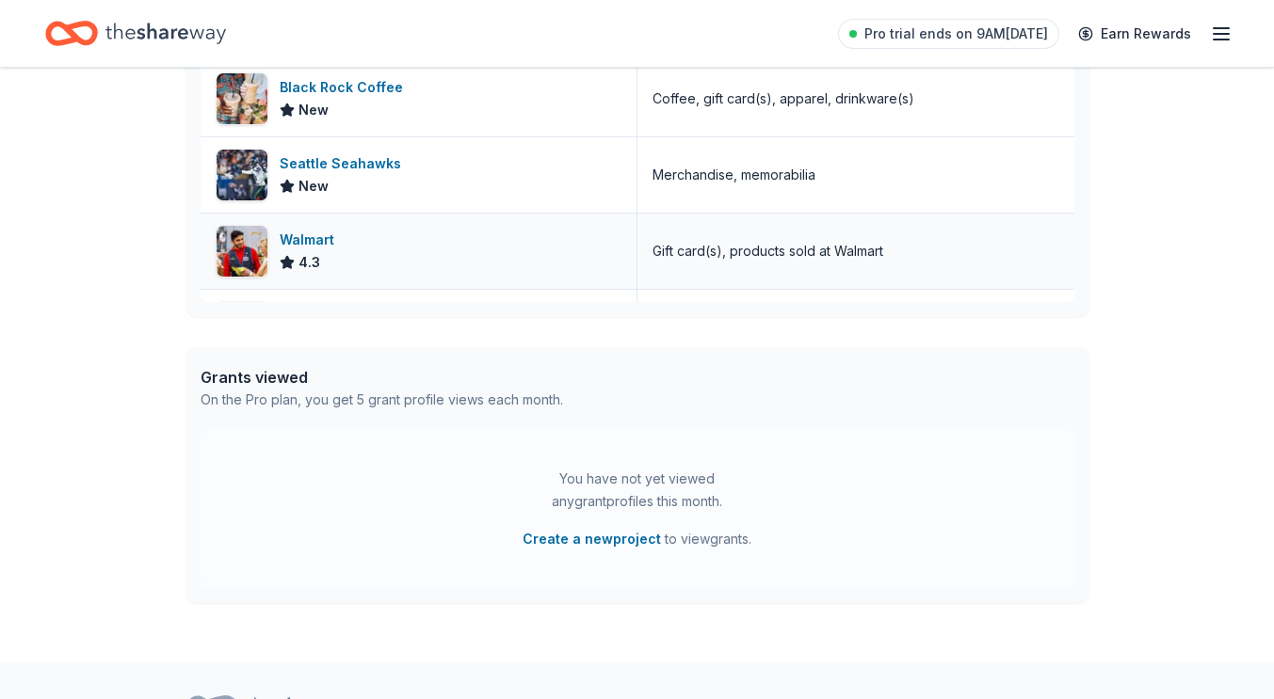
scroll to position [818, 0]
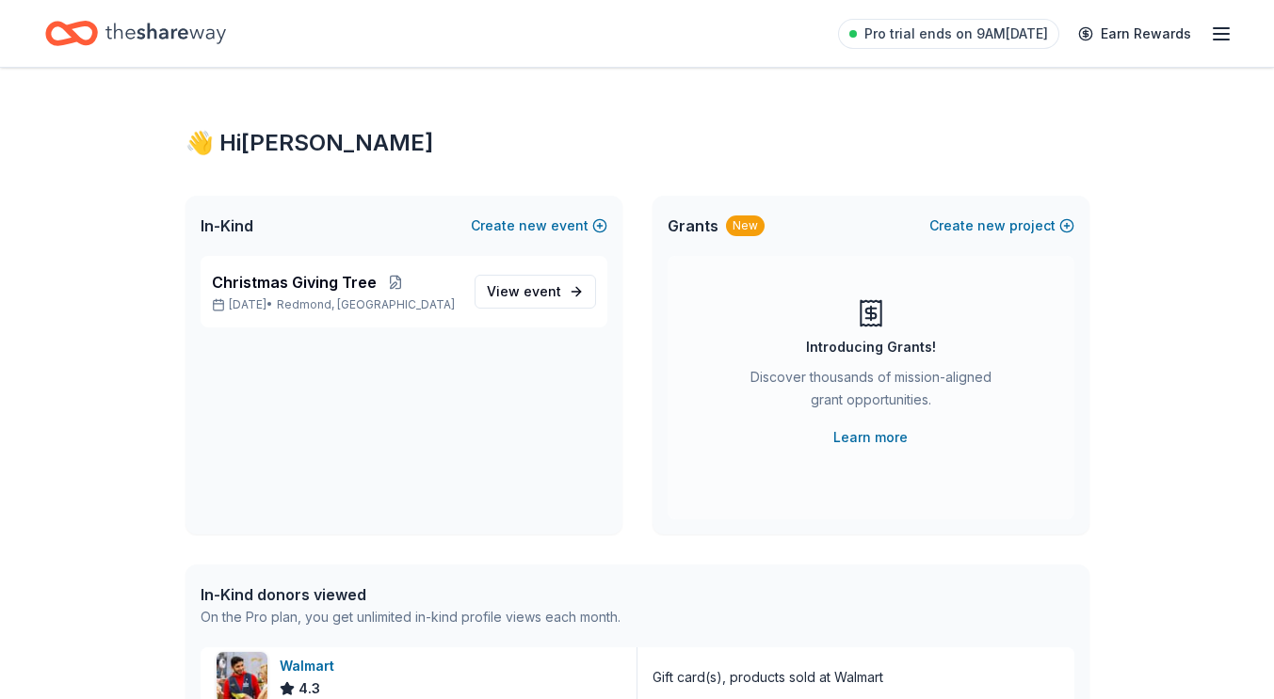
scroll to position [94, 0]
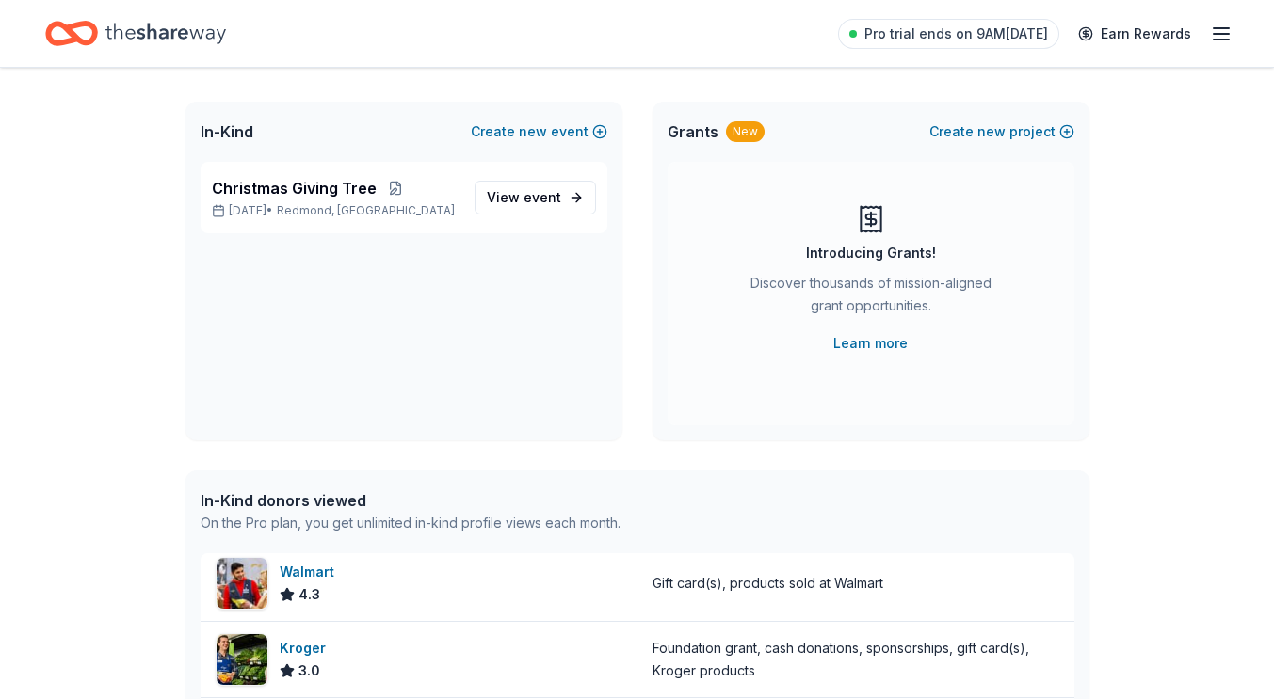
click at [75, 28] on icon "Home" at bounding box center [71, 33] width 53 height 44
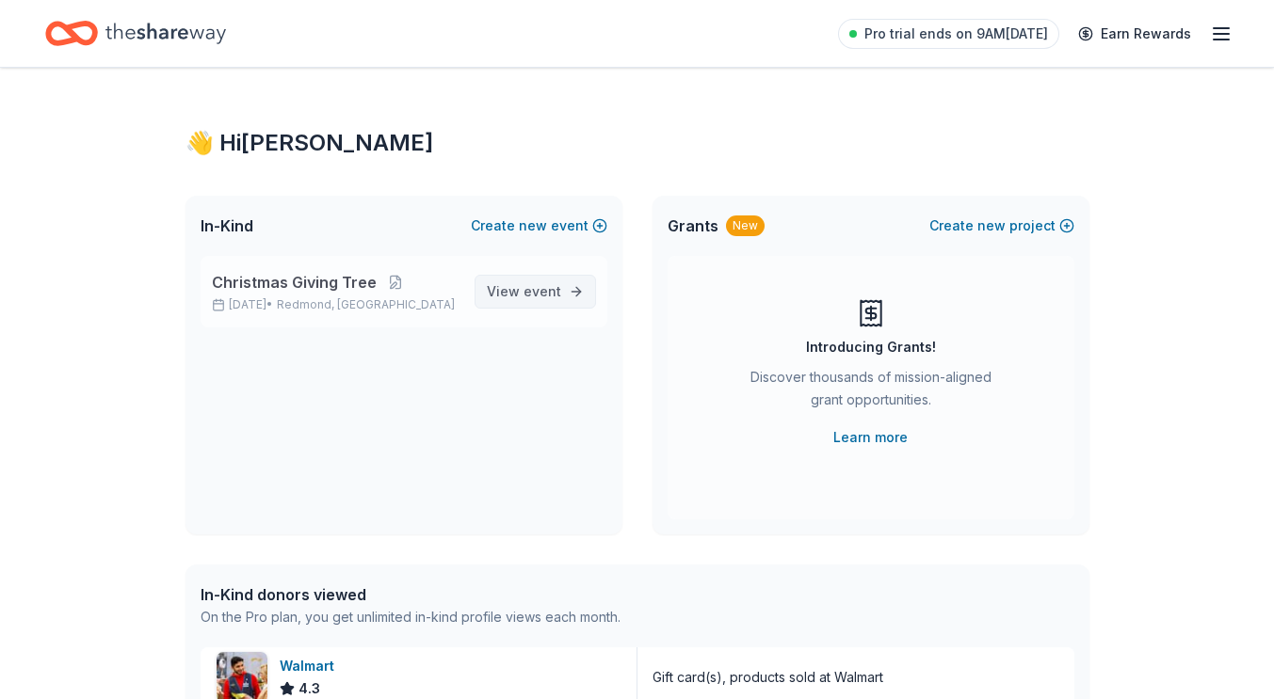
click at [505, 277] on link "View event" at bounding box center [534, 292] width 121 height 34
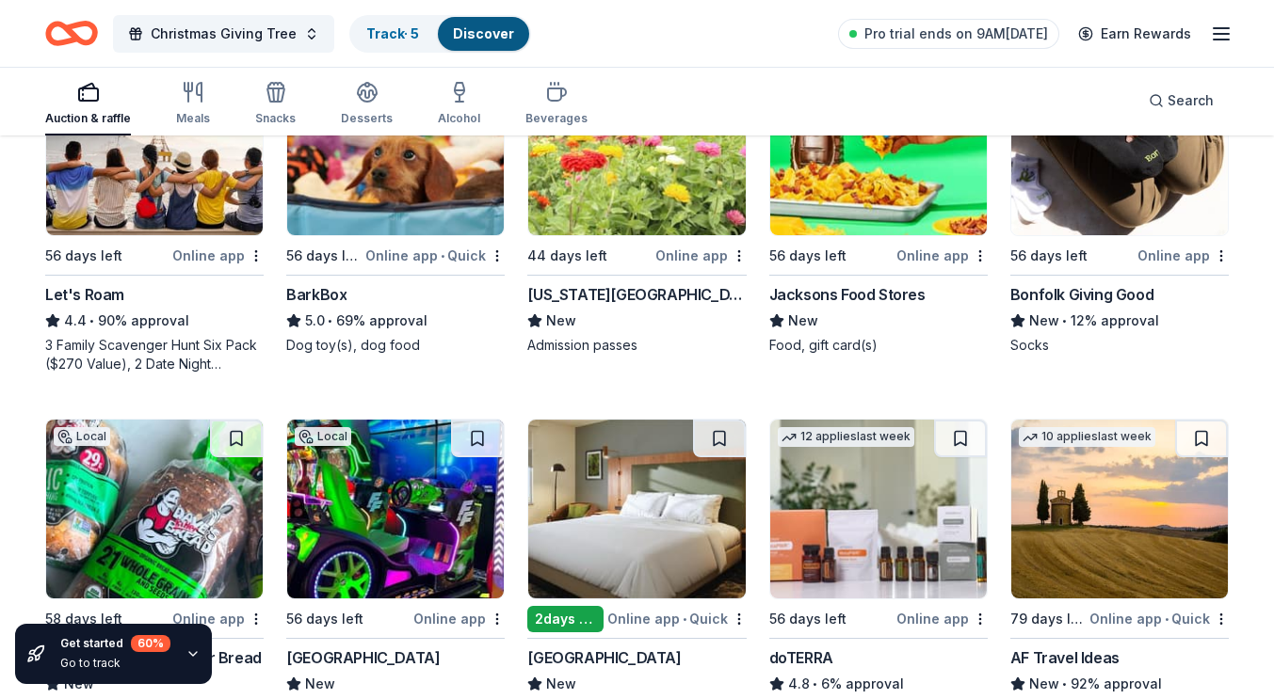
scroll to position [923, 0]
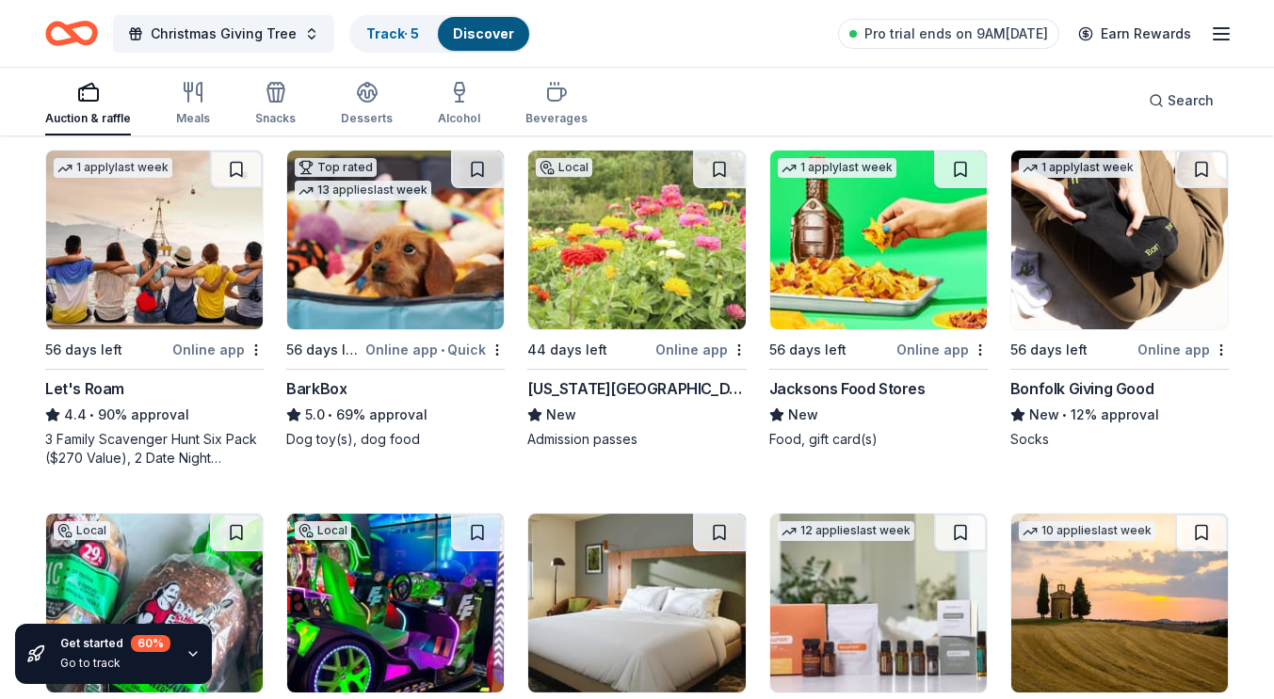
click at [395, 281] on img at bounding box center [395, 240] width 217 height 179
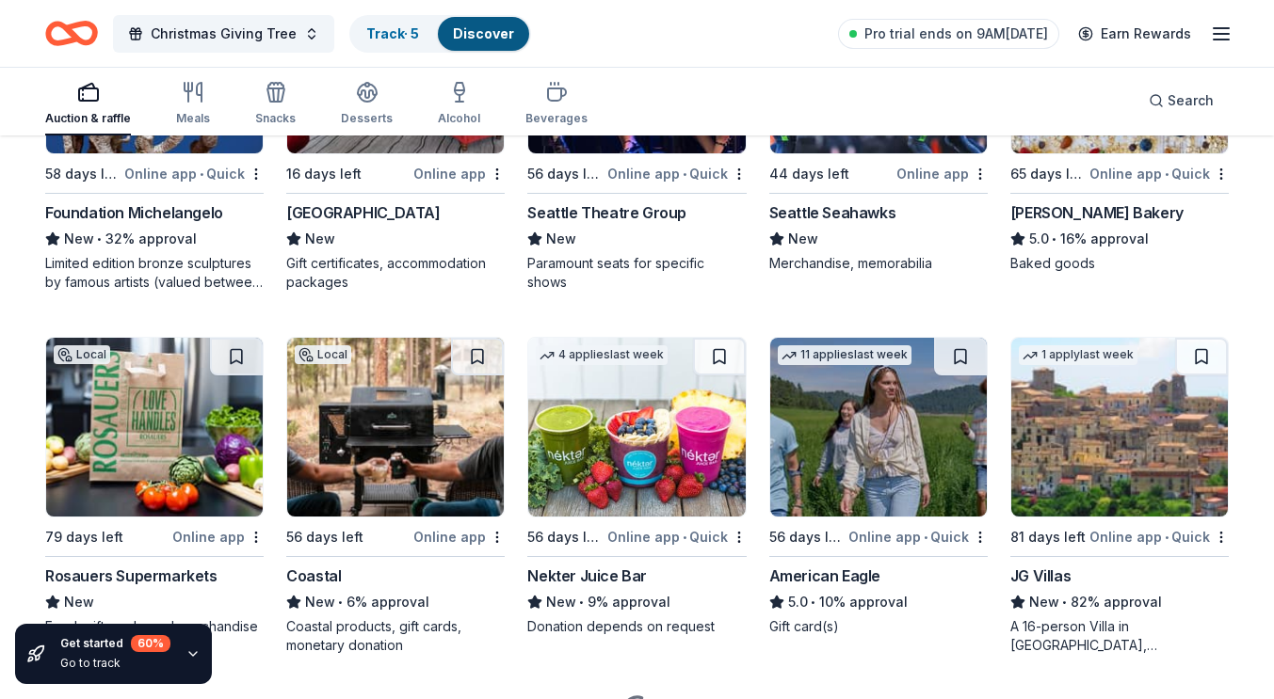
scroll to position [2377, 0]
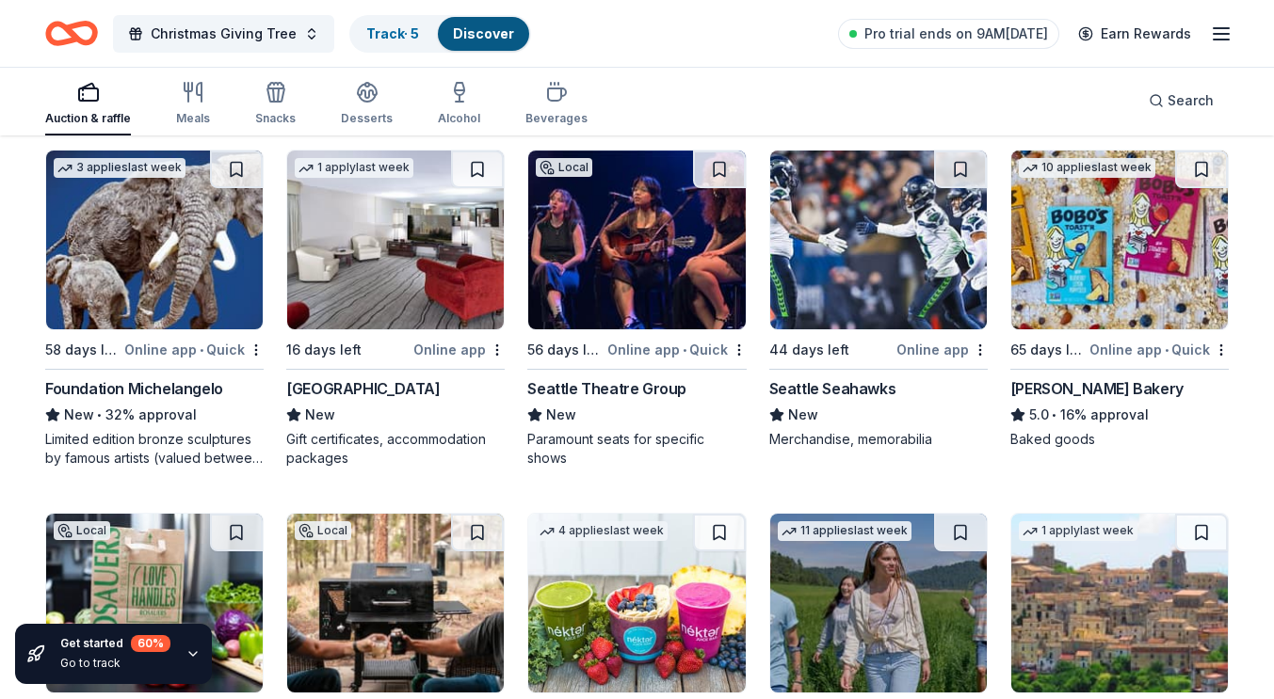
click at [1084, 270] on img at bounding box center [1119, 240] width 217 height 179
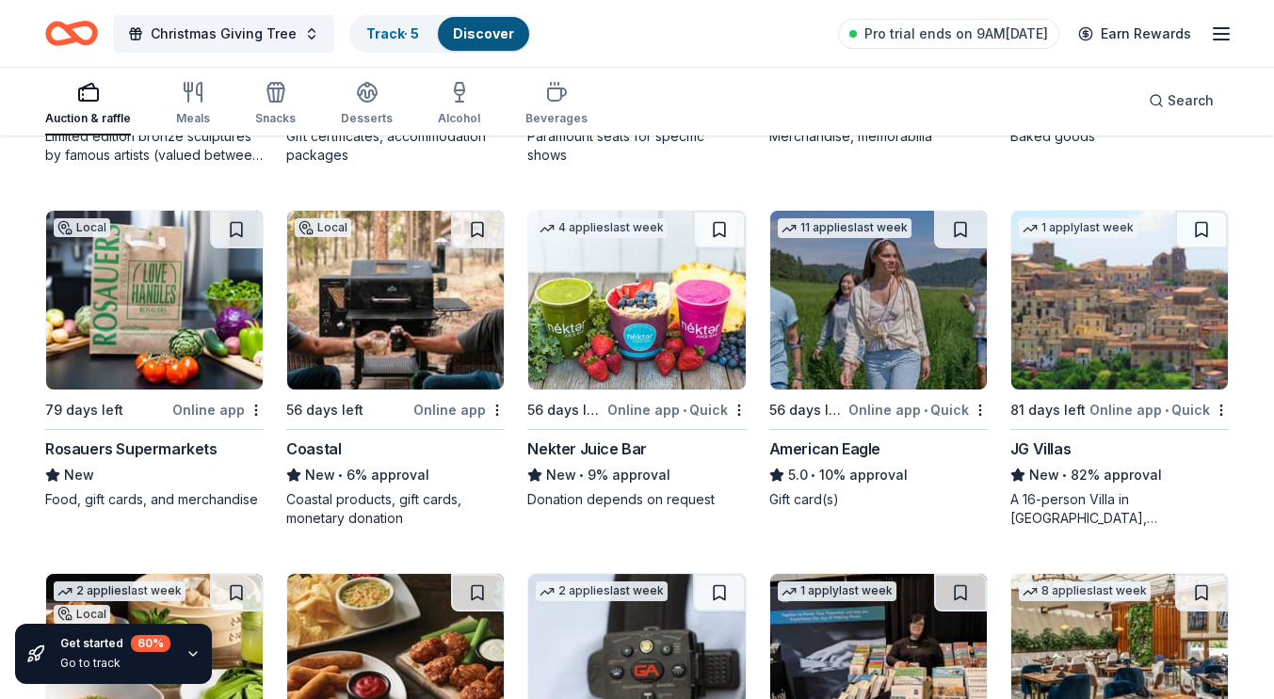
scroll to position [2753, 0]
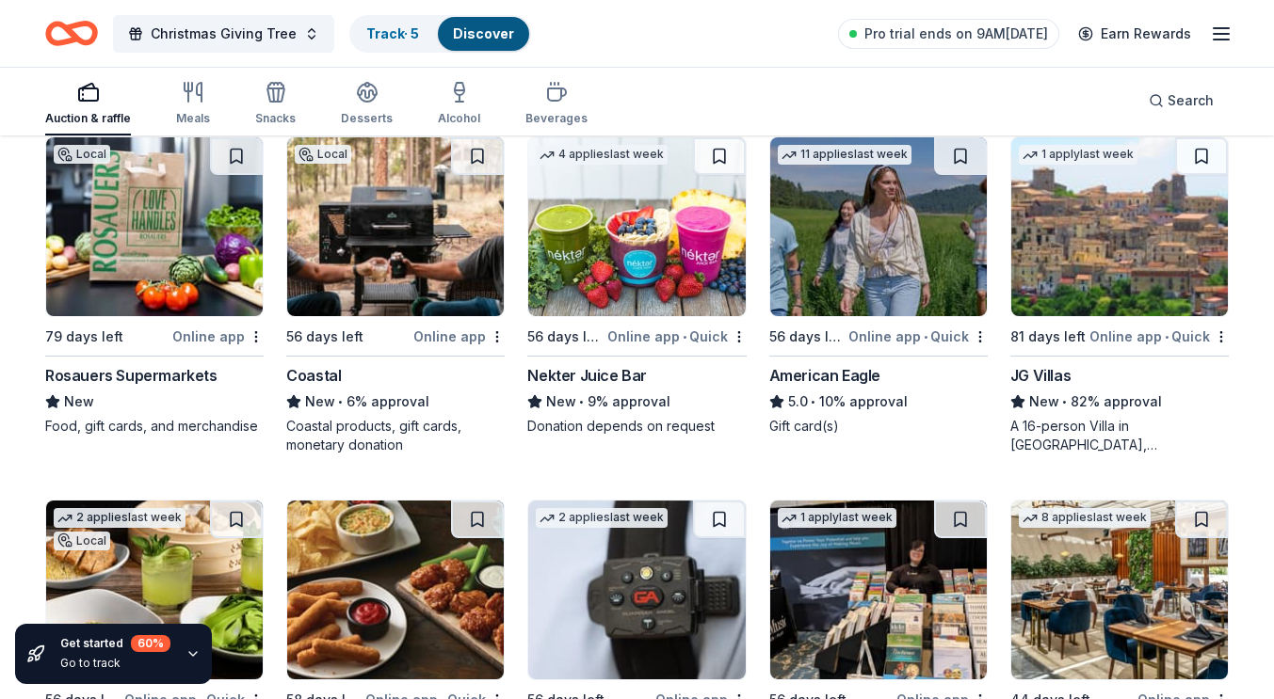
click at [888, 249] on img at bounding box center [878, 226] width 217 height 179
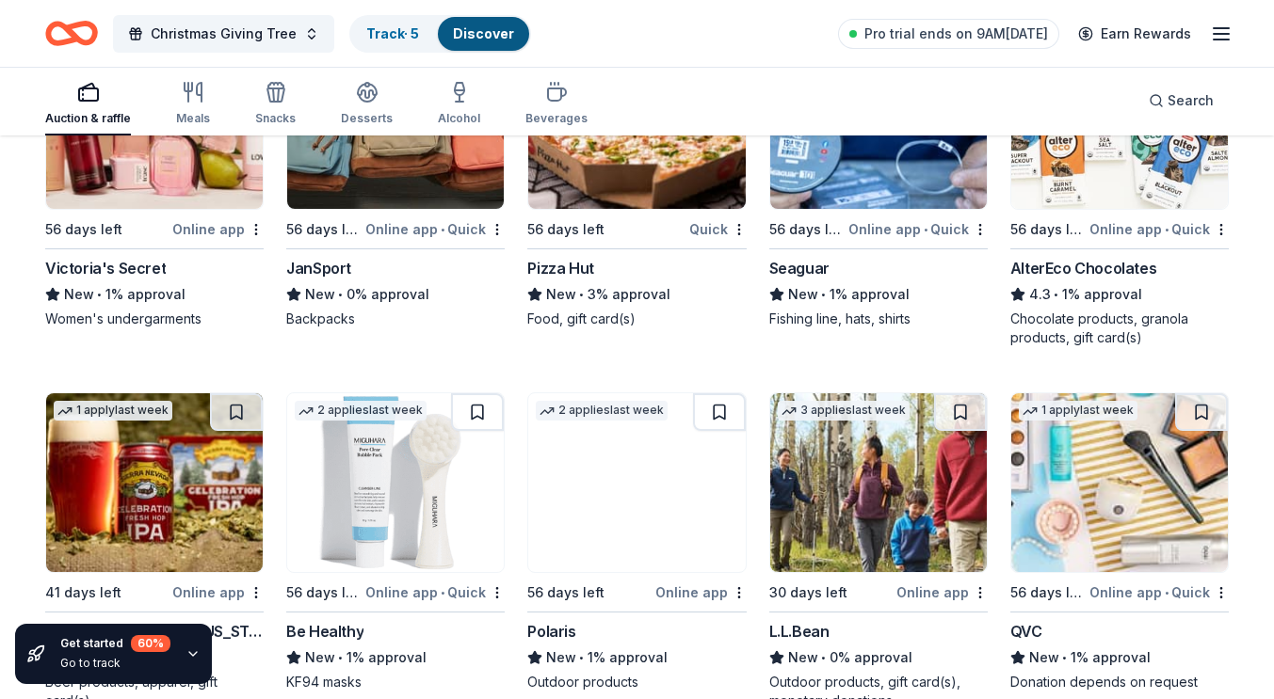
scroll to position [9124, 0]
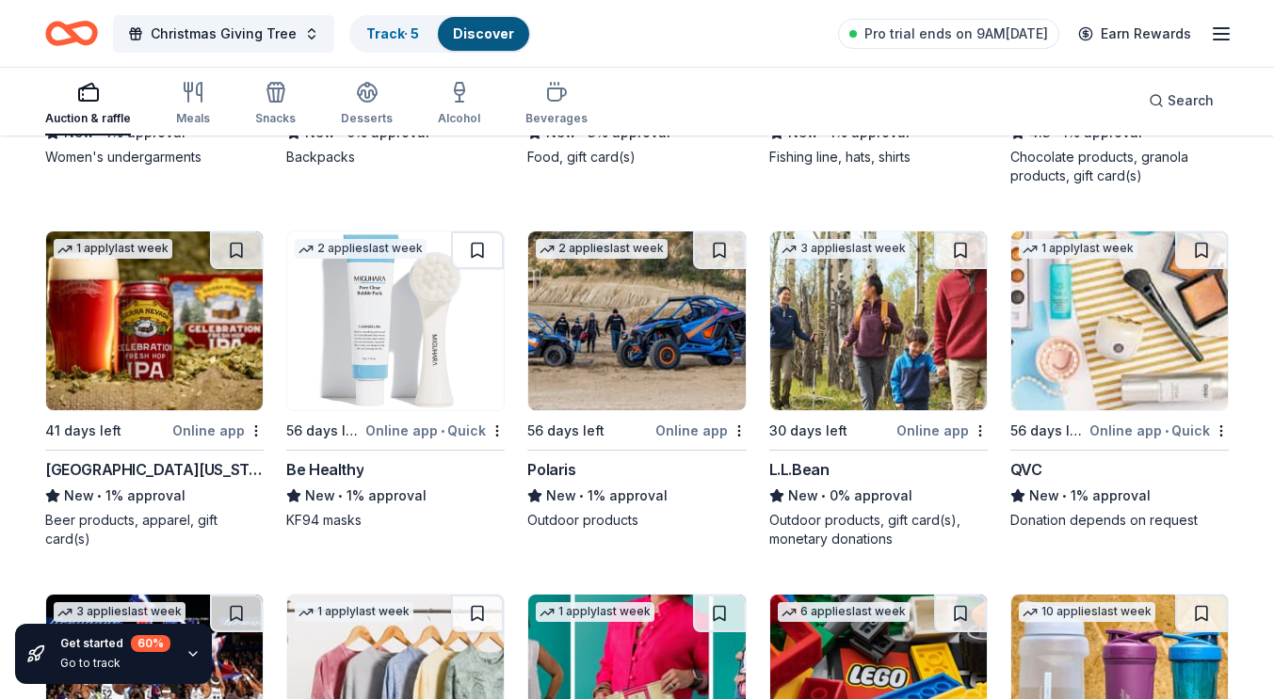
drag, startPoint x: 1228, startPoint y: 446, endPoint x: 1247, endPoint y: 437, distance: 21.0
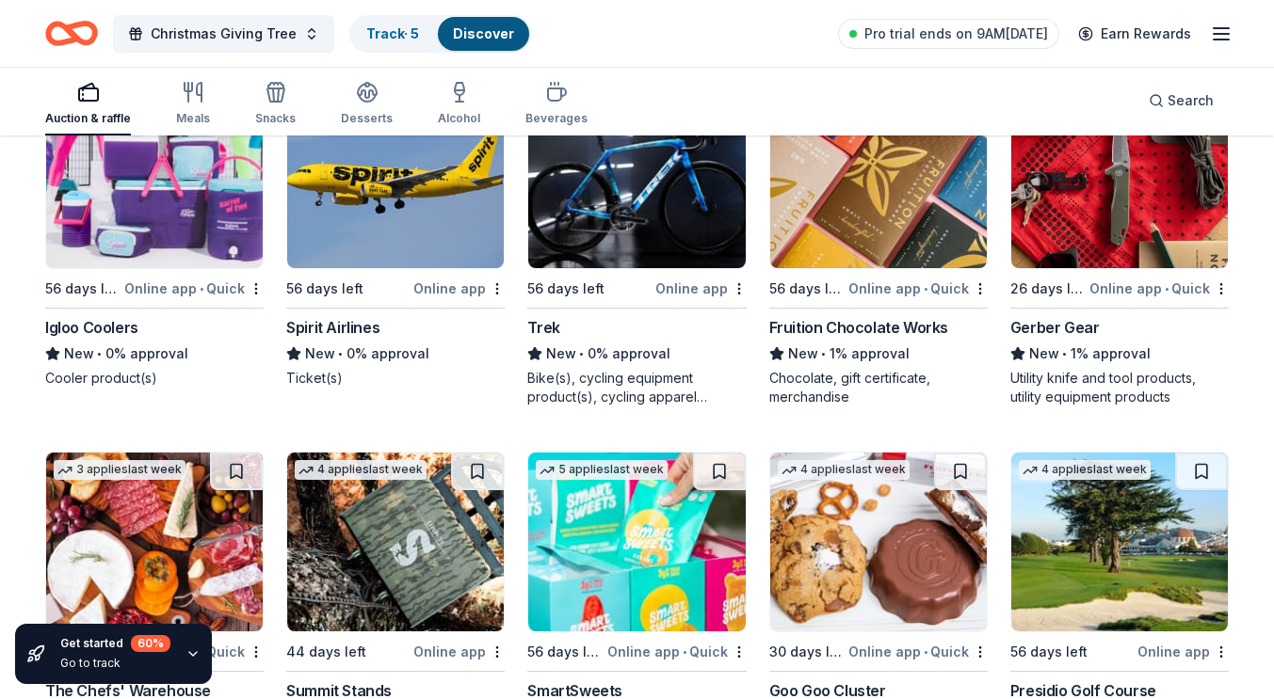
scroll to position [9968, 0]
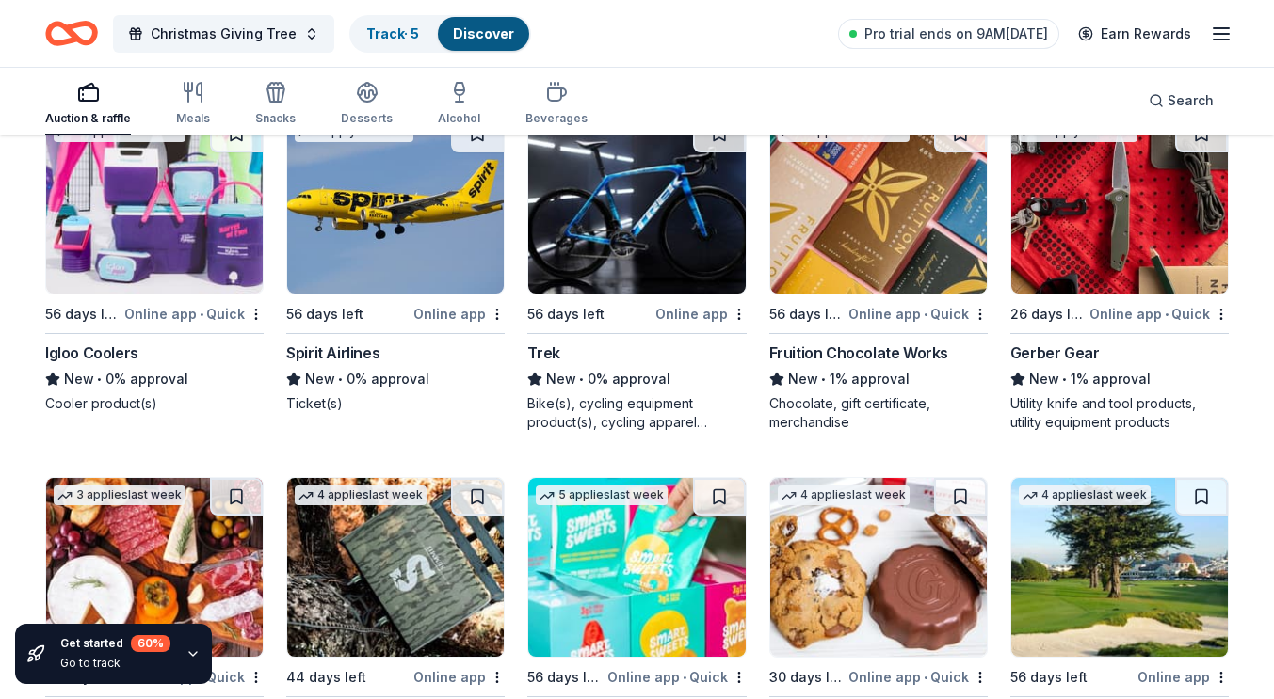
click at [703, 233] on img at bounding box center [636, 204] width 217 height 179
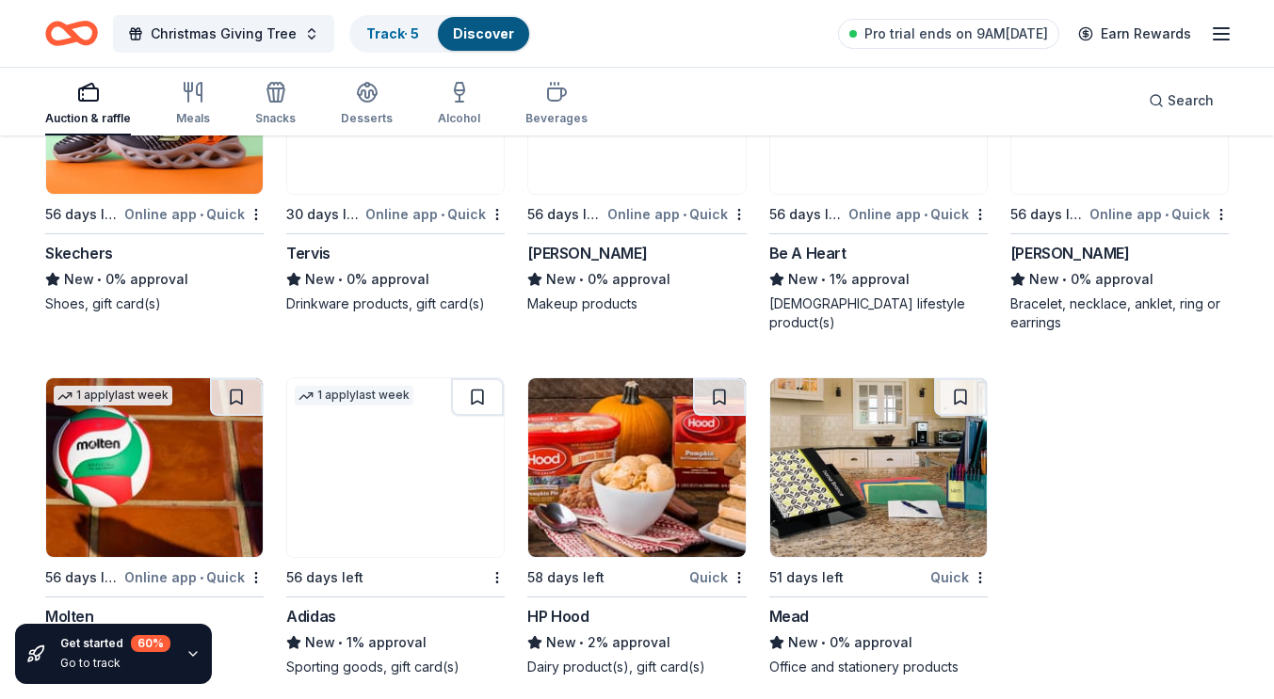
scroll to position [12244, 0]
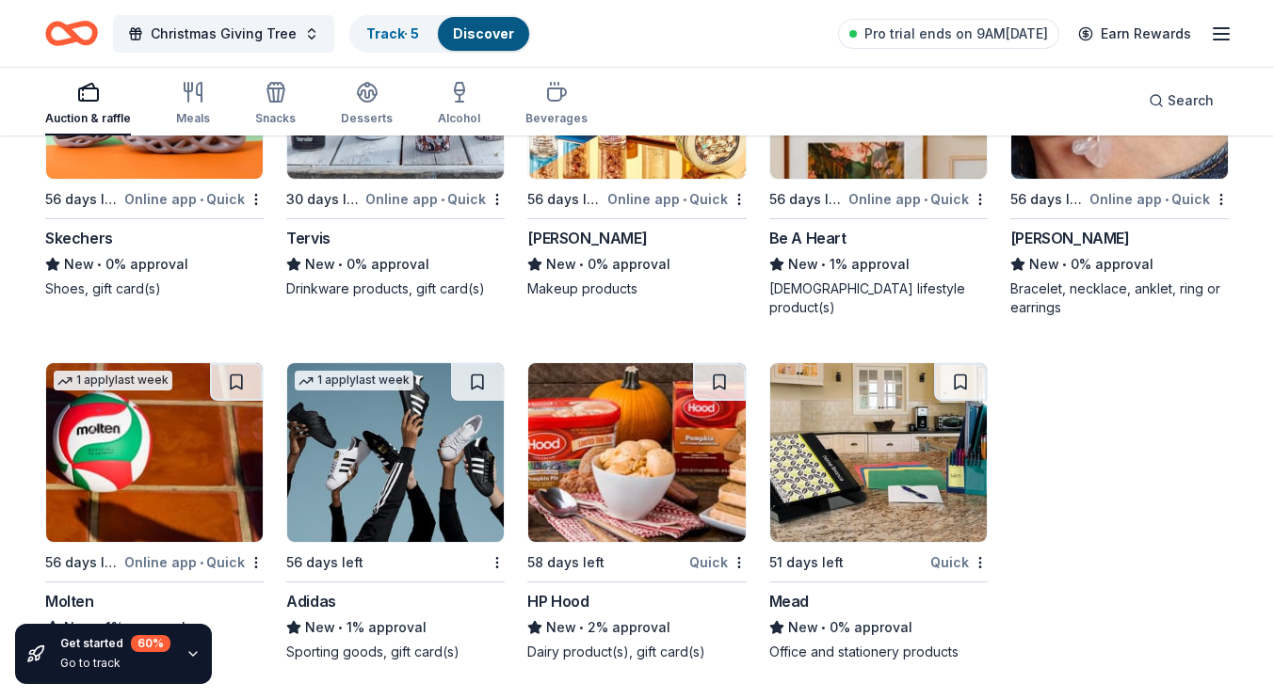
click at [463, 457] on img at bounding box center [395, 452] width 217 height 179
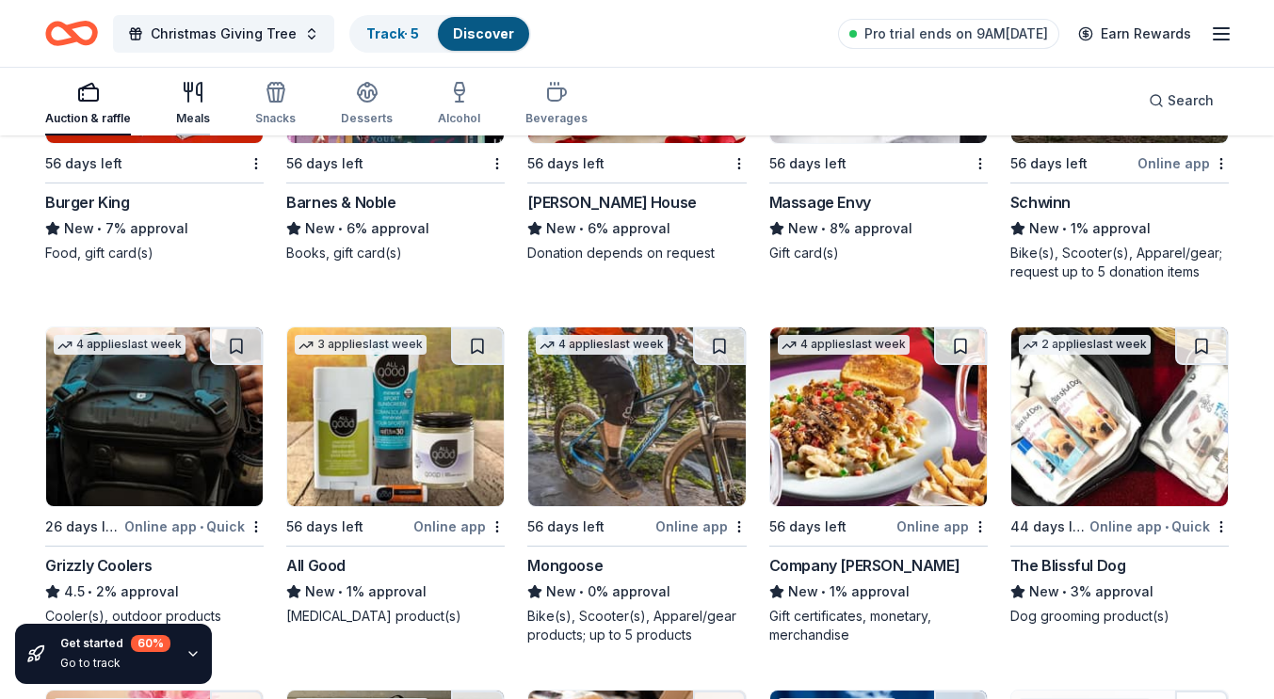
scroll to position [8290, 0]
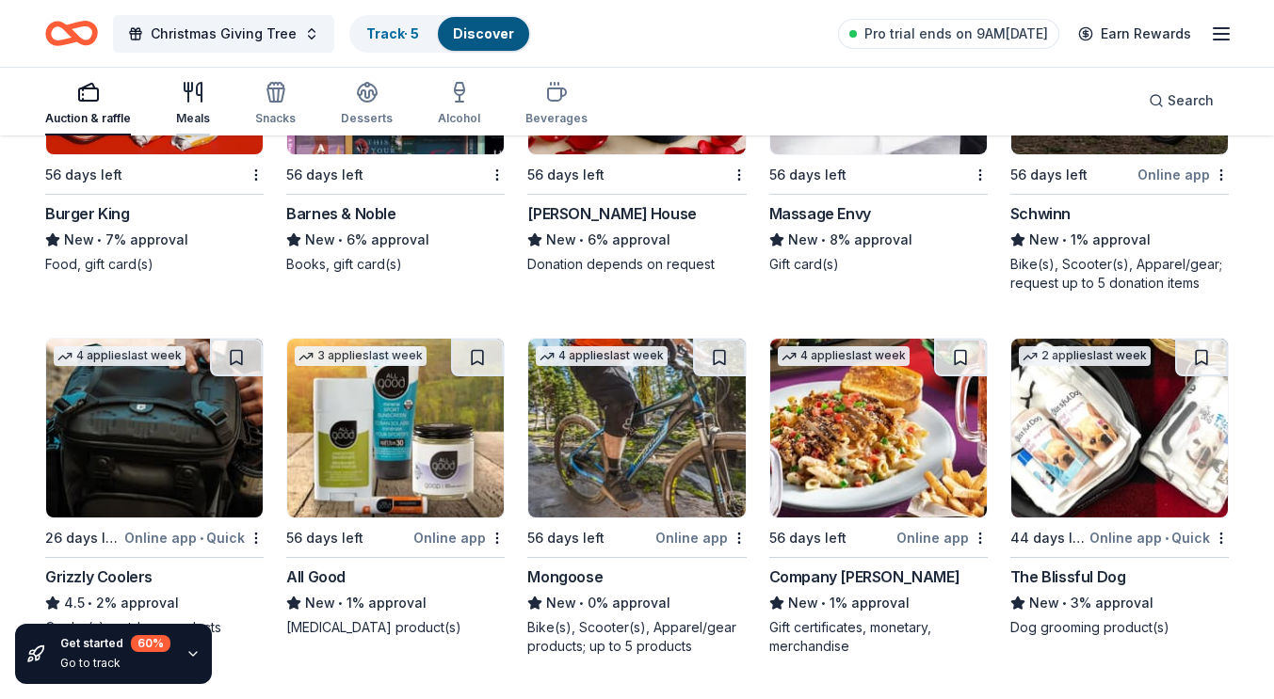
click at [191, 90] on icon "button" at bounding box center [193, 92] width 23 height 23
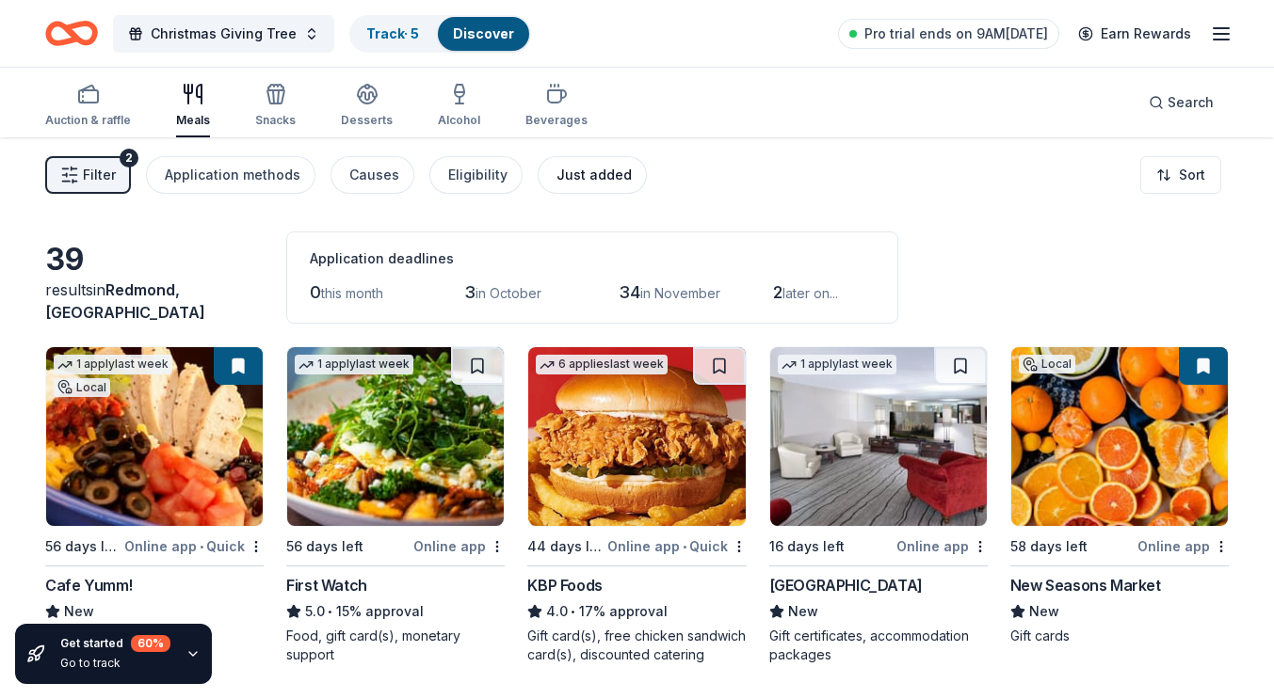
click at [556, 175] on div "Just added" at bounding box center [593, 175] width 75 height 23
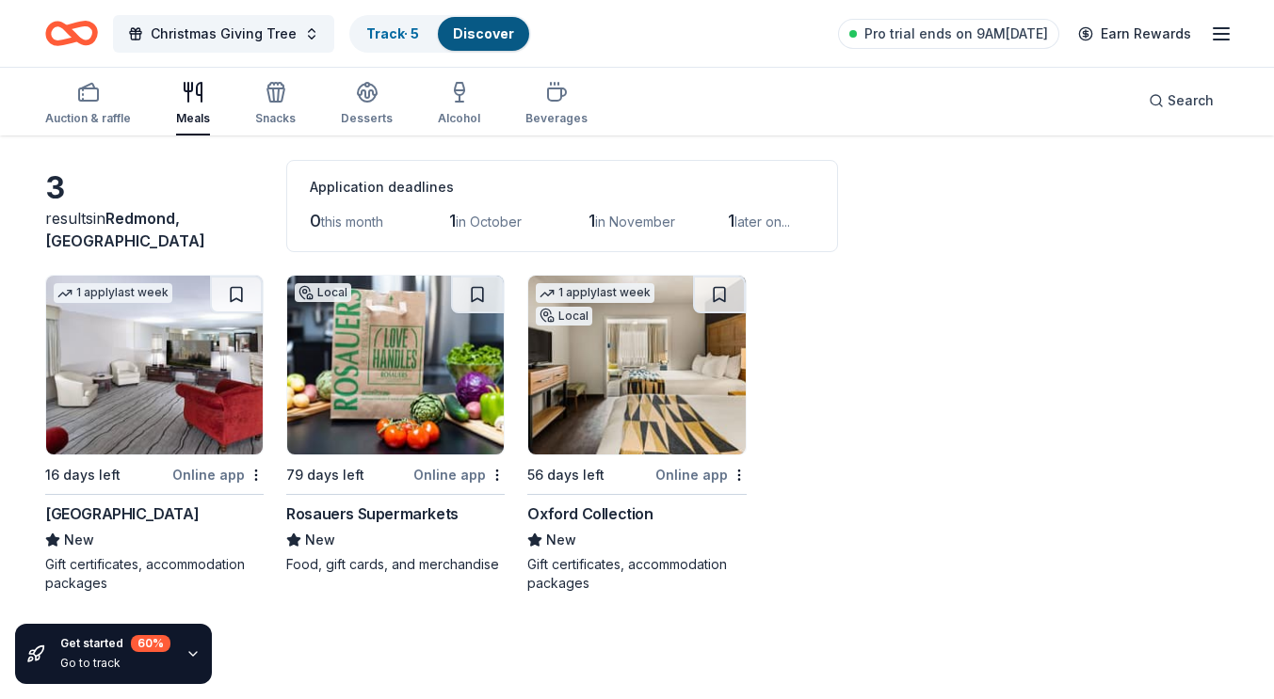
scroll to position [94, 0]
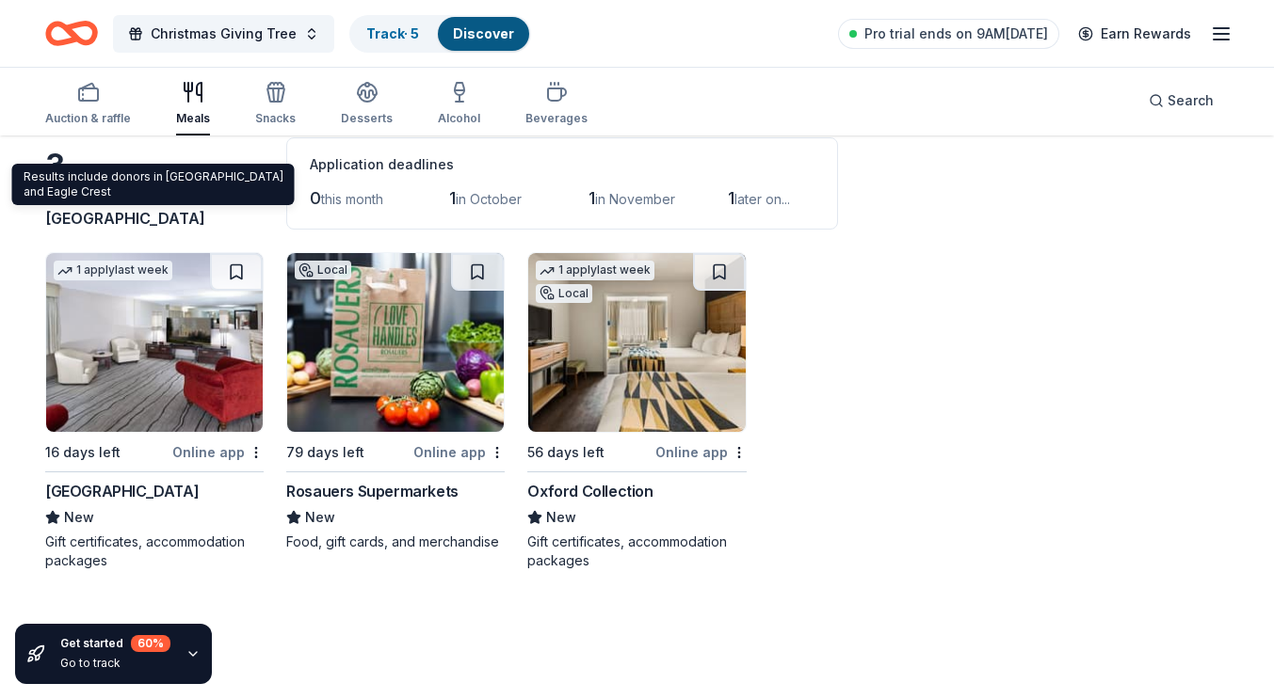
click at [161, 214] on span "Redmond, OR" at bounding box center [125, 206] width 160 height 41
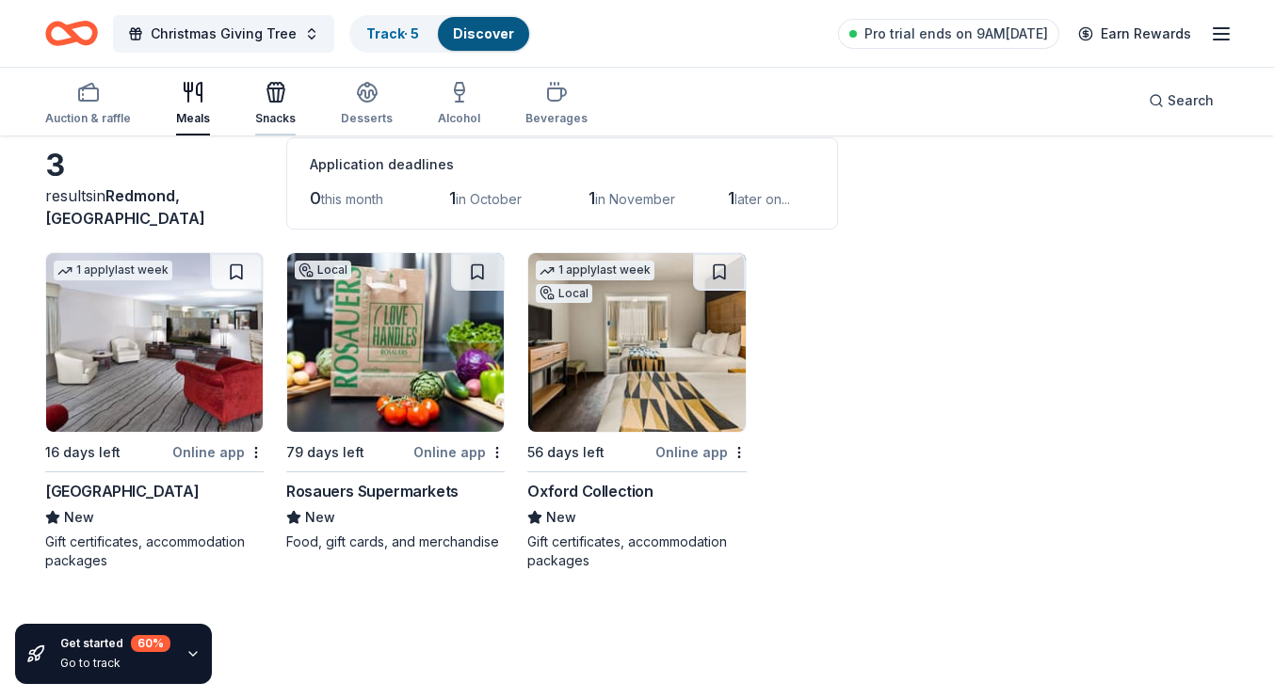
click at [291, 98] on div "button" at bounding box center [275, 92] width 40 height 23
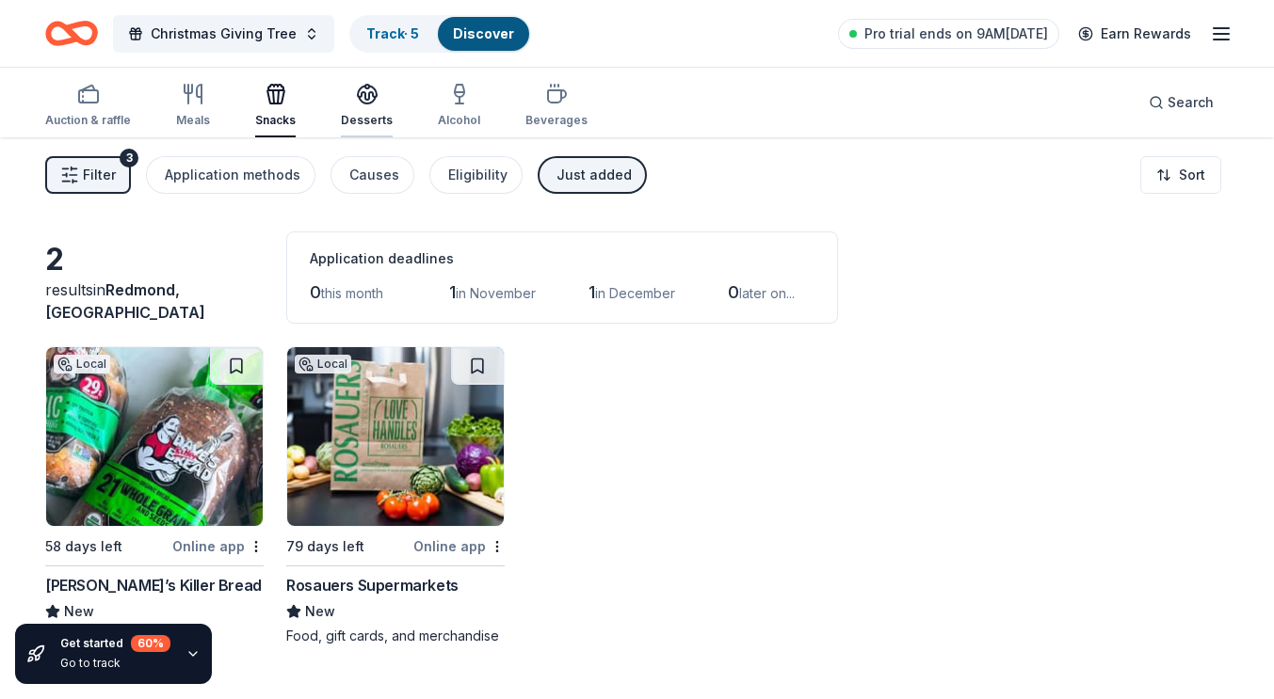
click at [358, 110] on div "Desserts" at bounding box center [367, 105] width 52 height 45
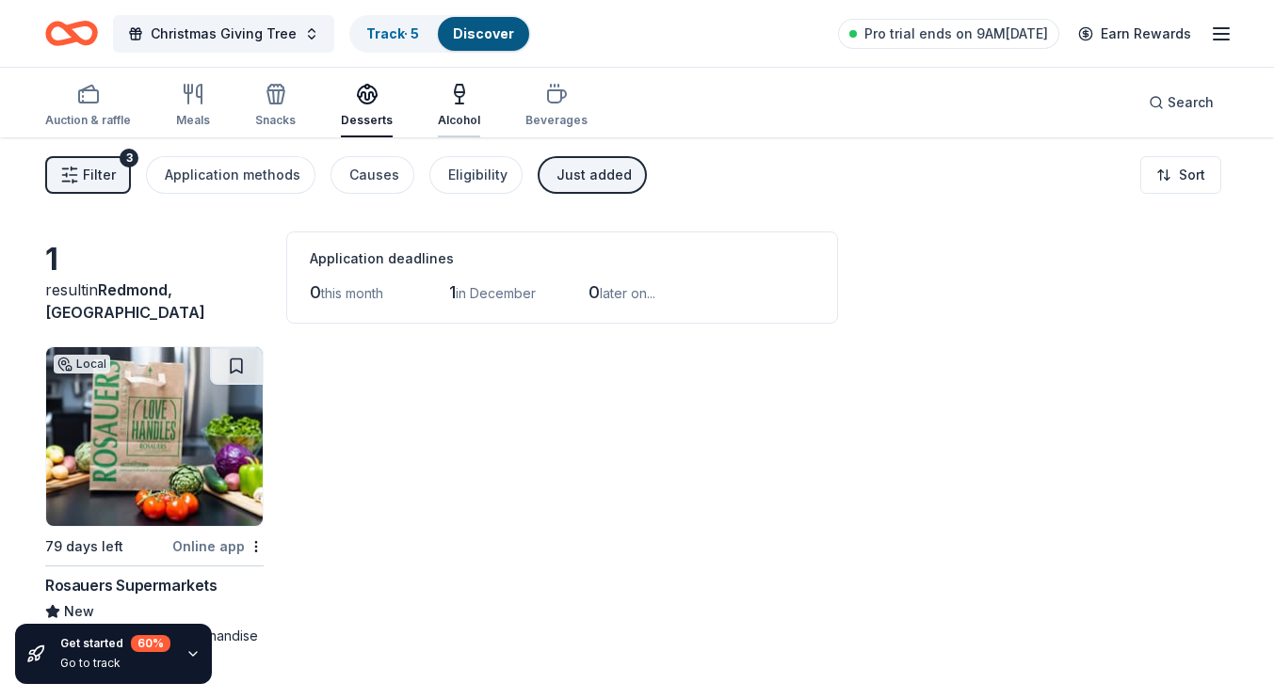
click at [448, 103] on icon "button" at bounding box center [459, 94] width 23 height 23
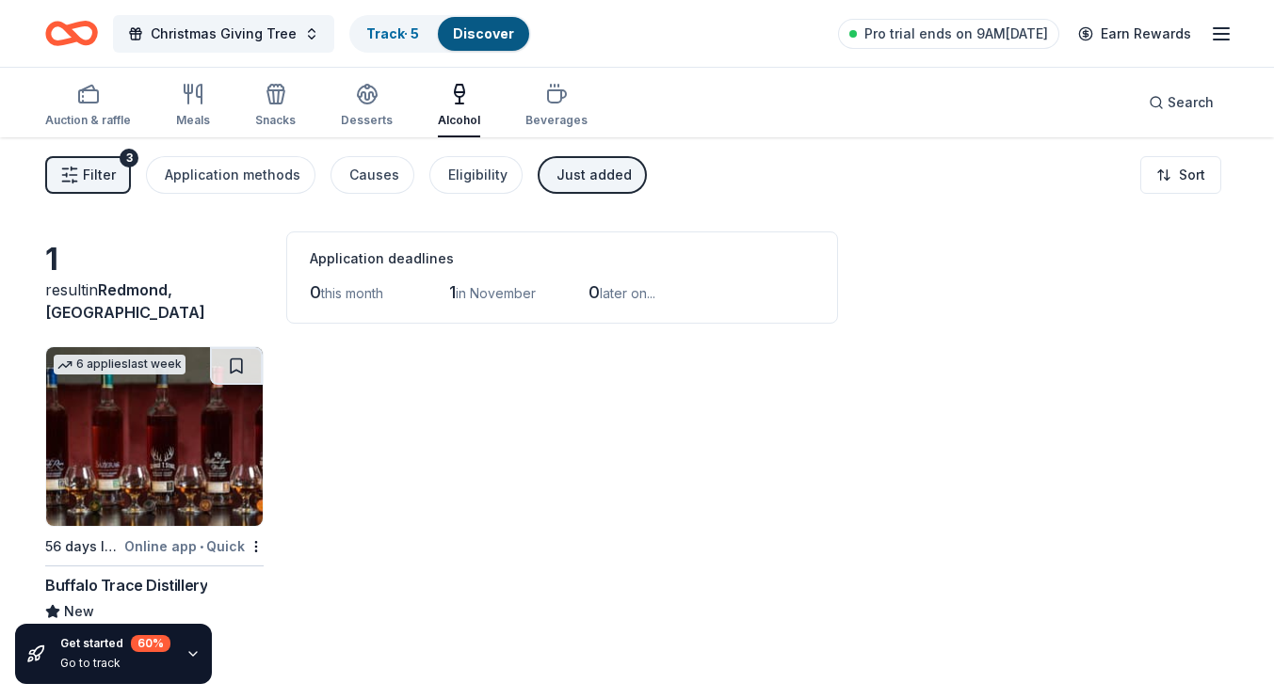
click at [518, 96] on div "Auction & raffle Meals Snacks Desserts Alcohol Beverages" at bounding box center [316, 106] width 542 height 62
click at [106, 109] on div "Auction & raffle" at bounding box center [88, 105] width 86 height 45
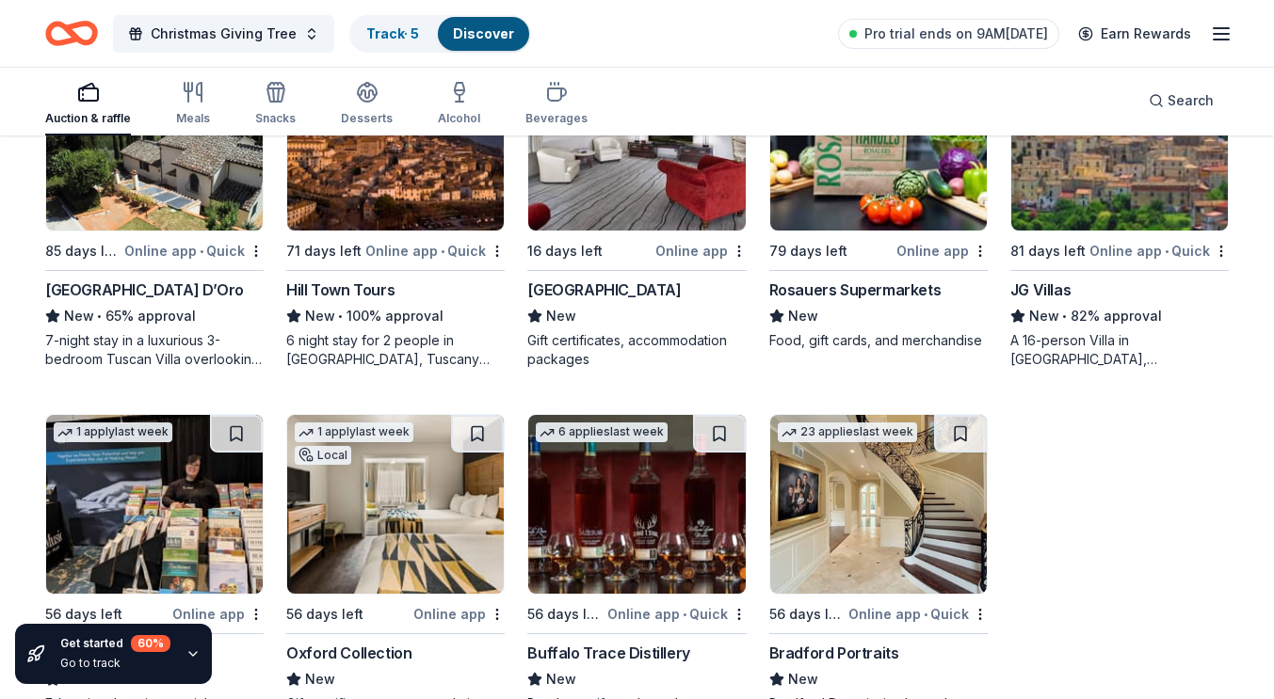
scroll to position [730, 0]
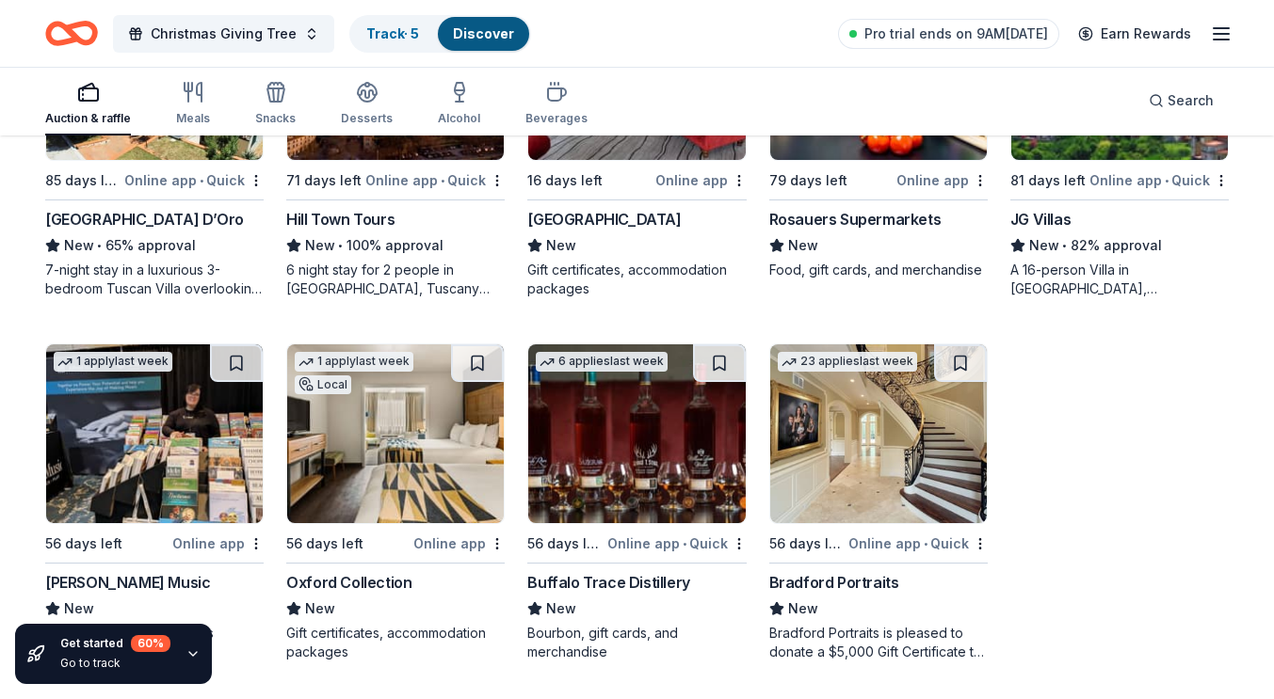
click at [96, 100] on rect "button" at bounding box center [88, 94] width 19 height 12
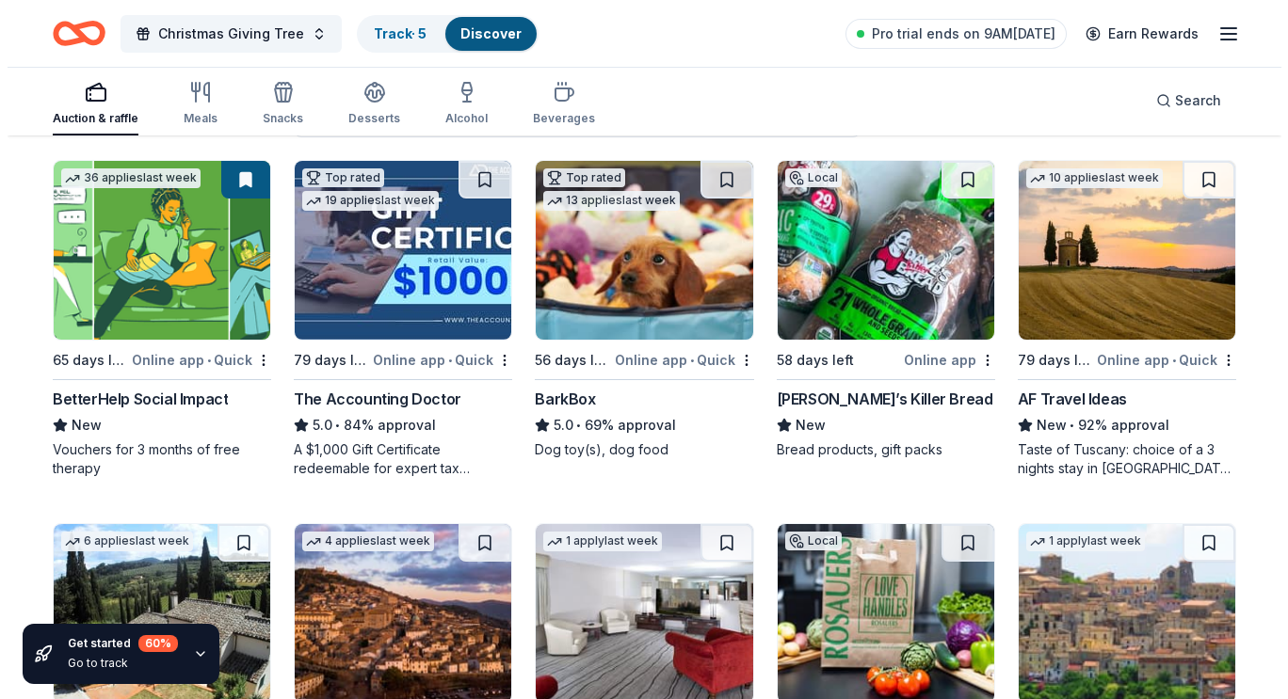
scroll to position [0, 0]
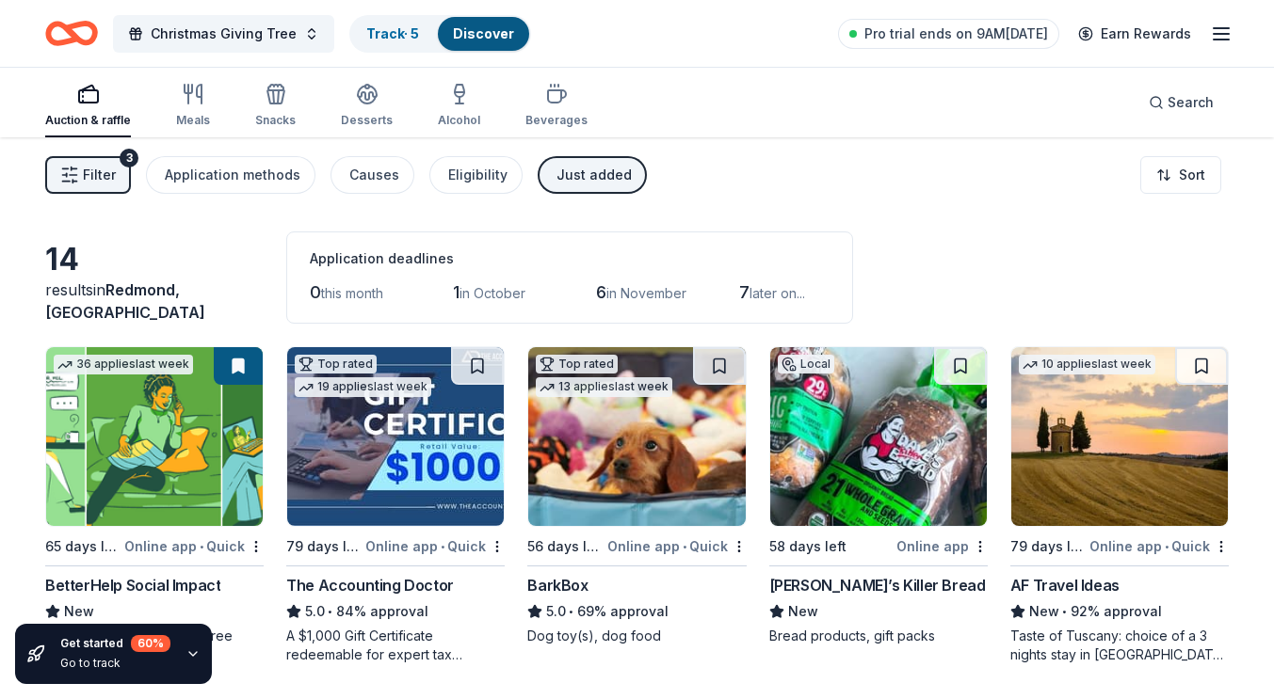
click at [451, 291] on div "0 this month 1 in October 6 in November 7 later on..." at bounding box center [570, 293] width 520 height 30
click at [521, 306] on div "1 in October" at bounding box center [498, 293] width 90 height 30
click at [121, 168] on button "Filter 3" at bounding box center [88, 175] width 86 height 38
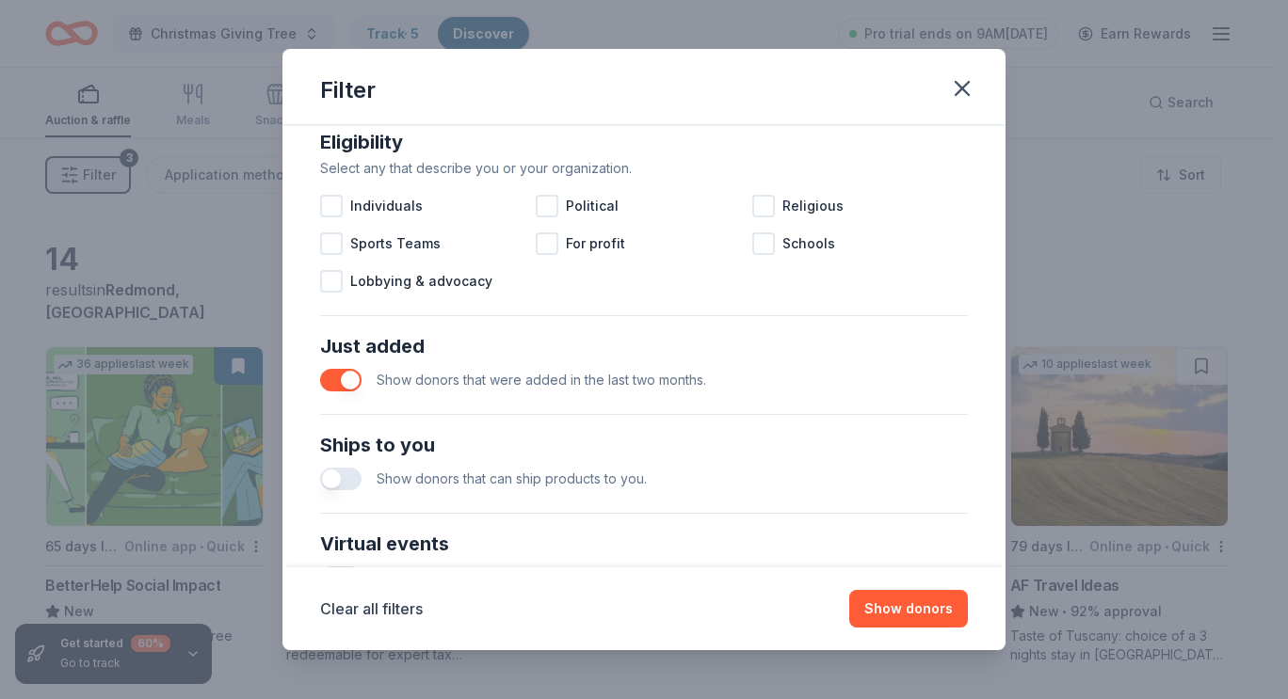
scroll to position [565, 0]
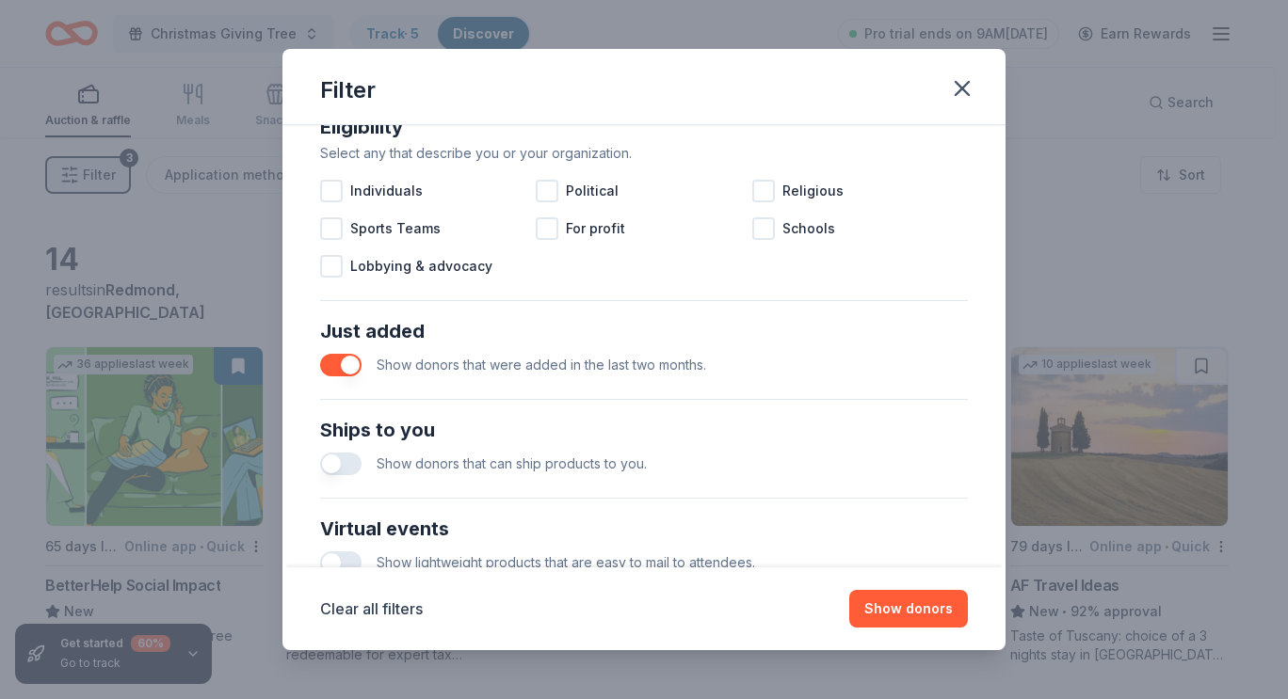
click at [351, 357] on button "button" at bounding box center [340, 365] width 41 height 23
click at [345, 372] on button "button" at bounding box center [340, 365] width 41 height 23
click at [352, 369] on button "button" at bounding box center [340, 365] width 41 height 23
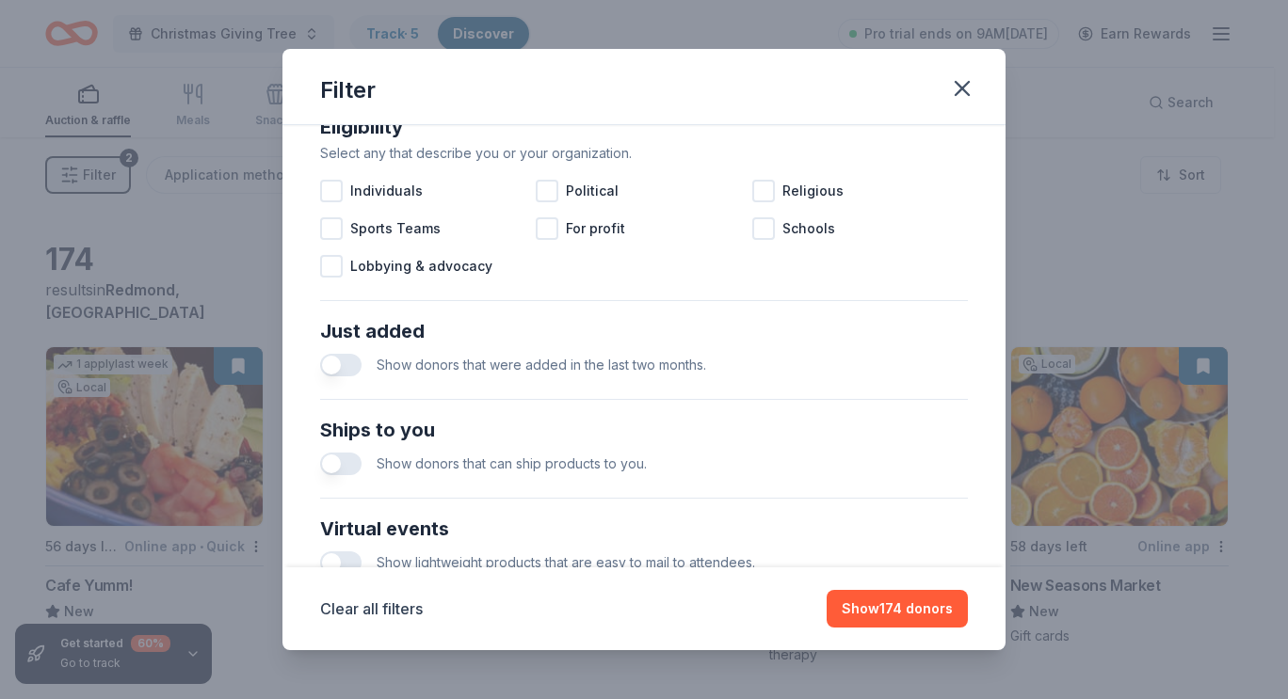
click at [345, 368] on button "button" at bounding box center [340, 365] width 41 height 23
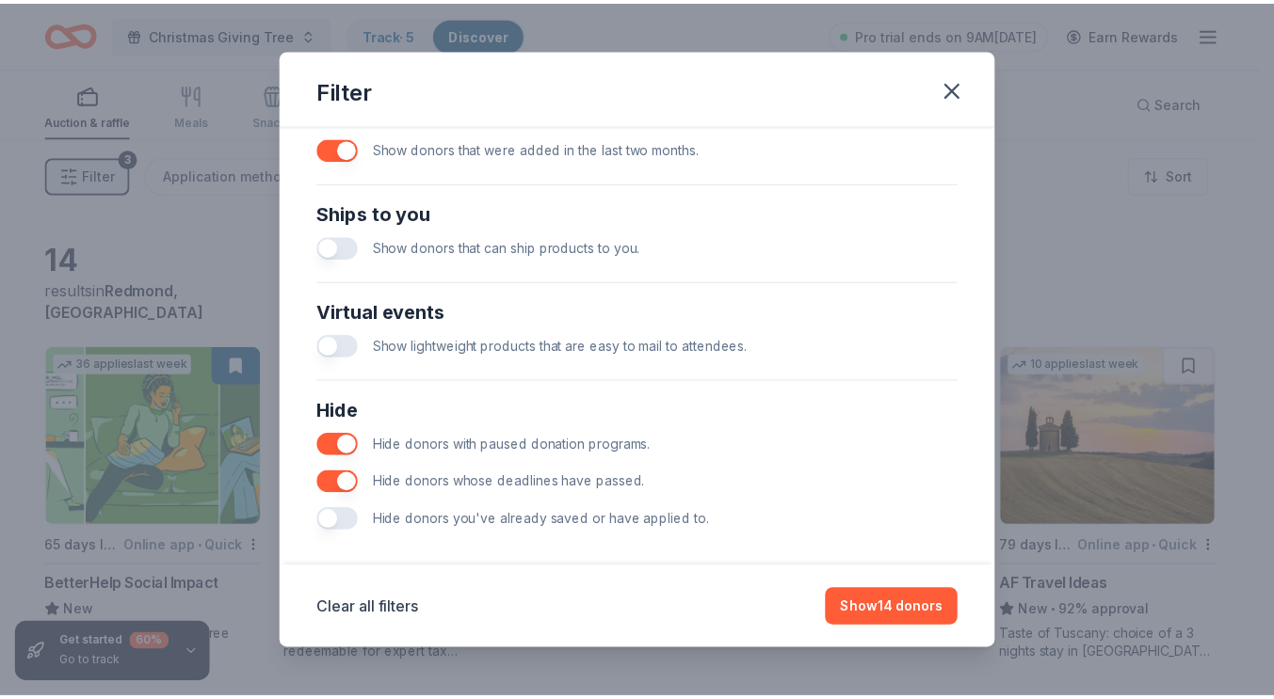
scroll to position [797, 0]
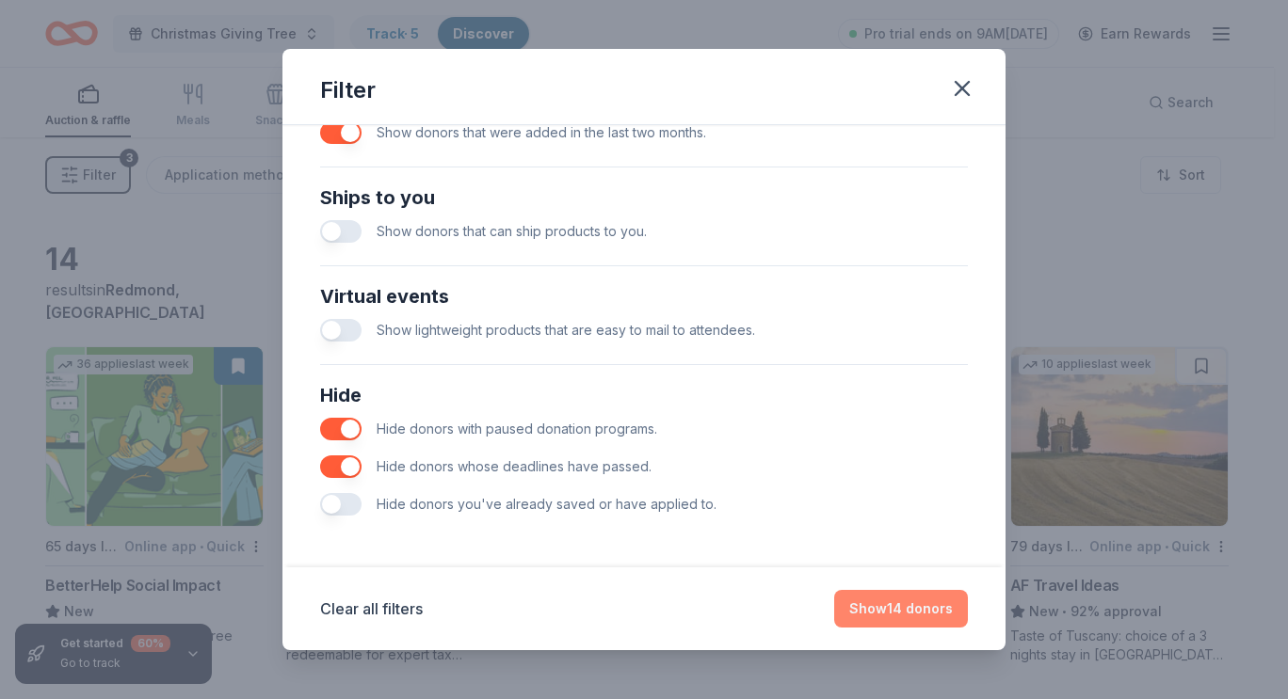
click at [904, 602] on button "Show 14 donors" at bounding box center [901, 609] width 134 height 38
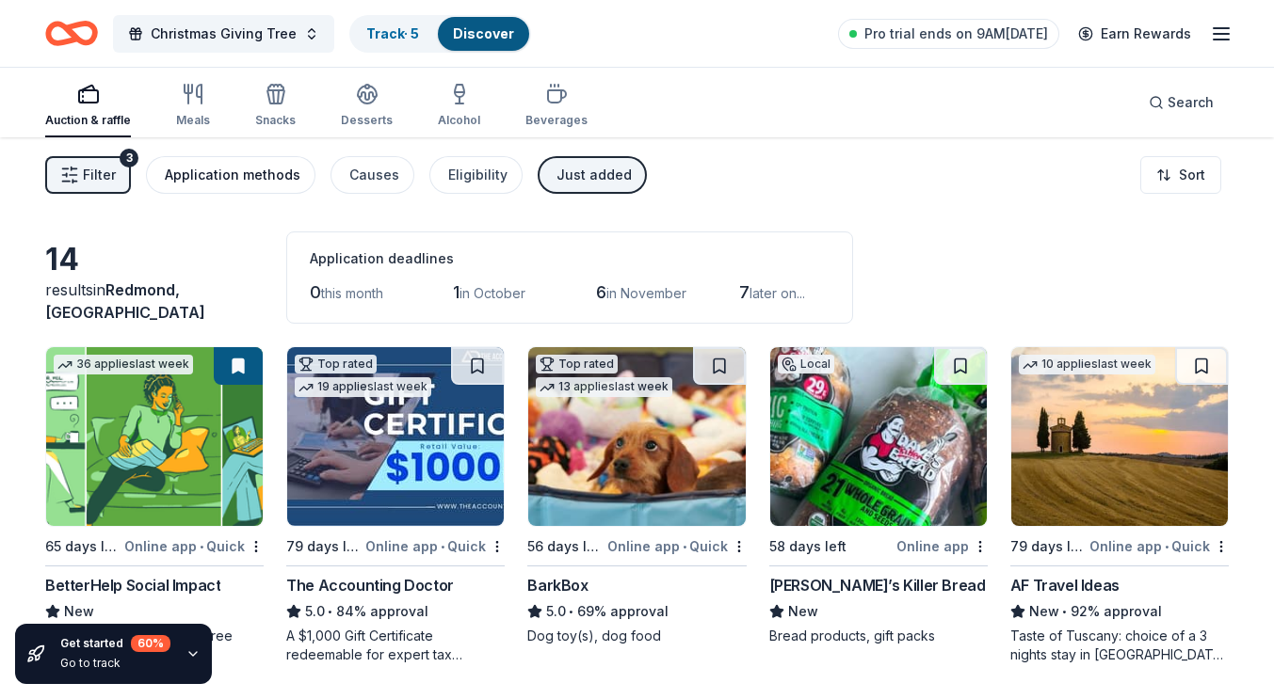
click at [249, 180] on div "Application methods" at bounding box center [233, 175] width 136 height 23
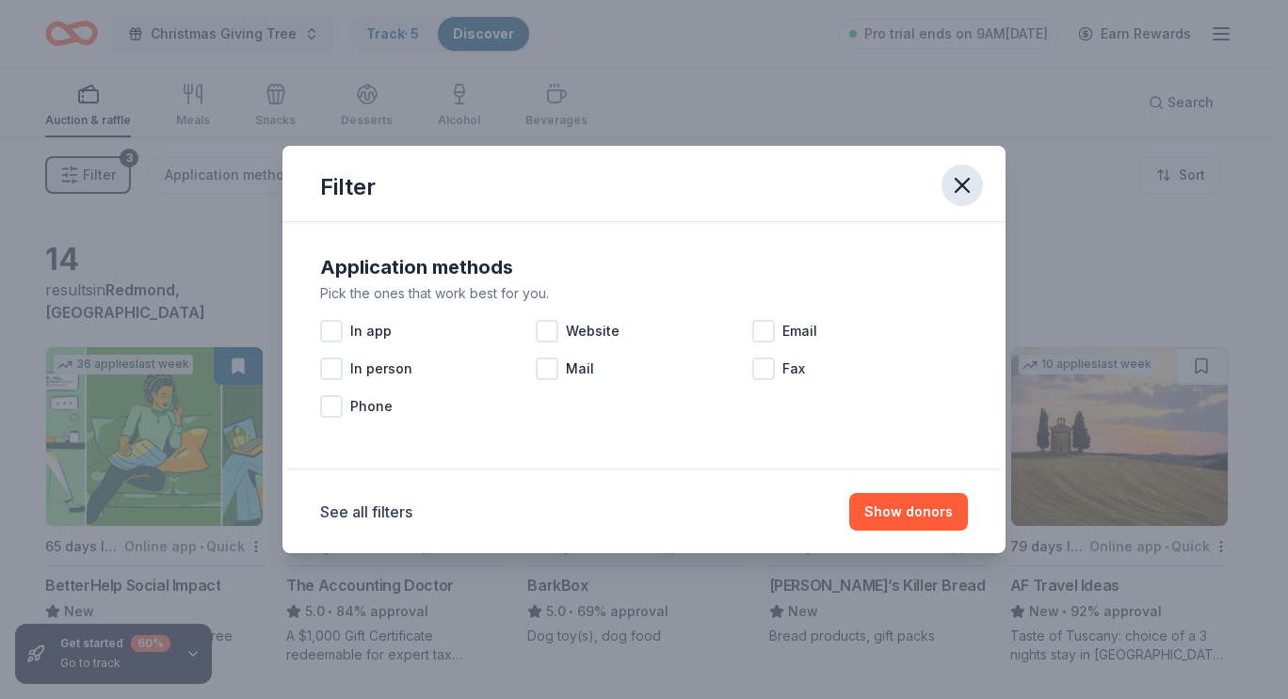
click at [957, 179] on icon "button" at bounding box center [962, 185] width 26 height 26
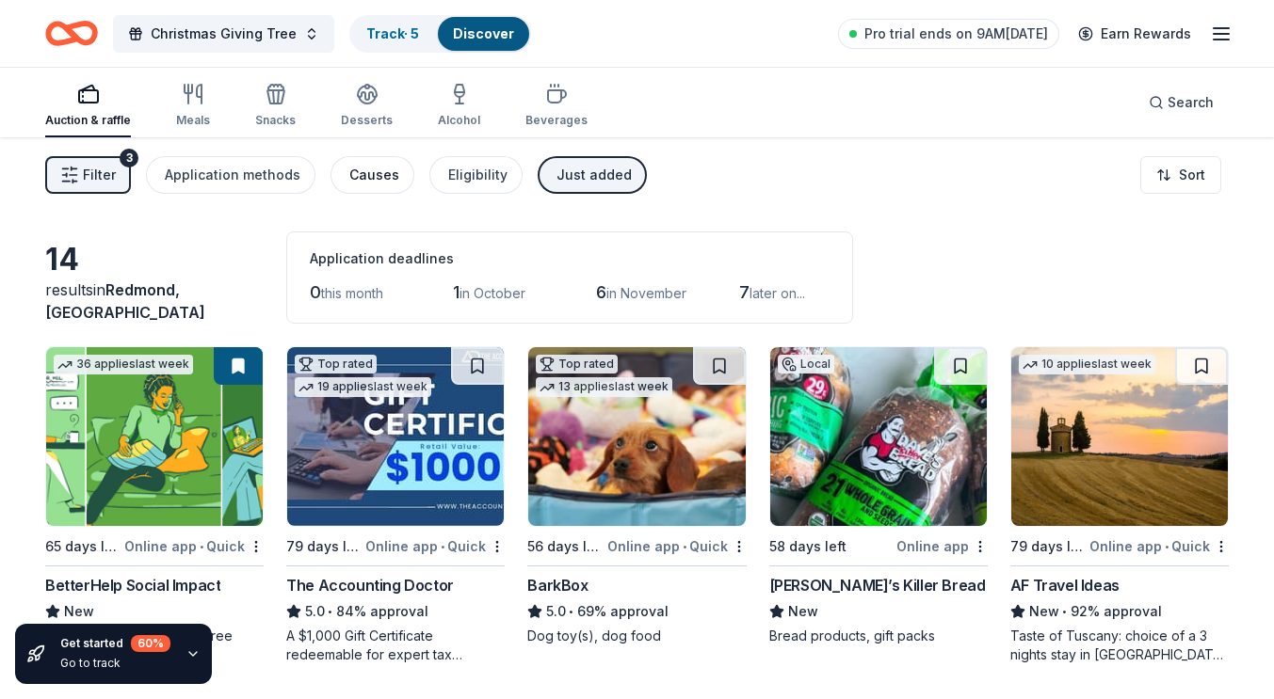
click at [371, 178] on div "Causes" at bounding box center [374, 175] width 50 height 23
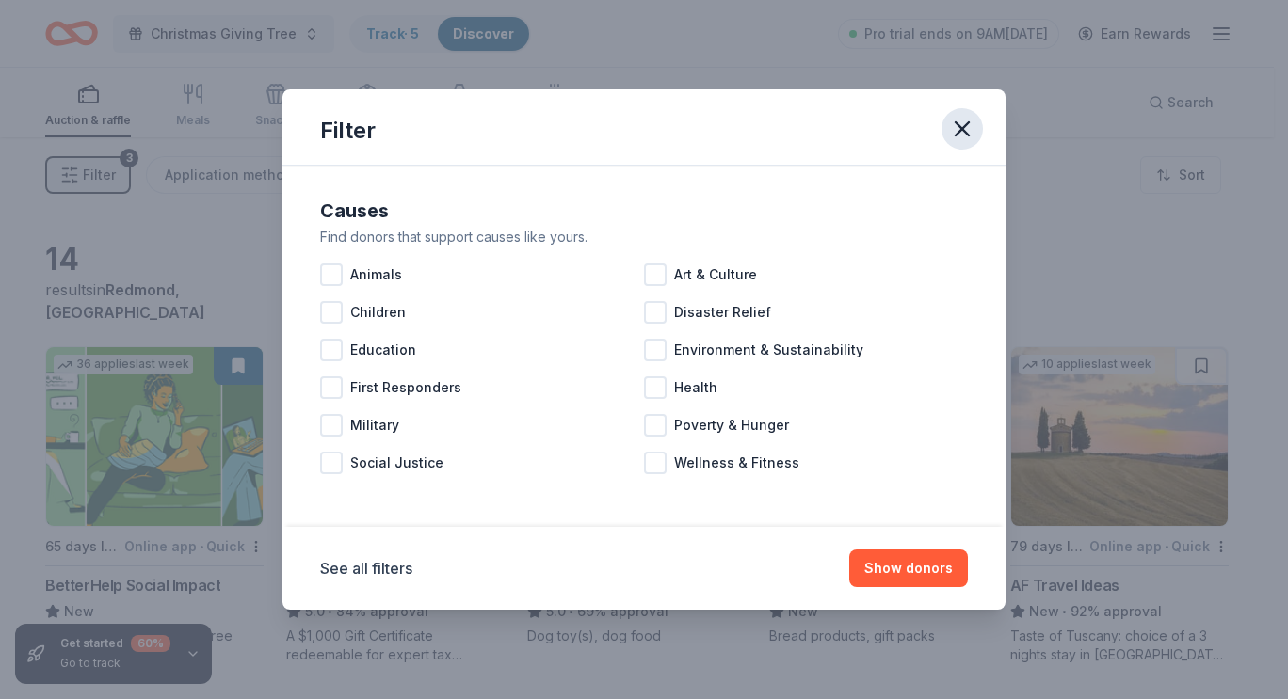
click at [960, 127] on icon "button" at bounding box center [961, 128] width 13 height 13
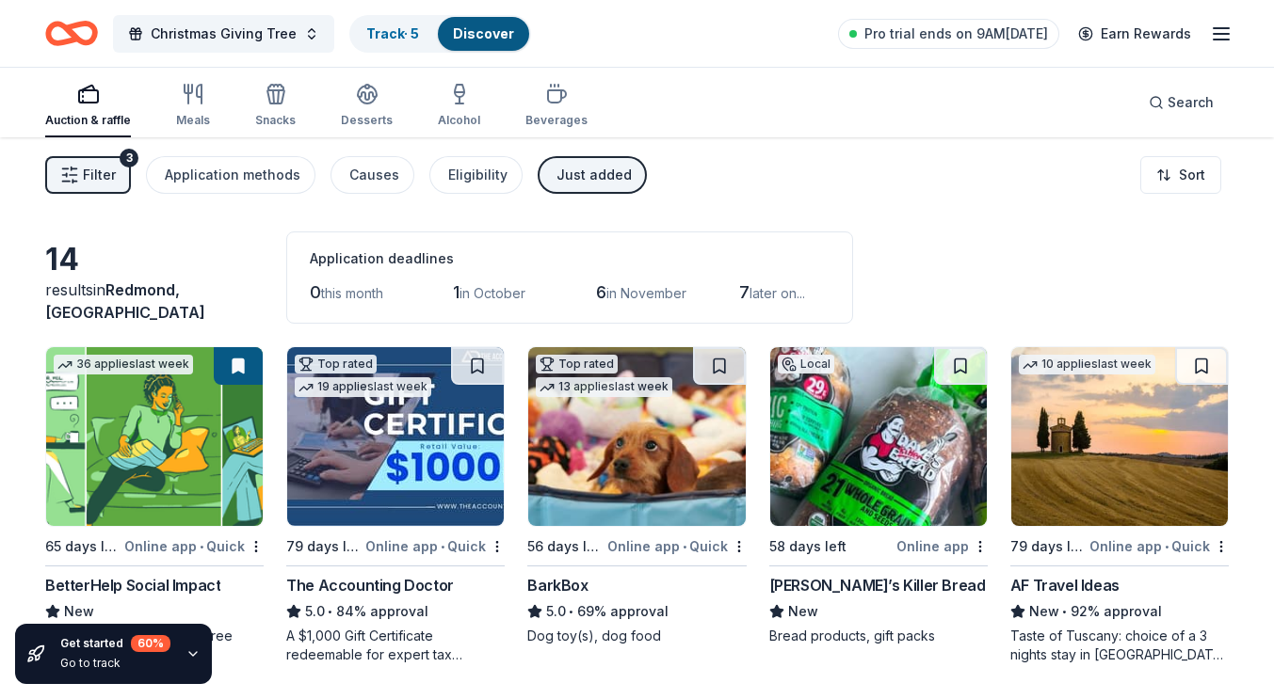
click at [83, 110] on div "Auction & raffle" at bounding box center [88, 105] width 86 height 45
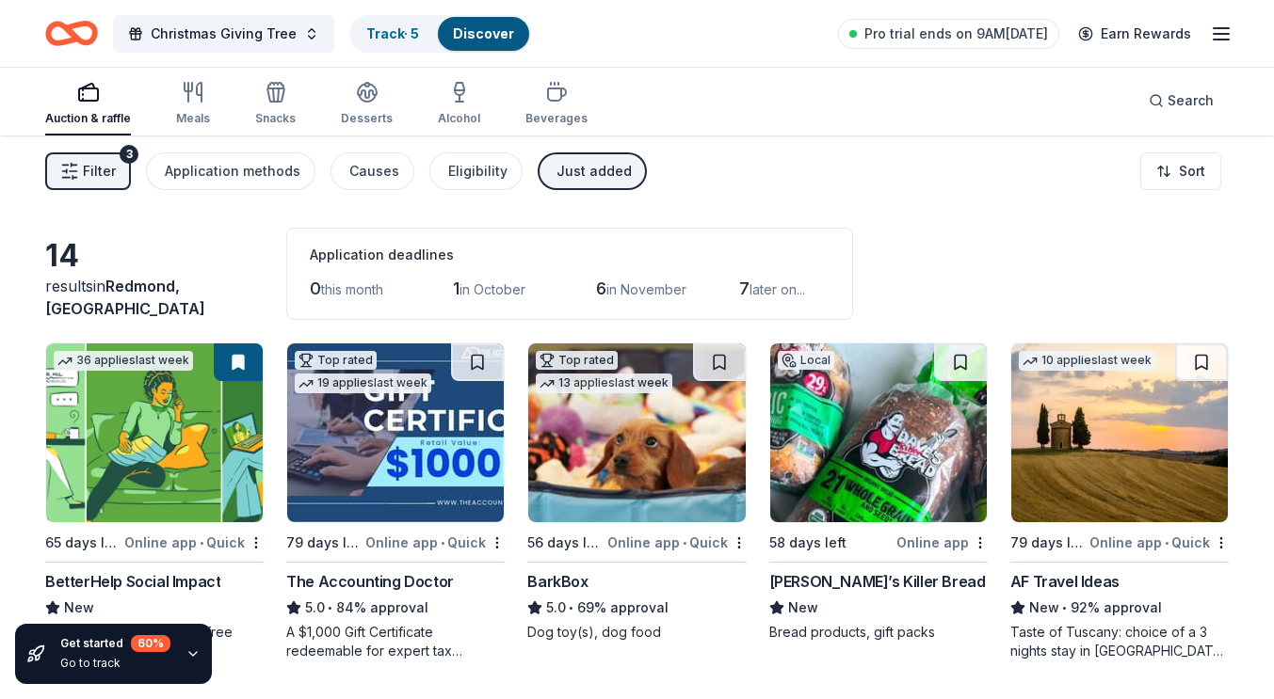
scroll to position [0, 0]
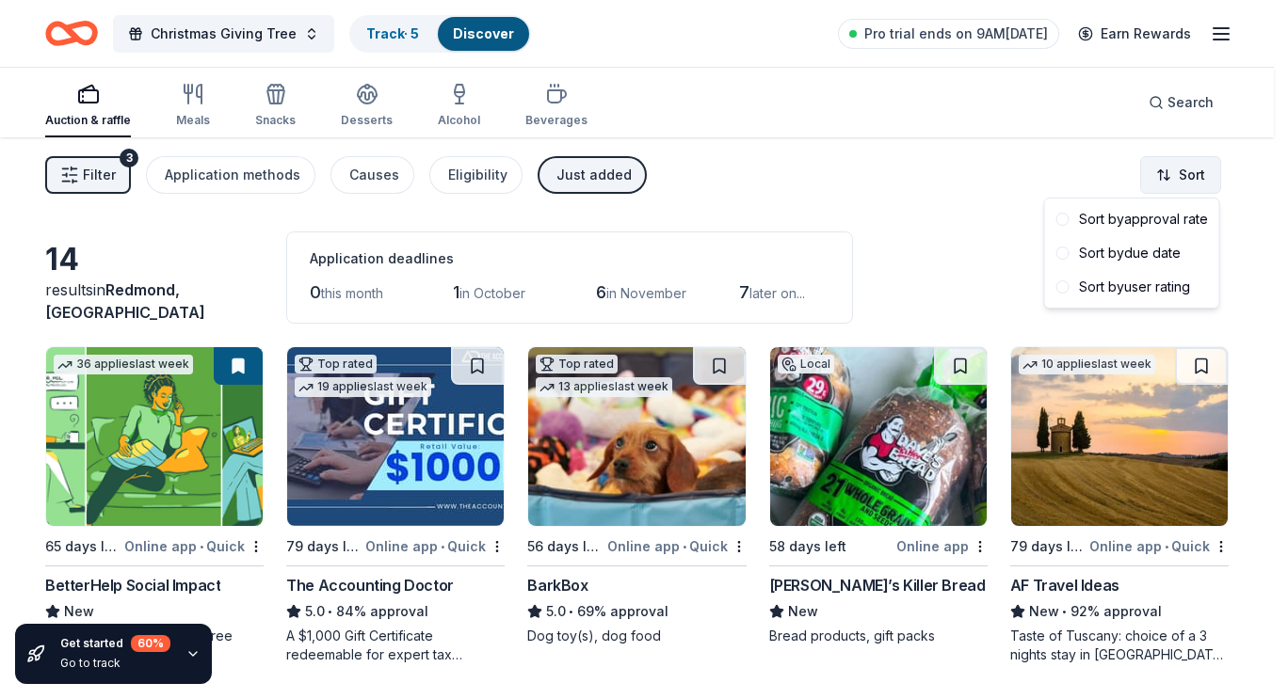
click at [1146, 167] on html "Christmas Giving Tree Track · 5 Discover Pro trial ends on 9AM, 10/7 Earn Rewar…" at bounding box center [644, 349] width 1288 height 699
click at [1125, 248] on div "Sort by due date" at bounding box center [1132, 253] width 167 height 34
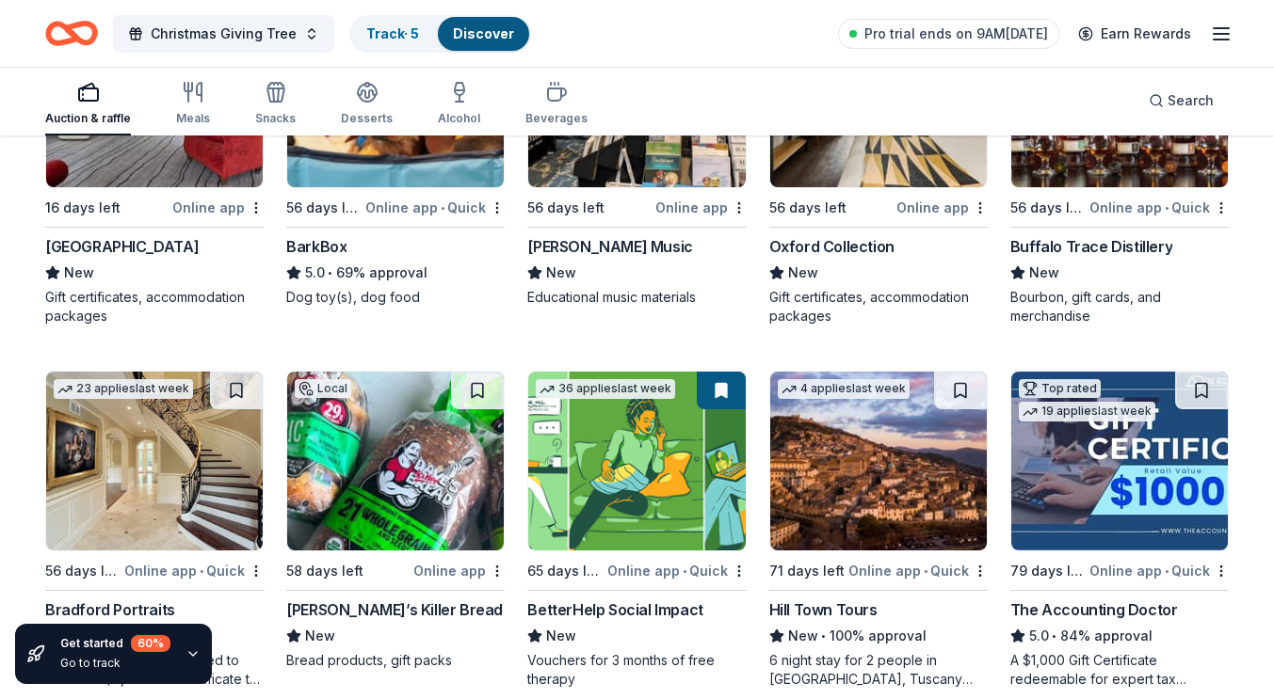
scroll to position [188, 0]
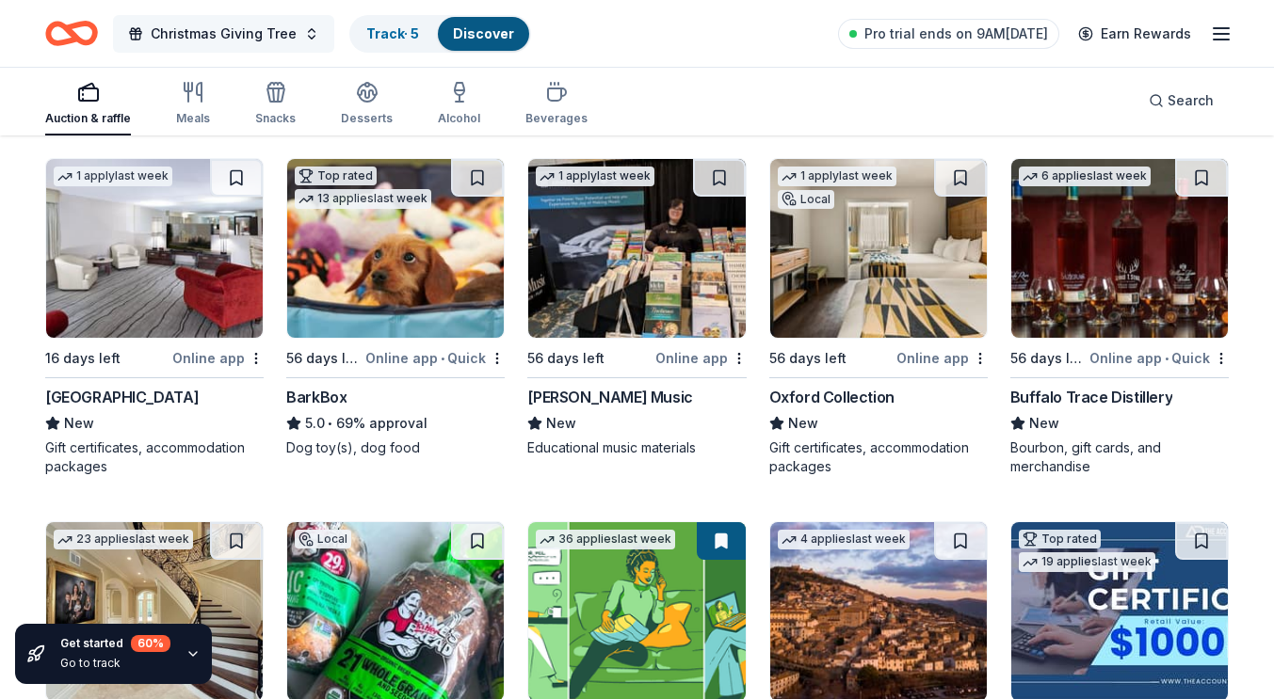
click at [295, 31] on button "Christmas Giving Tree" at bounding box center [223, 34] width 221 height 38
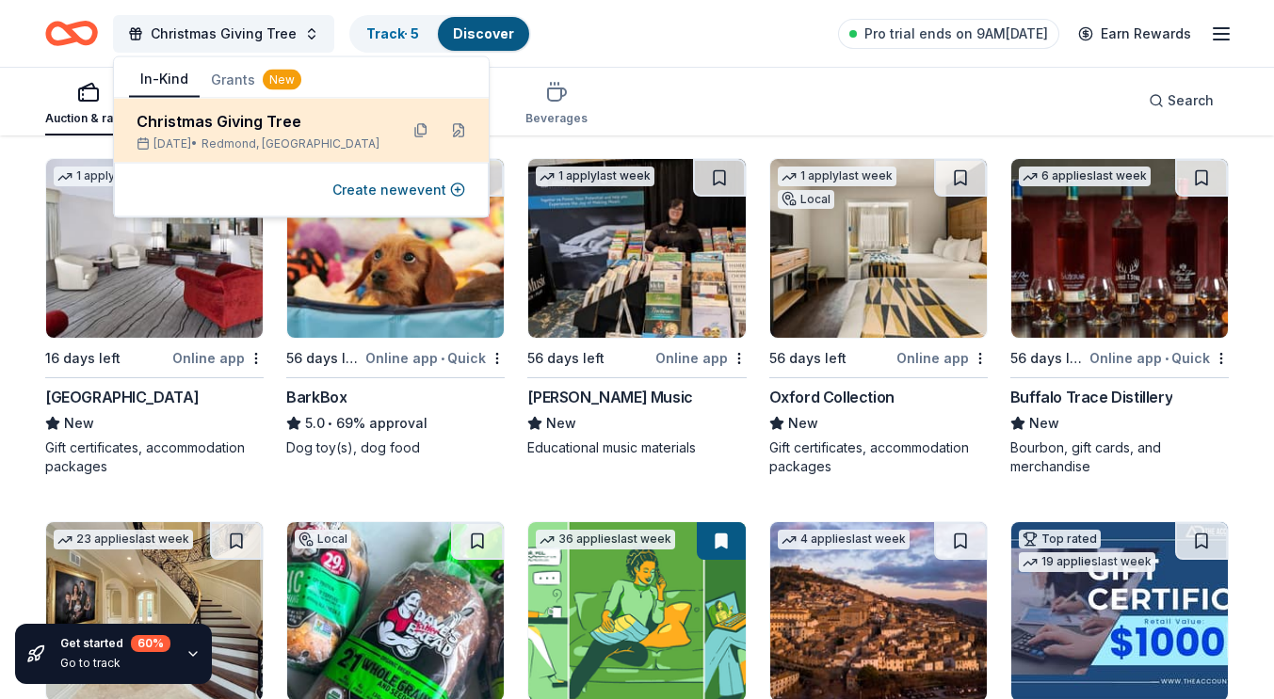
click at [210, 115] on div "Christmas Giving Tree" at bounding box center [259, 121] width 247 height 23
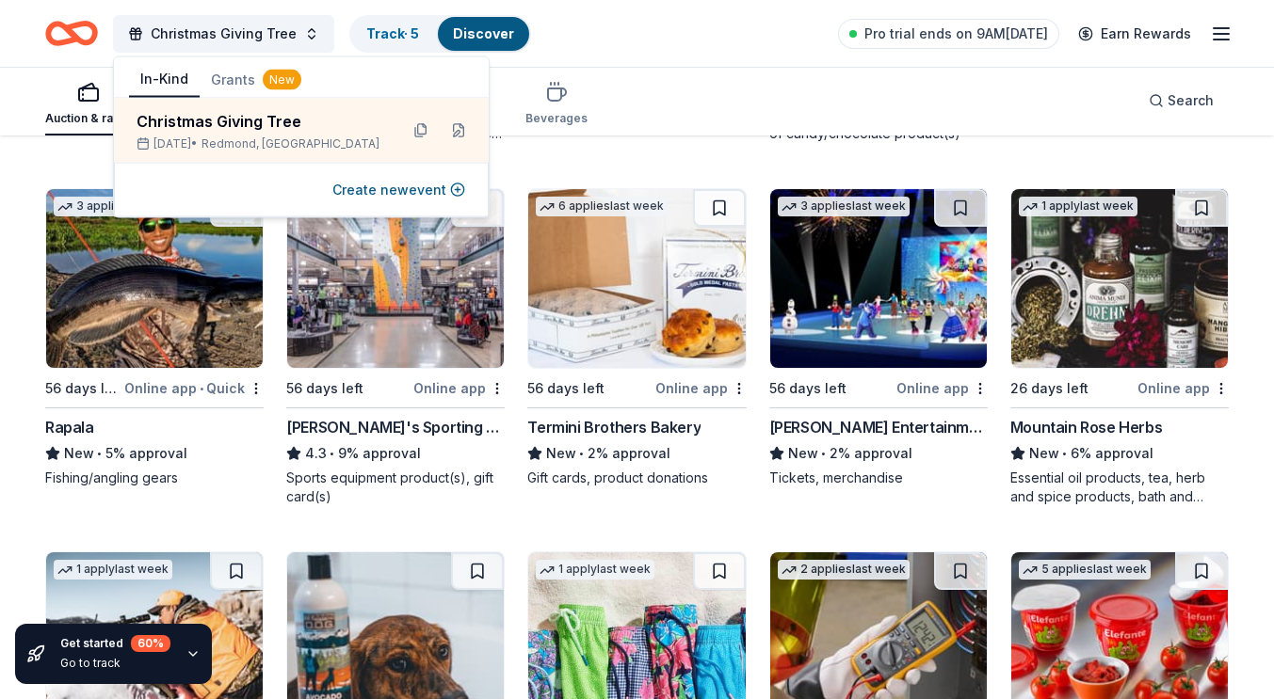
scroll to position [5930, 0]
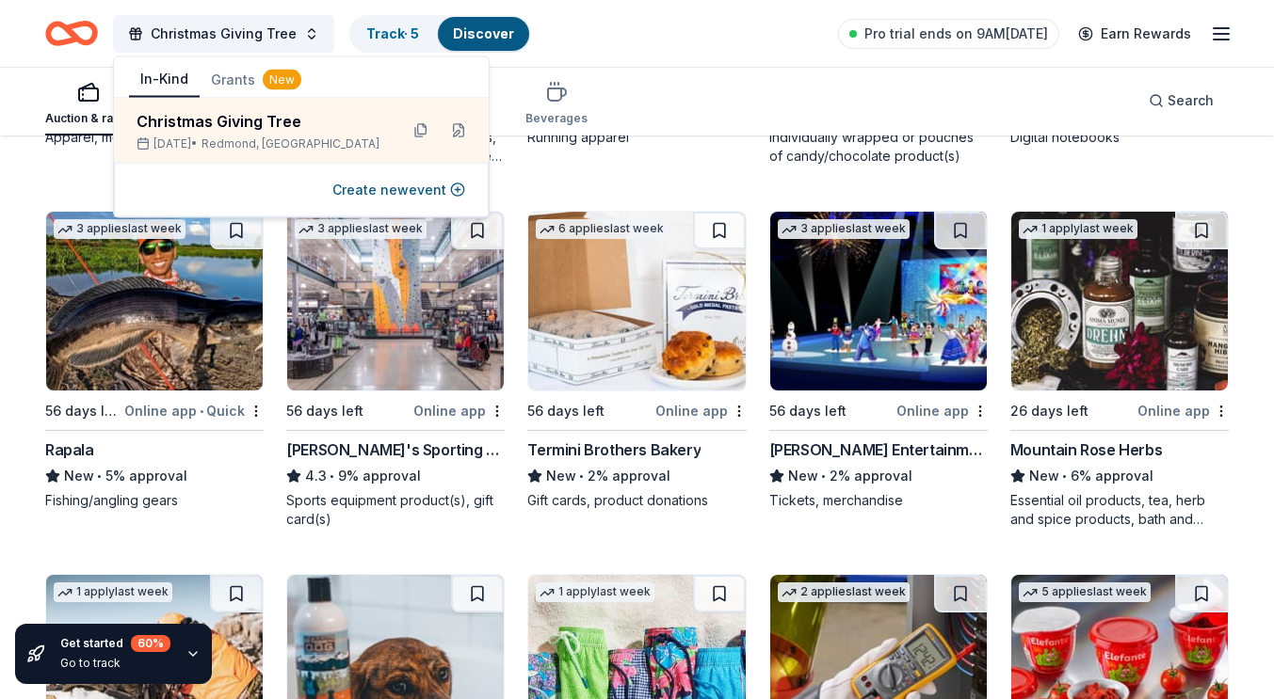
click at [194, 355] on img at bounding box center [154, 301] width 217 height 179
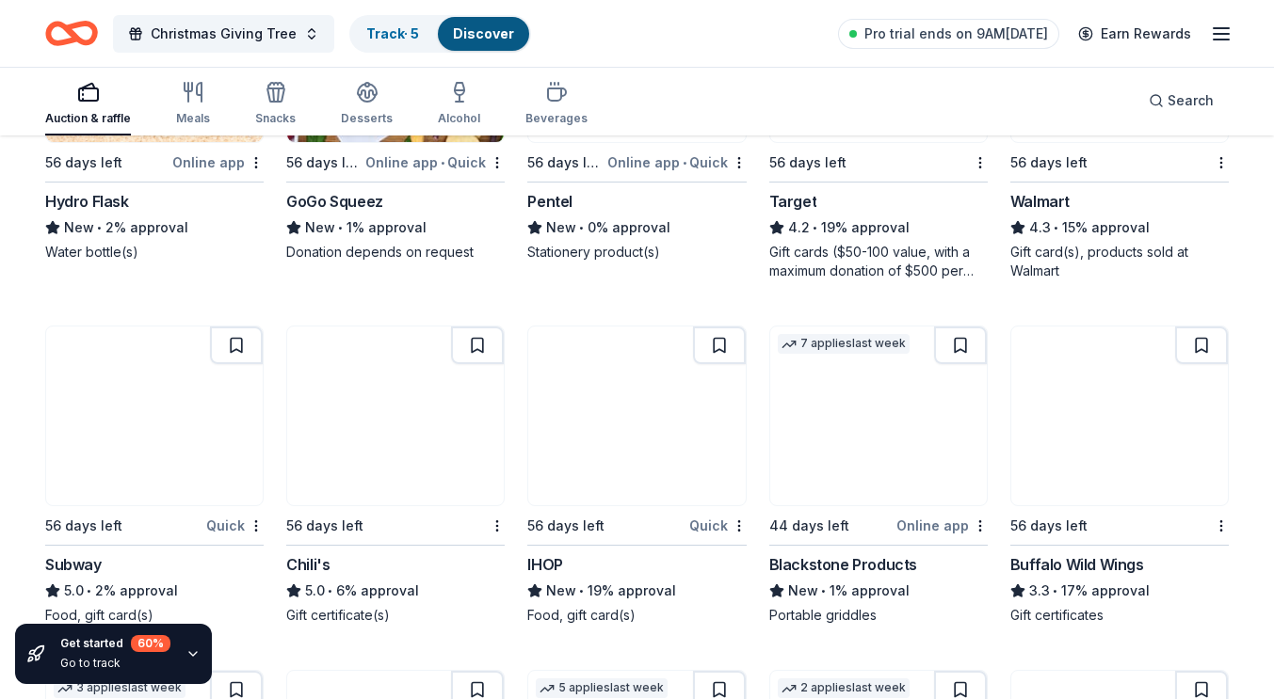
scroll to position [7351, 0]
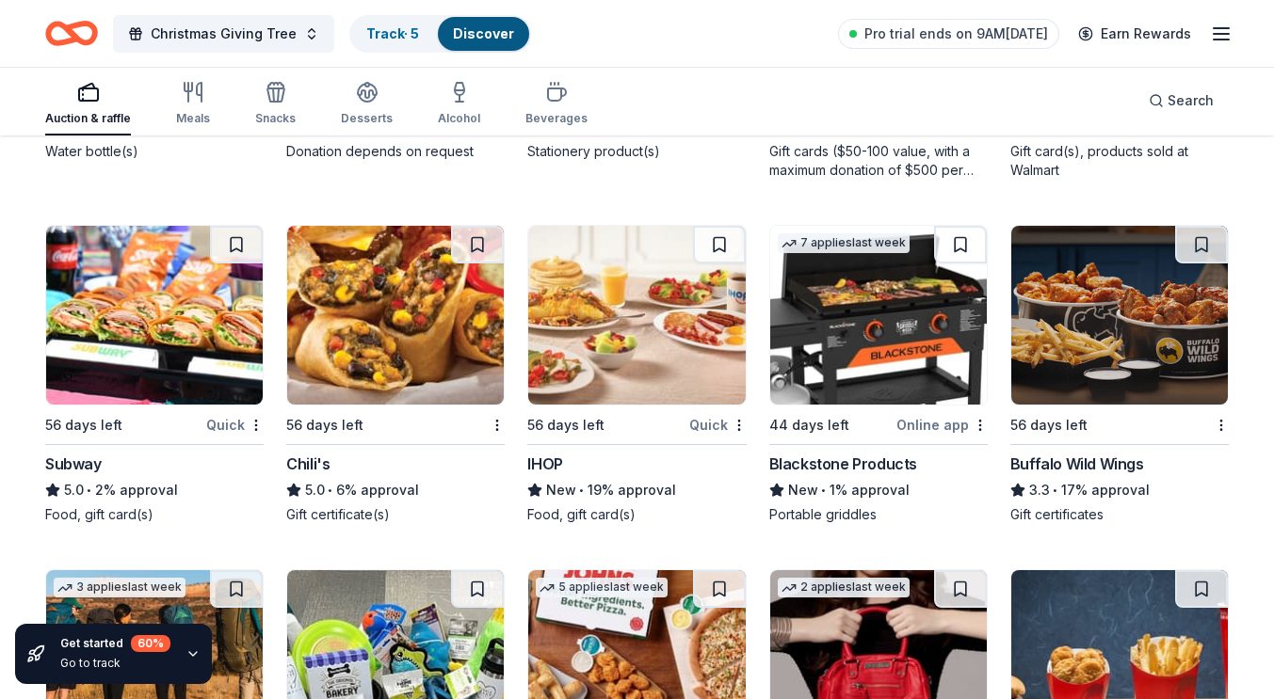
click at [883, 303] on img at bounding box center [878, 315] width 217 height 179
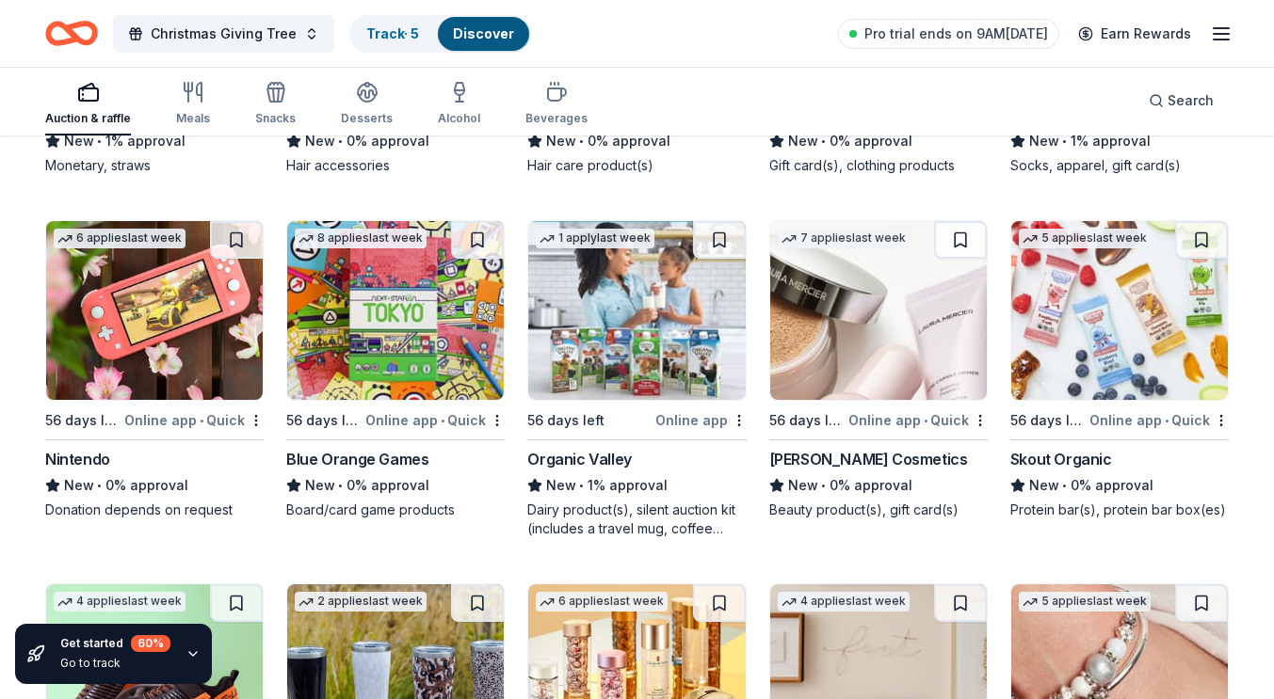
scroll to position [11681, 0]
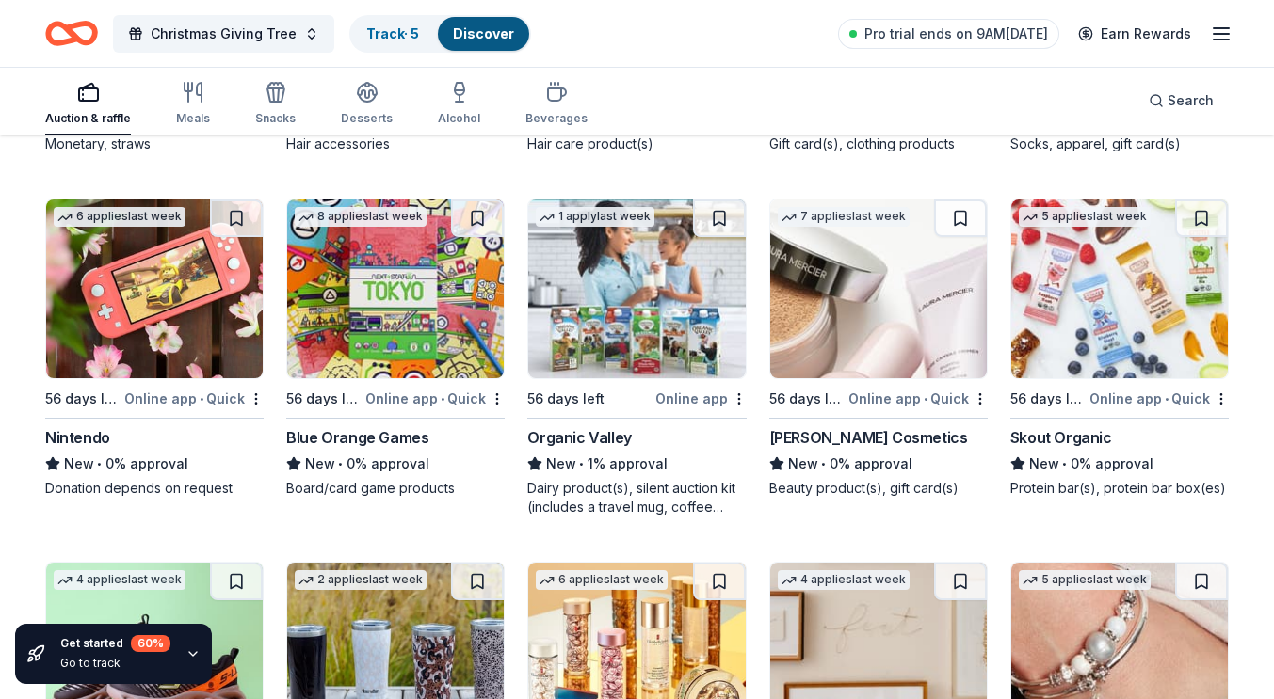
click at [220, 305] on img at bounding box center [154, 289] width 217 height 179
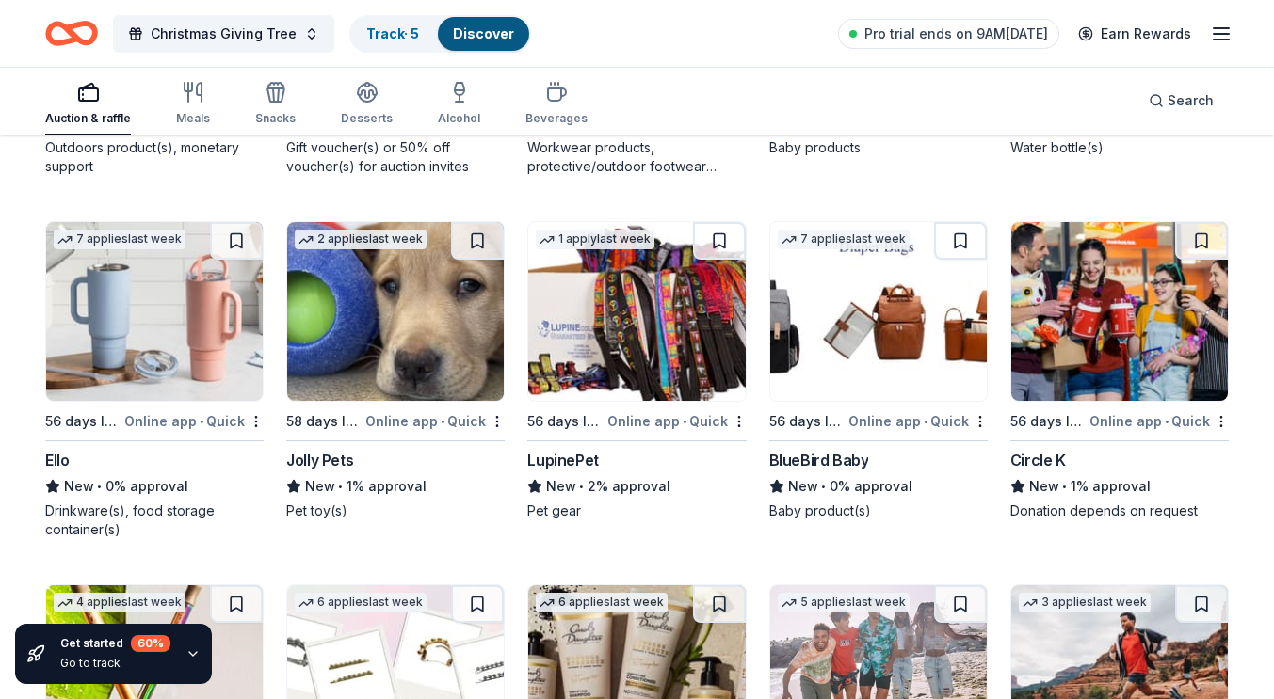
scroll to position [10928, 0]
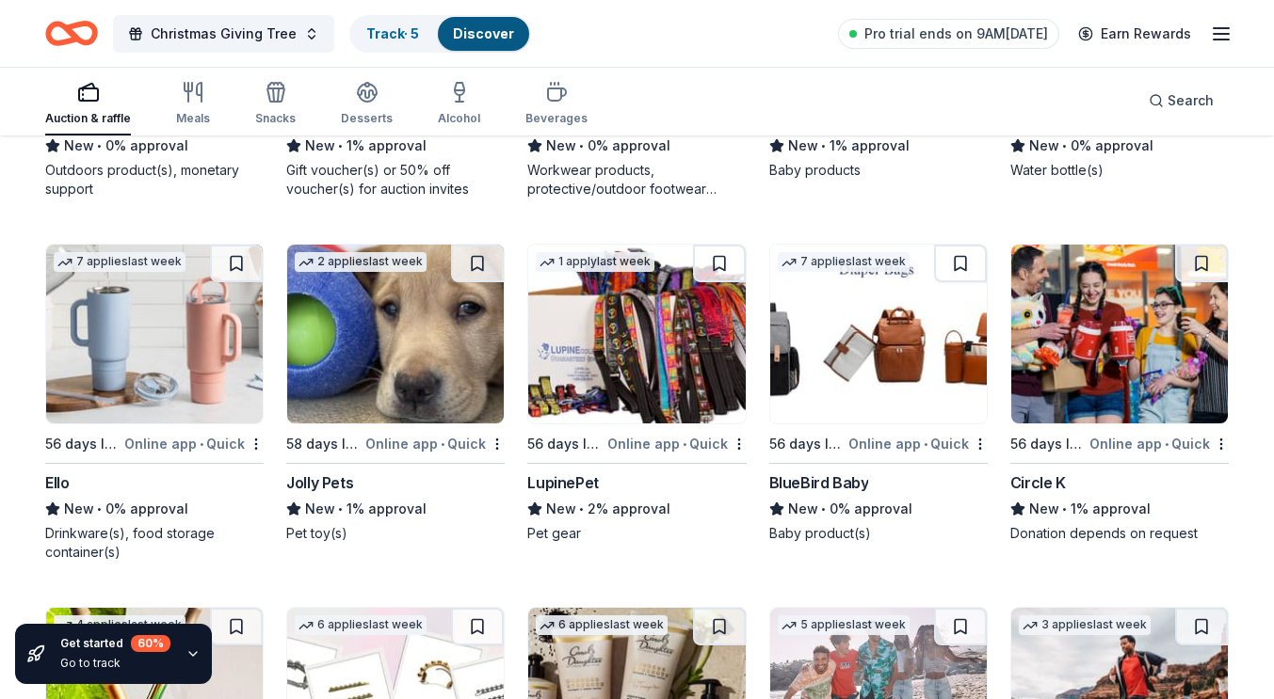
click at [441, 379] on img at bounding box center [395, 334] width 217 height 179
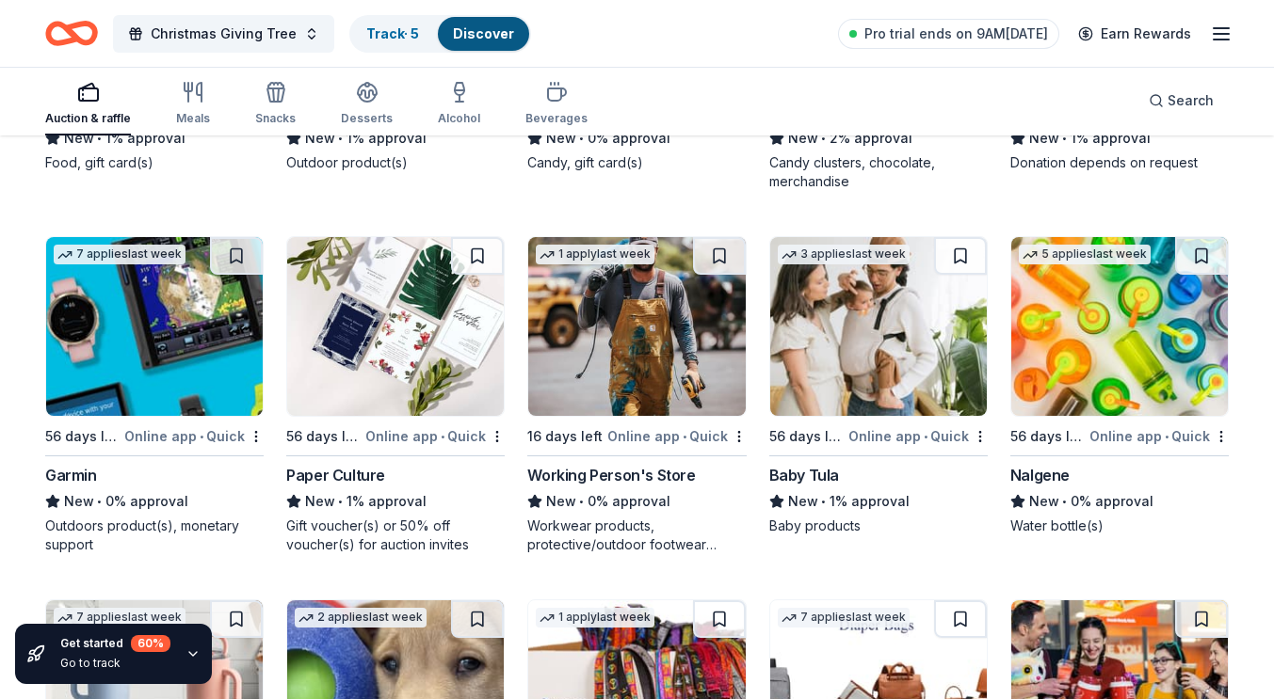
scroll to position [10551, 0]
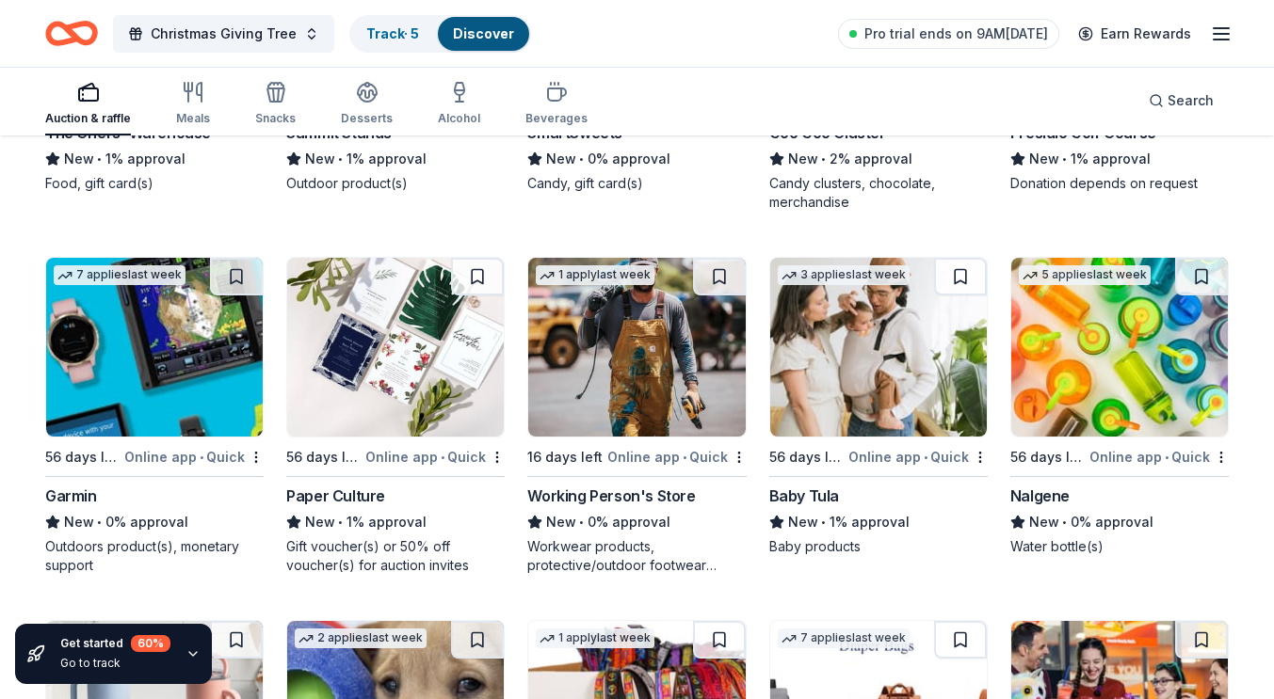
click at [215, 395] on img at bounding box center [154, 347] width 217 height 179
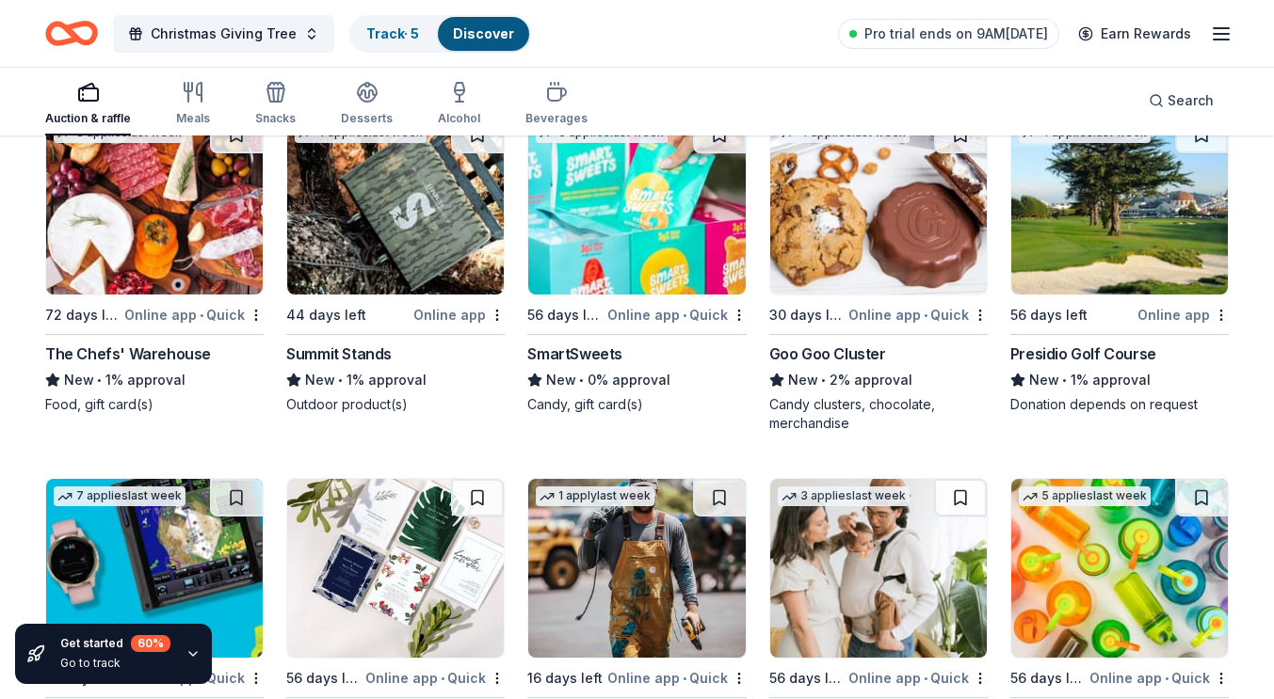
scroll to position [10269, 0]
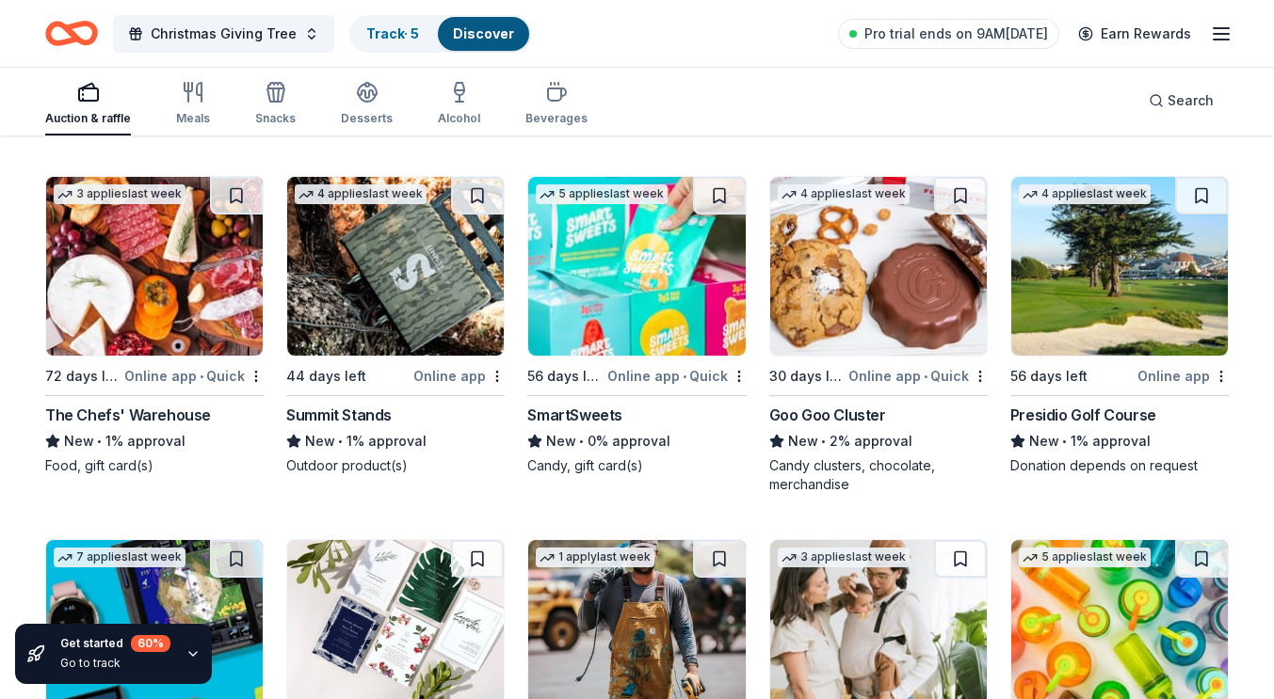
click at [409, 290] on img at bounding box center [395, 266] width 217 height 179
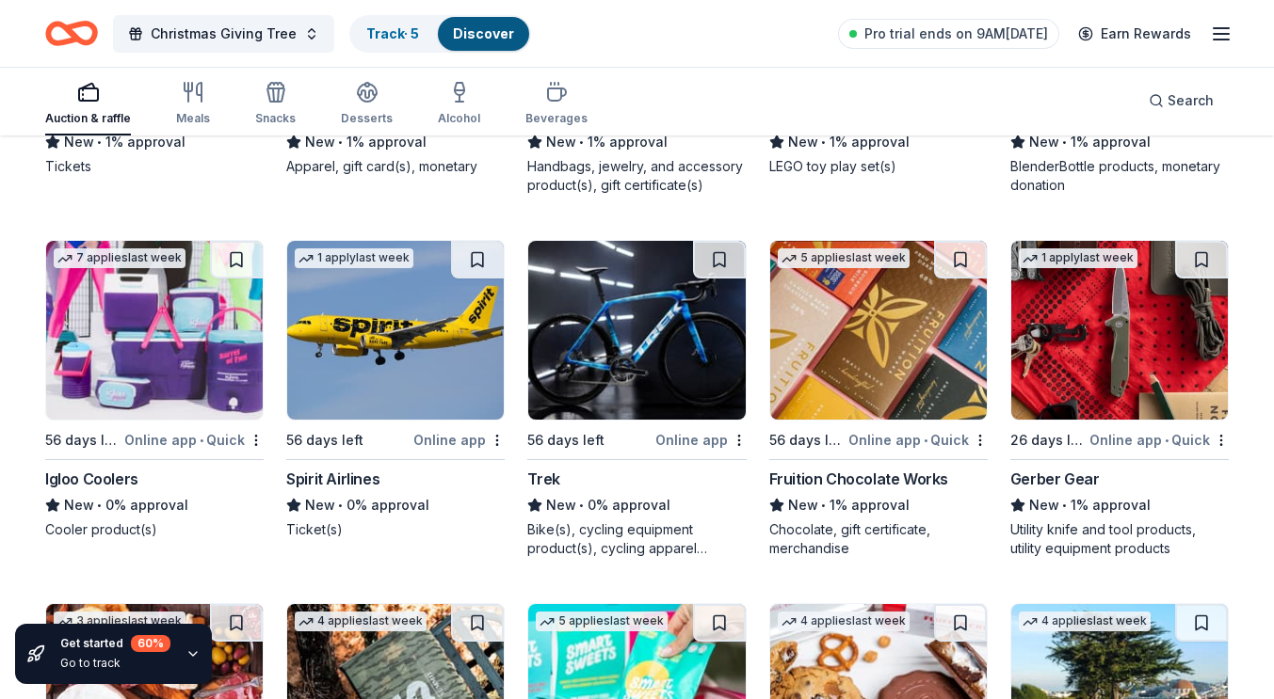
scroll to position [9798, 0]
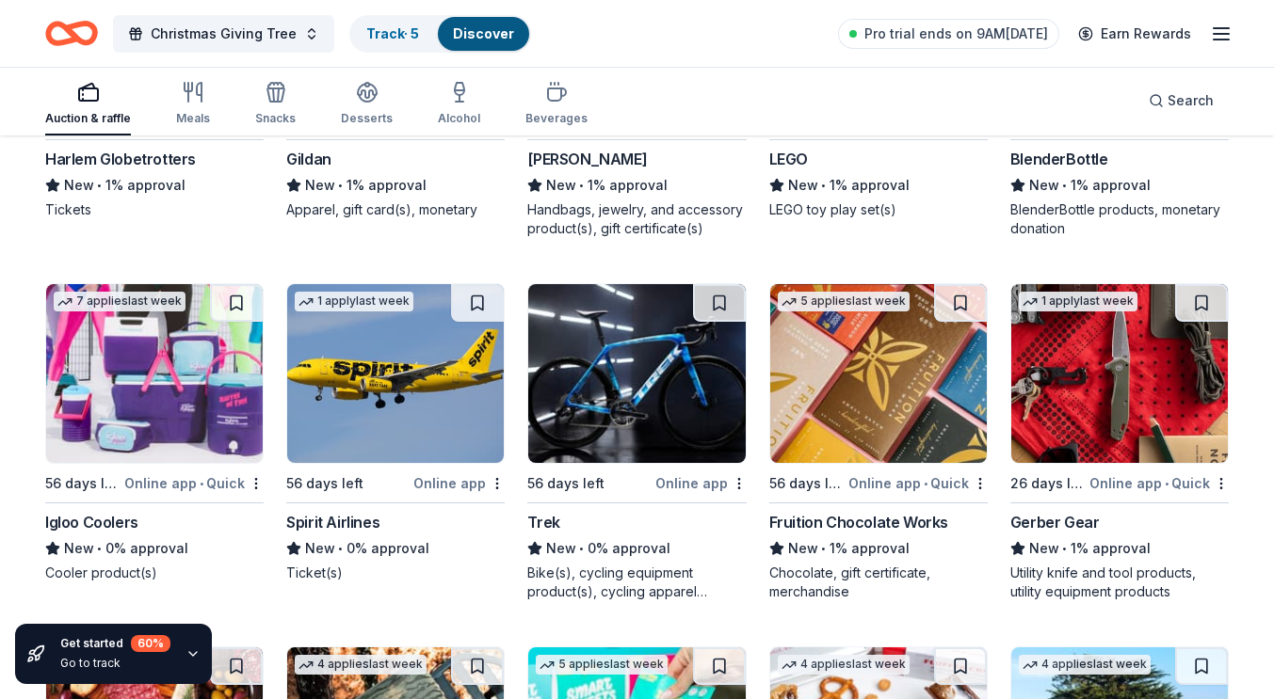
click at [1118, 405] on img at bounding box center [1119, 373] width 217 height 179
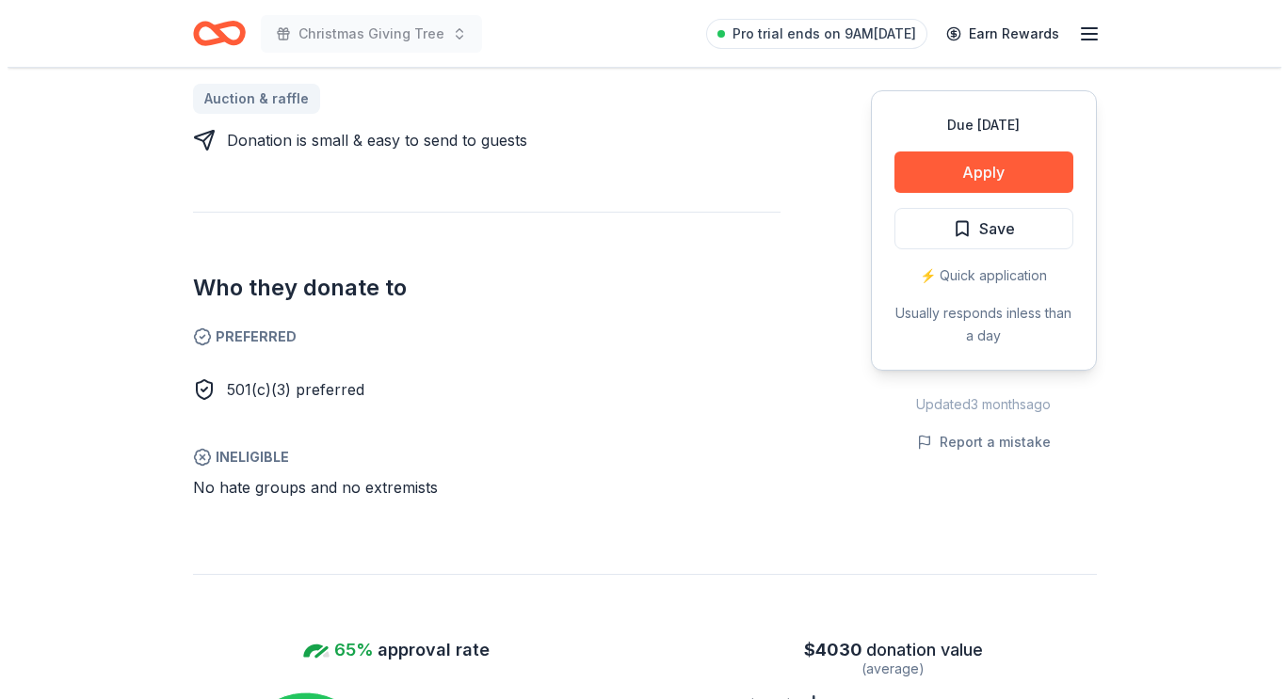
scroll to position [941, 0]
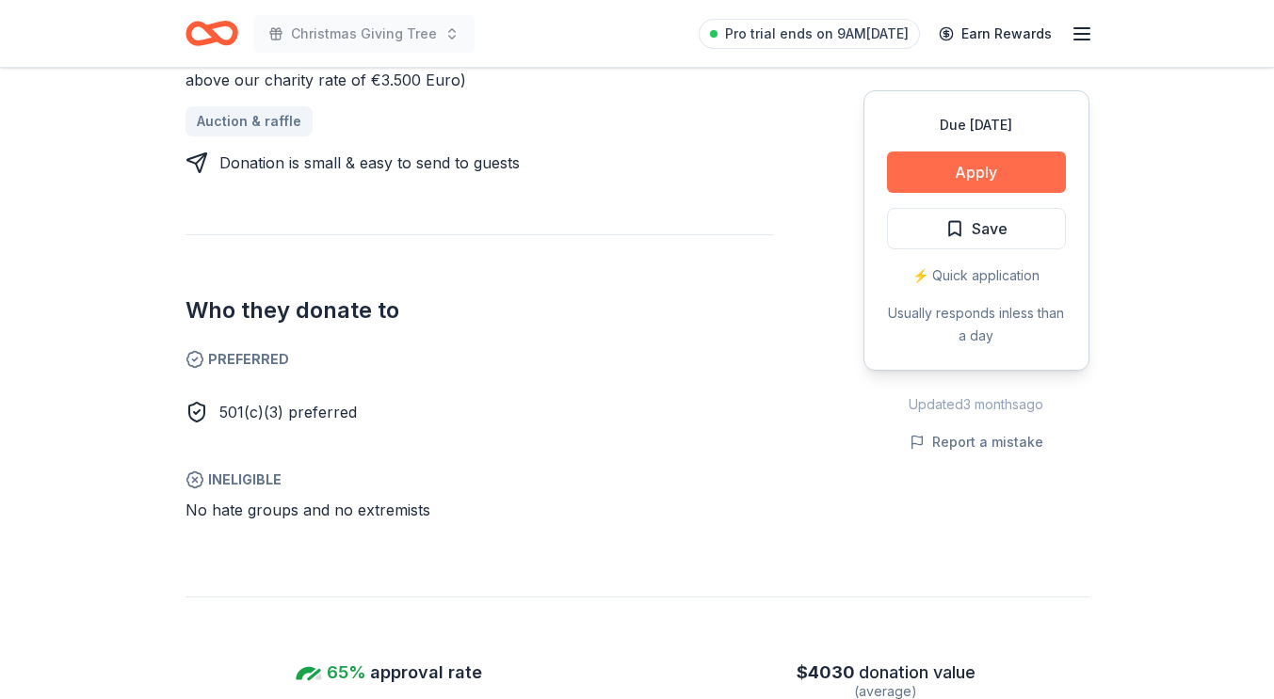
click at [1033, 160] on button "Apply" at bounding box center [976, 172] width 179 height 41
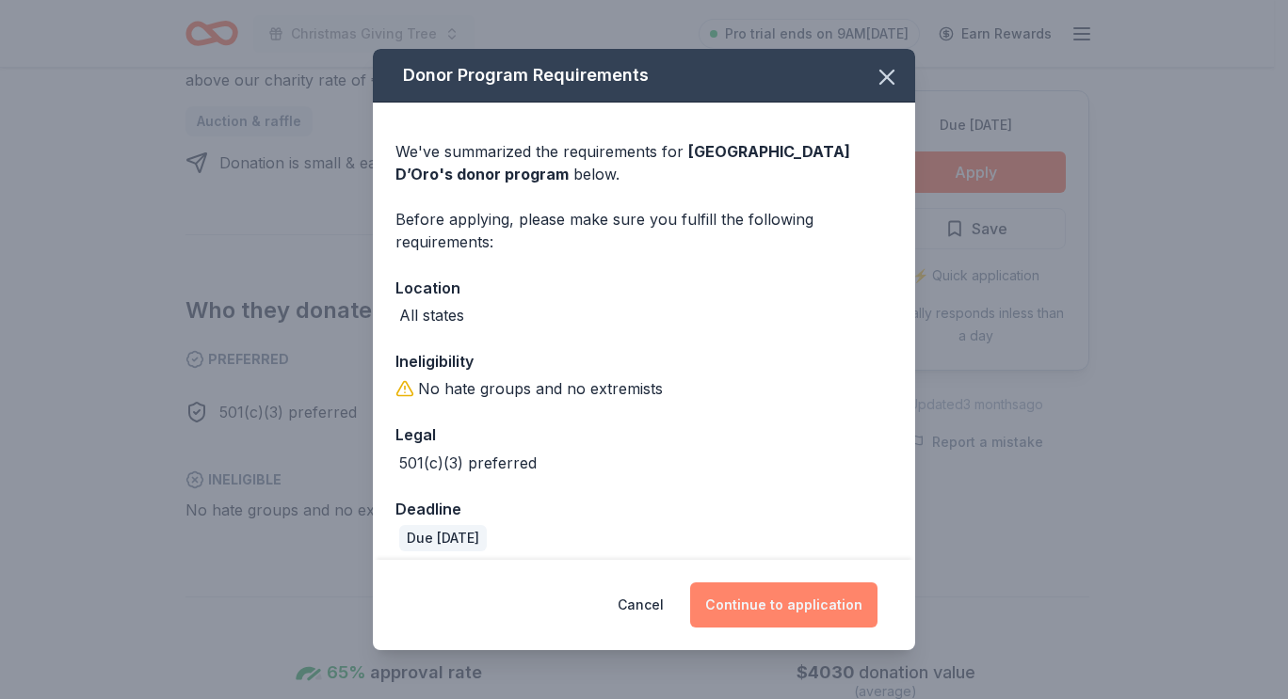
click at [811, 604] on button "Continue to application" at bounding box center [783, 605] width 187 height 45
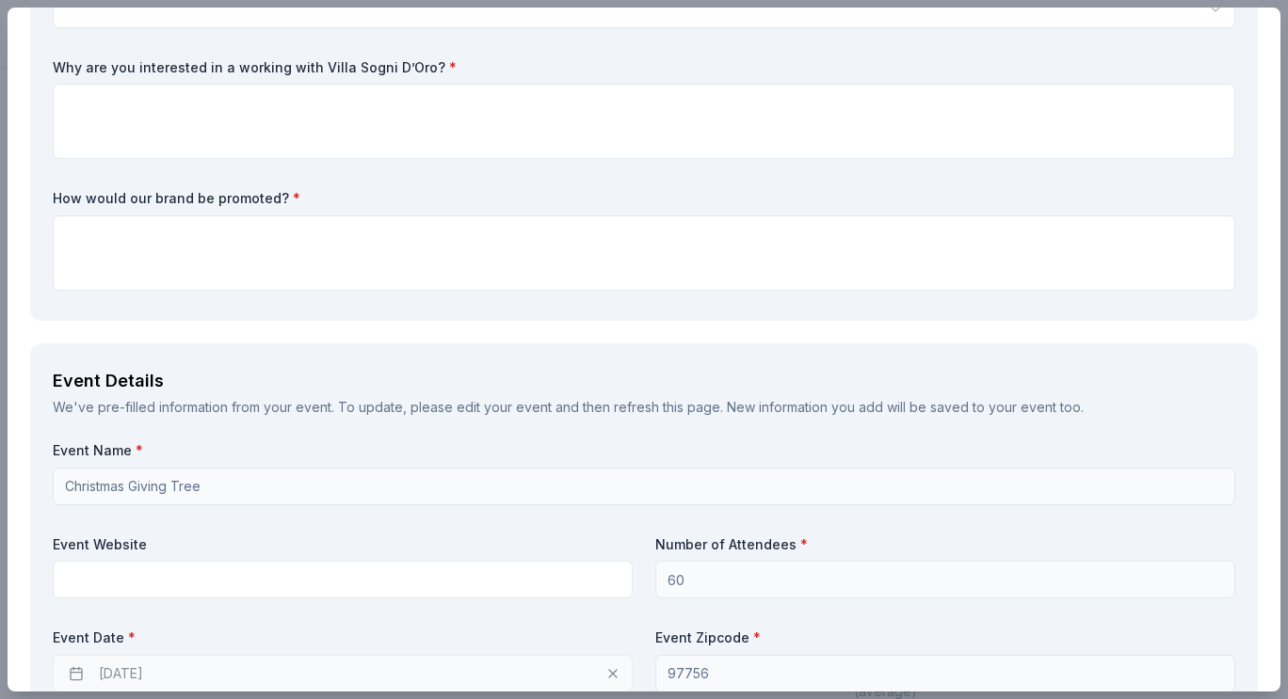
scroll to position [565, 0]
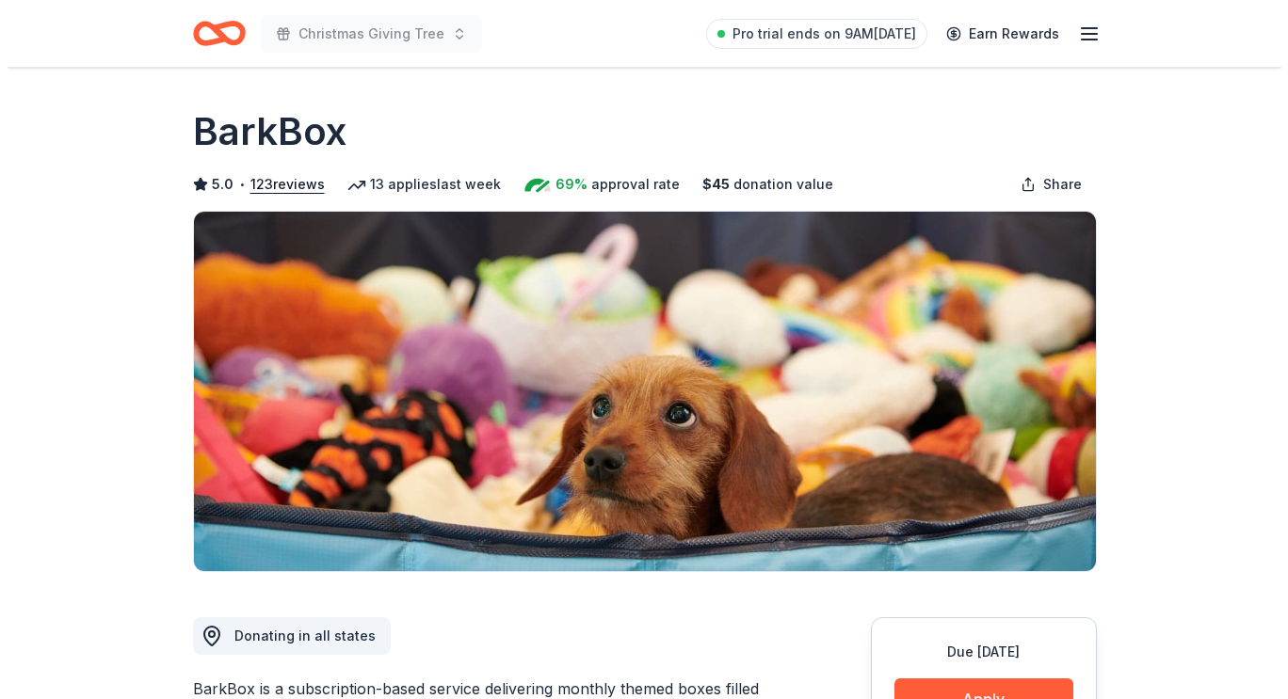
scroll to position [188, 0]
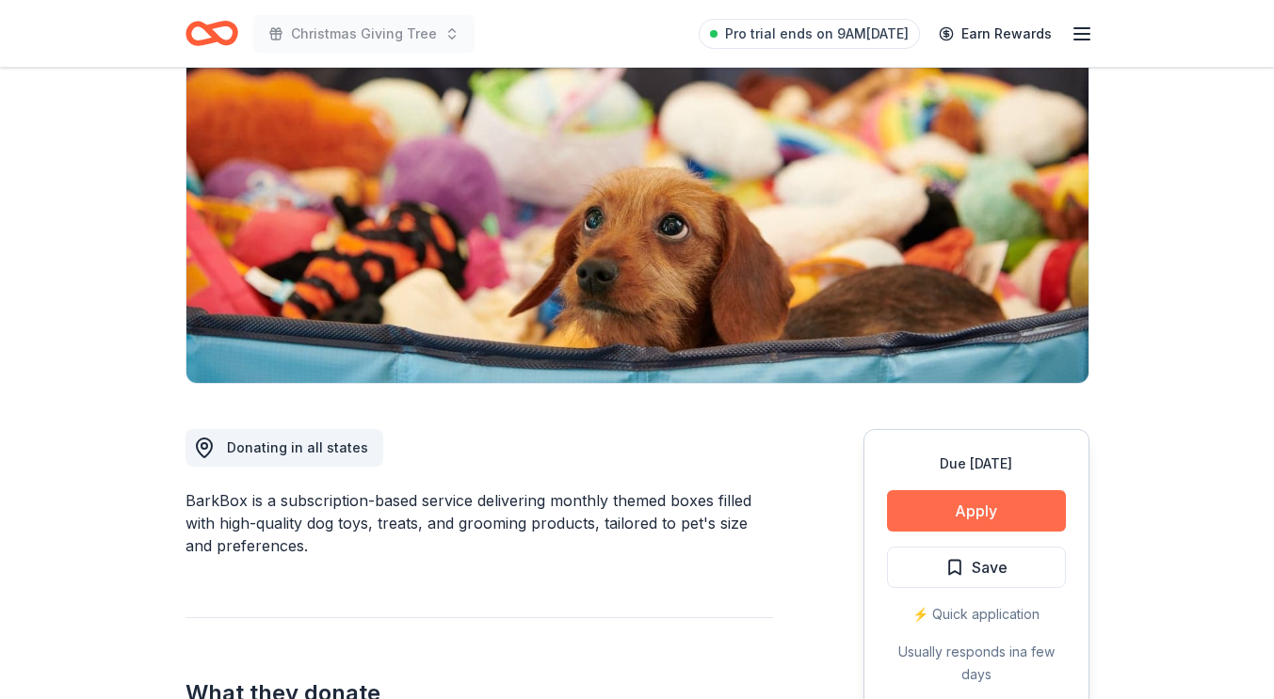
click at [1007, 505] on button "Apply" at bounding box center [976, 510] width 179 height 41
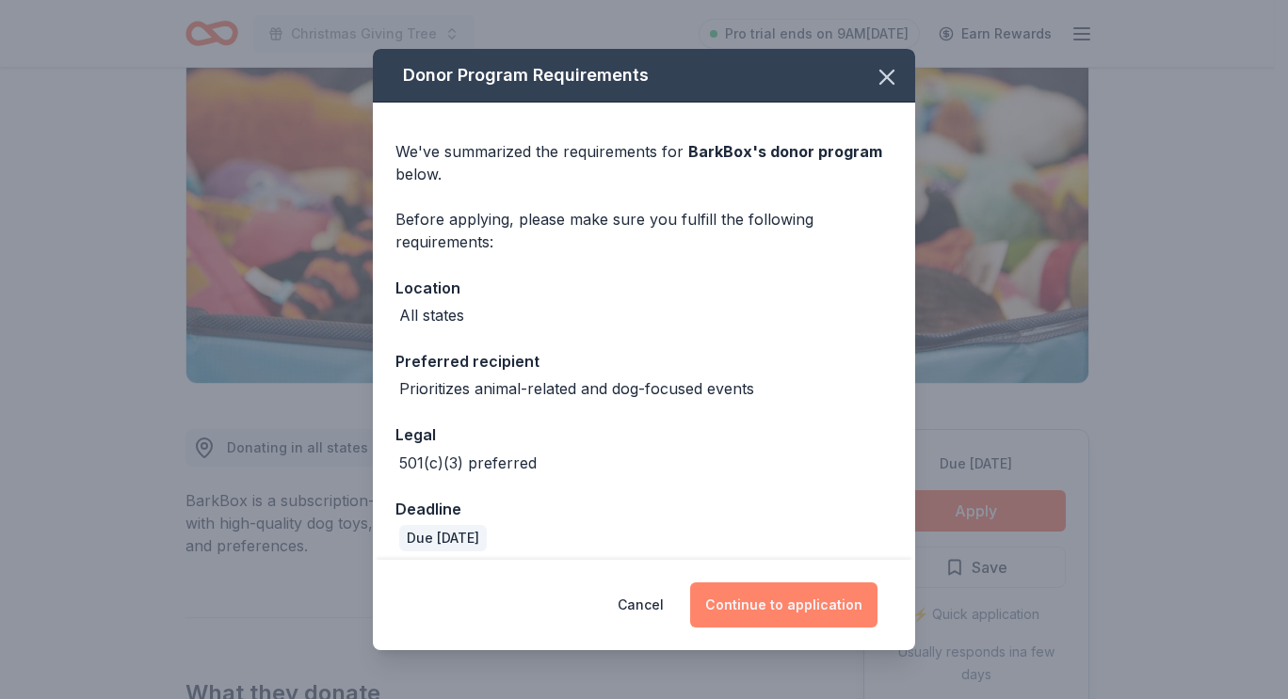
click at [834, 602] on button "Continue to application" at bounding box center [783, 605] width 187 height 45
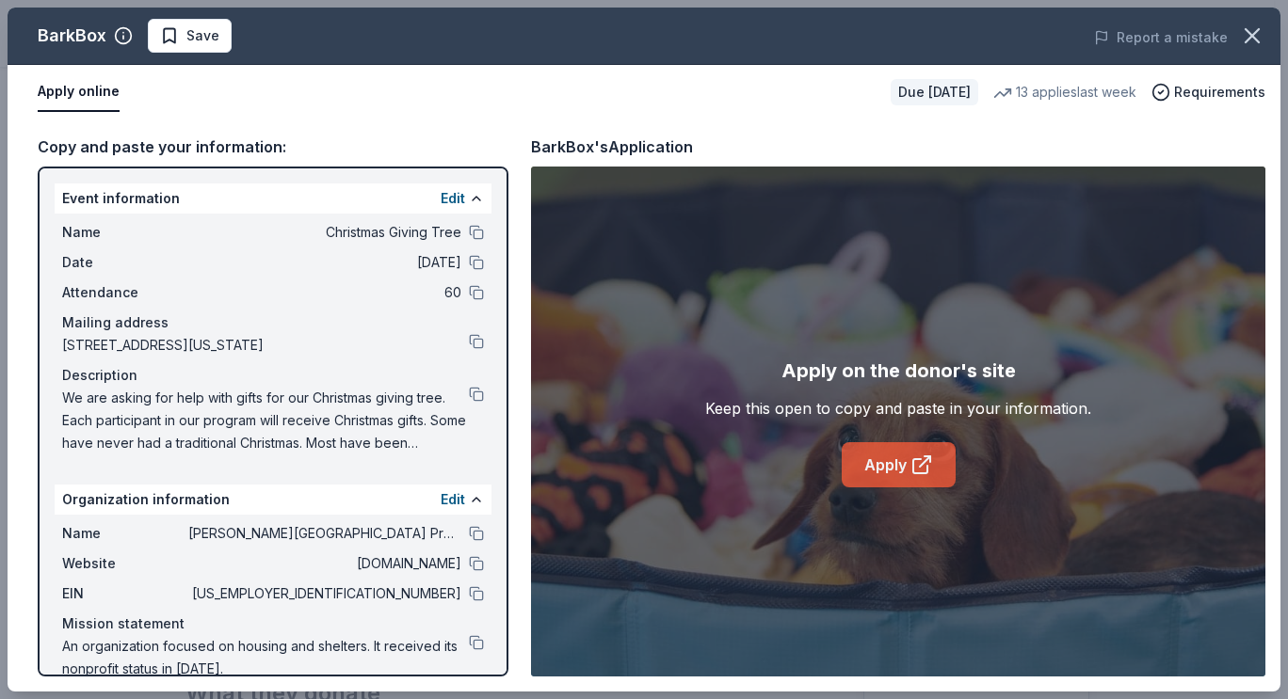
click at [897, 451] on link "Apply" at bounding box center [899, 464] width 114 height 45
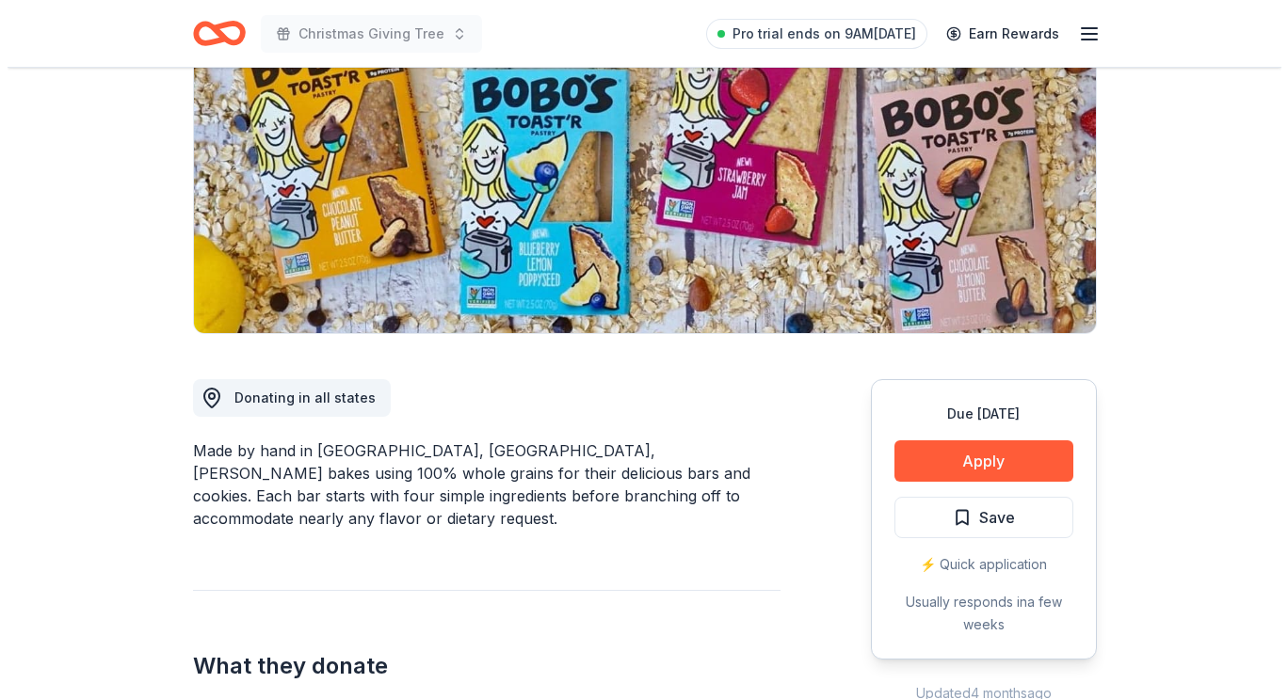
scroll to position [282, 0]
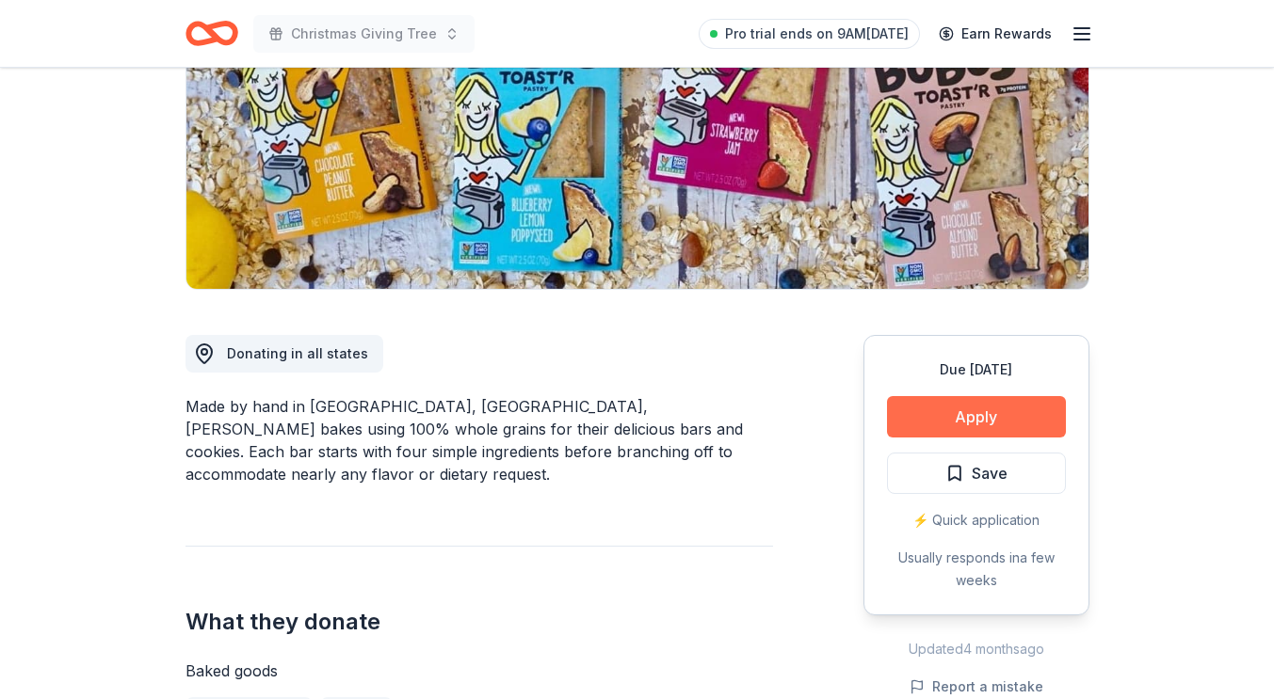
click at [991, 414] on button "Apply" at bounding box center [976, 416] width 179 height 41
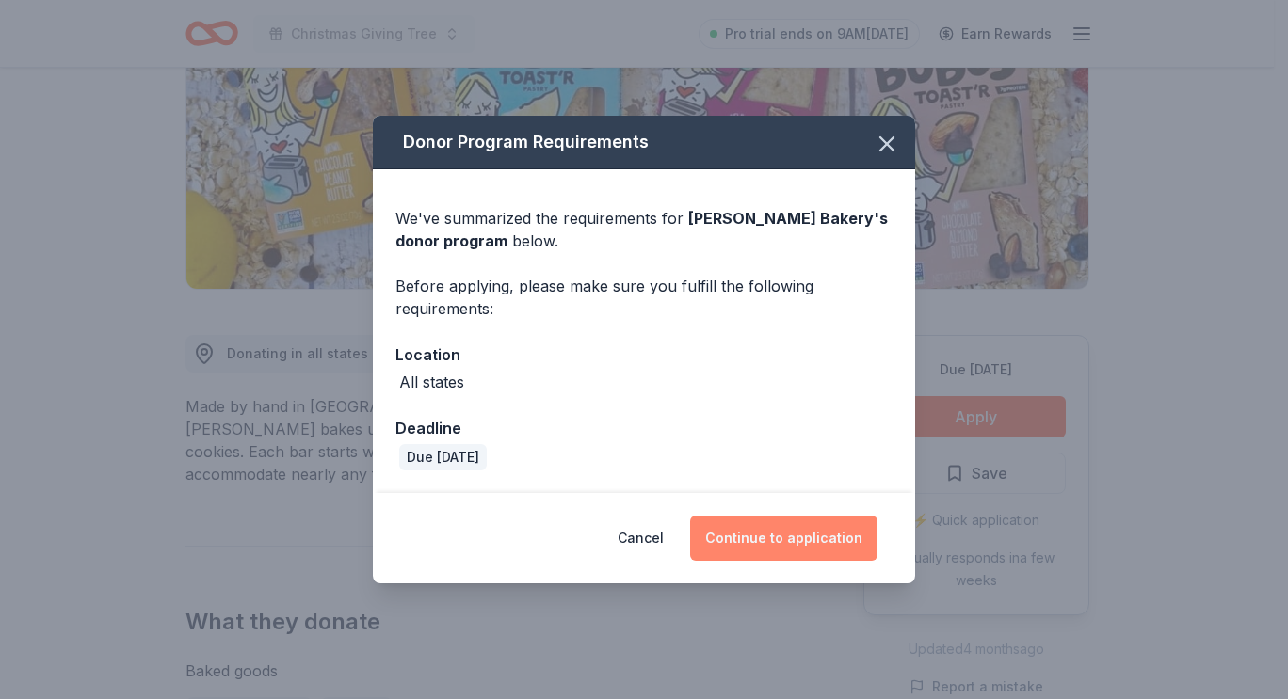
click at [810, 546] on button "Continue to application" at bounding box center [783, 538] width 187 height 45
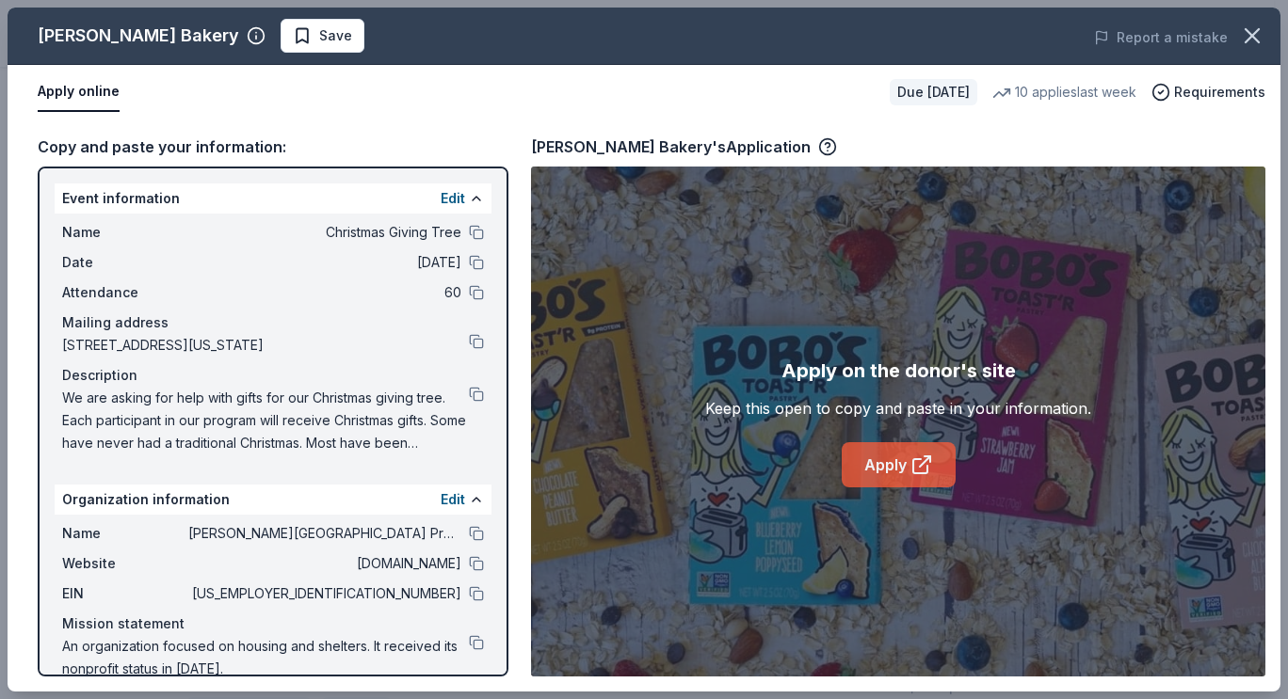
click at [874, 459] on link "Apply" at bounding box center [899, 464] width 114 height 45
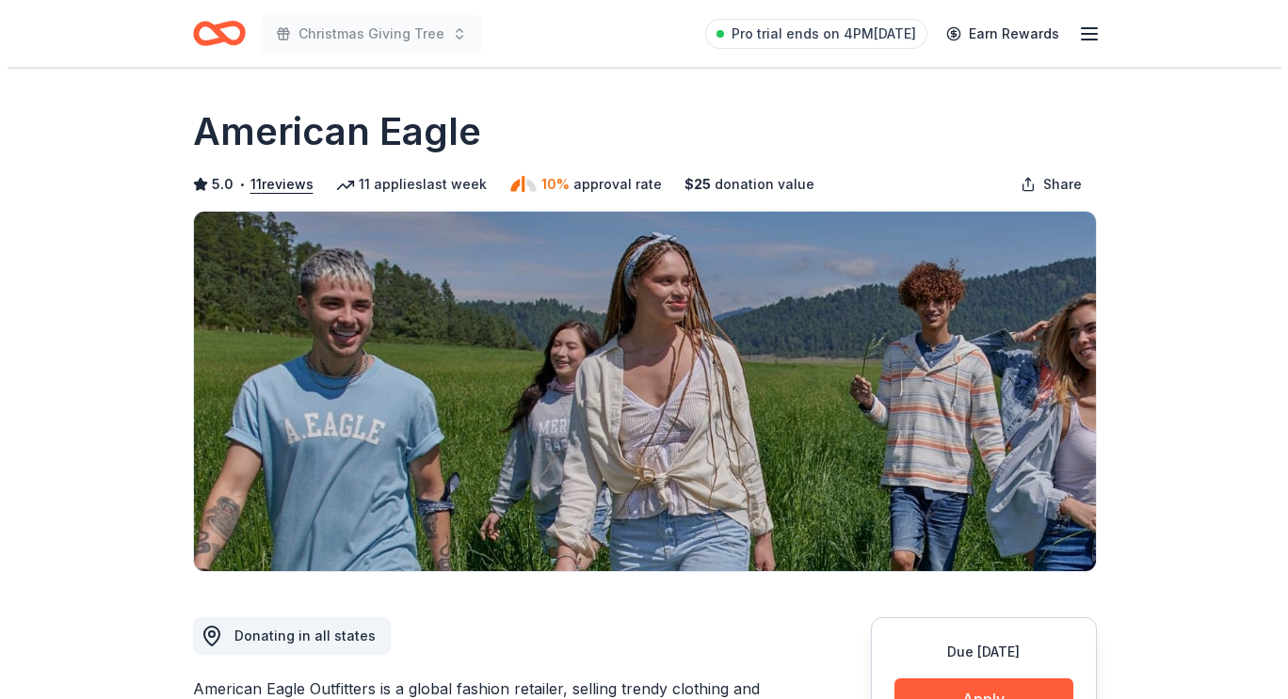
scroll to position [188, 0]
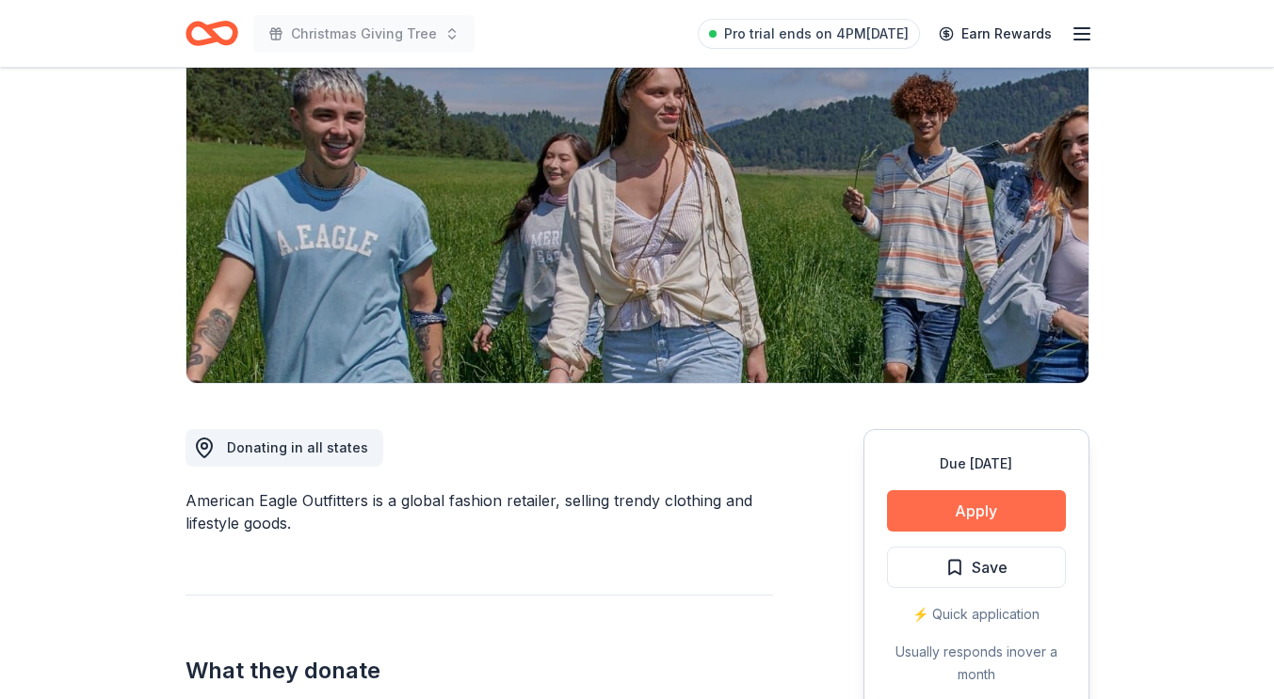
click at [1021, 509] on button "Apply" at bounding box center [976, 510] width 179 height 41
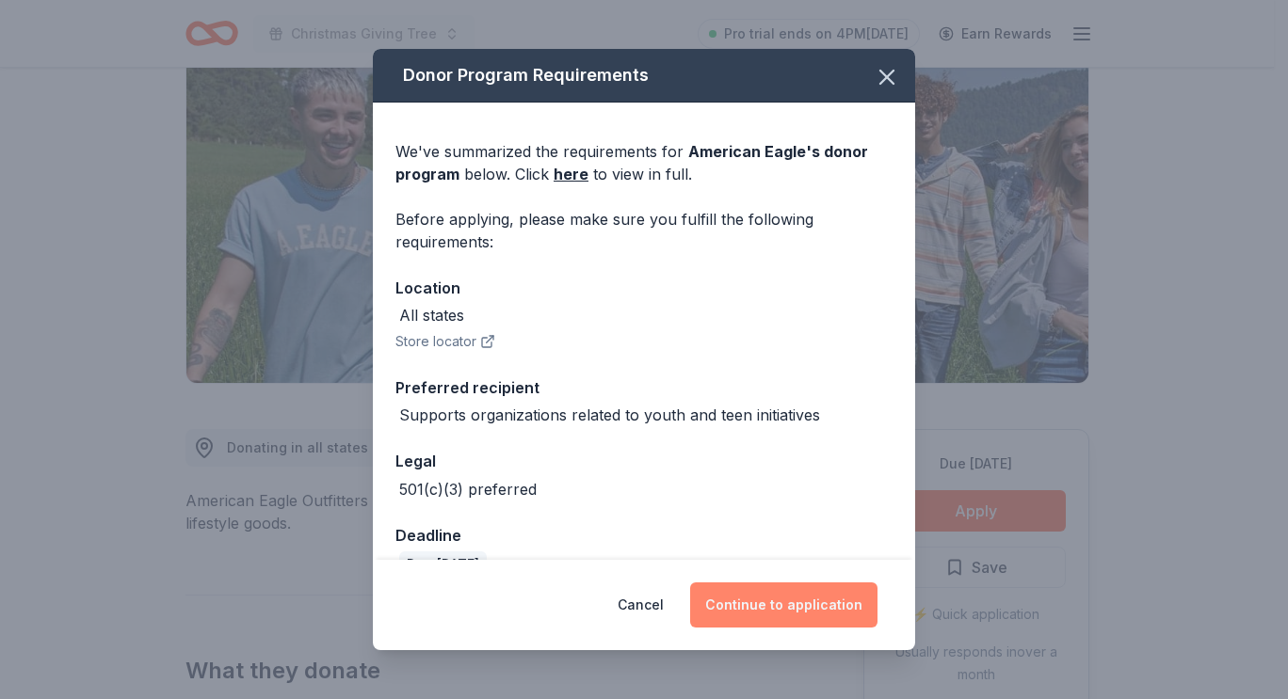
click at [817, 609] on button "Continue to application" at bounding box center [783, 605] width 187 height 45
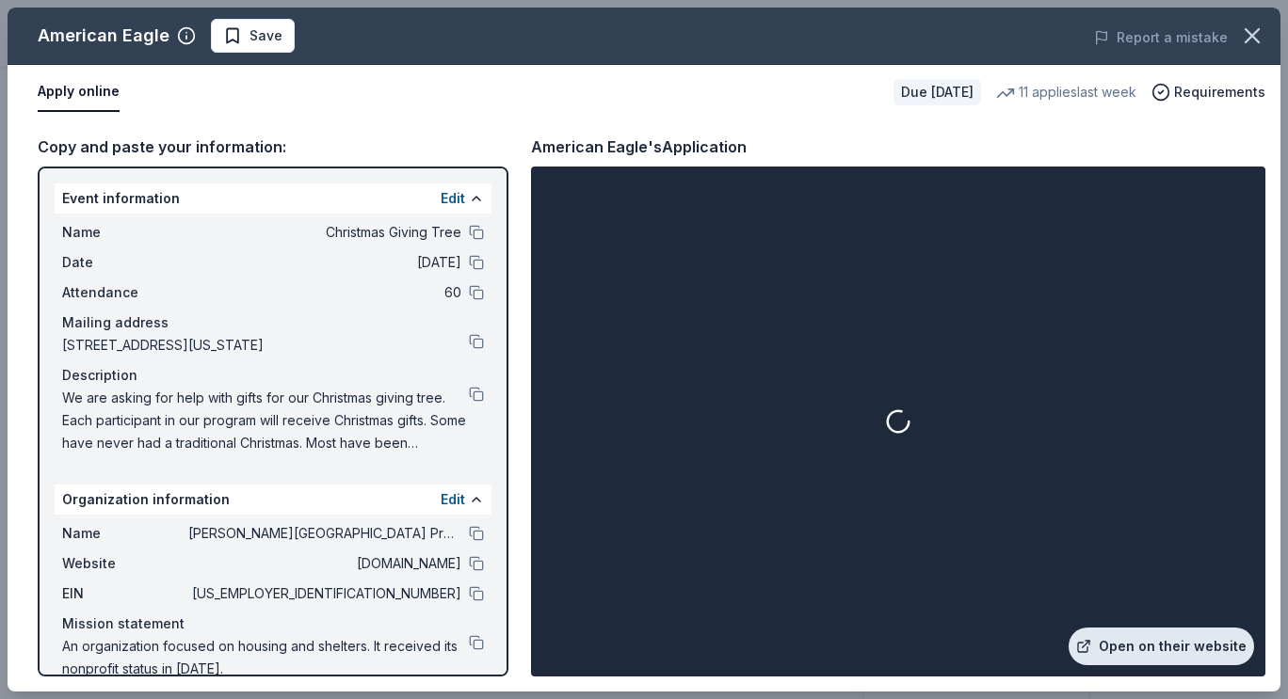
click at [1141, 642] on link "Open on their website" at bounding box center [1160, 647] width 185 height 38
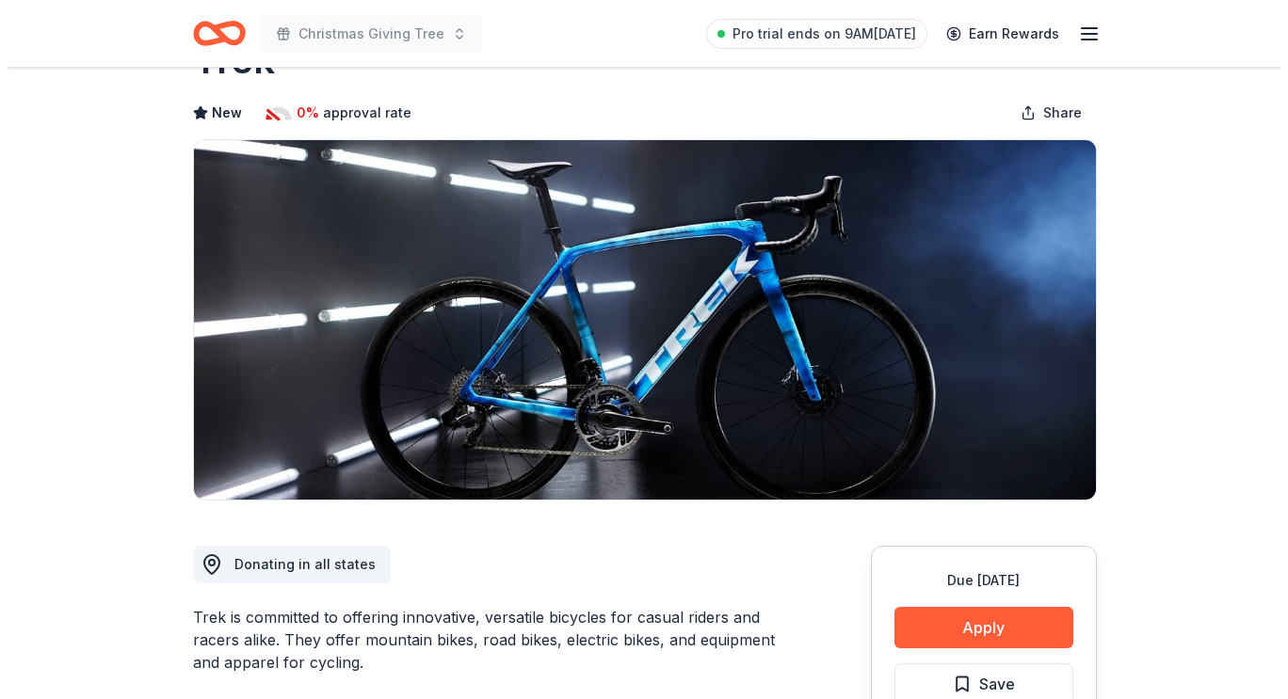
scroll to position [94, 0]
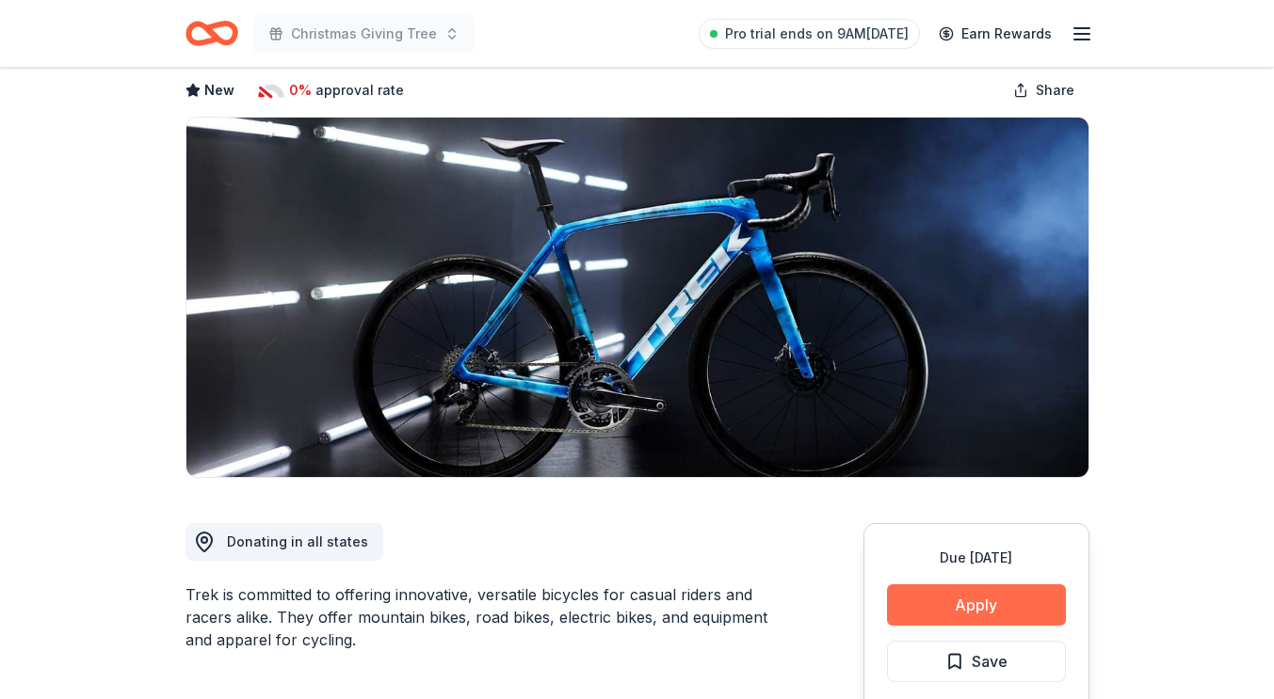
click at [987, 600] on button "Apply" at bounding box center [976, 605] width 179 height 41
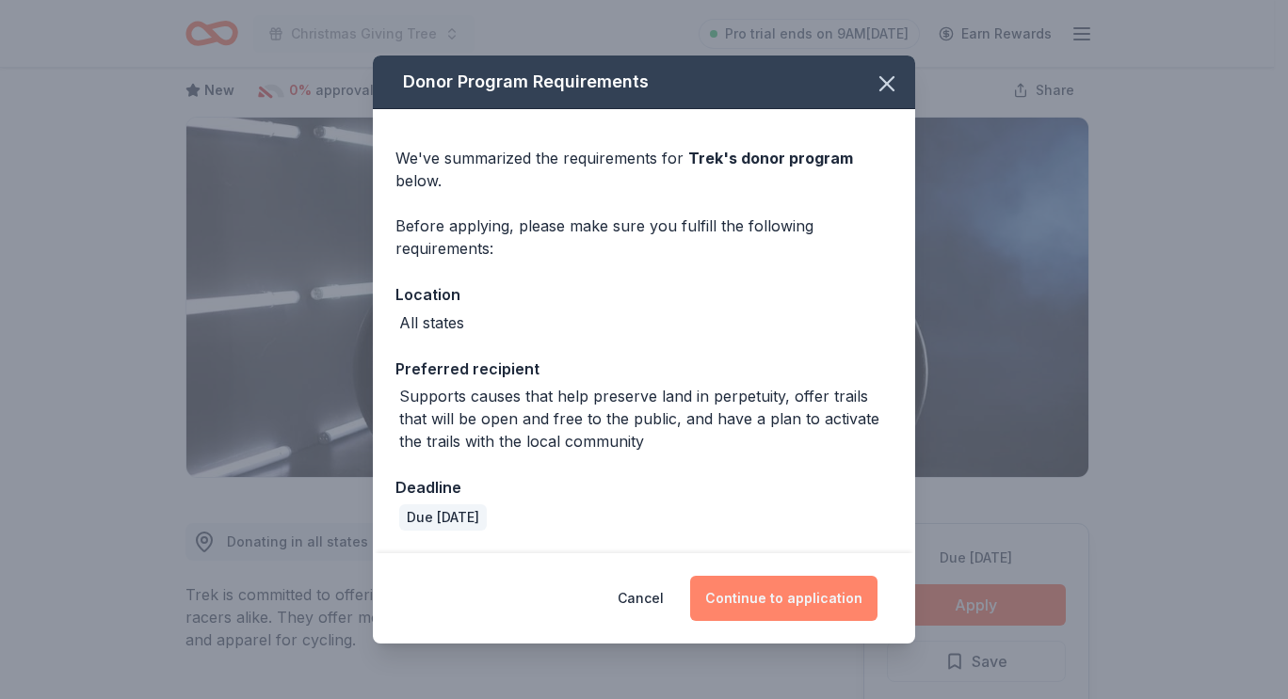
click at [815, 608] on button "Continue to application" at bounding box center [783, 598] width 187 height 45
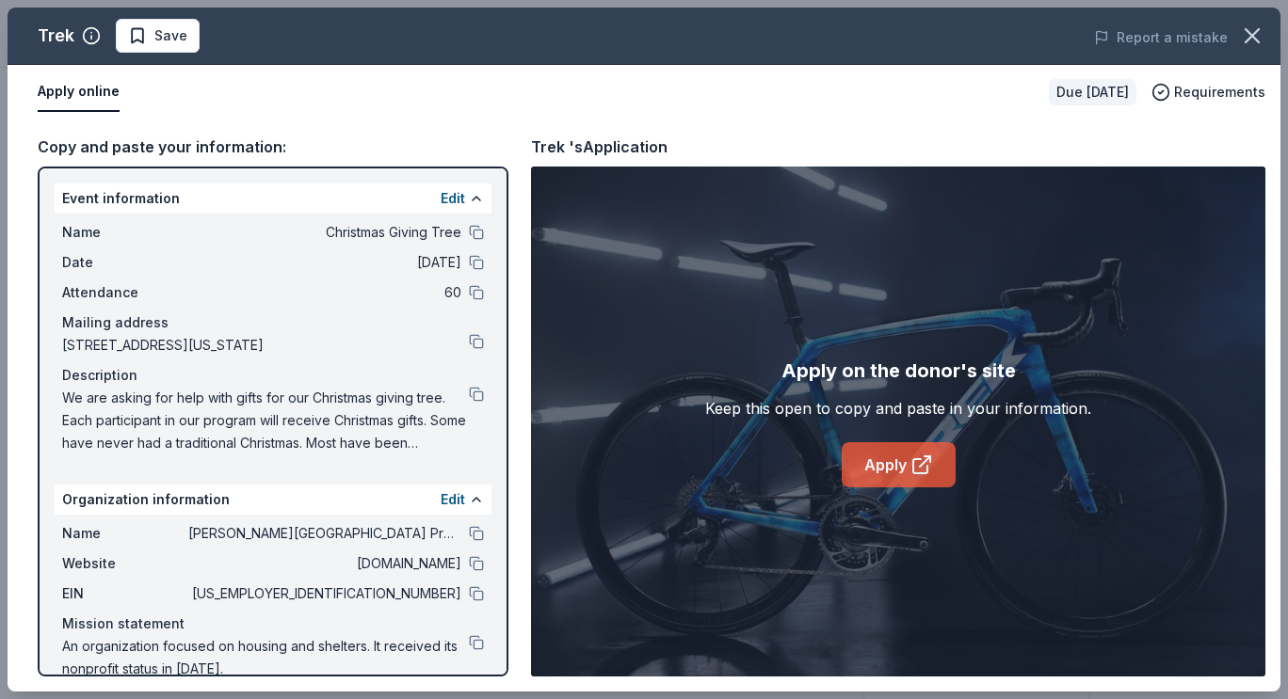
click at [870, 464] on link "Apply" at bounding box center [899, 464] width 114 height 45
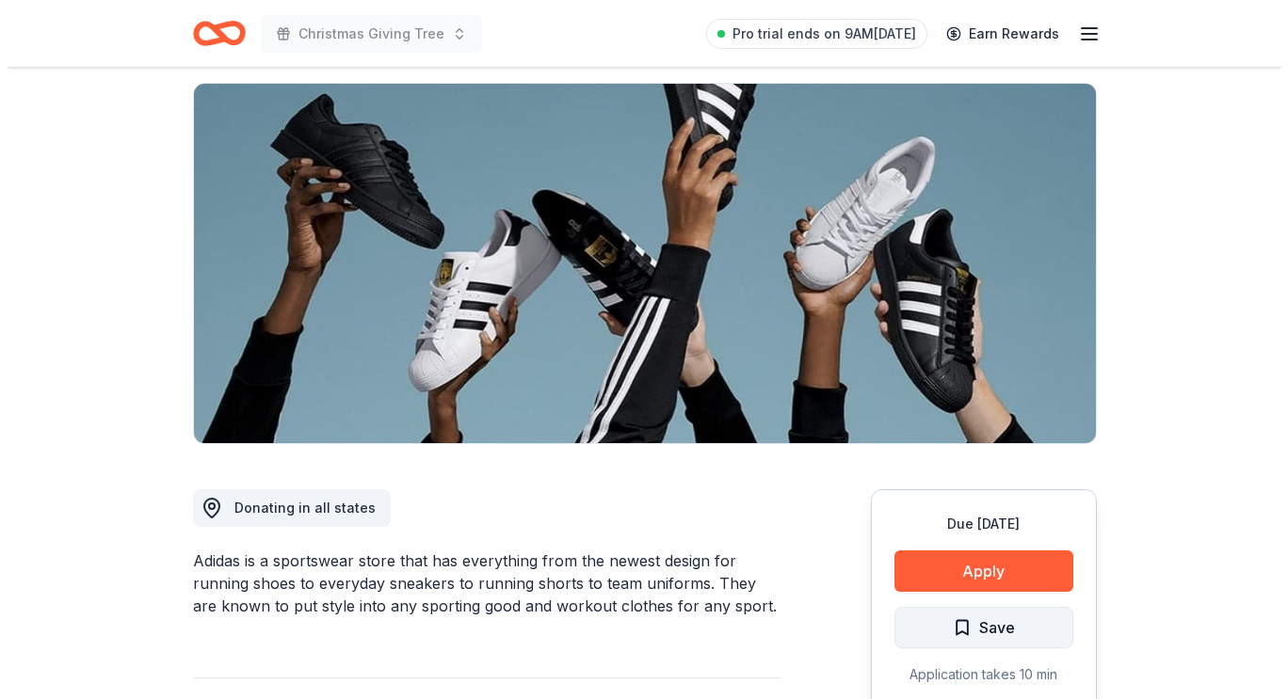
scroll to position [188, 0]
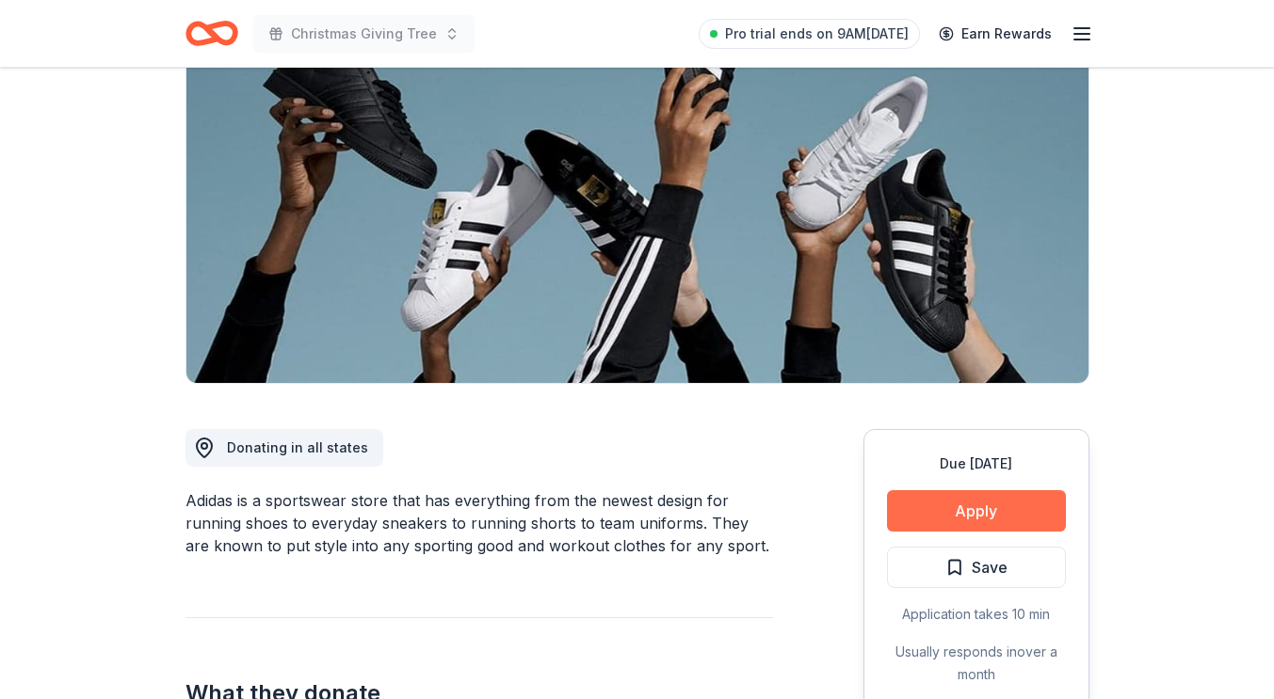
click at [970, 501] on button "Apply" at bounding box center [976, 510] width 179 height 41
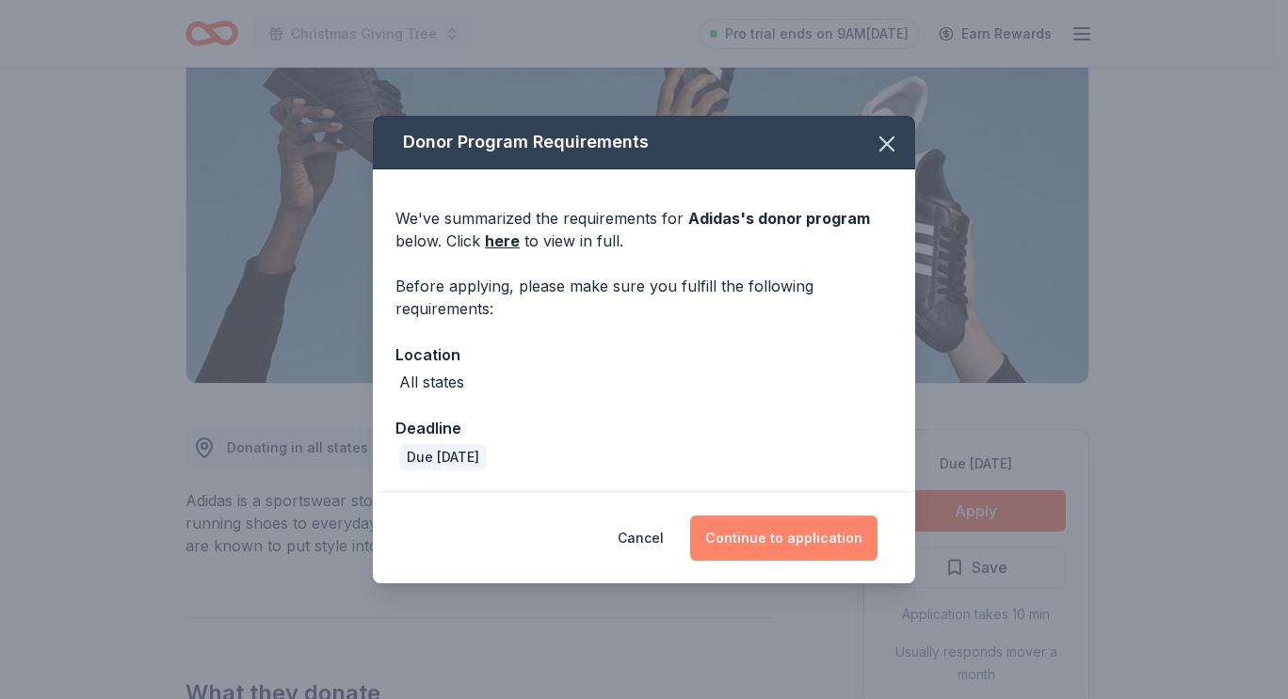
click at [844, 553] on button "Continue to application" at bounding box center [783, 538] width 187 height 45
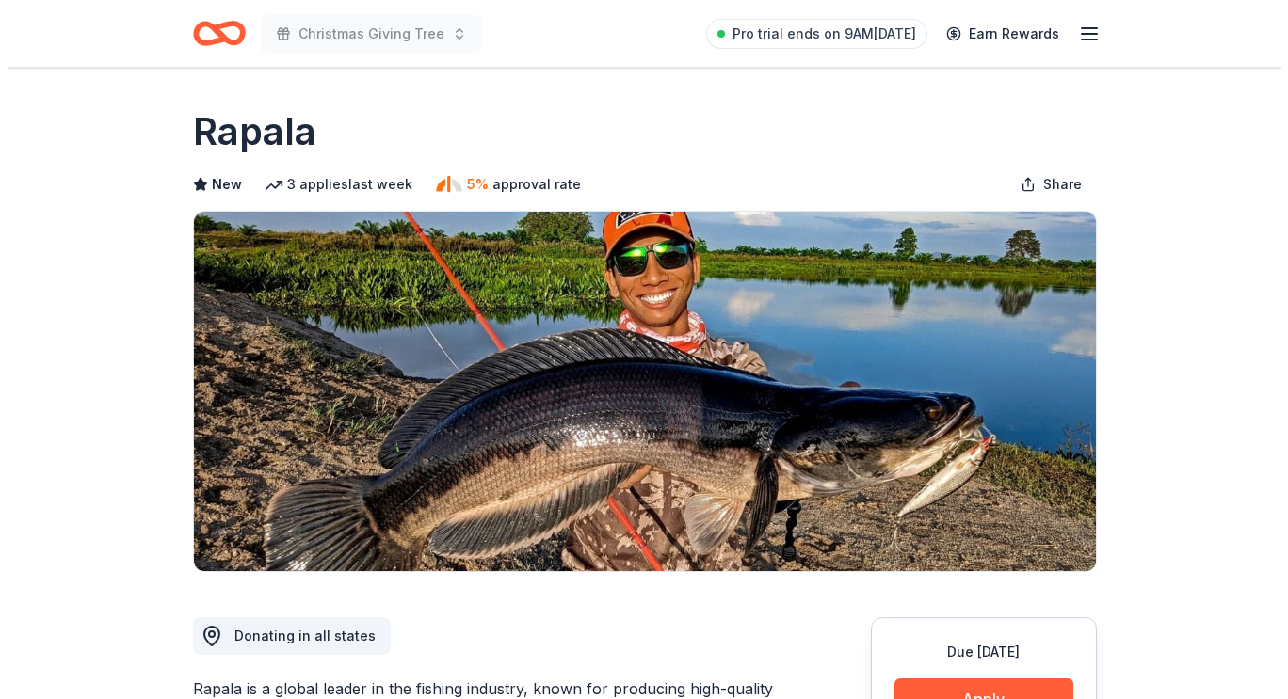
scroll to position [188, 0]
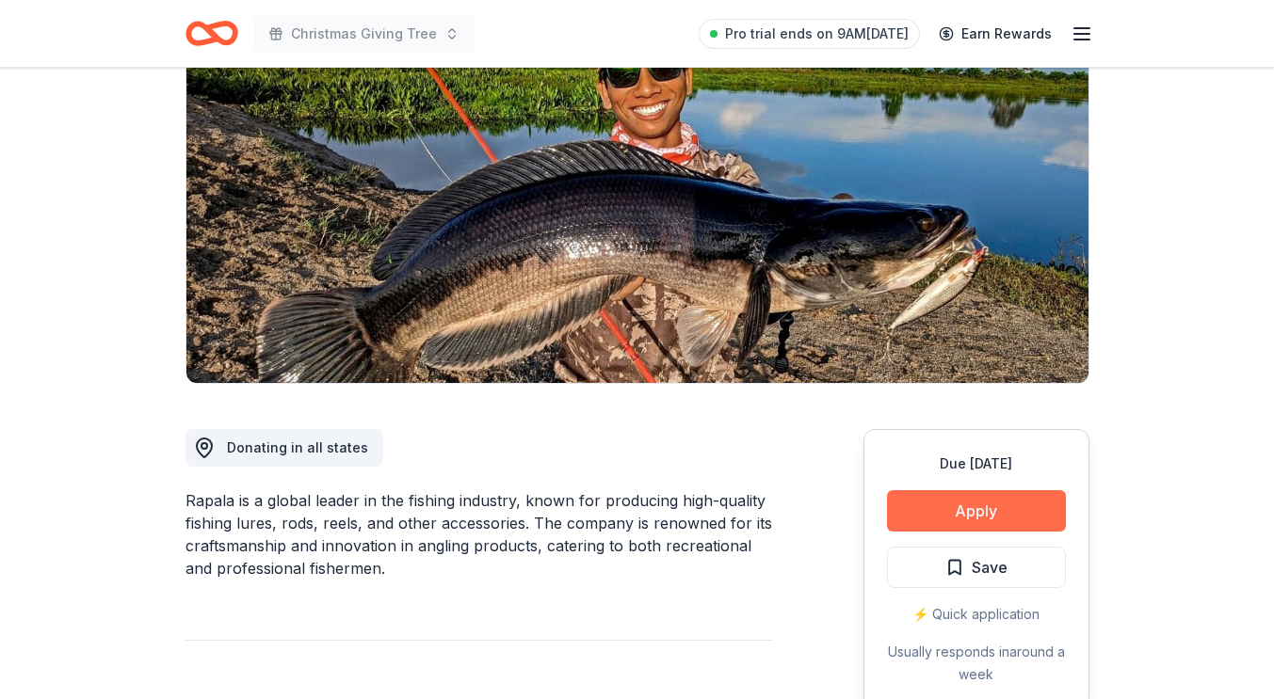
click at [999, 503] on button "Apply" at bounding box center [976, 510] width 179 height 41
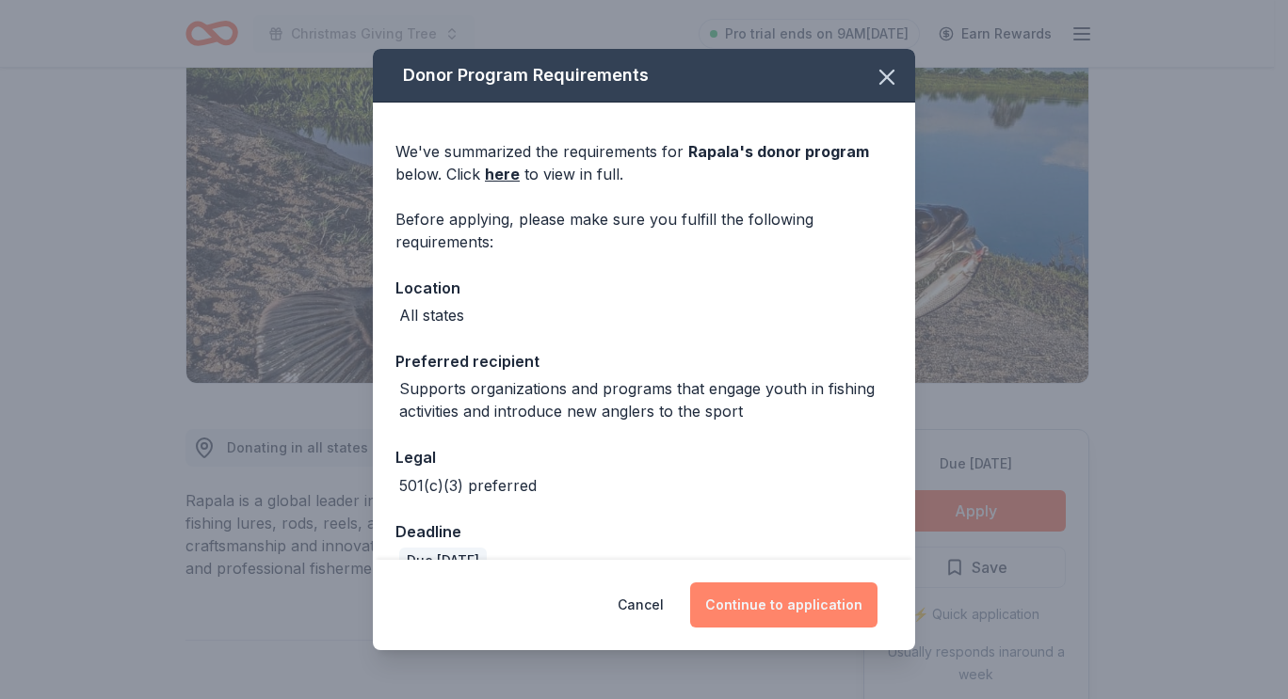
click at [840, 596] on button "Continue to application" at bounding box center [783, 605] width 187 height 45
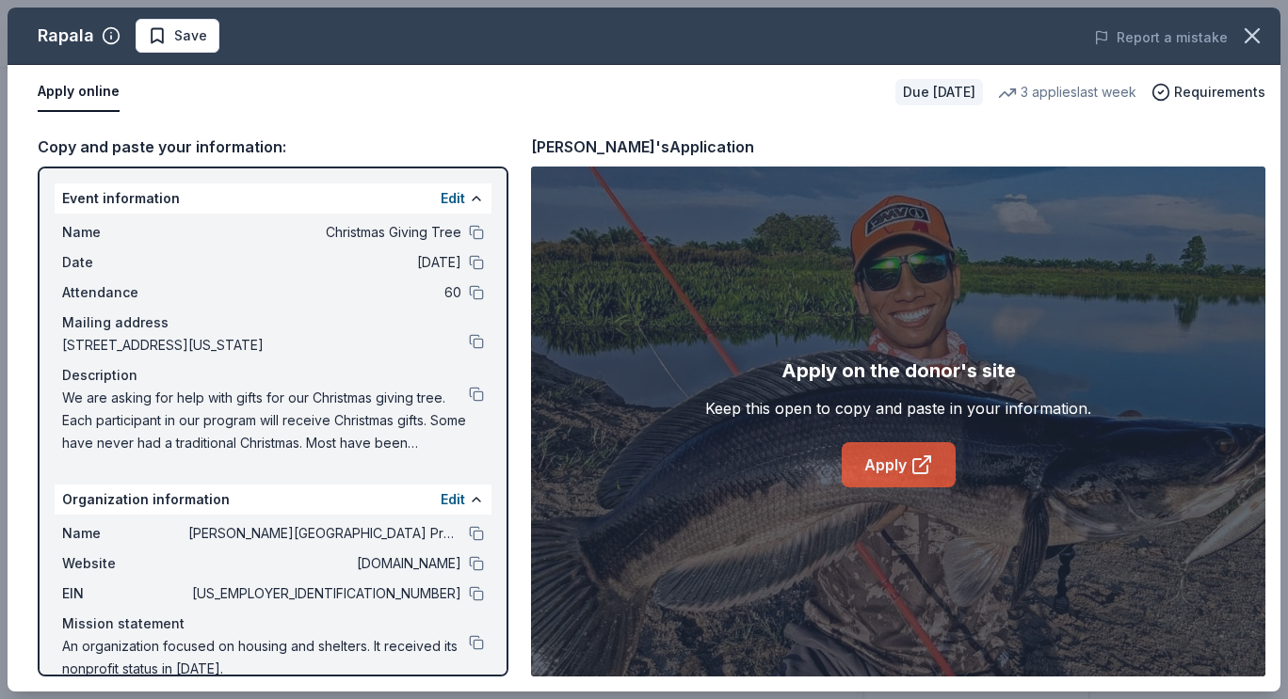
click at [883, 460] on link "Apply" at bounding box center [899, 464] width 114 height 45
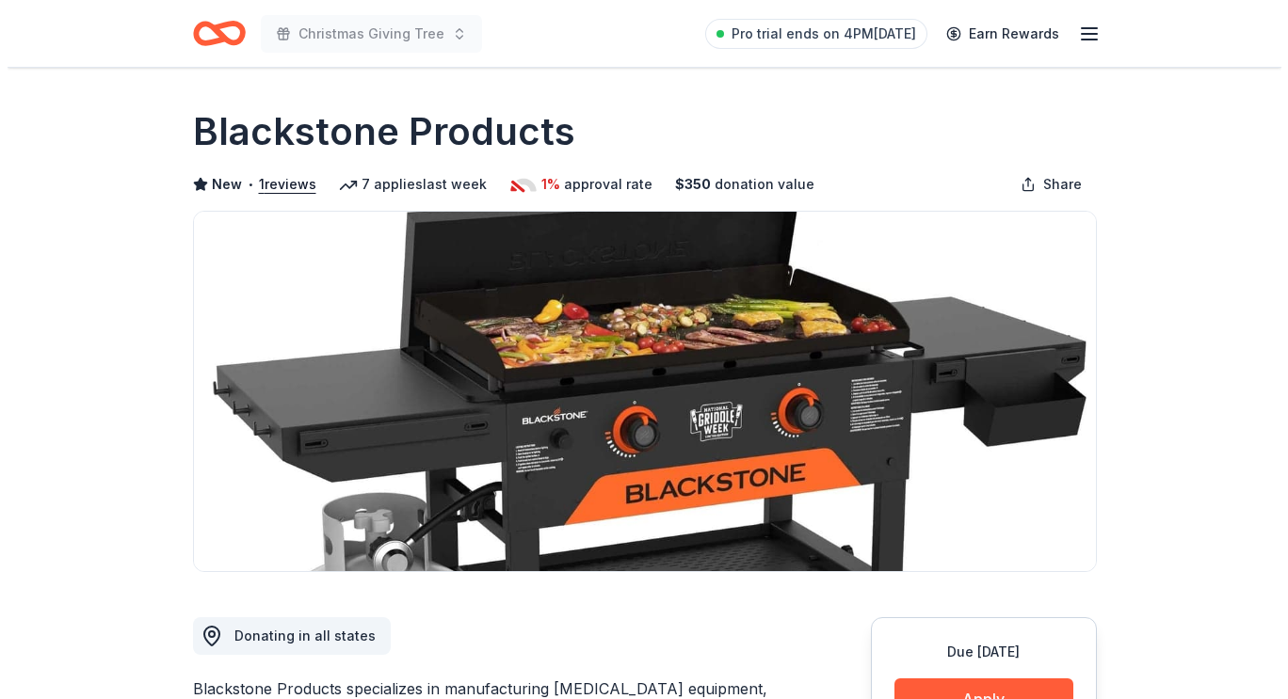
scroll to position [188, 0]
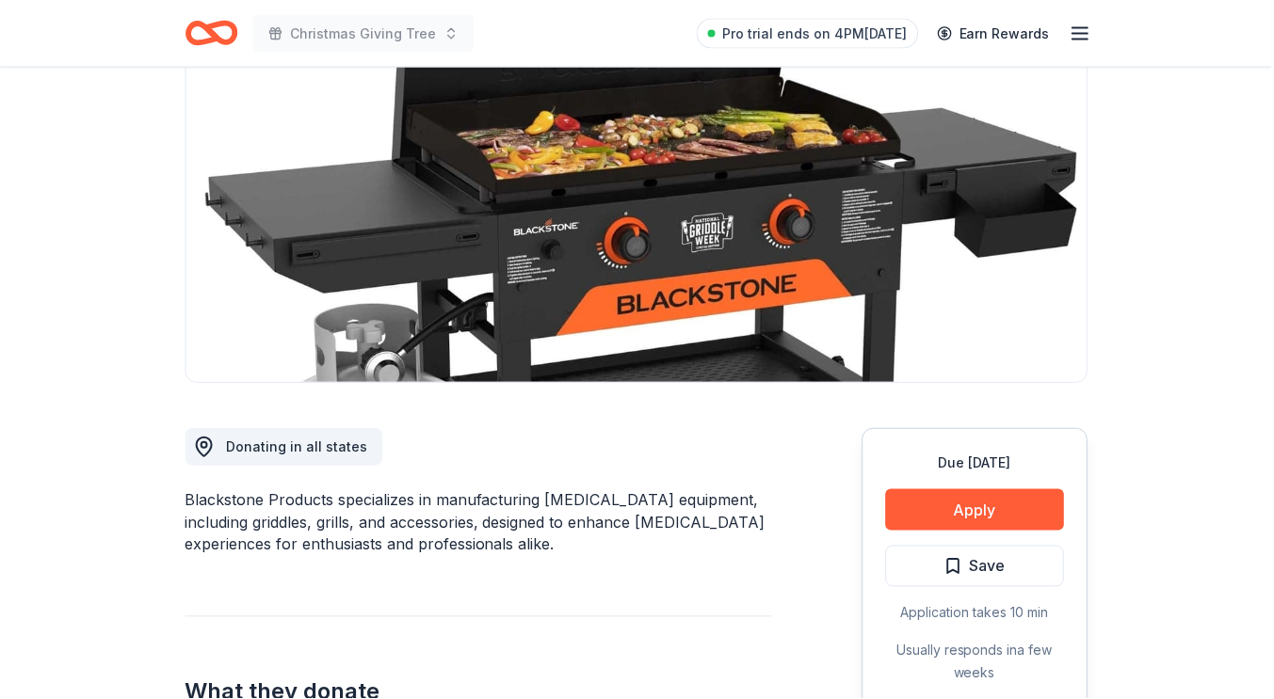
click at [972, 503] on button "Apply" at bounding box center [976, 510] width 179 height 41
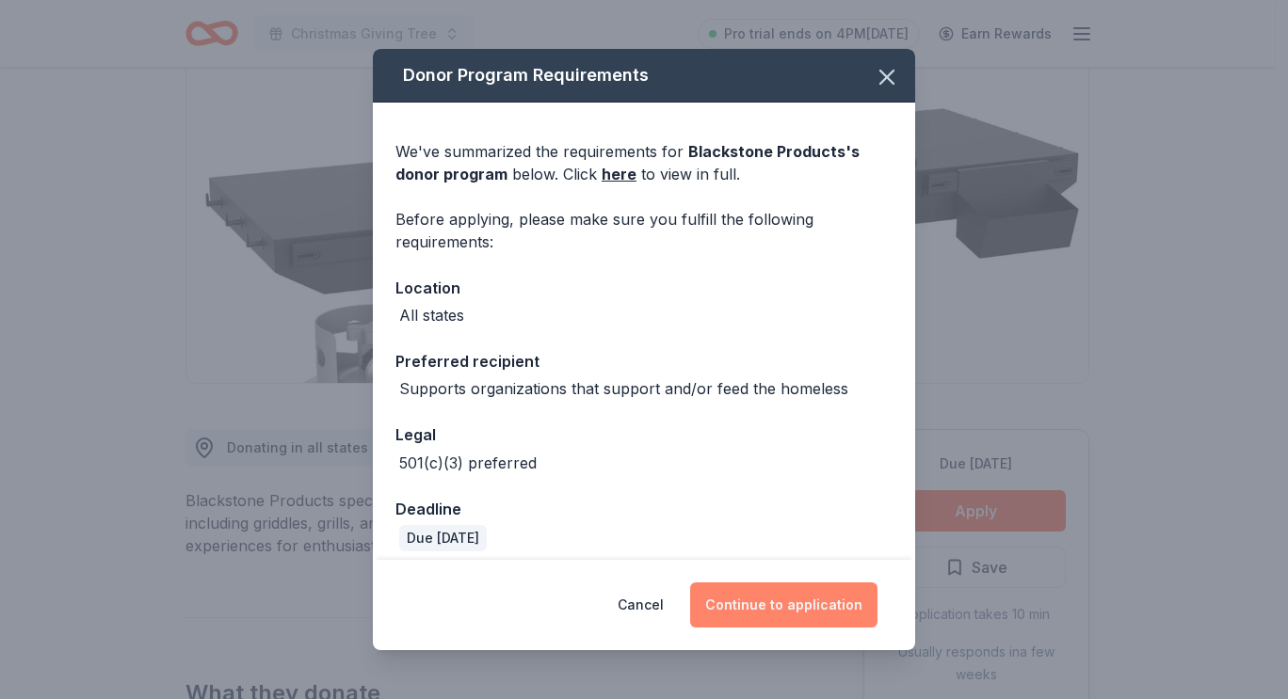
click at [791, 600] on button "Continue to application" at bounding box center [783, 605] width 187 height 45
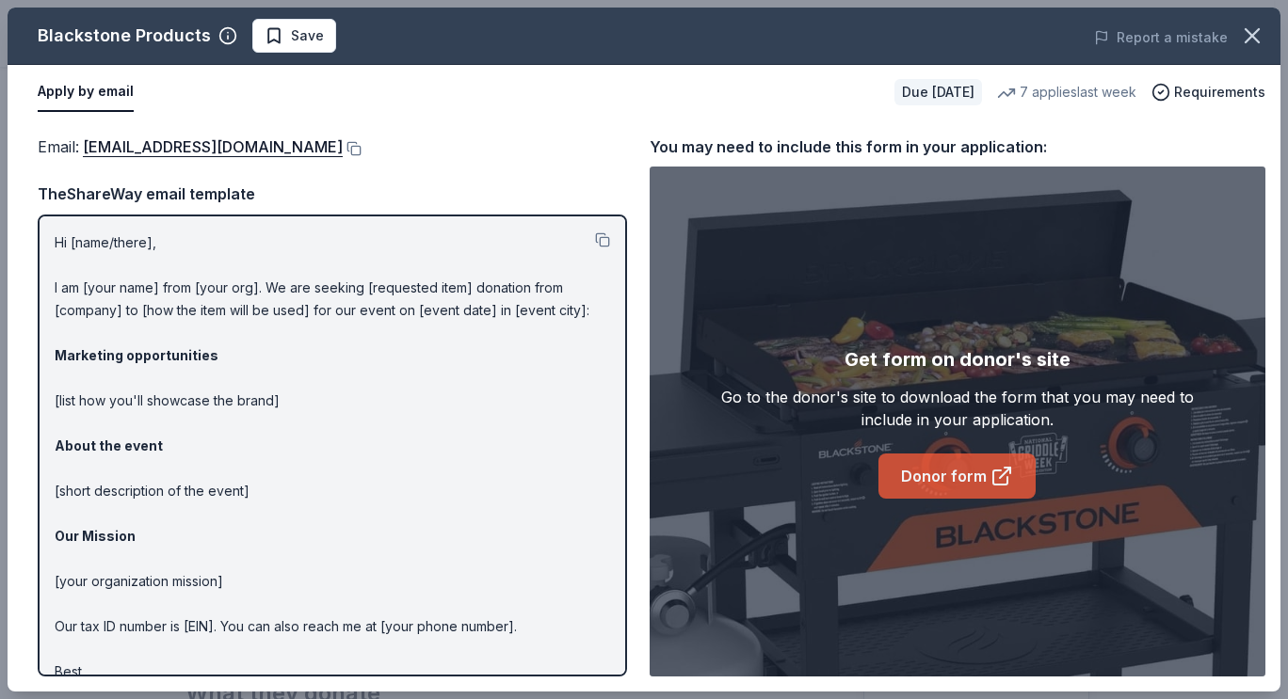
click at [968, 490] on link "Donor form" at bounding box center [956, 476] width 157 height 45
click at [945, 470] on link "Donor form" at bounding box center [956, 476] width 157 height 45
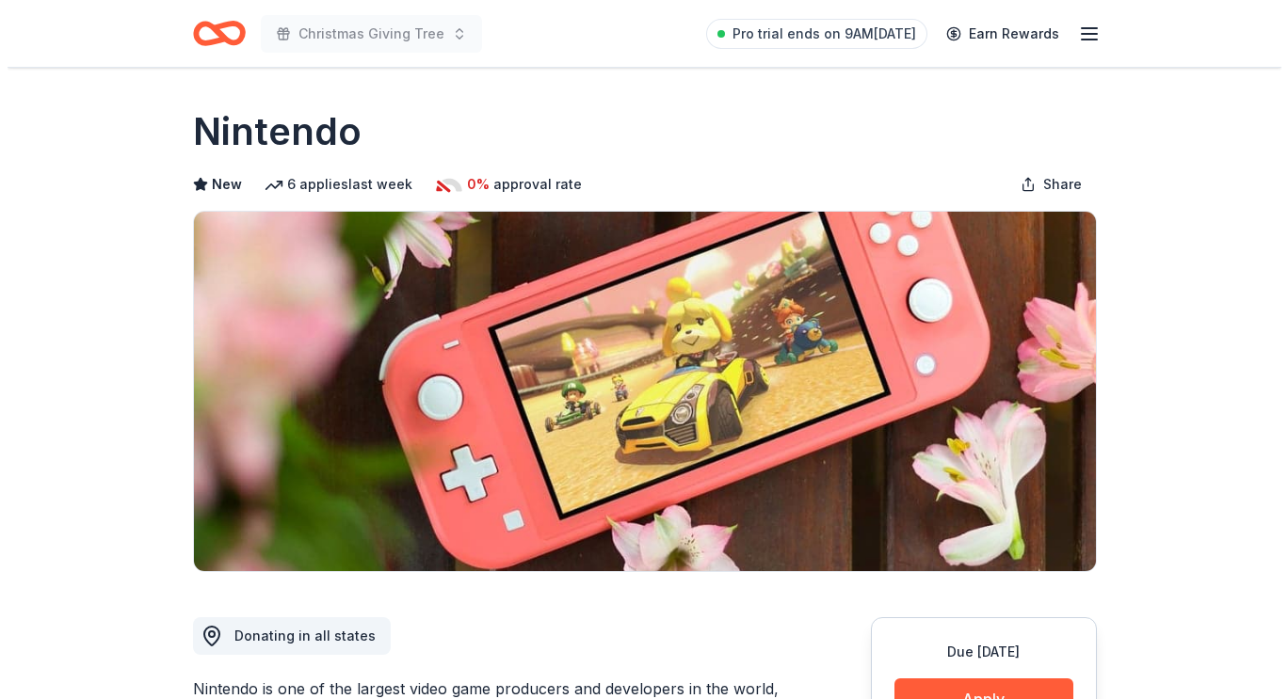
scroll to position [188, 0]
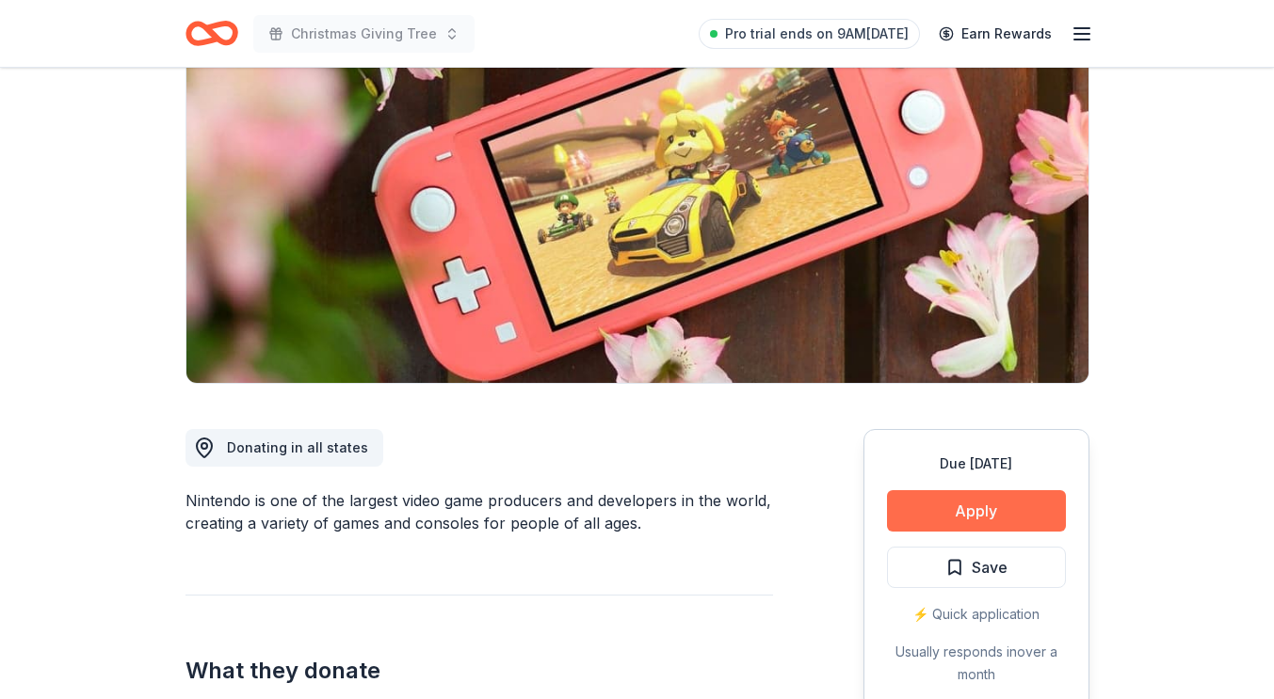
click at [1007, 506] on button "Apply" at bounding box center [976, 510] width 179 height 41
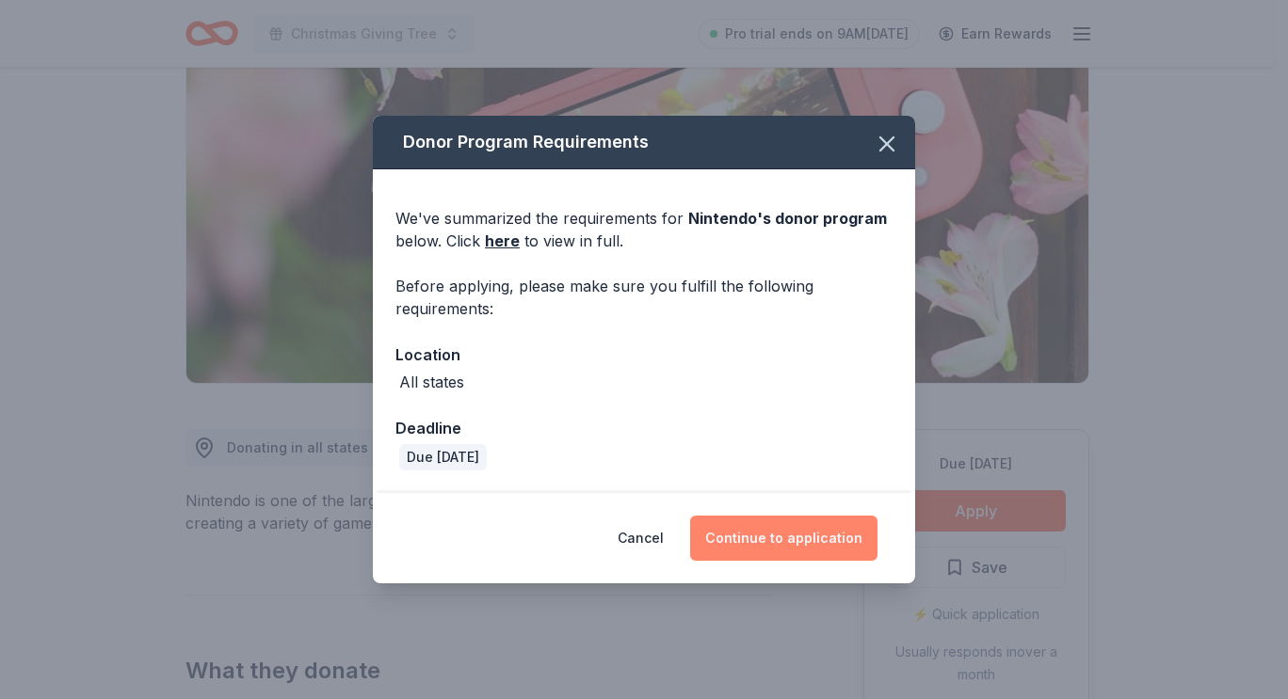
click at [804, 534] on button "Continue to application" at bounding box center [783, 538] width 187 height 45
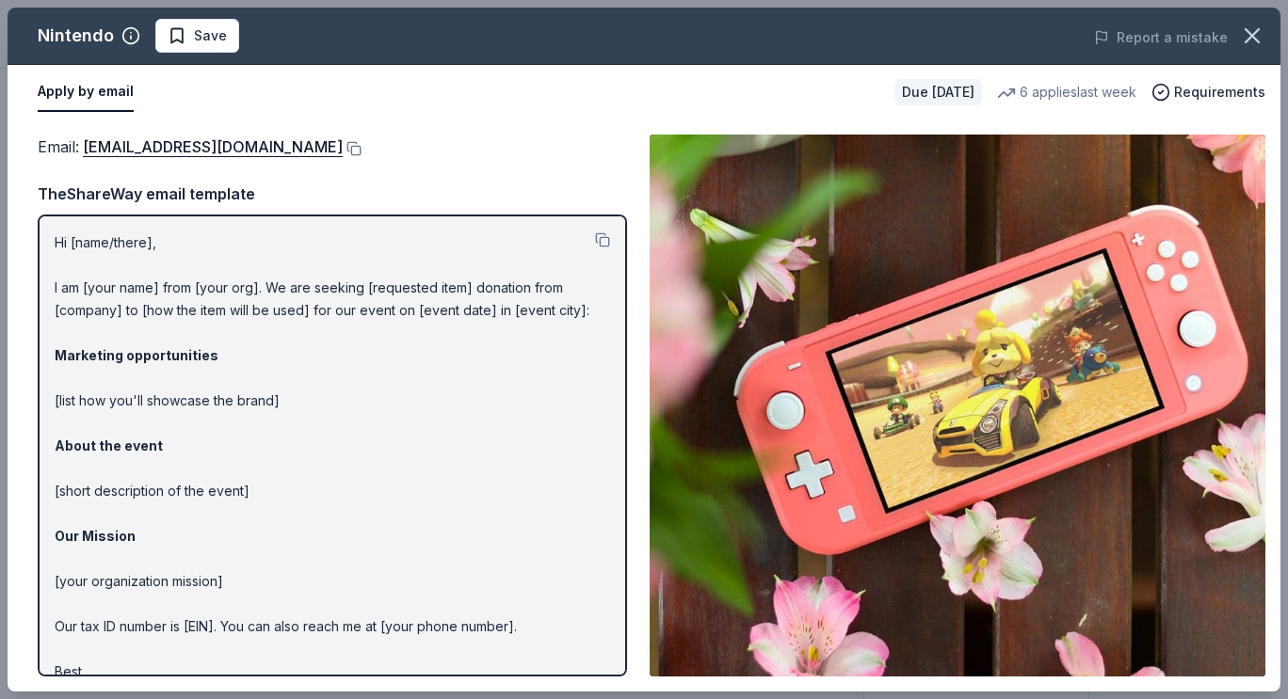
click at [877, 339] on img at bounding box center [958, 406] width 616 height 542
click at [343, 151] on link "charitablecontributionrequest@noa.nintendo.com" at bounding box center [213, 147] width 260 height 24
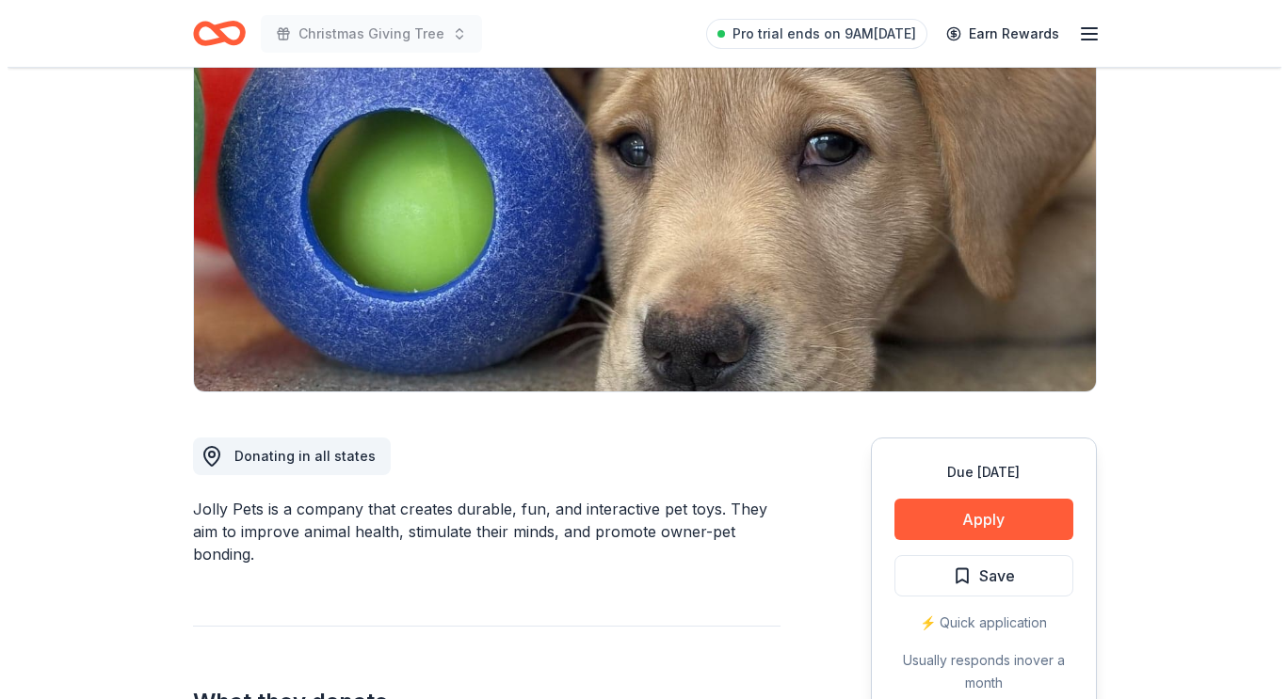
scroll to position [188, 0]
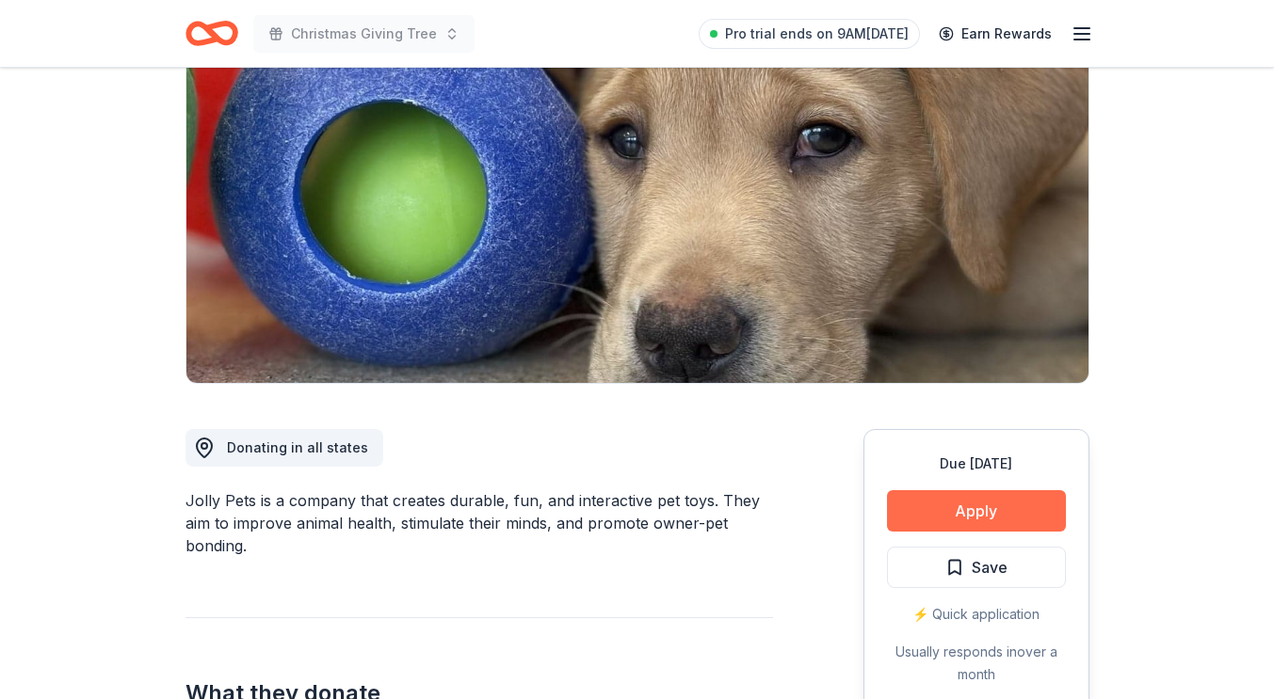
click at [1002, 504] on button "Apply" at bounding box center [976, 510] width 179 height 41
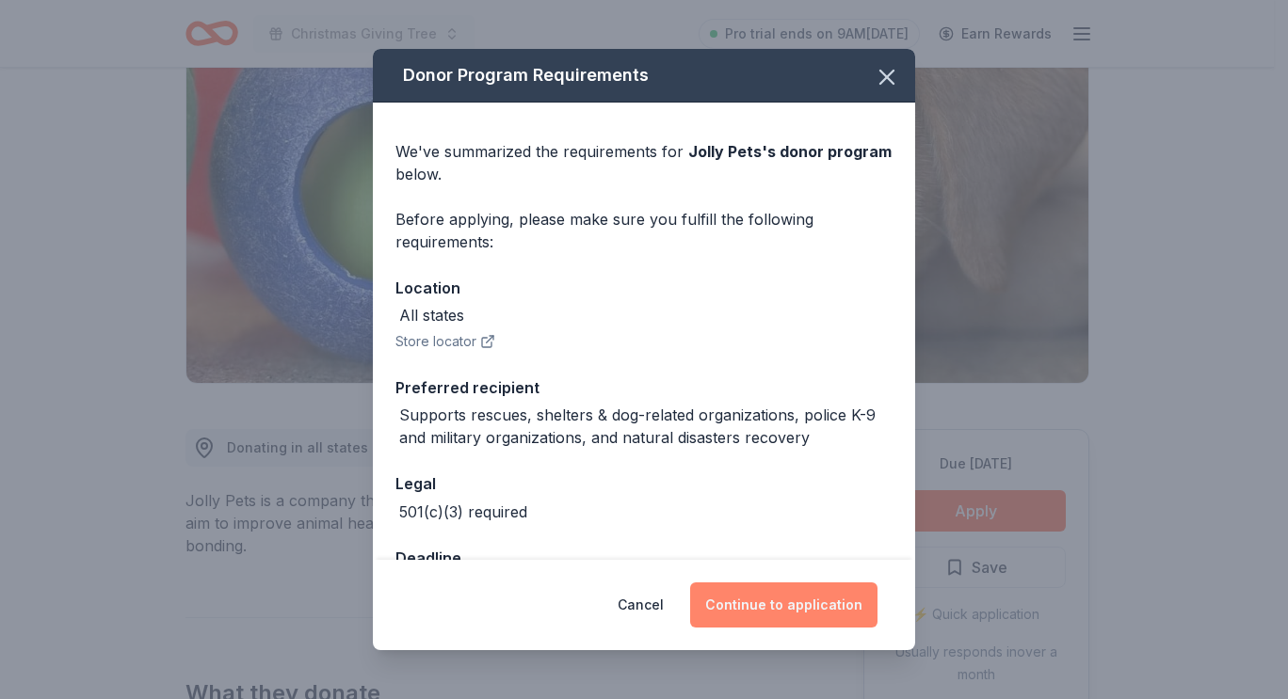
click at [844, 602] on button "Continue to application" at bounding box center [783, 605] width 187 height 45
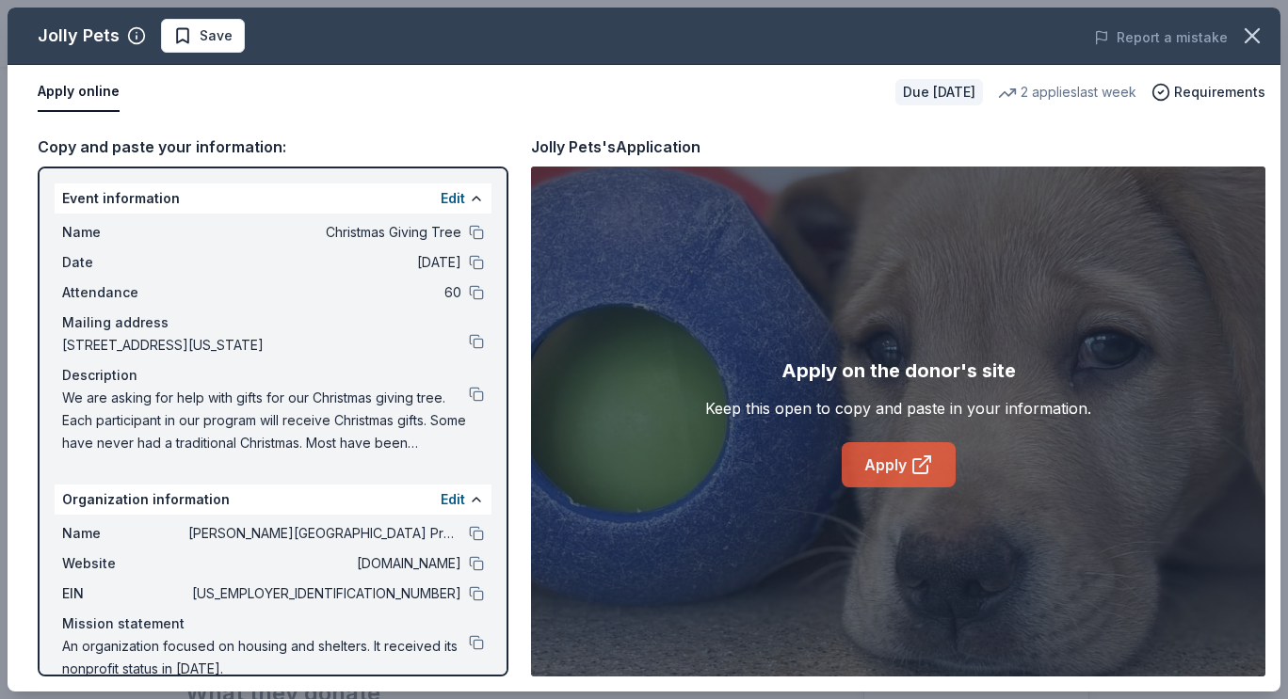
click at [918, 472] on icon at bounding box center [921, 465] width 23 height 23
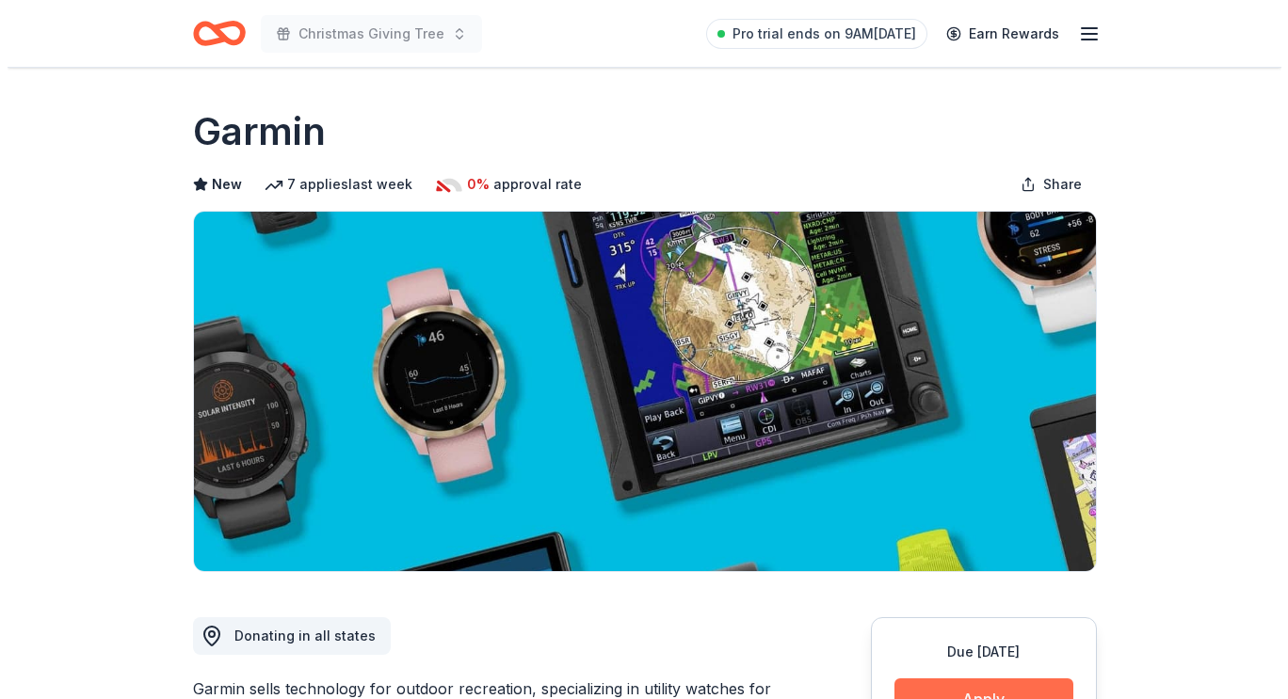
scroll to position [188, 0]
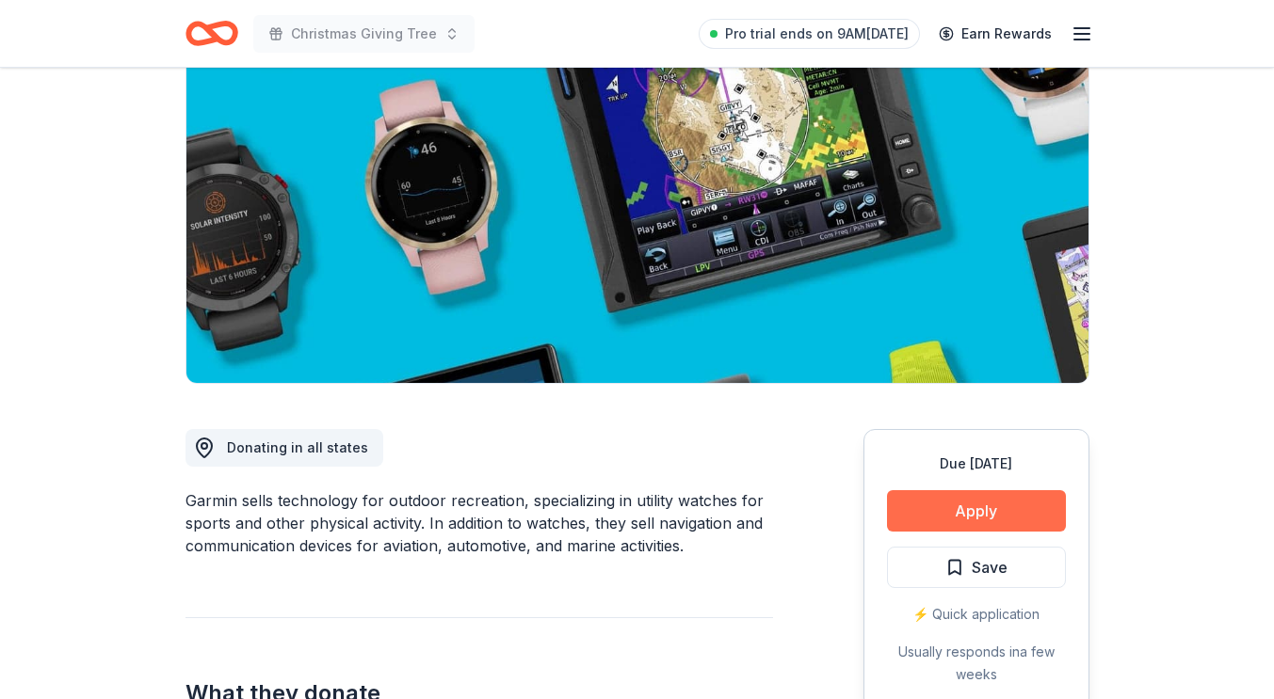
click at [1027, 508] on button "Apply" at bounding box center [976, 510] width 179 height 41
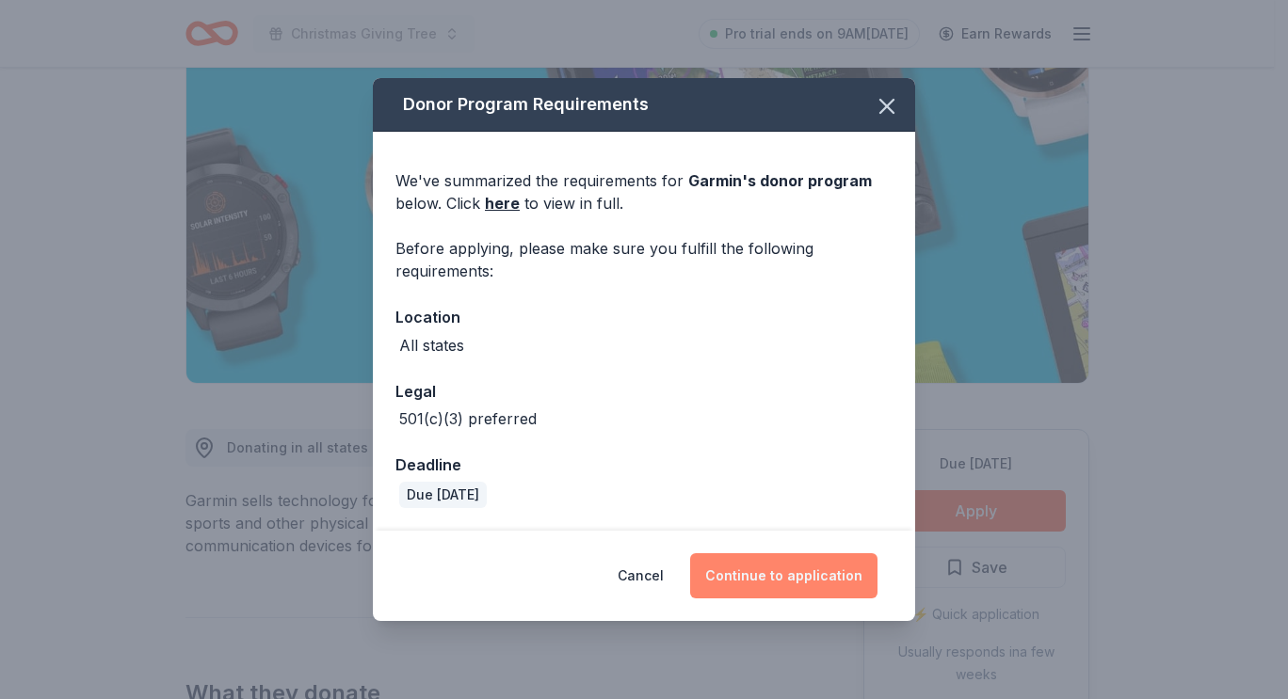
click at [815, 560] on button "Continue to application" at bounding box center [783, 575] width 187 height 45
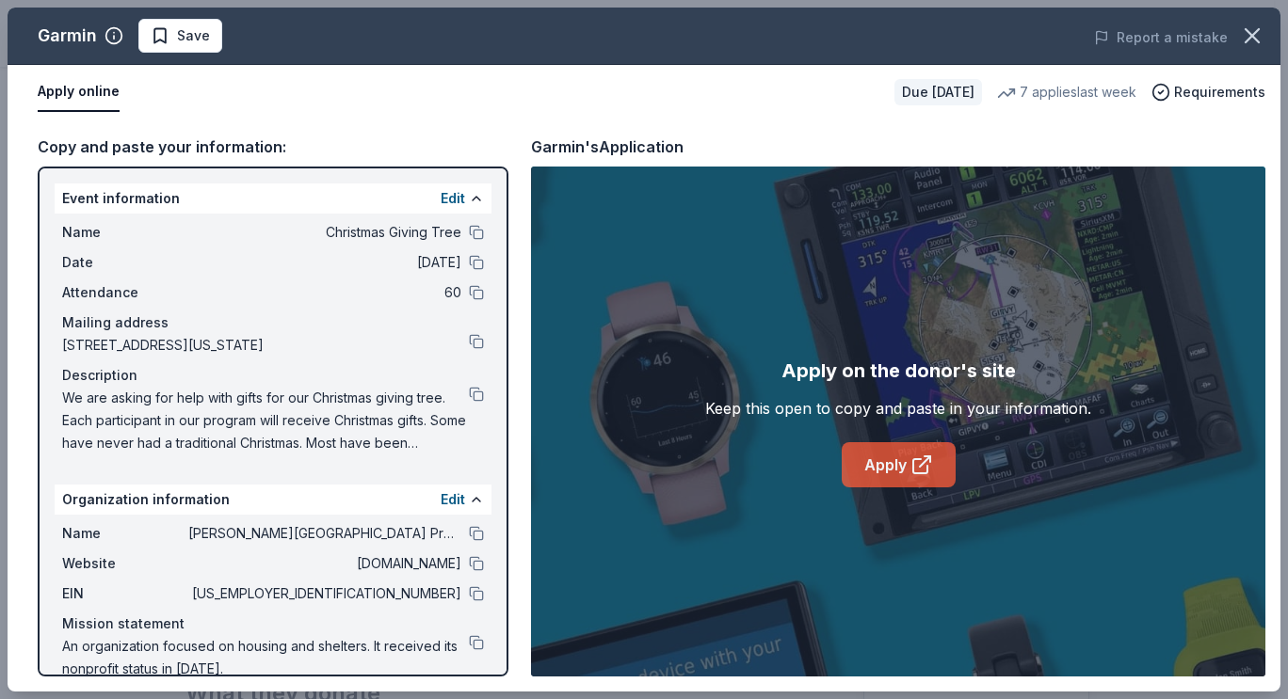
click at [871, 463] on link "Apply" at bounding box center [899, 464] width 114 height 45
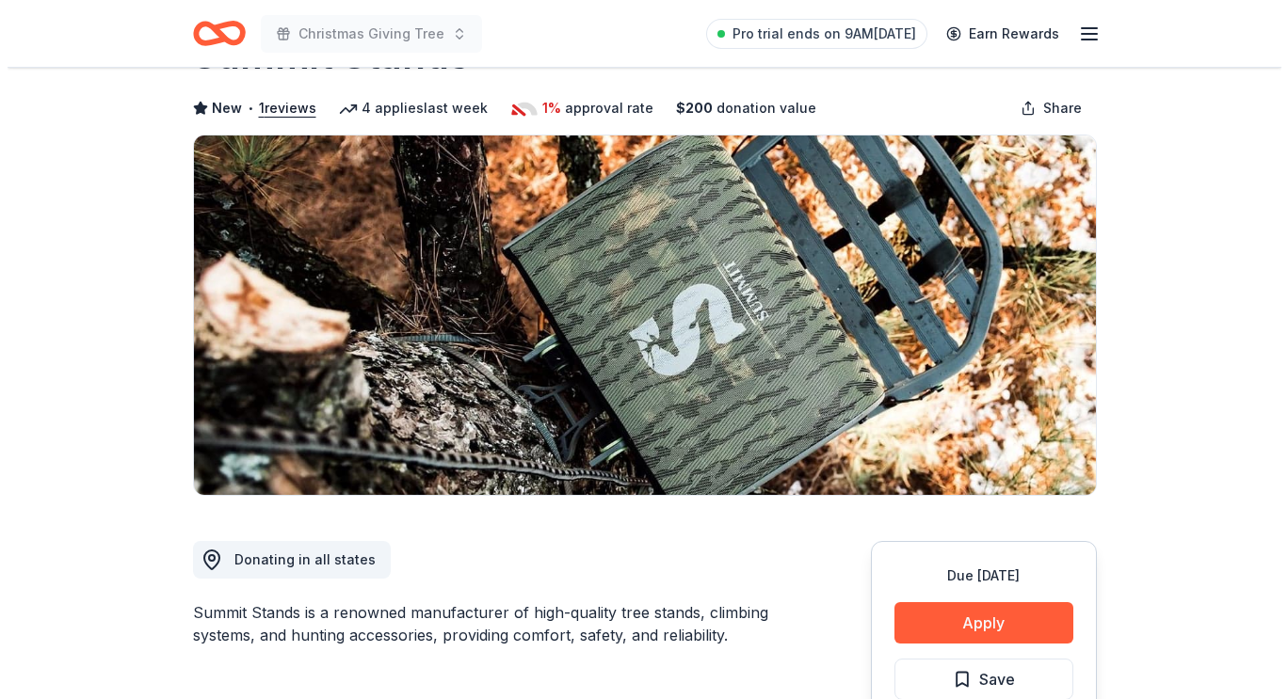
scroll to position [94, 0]
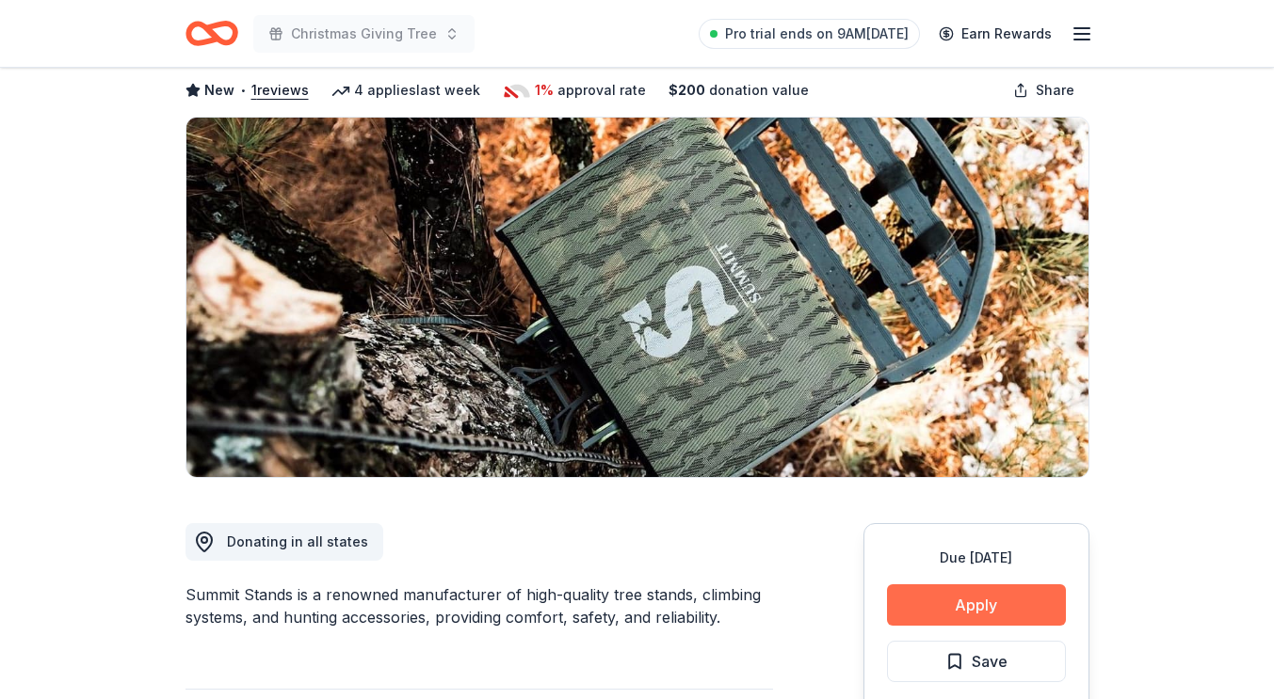
click at [968, 596] on button "Apply" at bounding box center [976, 605] width 179 height 41
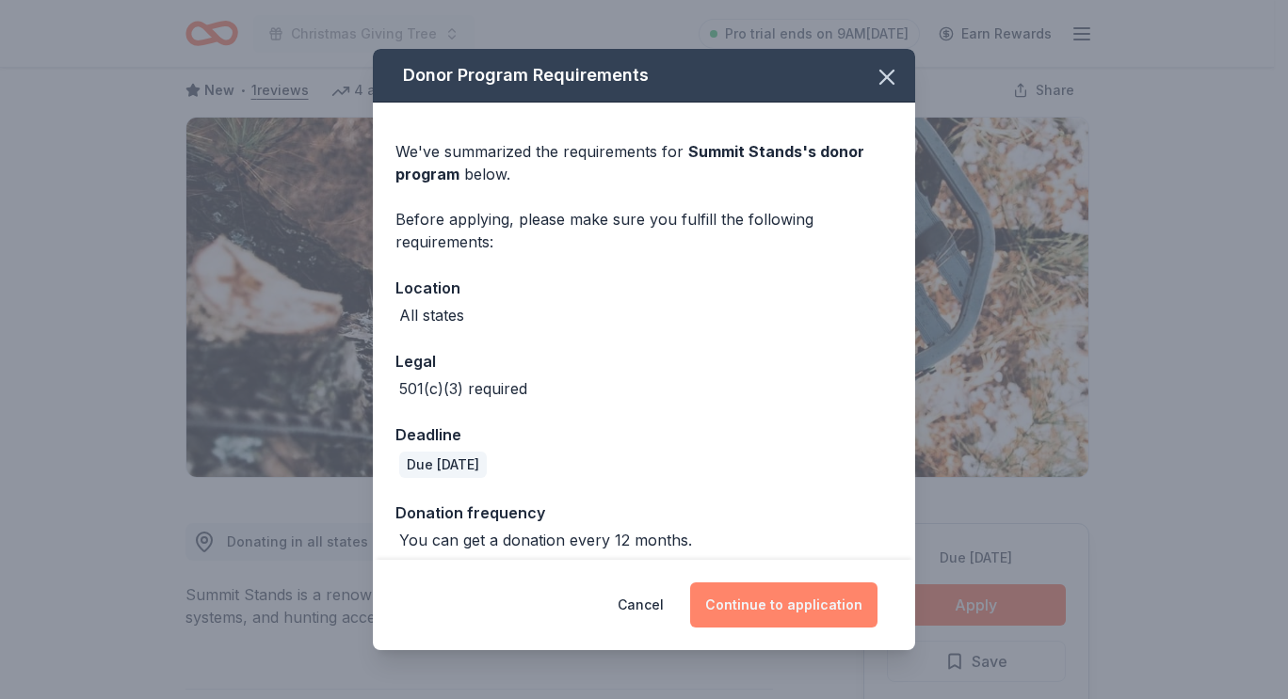
click at [828, 602] on button "Continue to application" at bounding box center [783, 605] width 187 height 45
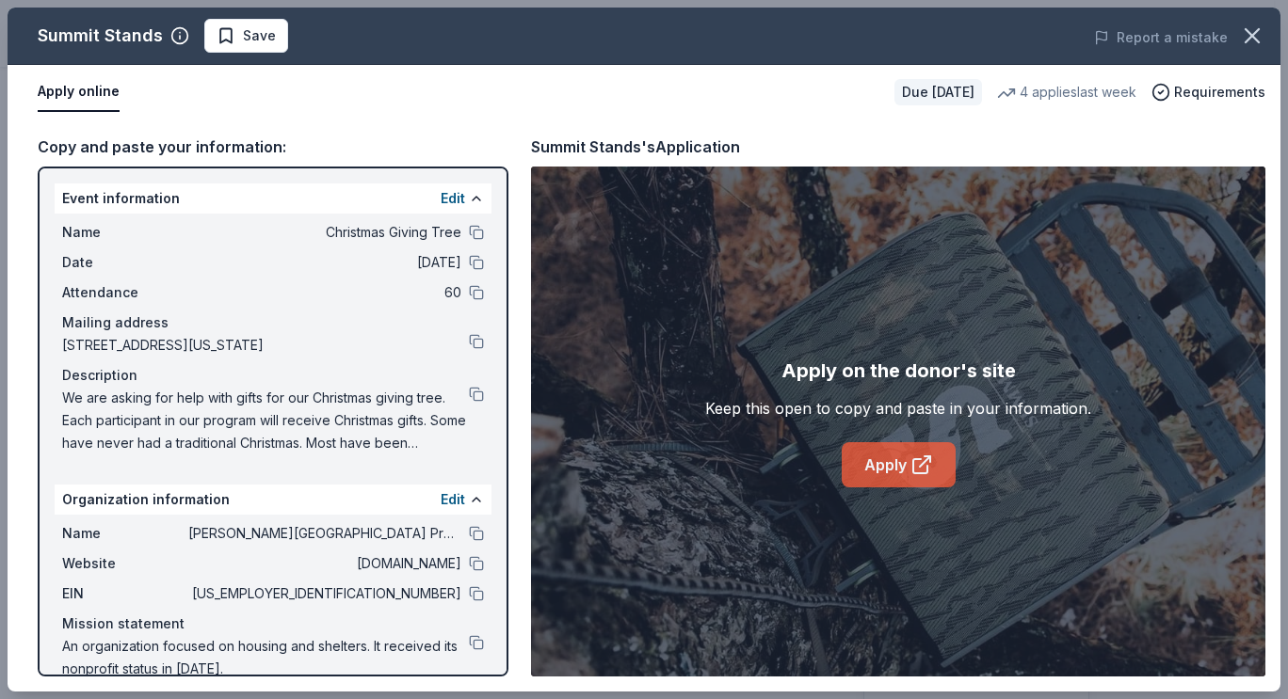
click at [899, 461] on link "Apply" at bounding box center [899, 464] width 114 height 45
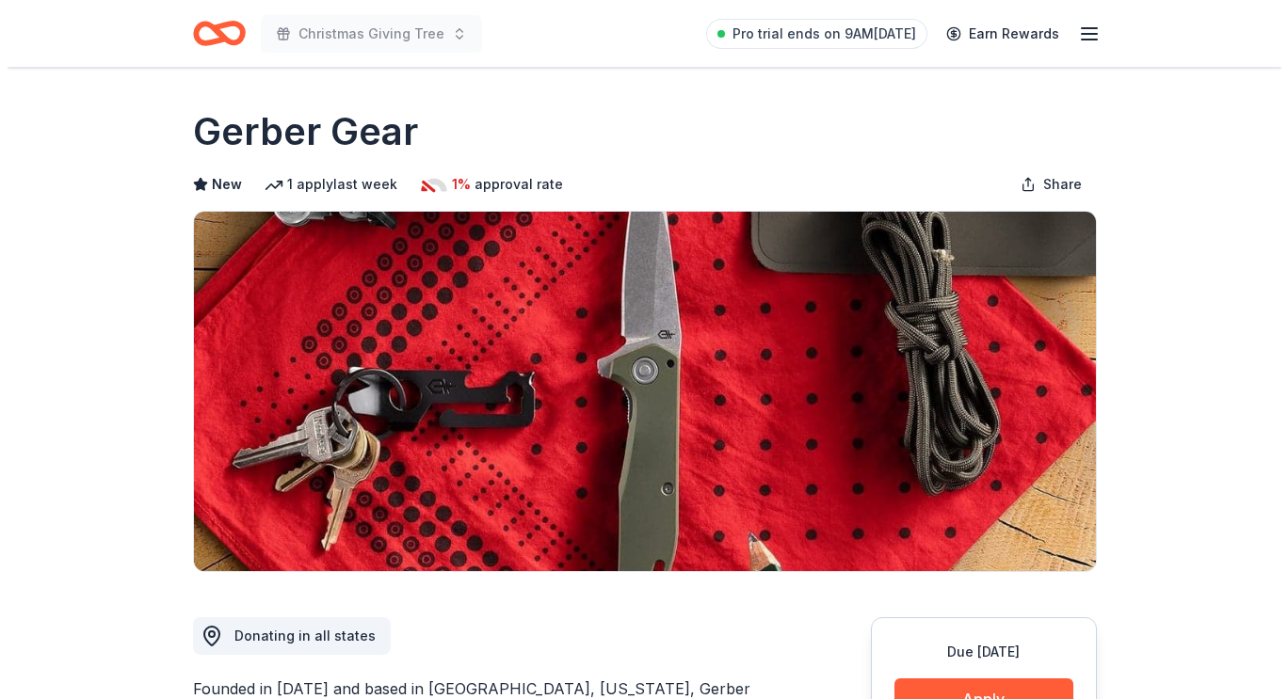
scroll to position [94, 0]
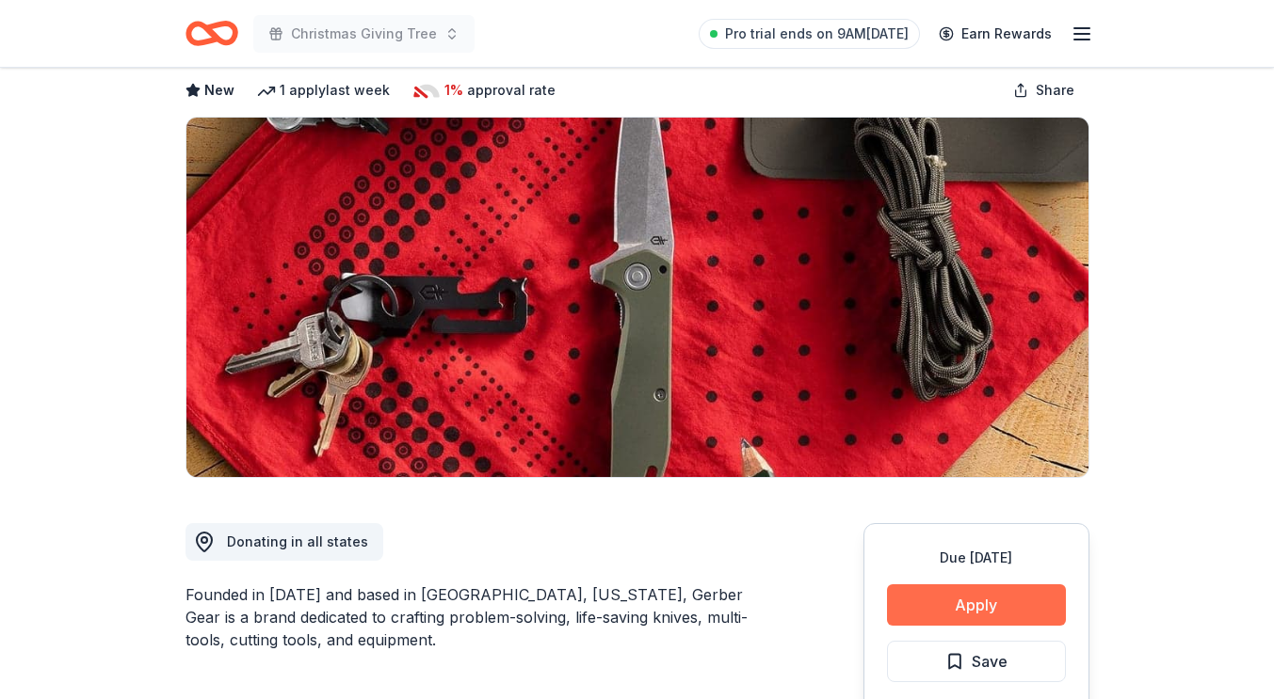
click at [1008, 603] on button "Apply" at bounding box center [976, 605] width 179 height 41
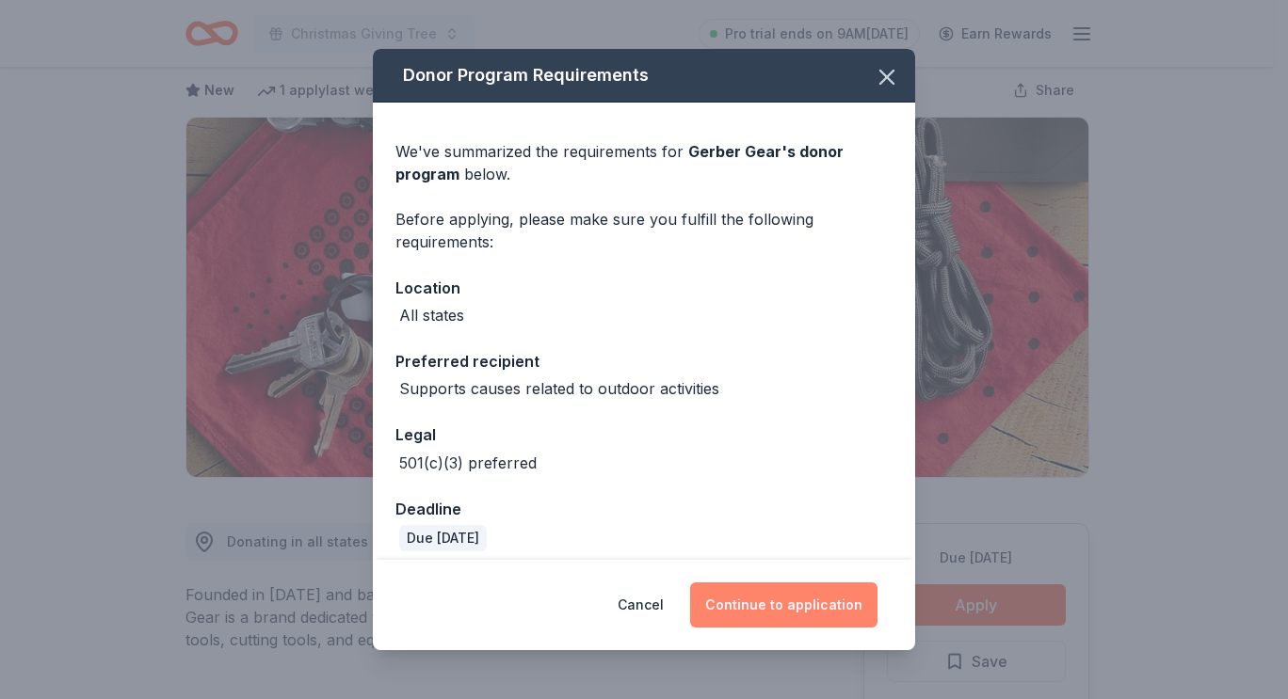
click at [781, 605] on button "Continue to application" at bounding box center [783, 605] width 187 height 45
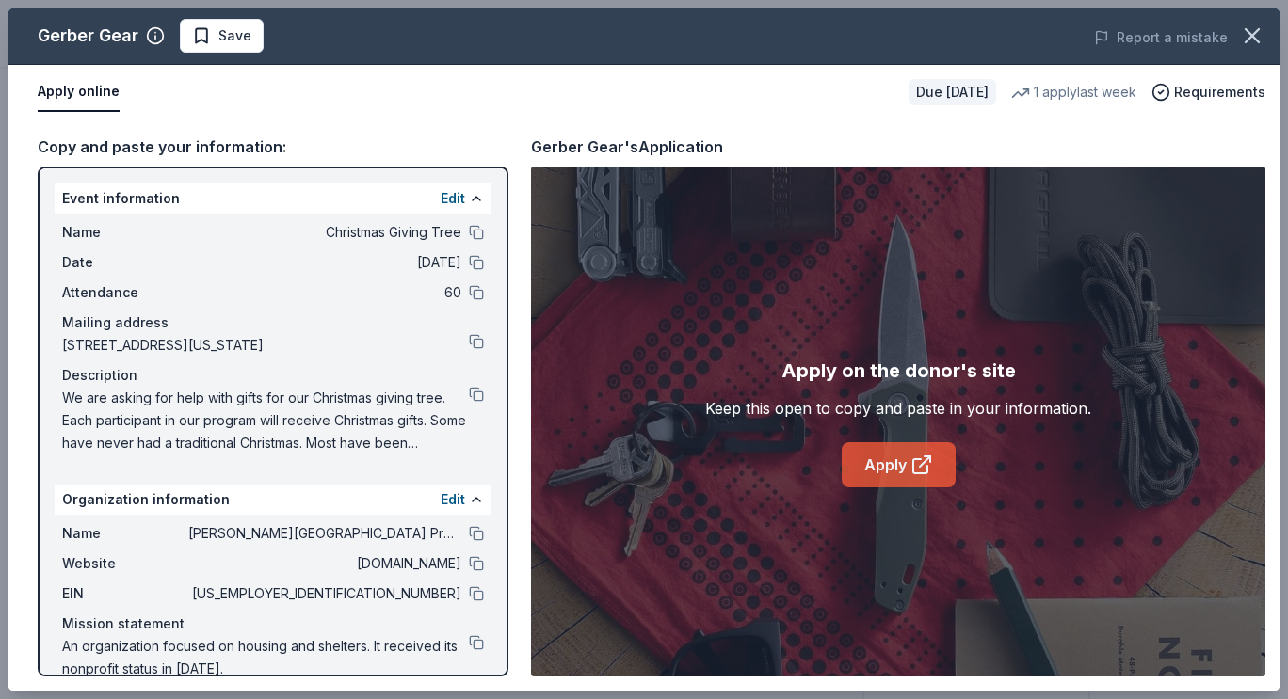
click at [881, 458] on link "Apply" at bounding box center [899, 464] width 114 height 45
